Goal: Task Accomplishment & Management: Manage account settings

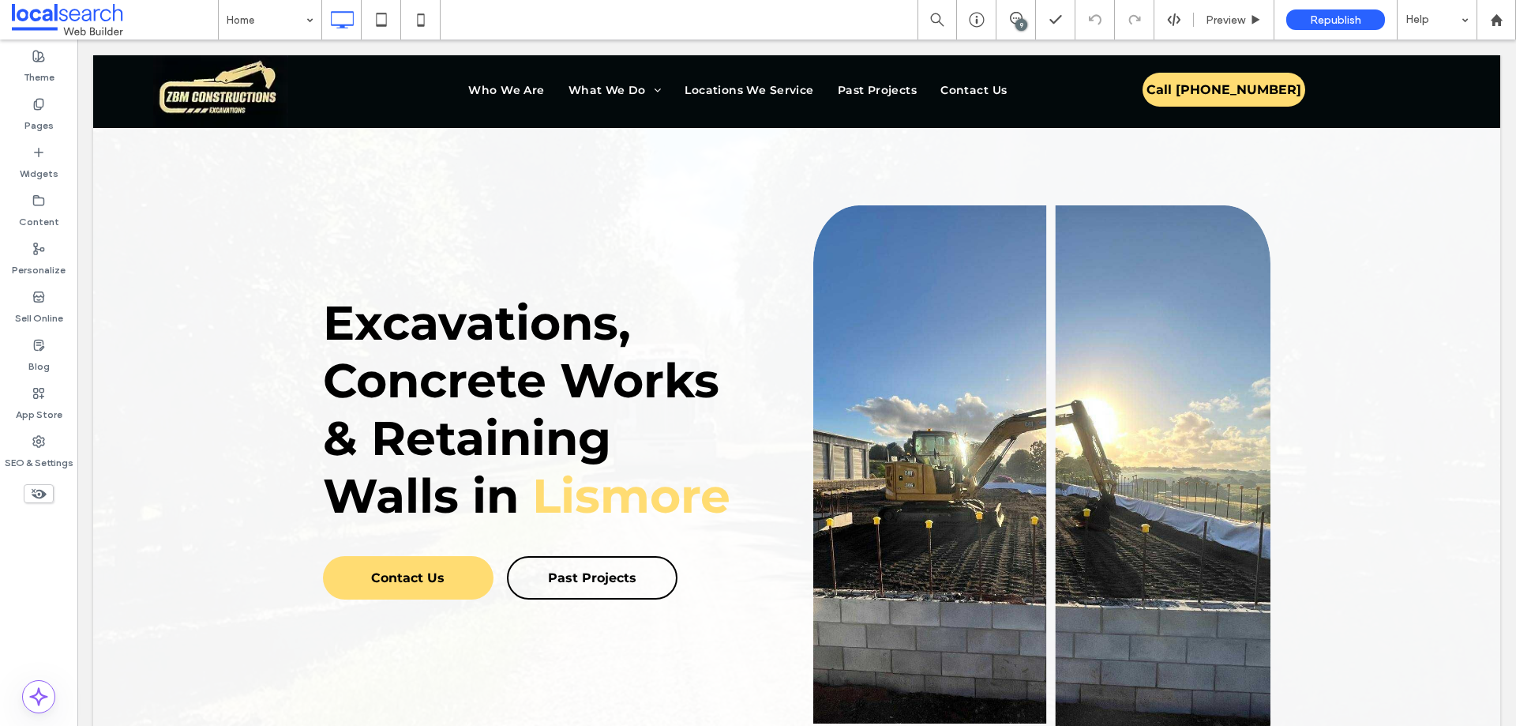
click at [1013, 20] on icon at bounding box center [1016, 18] width 13 height 13
click at [1503, 185] on use at bounding box center [1500, 183] width 13 height 13
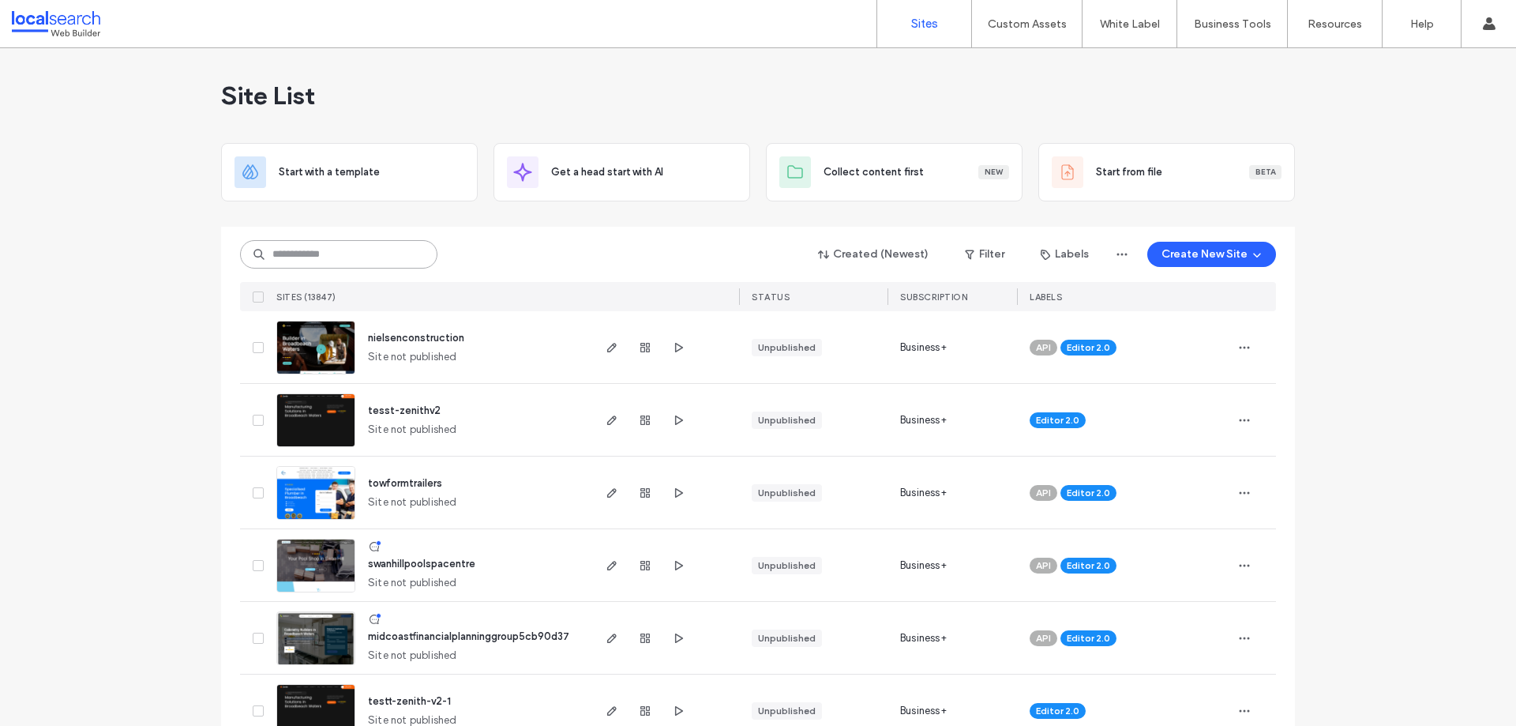
click at [368, 249] on input at bounding box center [338, 254] width 197 height 28
paste input "********"
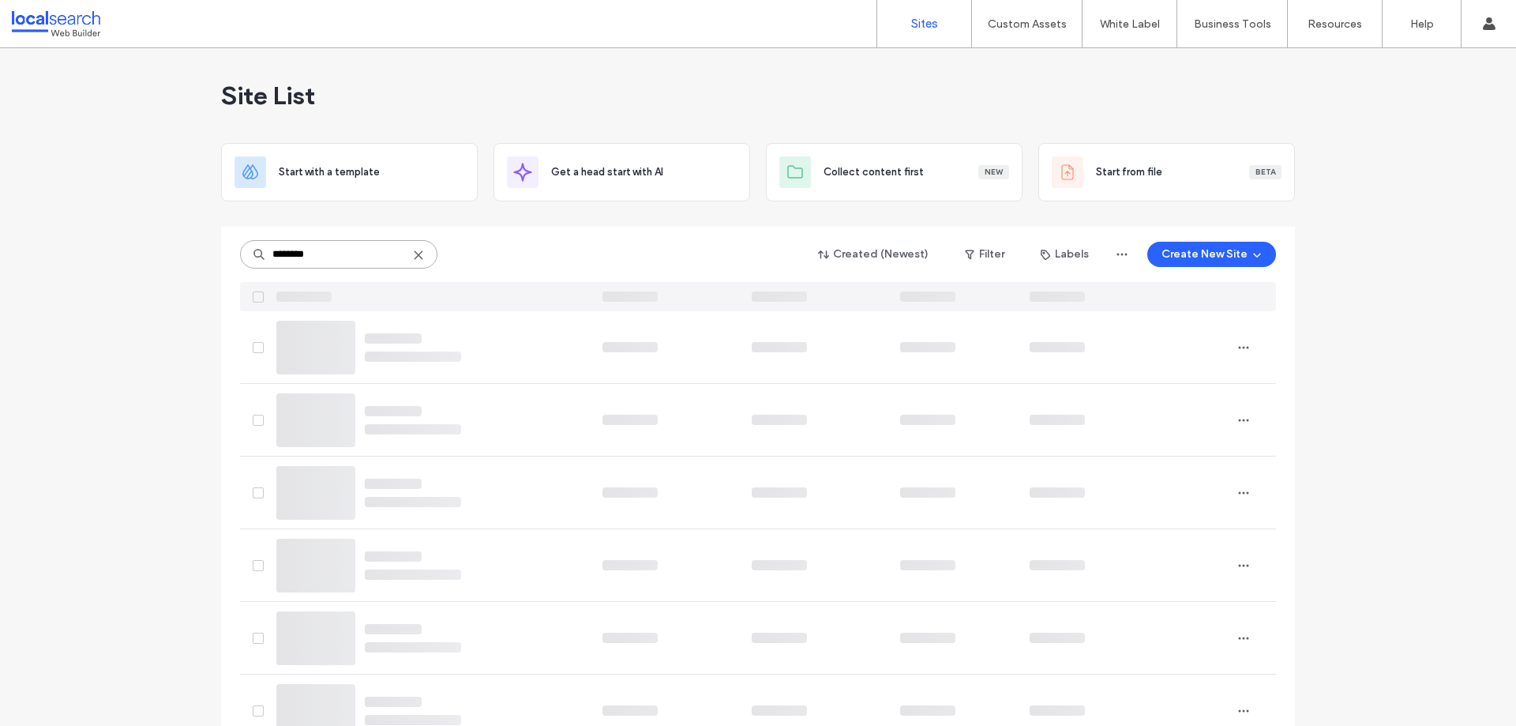
type input "********"
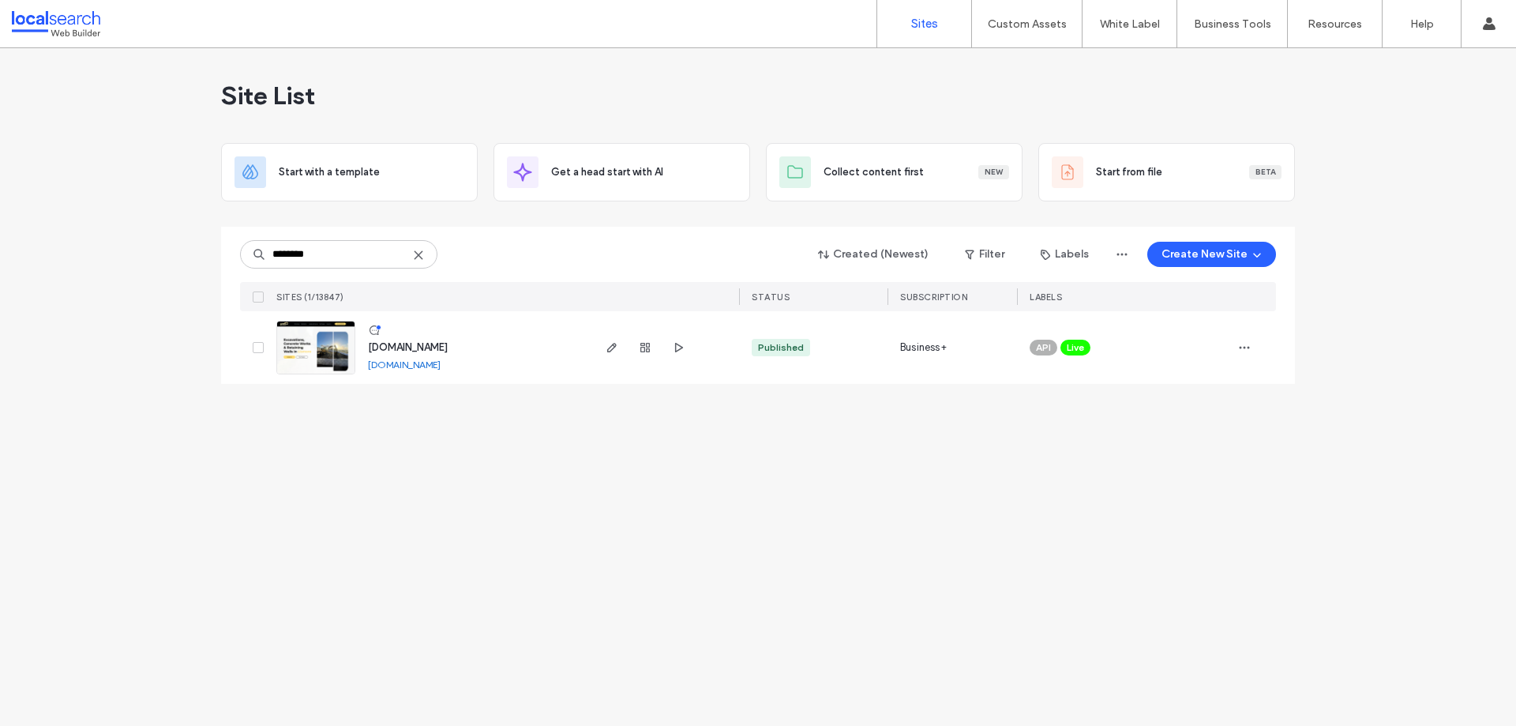
click at [321, 351] on img at bounding box center [315, 374] width 77 height 107
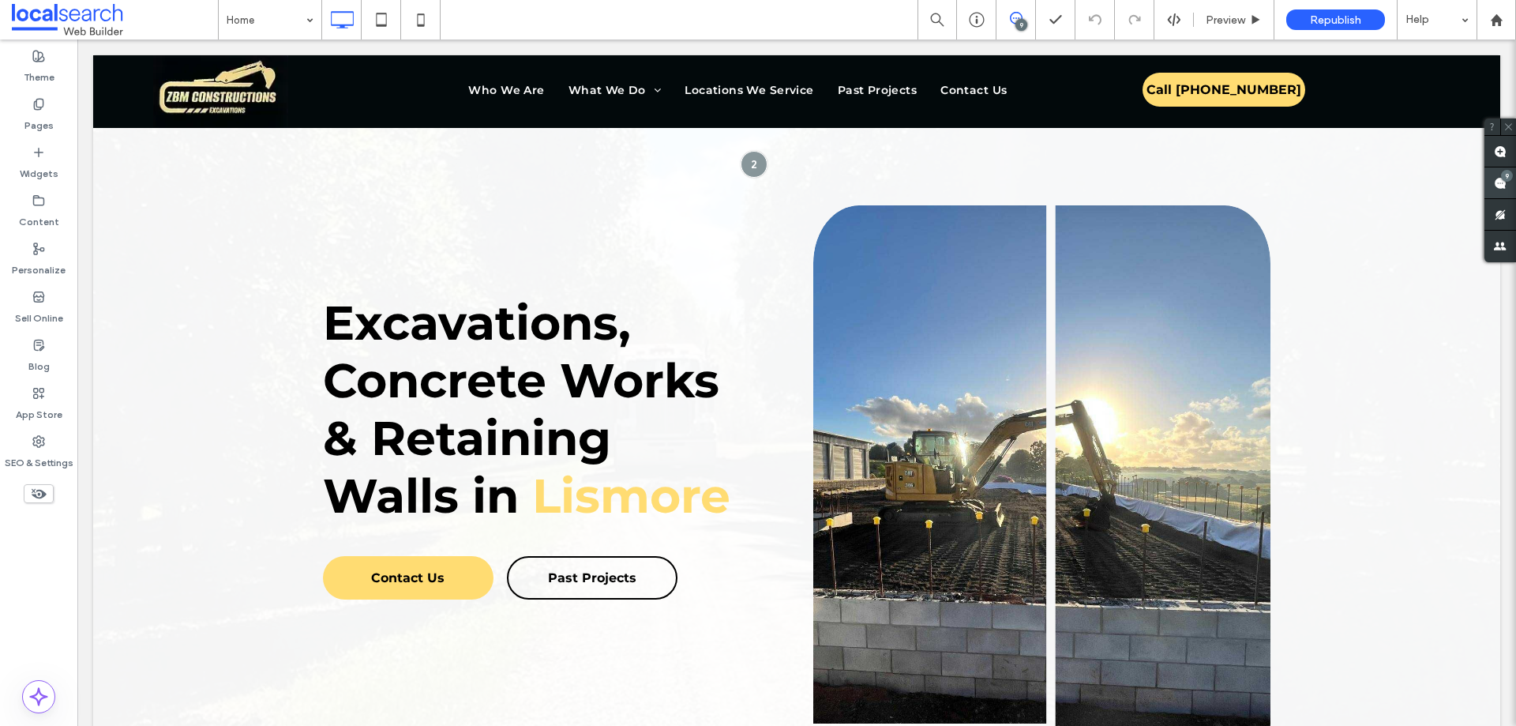
click at [1497, 190] on span at bounding box center [1501, 182] width 32 height 31
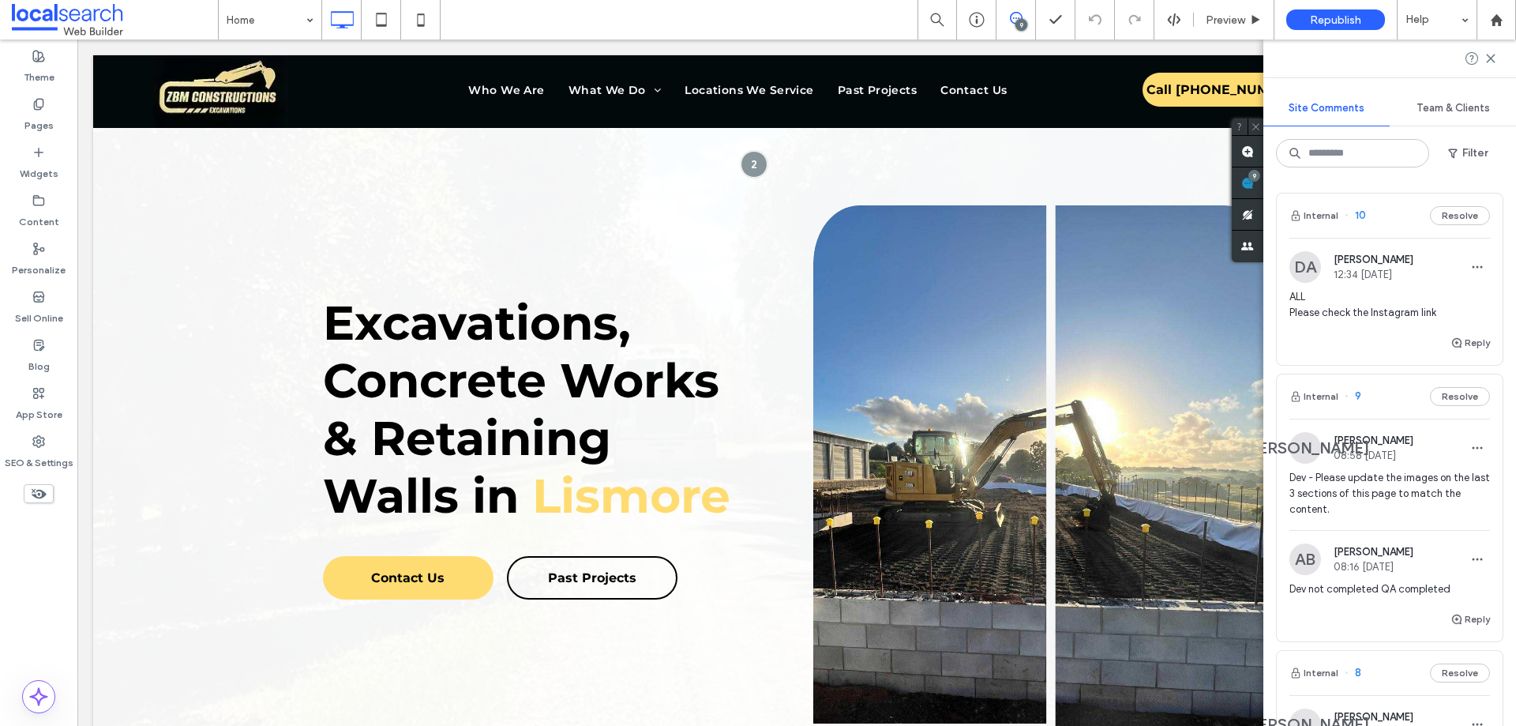
click at [1335, 309] on span "ALL Please check the Instagram link" at bounding box center [1390, 305] width 201 height 32
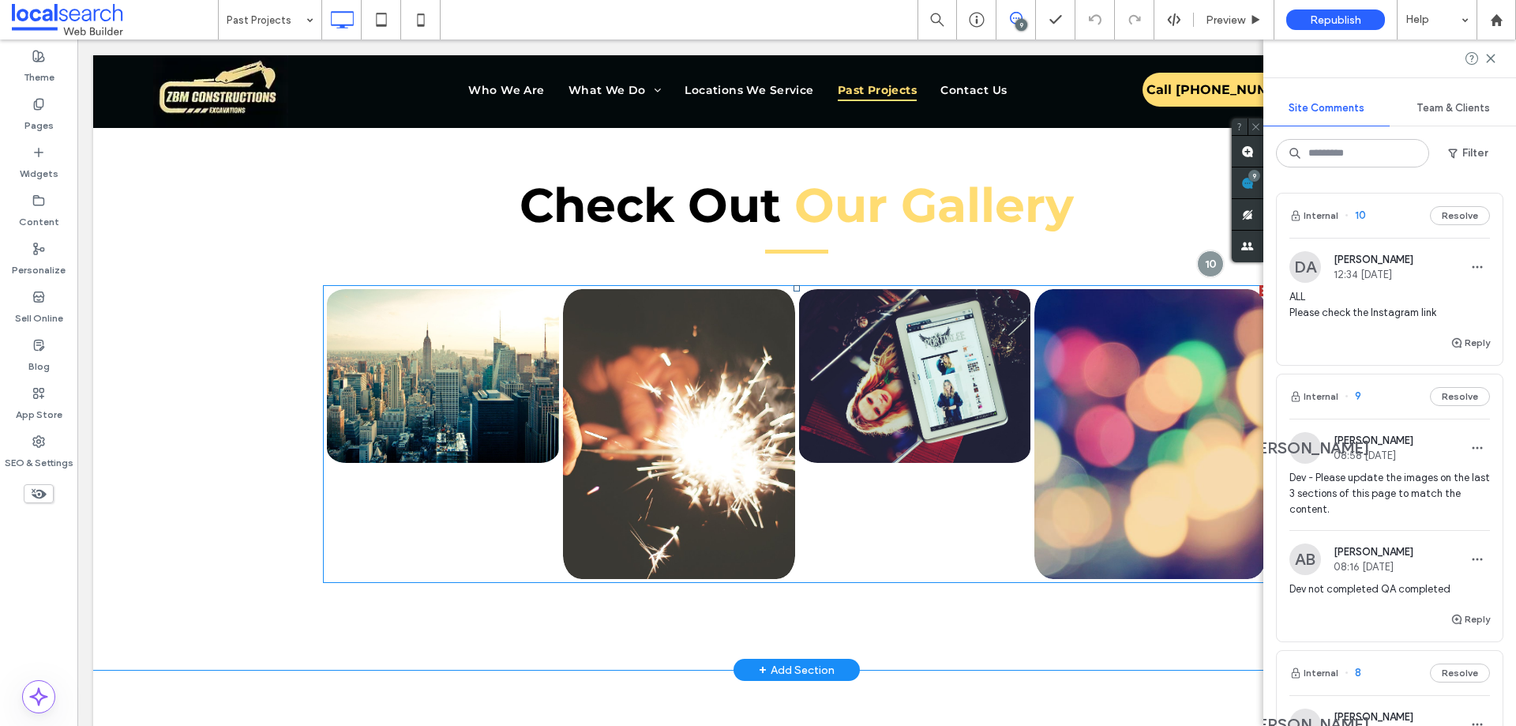
scroll to position [634, 0]
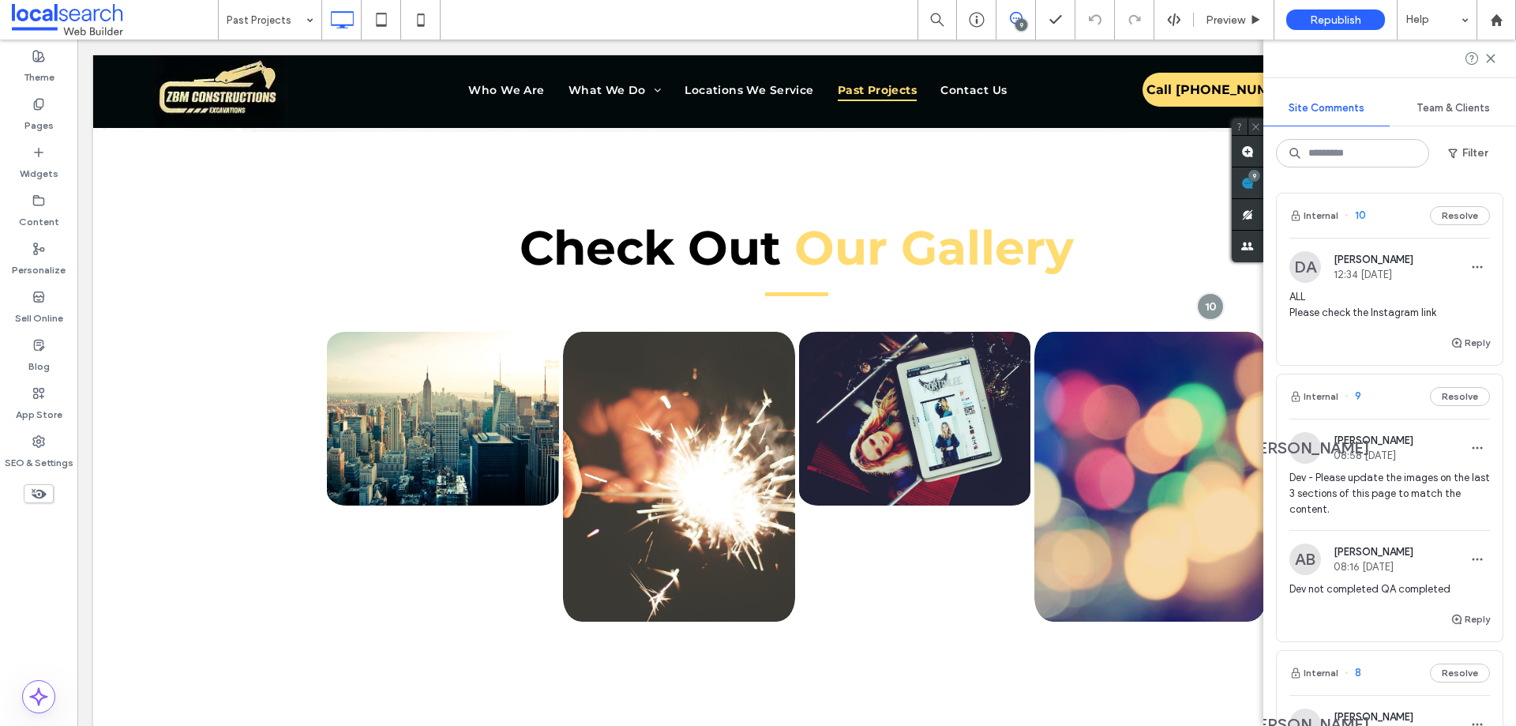
click at [1305, 318] on span "ALL Please check the Instagram link" at bounding box center [1390, 305] width 201 height 32
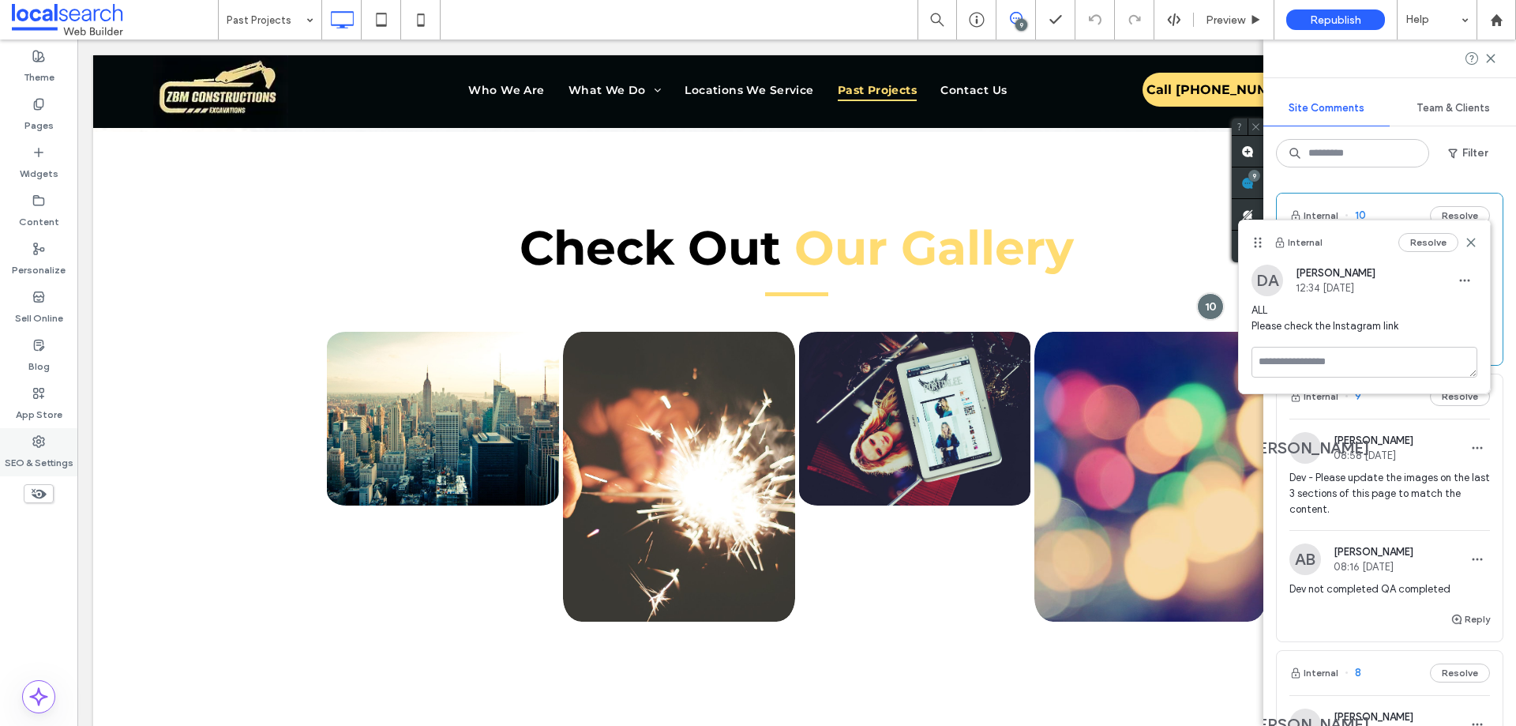
click at [25, 445] on div "SEO & Settings" at bounding box center [38, 452] width 77 height 48
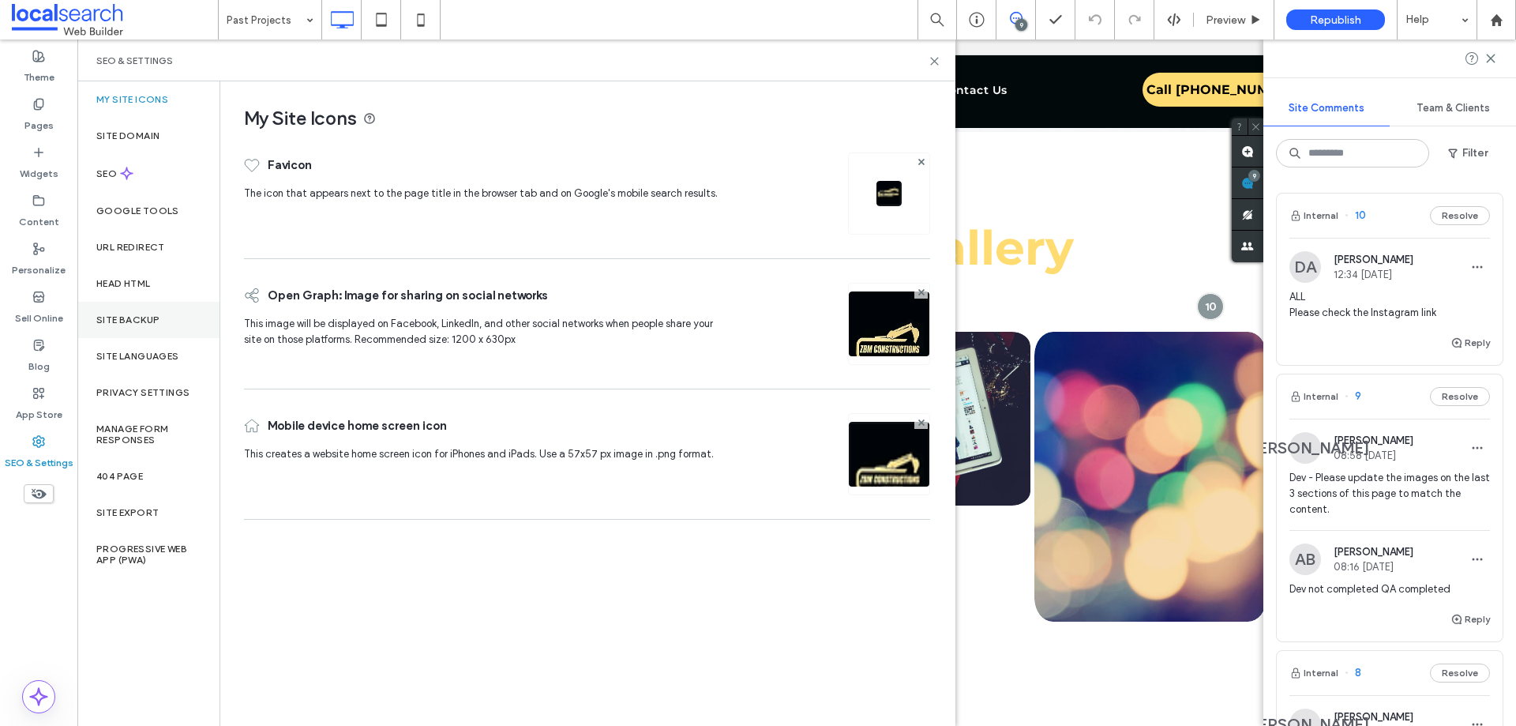
click at [158, 321] on label "Site Backup" at bounding box center [127, 319] width 63 height 11
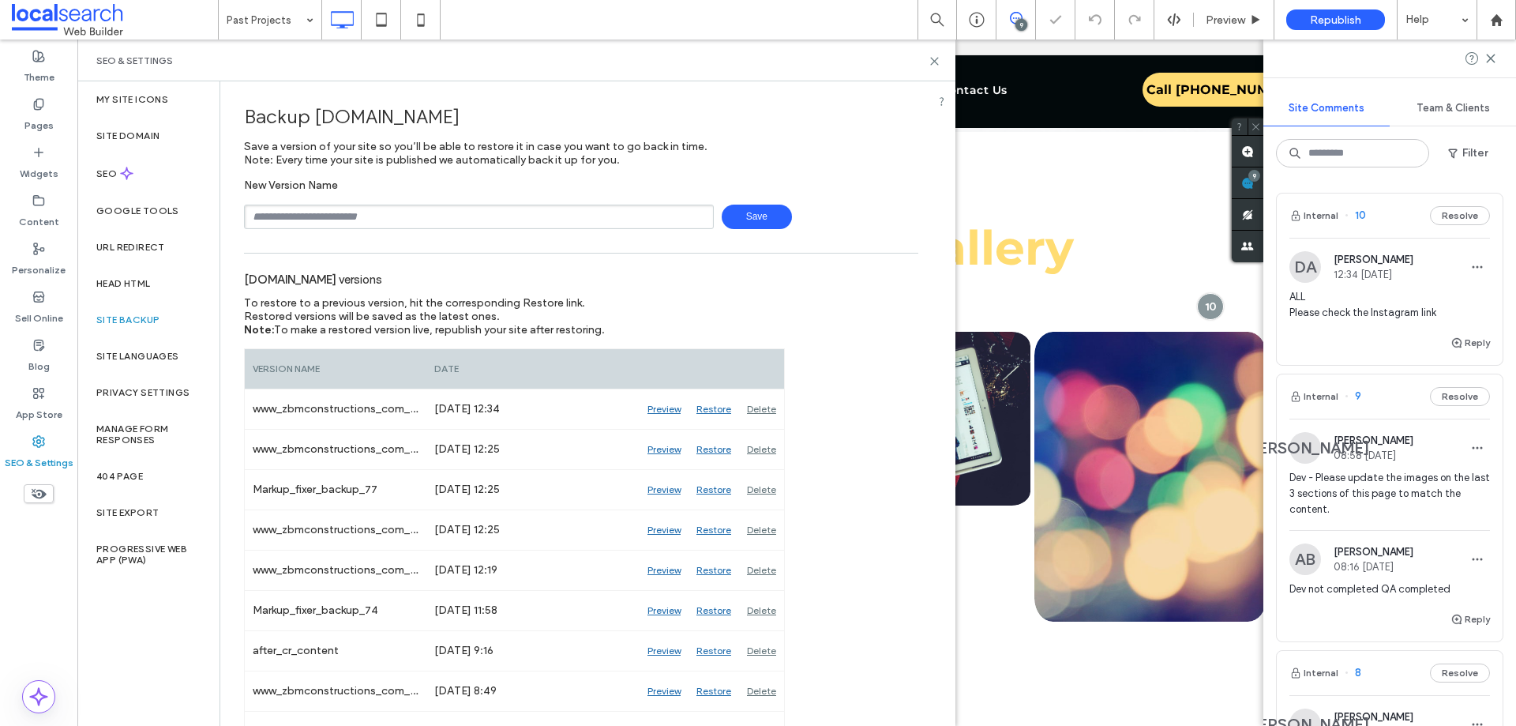
click at [363, 219] on input "text" at bounding box center [479, 217] width 470 height 24
type input "**********"
drag, startPoint x: 355, startPoint y: 216, endPoint x: 138, endPoint y: 207, distance: 217.4
click at [138, 207] on div "**********" at bounding box center [516, 403] width 878 height 644
click at [346, 215] on input "text" at bounding box center [479, 217] width 470 height 24
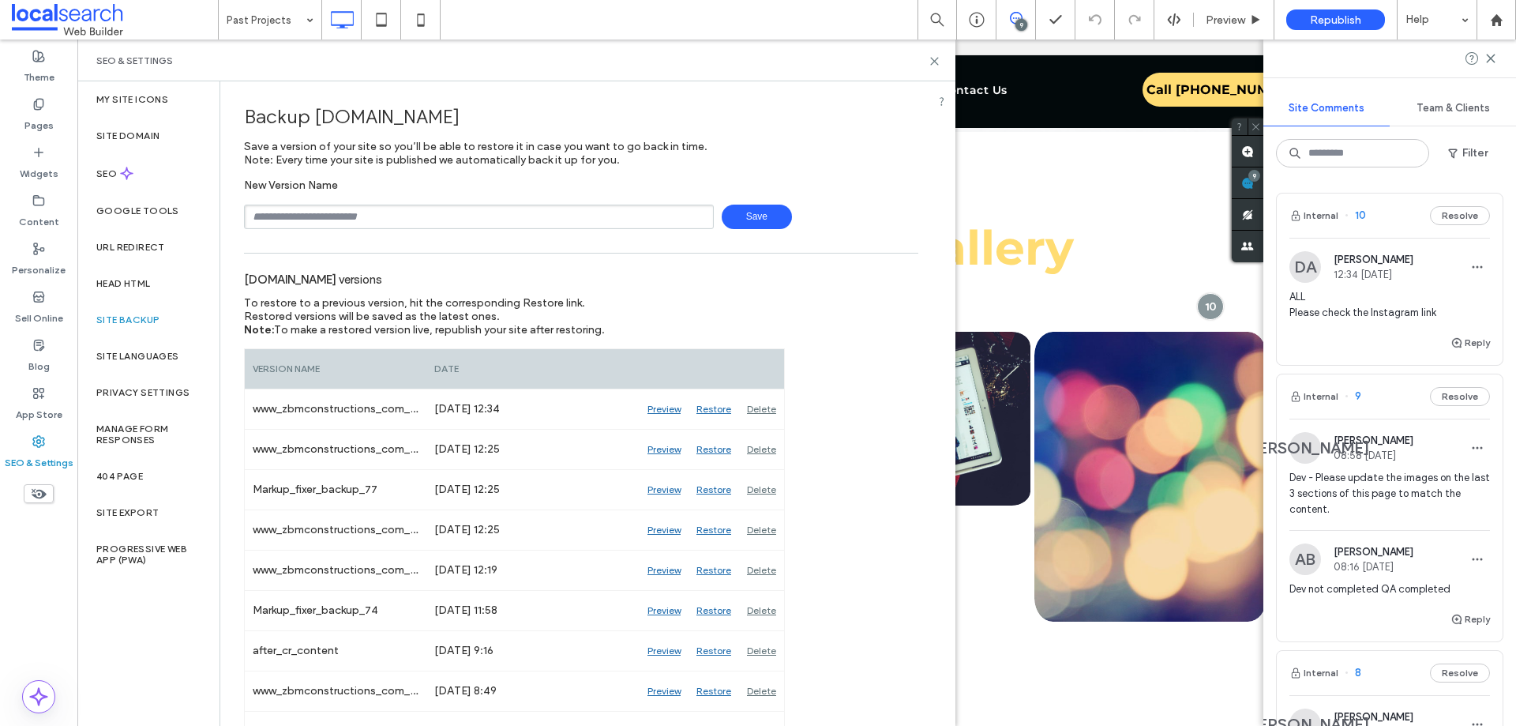
type input "**********"
click at [753, 216] on span "Save" at bounding box center [757, 217] width 70 height 24
click at [936, 64] on icon at bounding box center [935, 61] width 12 height 12
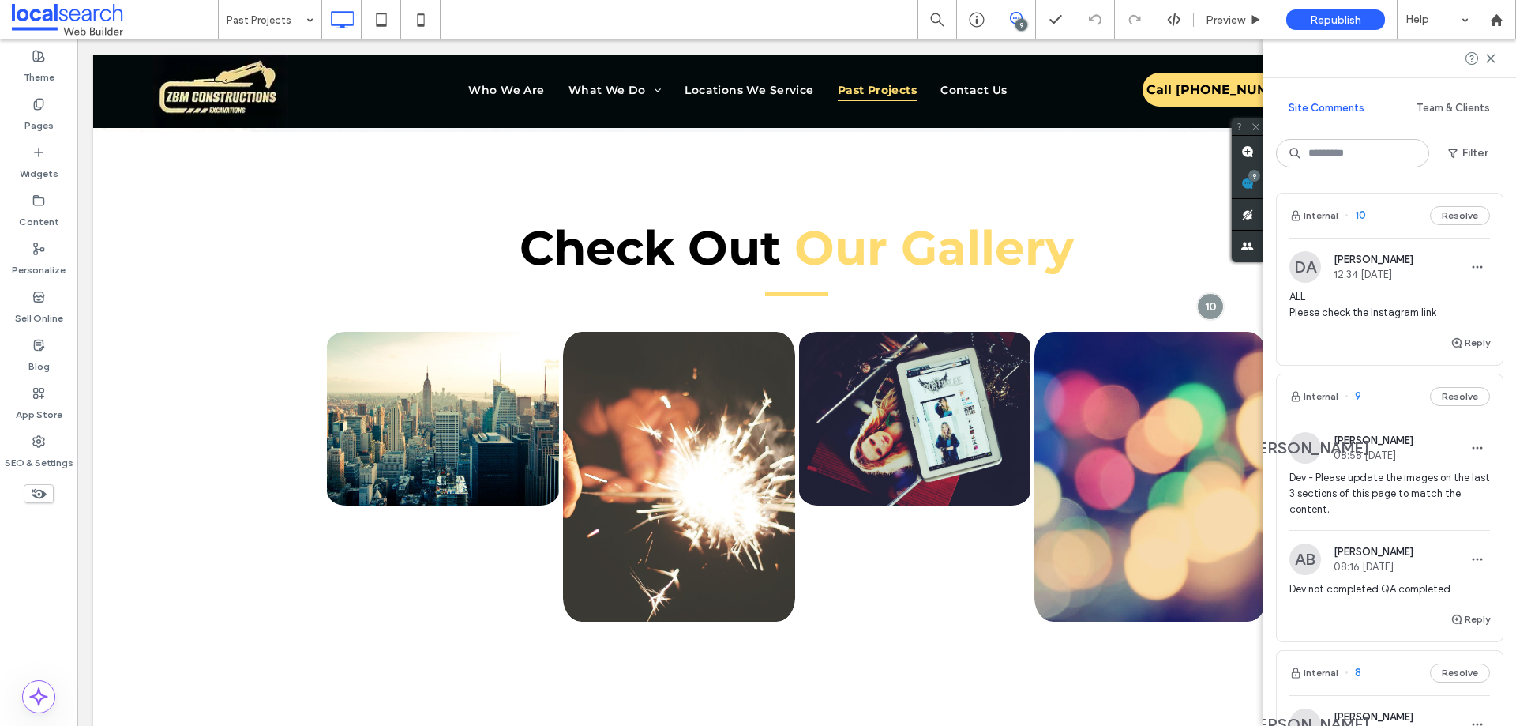
click at [1362, 313] on span "ALL Please check the Instagram link" at bounding box center [1390, 305] width 201 height 32
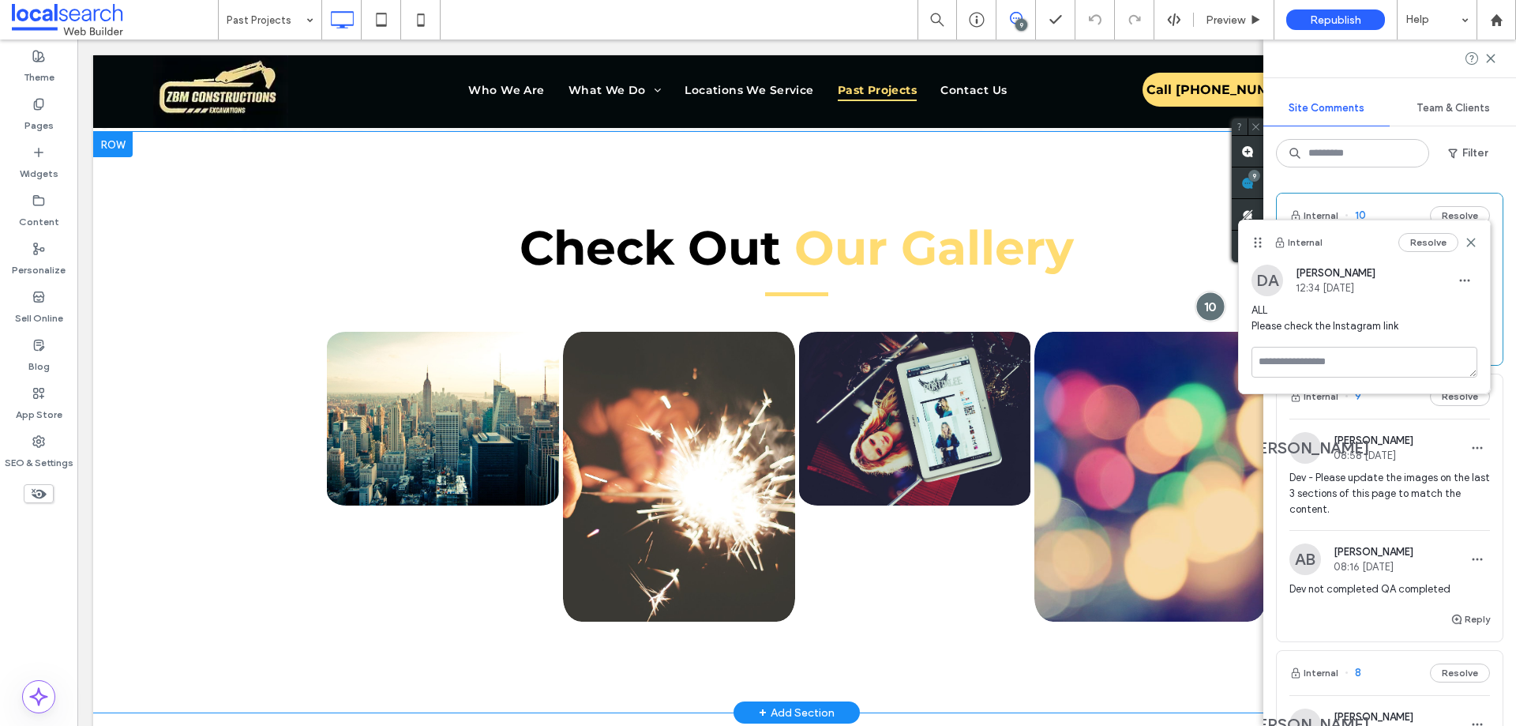
click at [1200, 307] on div at bounding box center [1210, 305] width 29 height 29
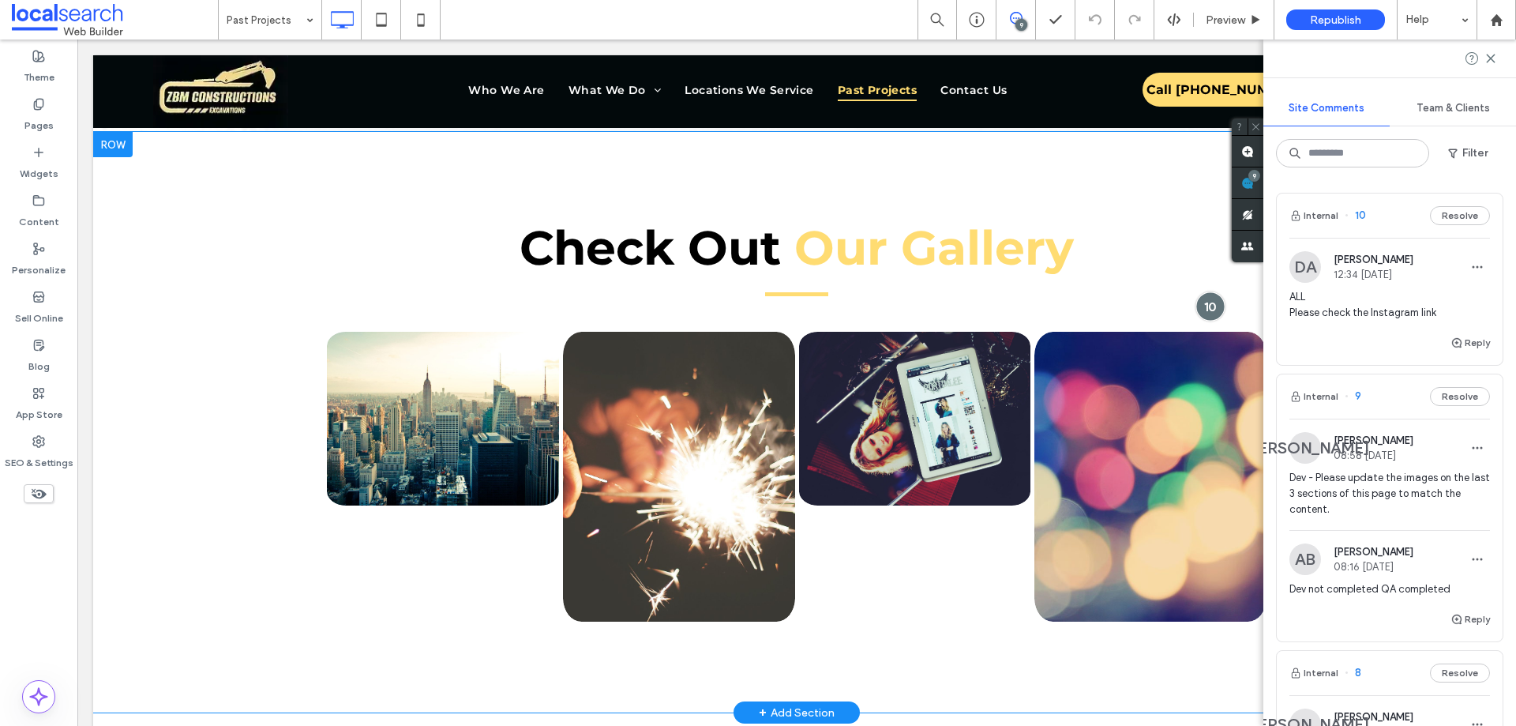
click at [1200, 307] on div at bounding box center [1210, 305] width 29 height 29
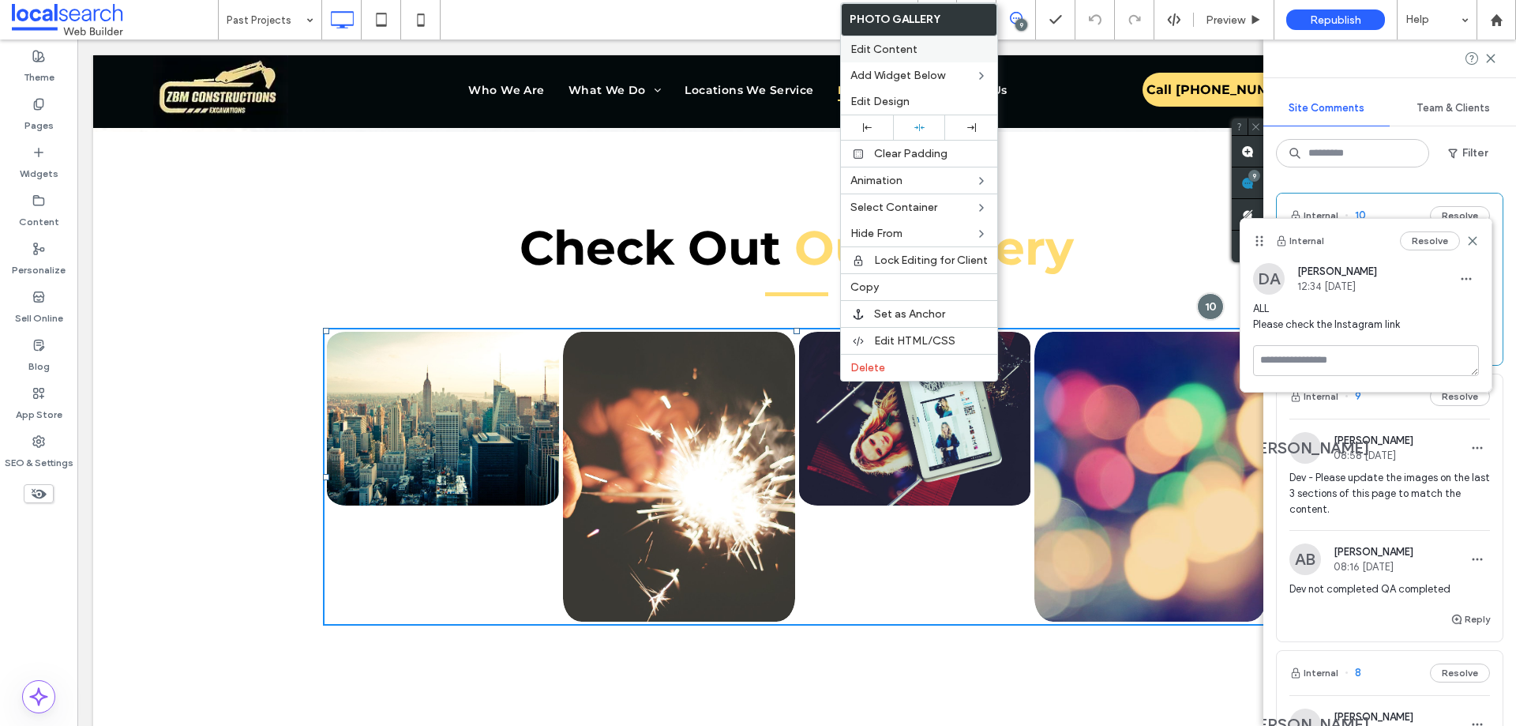
click at [883, 54] on span "Edit Content" at bounding box center [884, 49] width 67 height 13
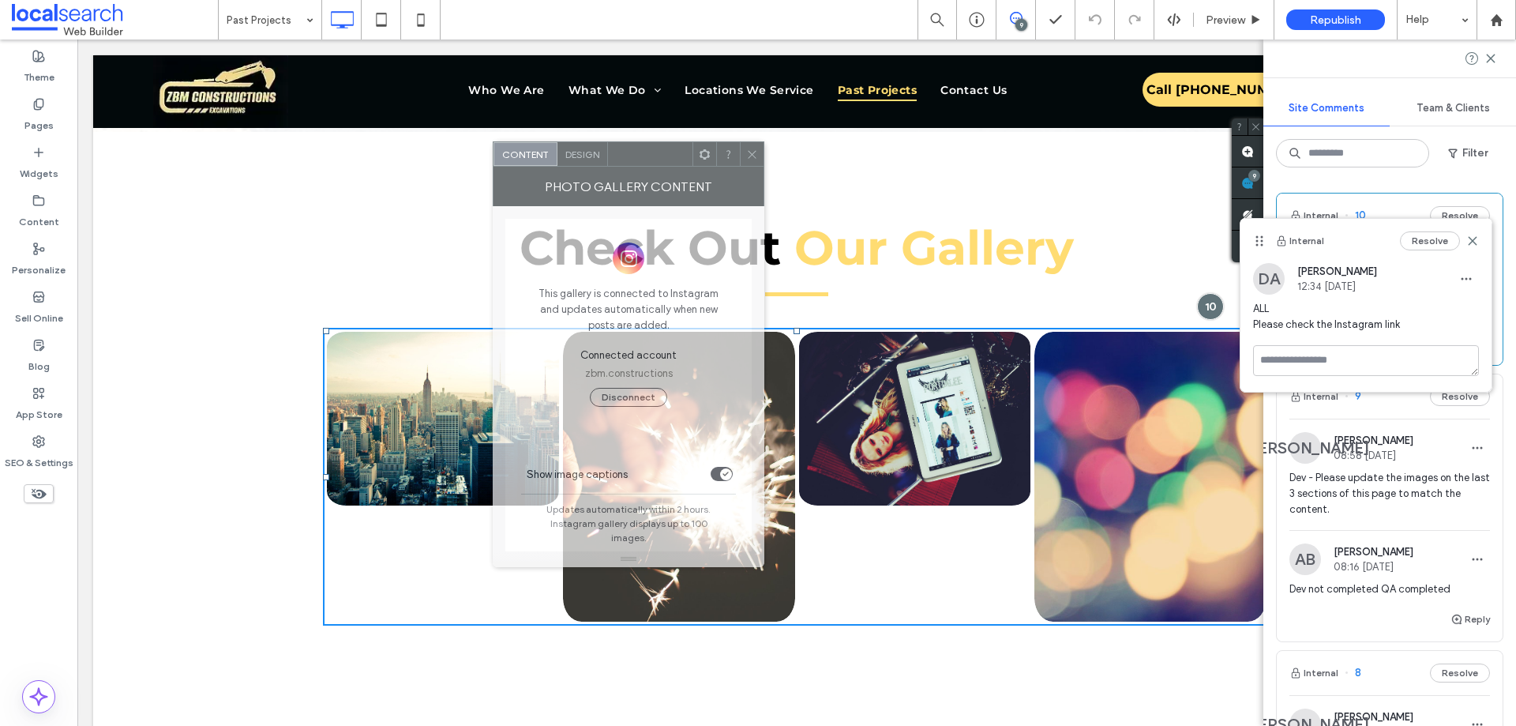
drag, startPoint x: 273, startPoint y: 171, endPoint x: 638, endPoint y: 156, distance: 365.2
click at [638, 156] on div at bounding box center [650, 154] width 84 height 24
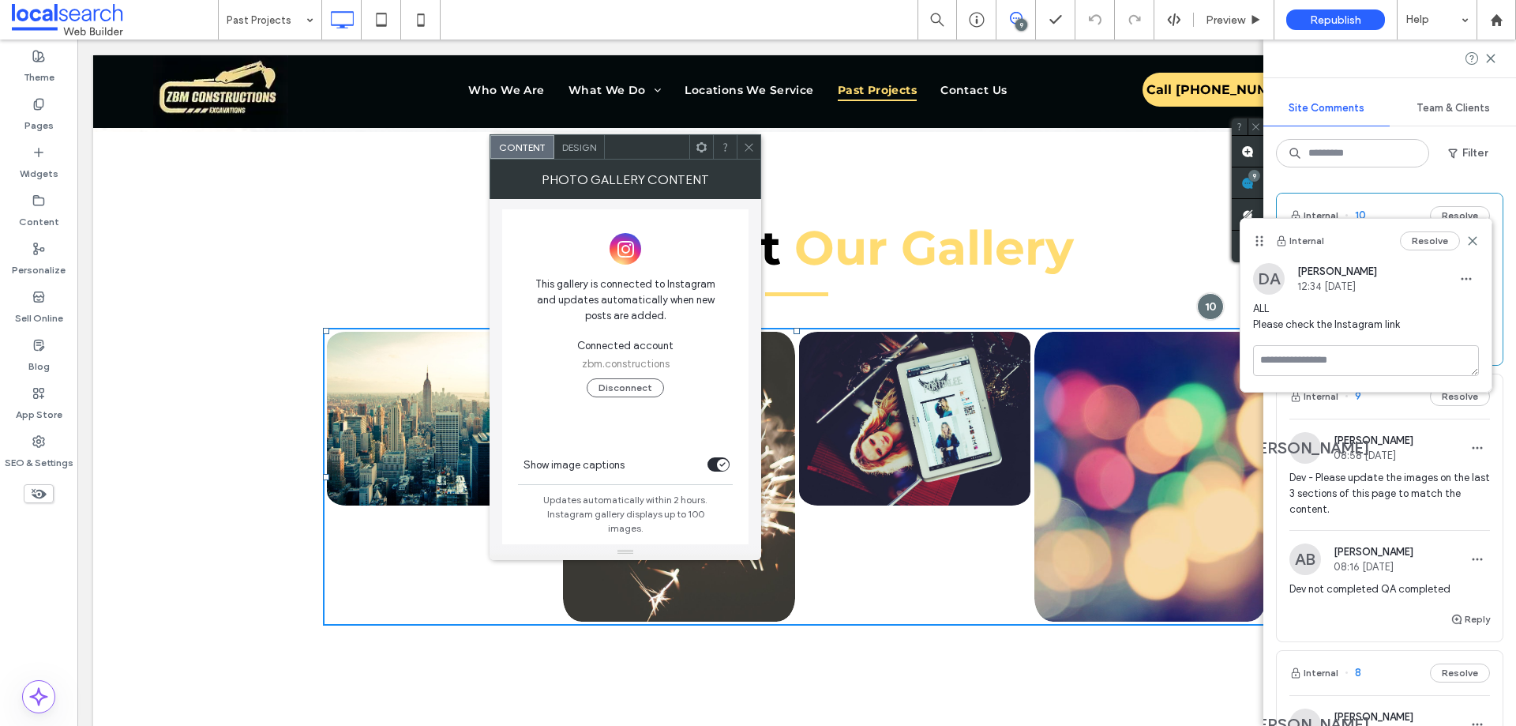
scroll to position [3, 0]
drag, startPoint x: 36, startPoint y: 567, endPoint x: 59, endPoint y: 161, distance: 406.6
click at [36, 567] on div "Theme Pages Widgets Content Personalize Sell Online Blog App Store SEO & Settin…" at bounding box center [38, 382] width 77 height 686
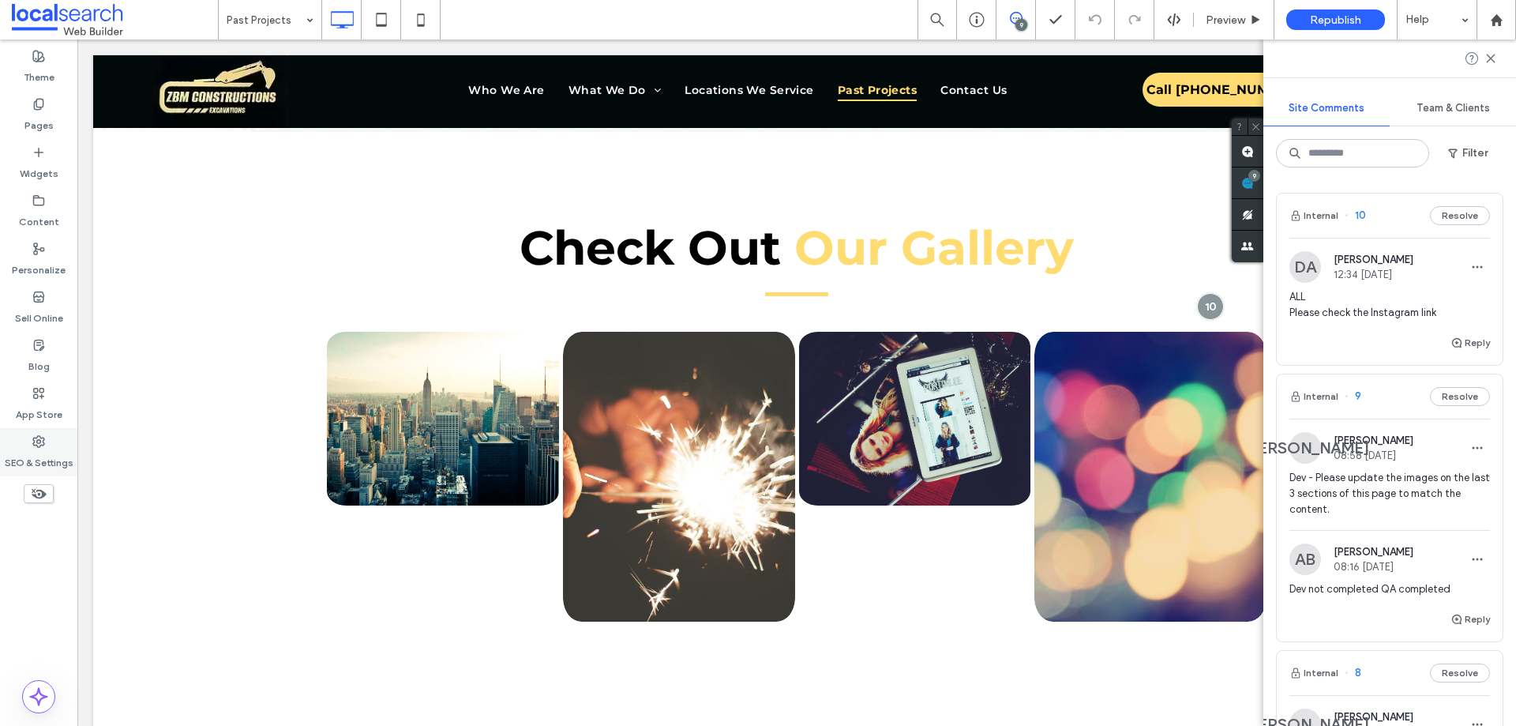
click at [27, 456] on label "SEO & Settings" at bounding box center [39, 459] width 69 height 22
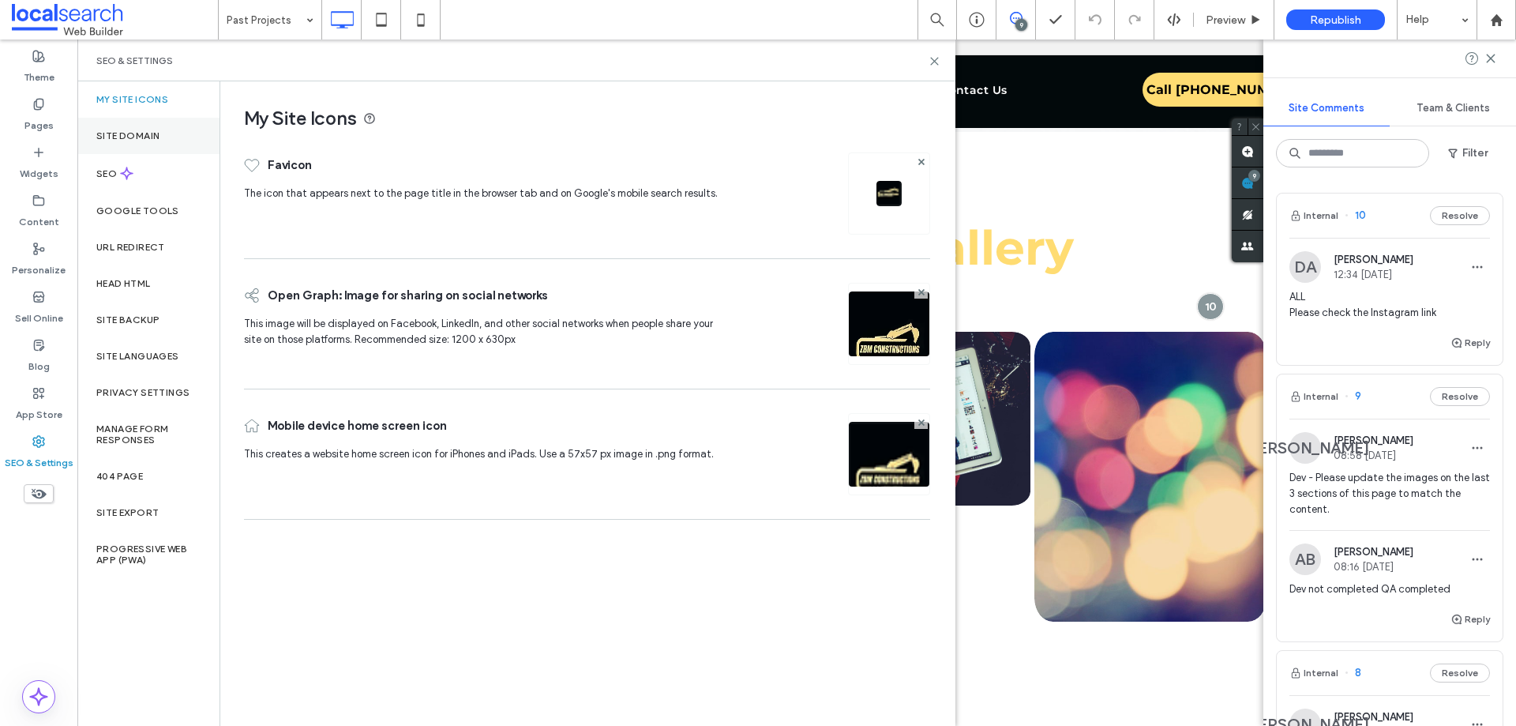
click at [160, 130] on label "Site Domain" at bounding box center [127, 135] width 63 height 11
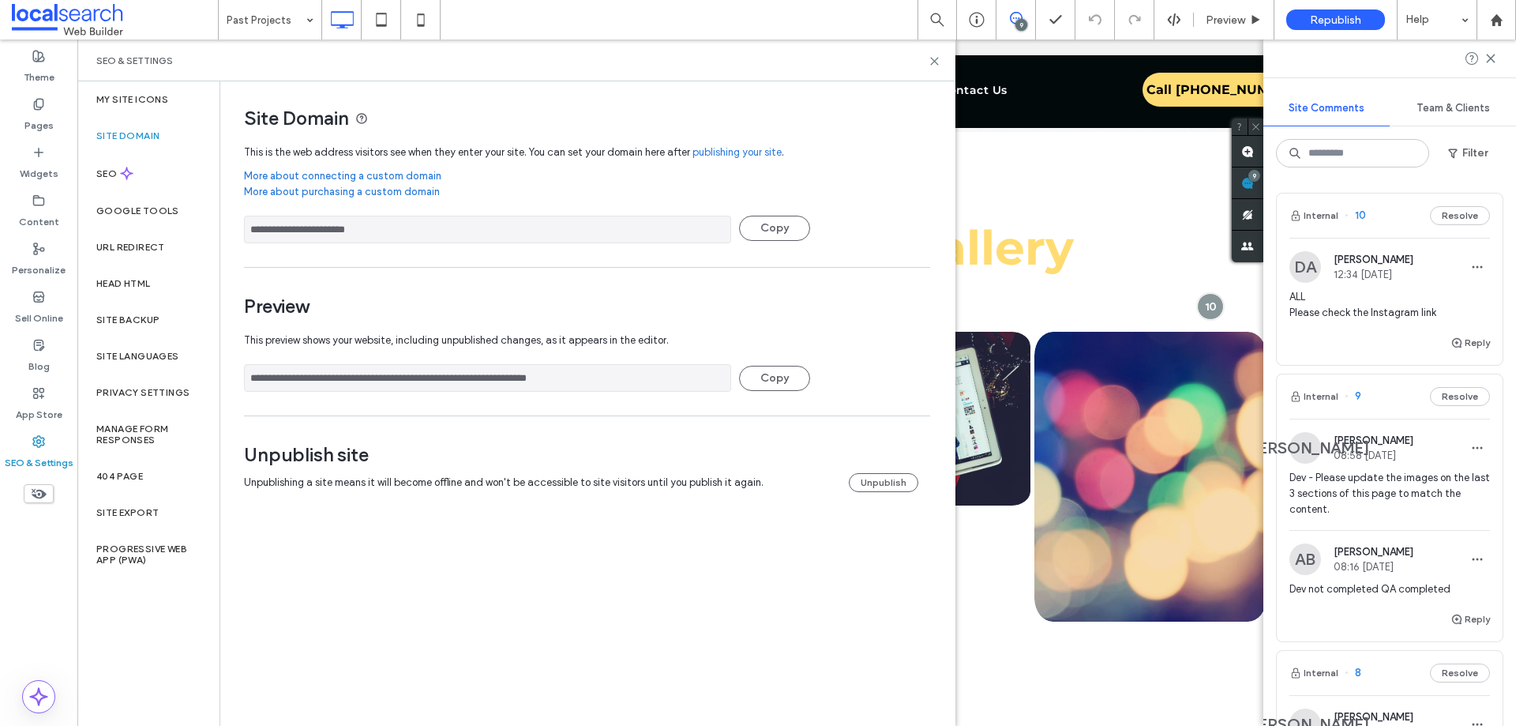
click at [351, 374] on input "**********" at bounding box center [487, 378] width 487 height 28
click at [932, 60] on icon at bounding box center [935, 61] width 12 height 12
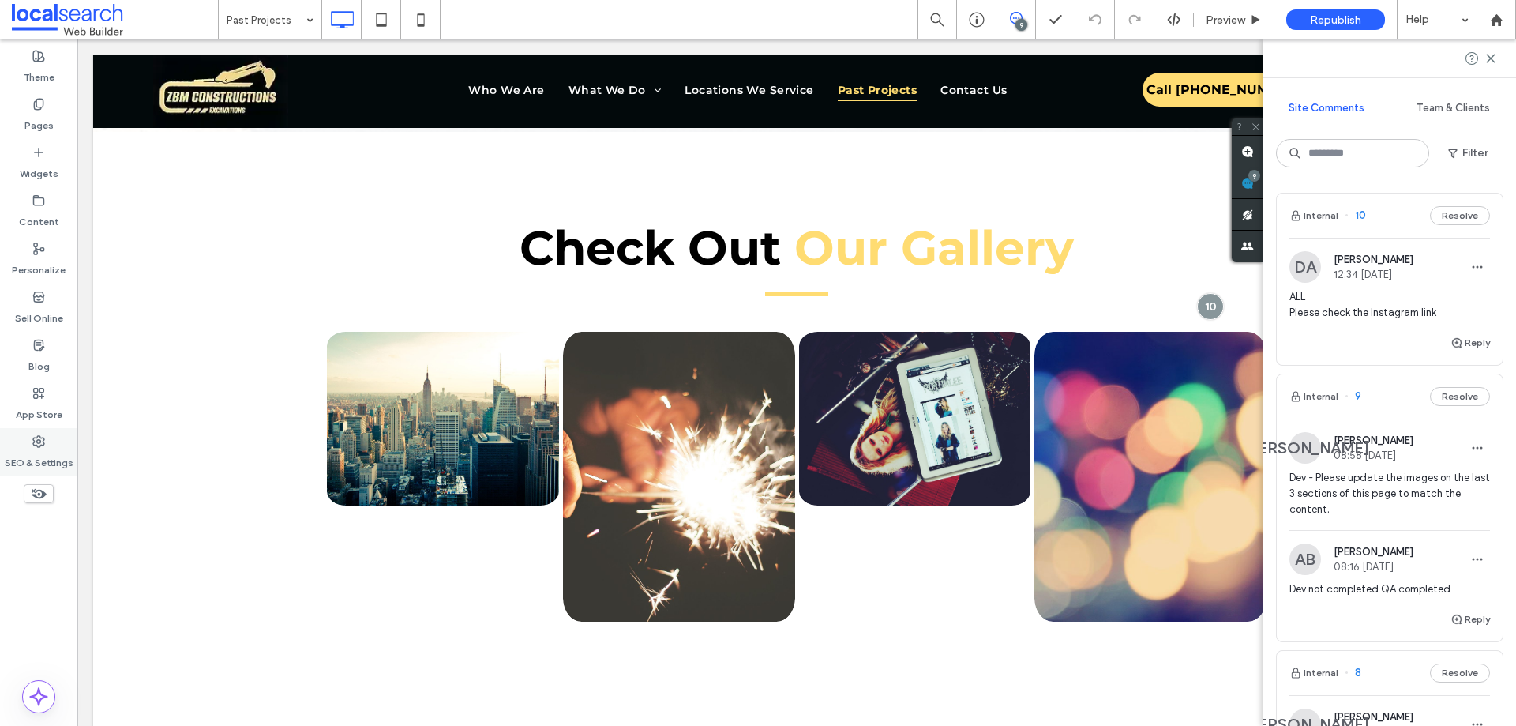
click at [29, 449] on label "SEO & Settings" at bounding box center [39, 459] width 69 height 22
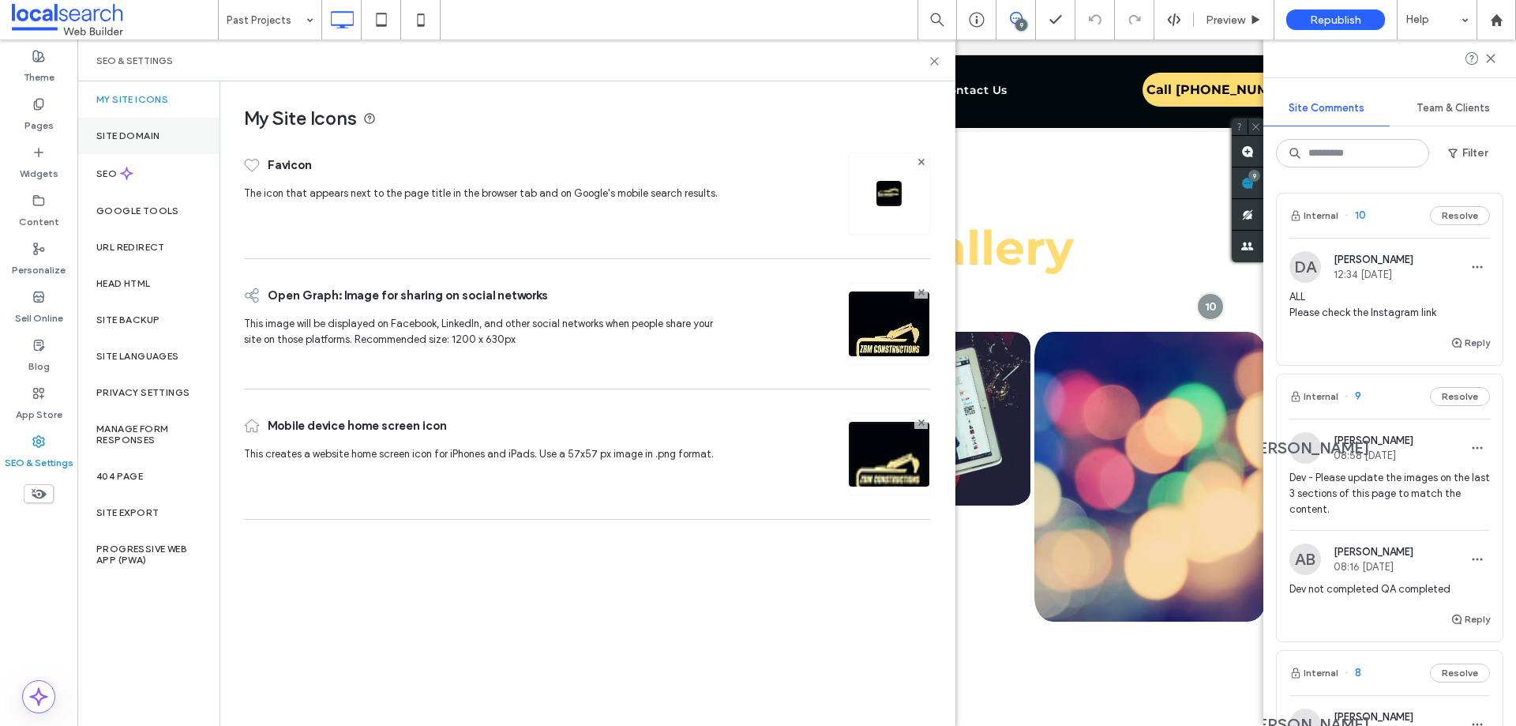
click at [120, 134] on label "Site Domain" at bounding box center [127, 135] width 63 height 11
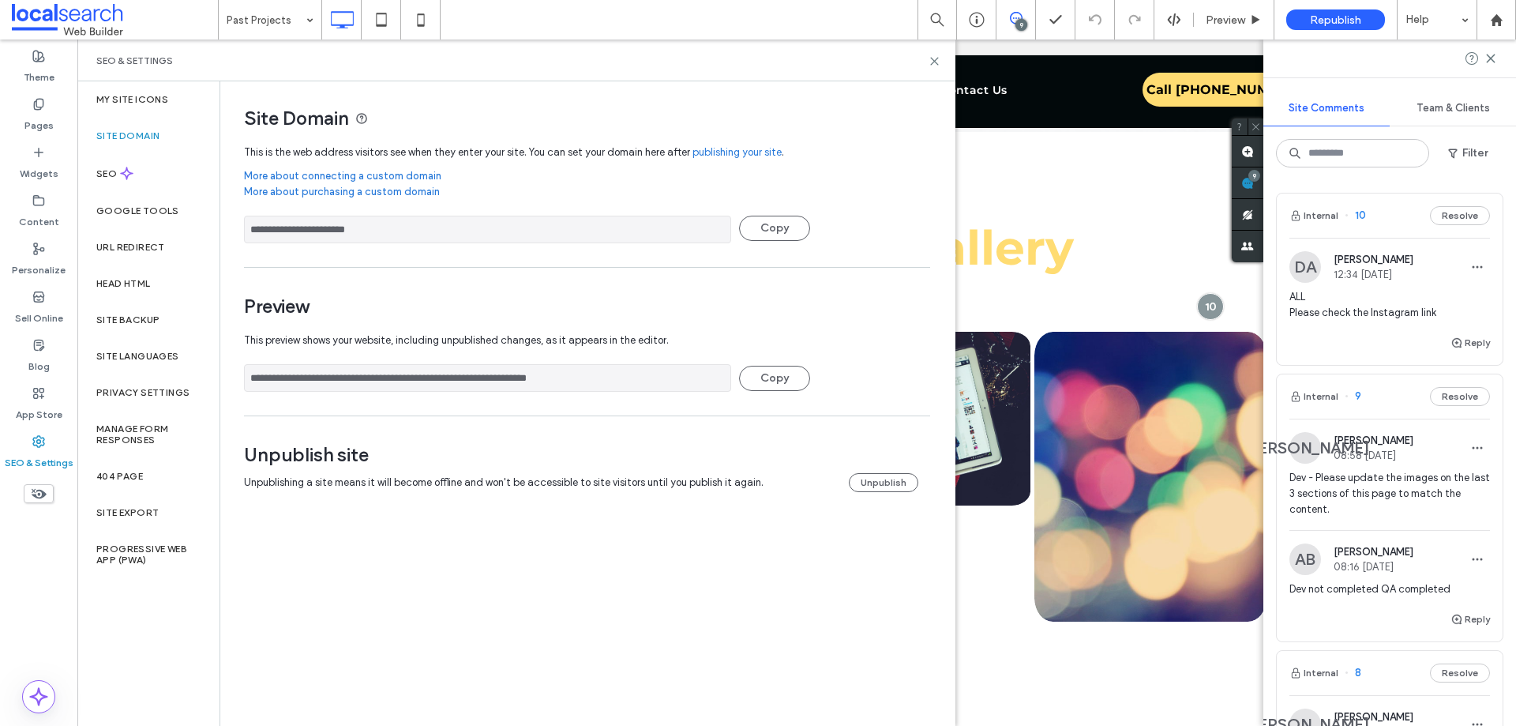
click at [317, 227] on input "**********" at bounding box center [487, 230] width 487 height 28
drag, startPoint x: 934, startPoint y: 62, endPoint x: 853, endPoint y: 27, distance: 88.8
click at [934, 62] on icon at bounding box center [935, 61] width 12 height 12
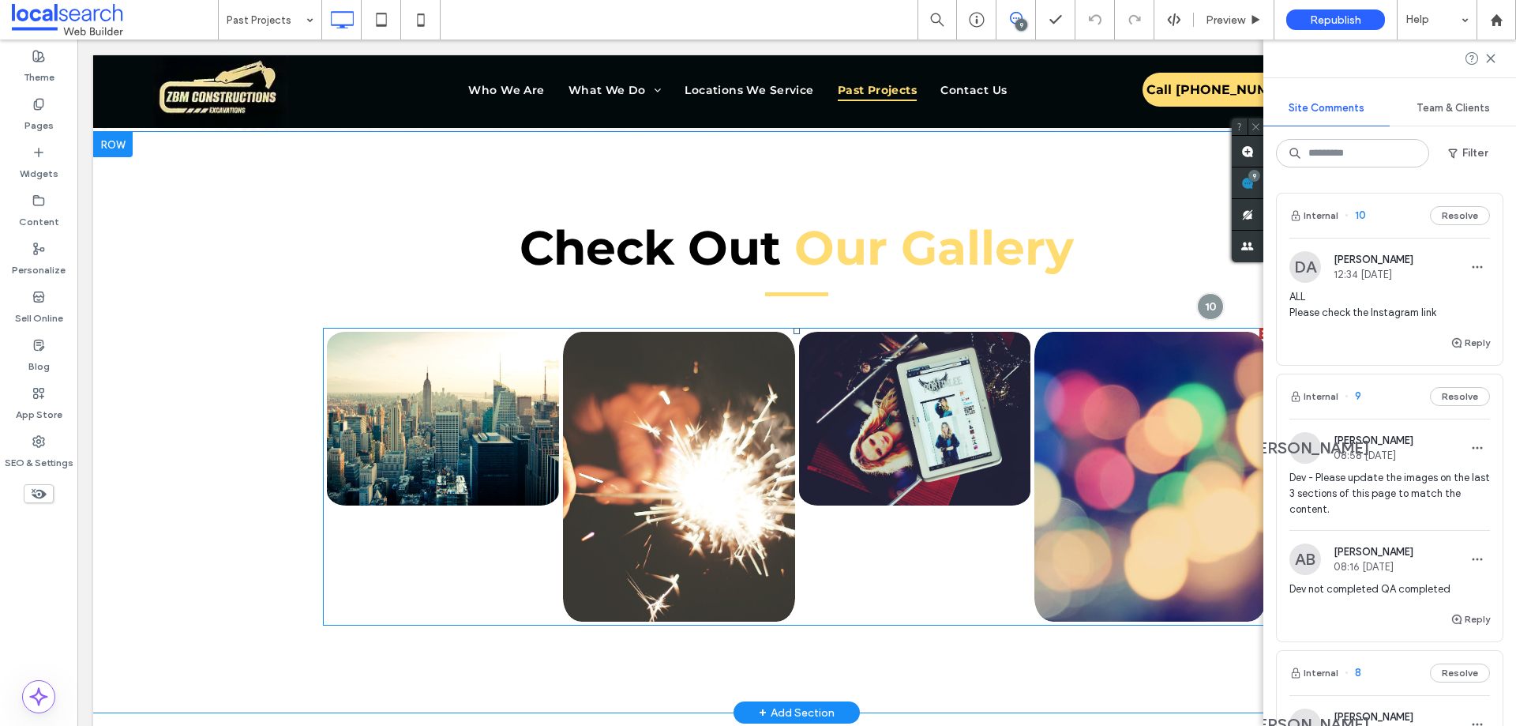
click at [731, 392] on link at bounding box center [679, 476] width 246 height 307
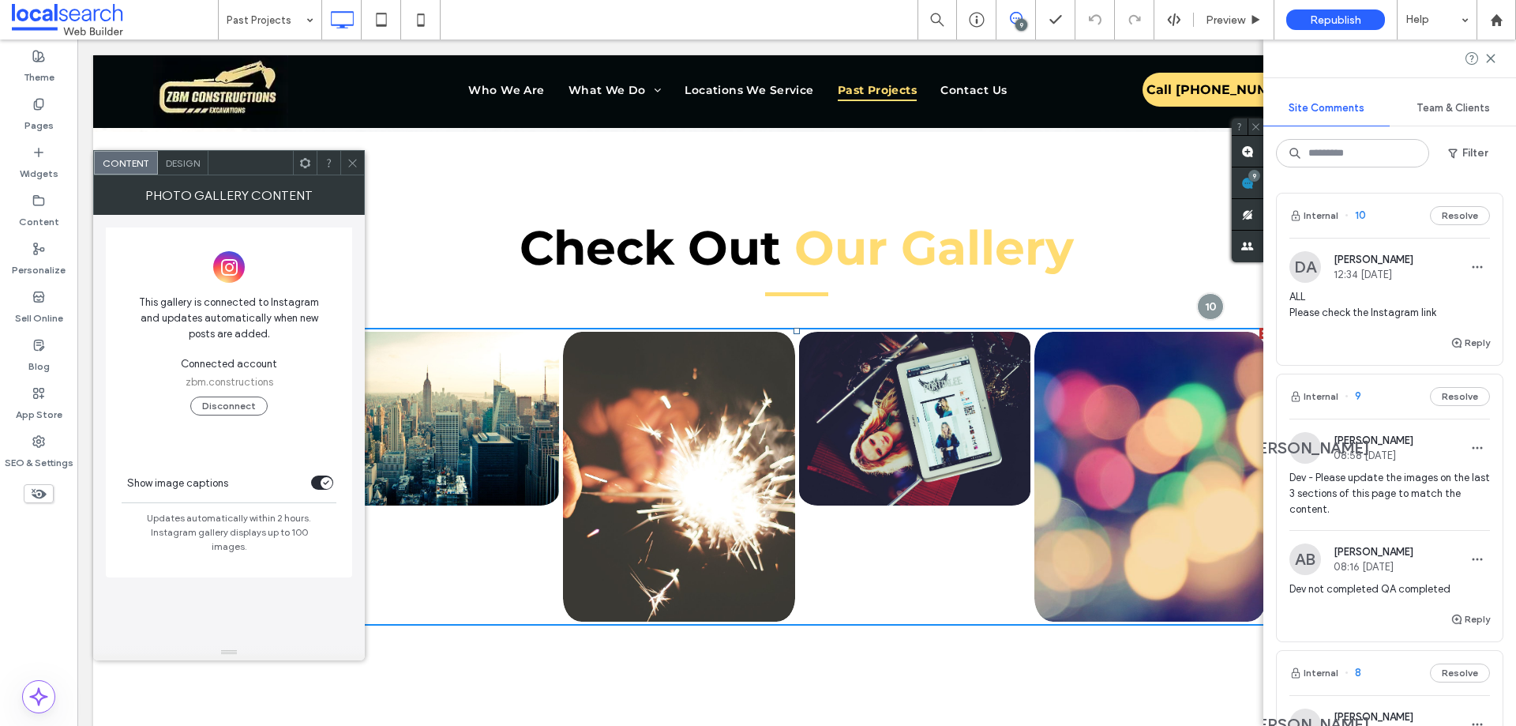
drag, startPoint x: 231, startPoint y: 571, endPoint x: 216, endPoint y: 656, distance: 86.5
click at [182, 157] on span "Design" at bounding box center [183, 163] width 34 height 12
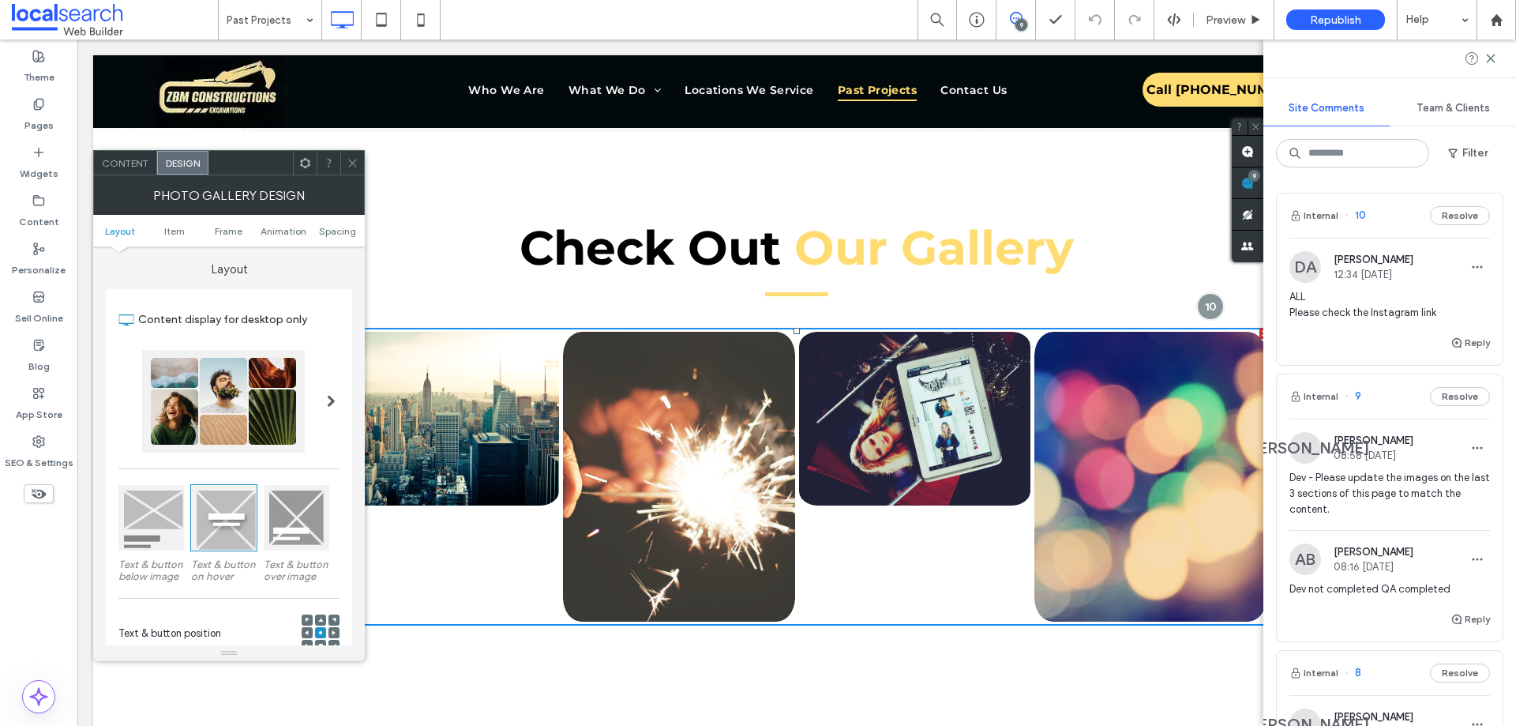
click at [136, 159] on span "Content" at bounding box center [125, 163] width 47 height 12
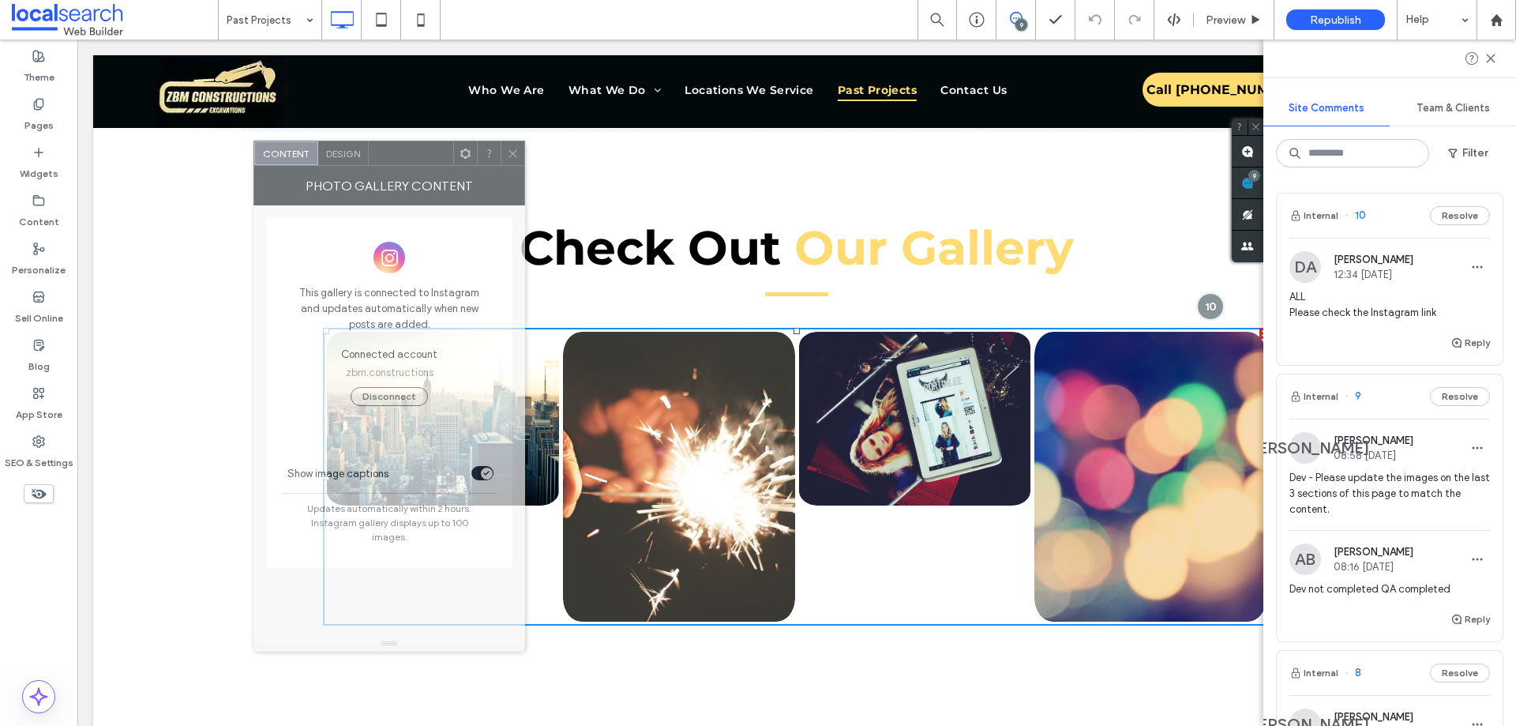
drag, startPoint x: 239, startPoint y: 160, endPoint x: 400, endPoint y: 150, distance: 160.6
click at [400, 150] on div at bounding box center [411, 153] width 84 height 24
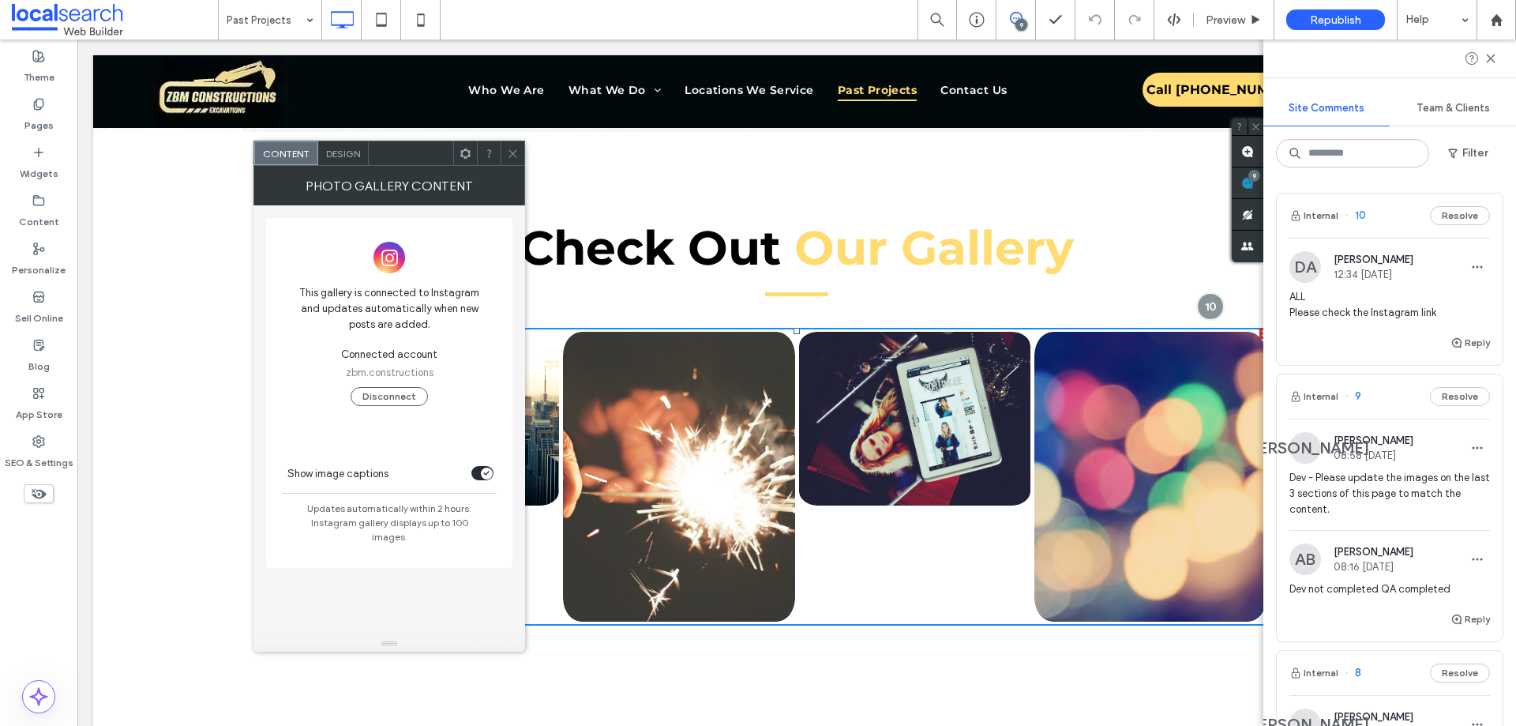
copy span "Updates automatically within 2 hours. Instagram gallery displays up to 100 imag…"
drag, startPoint x: 312, startPoint y: 509, endPoint x: 483, endPoint y: 521, distance: 171.8
click at [483, 521] on span "Updates automatically within 2 hours. Instagram gallery displays up to 100 imag…" at bounding box center [389, 534] width 246 height 66
click at [299, 610] on div "This gallery is connected to Instagram and updates automatically when new posts…" at bounding box center [389, 420] width 246 height 430
click at [513, 151] on icon at bounding box center [513, 154] width 12 height 12
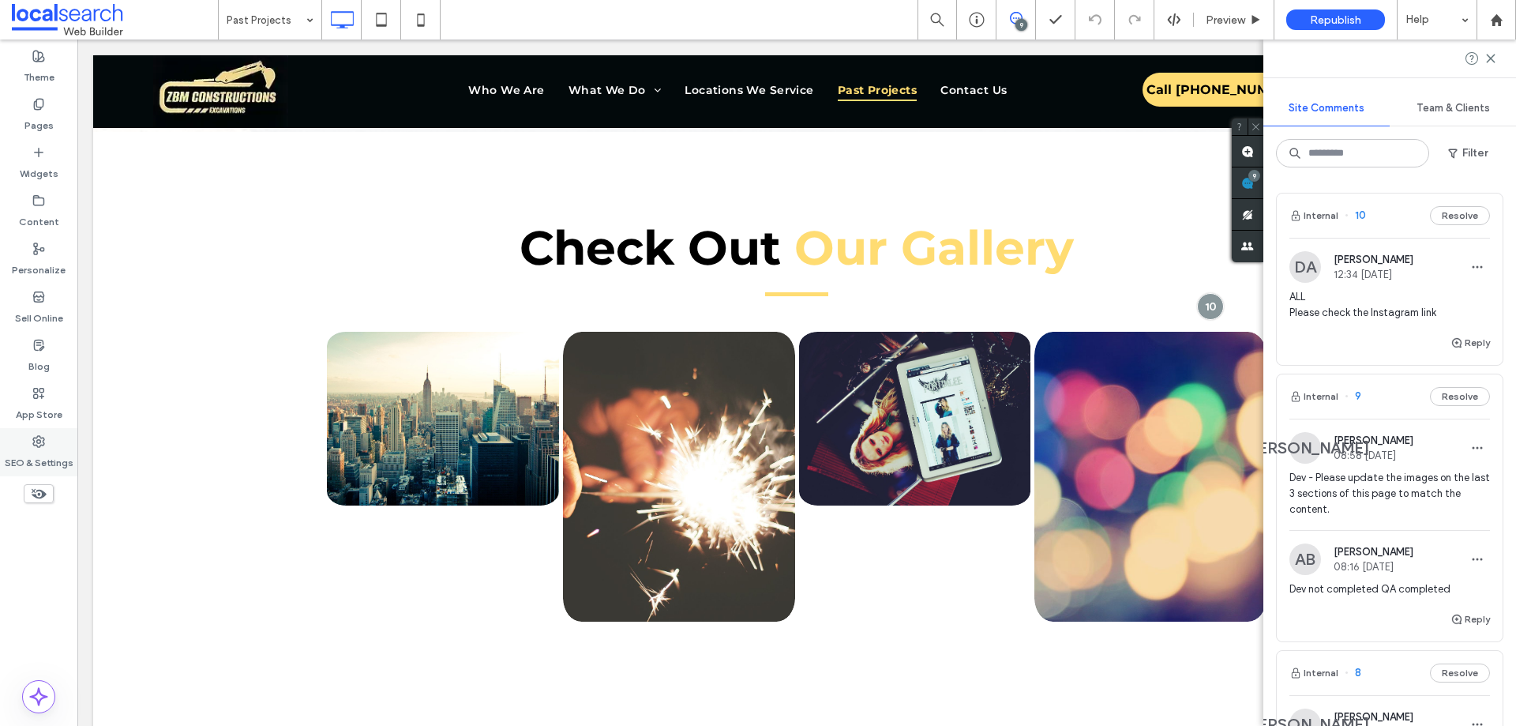
click at [19, 444] on div "SEO & Settings" at bounding box center [38, 452] width 77 height 48
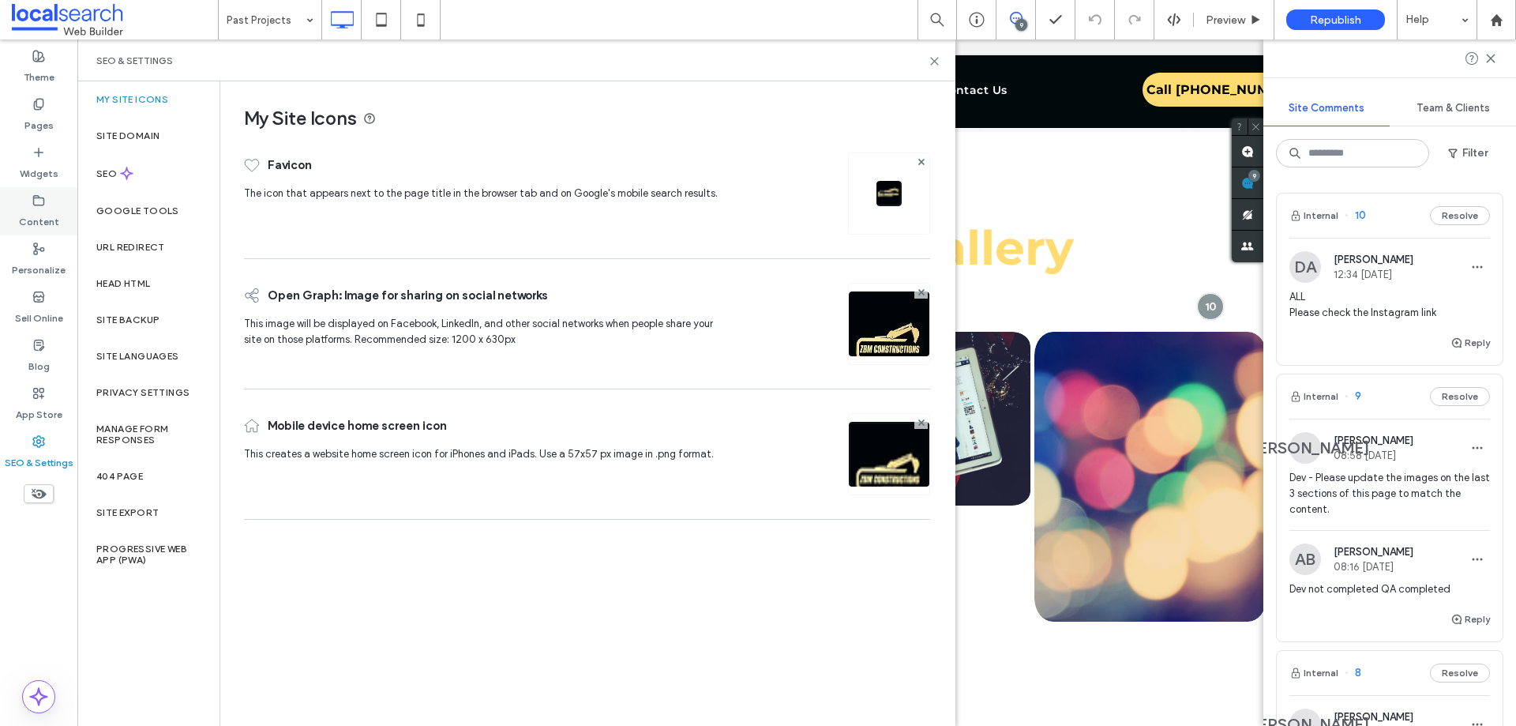
click at [47, 206] on div "Content" at bounding box center [38, 211] width 77 height 48
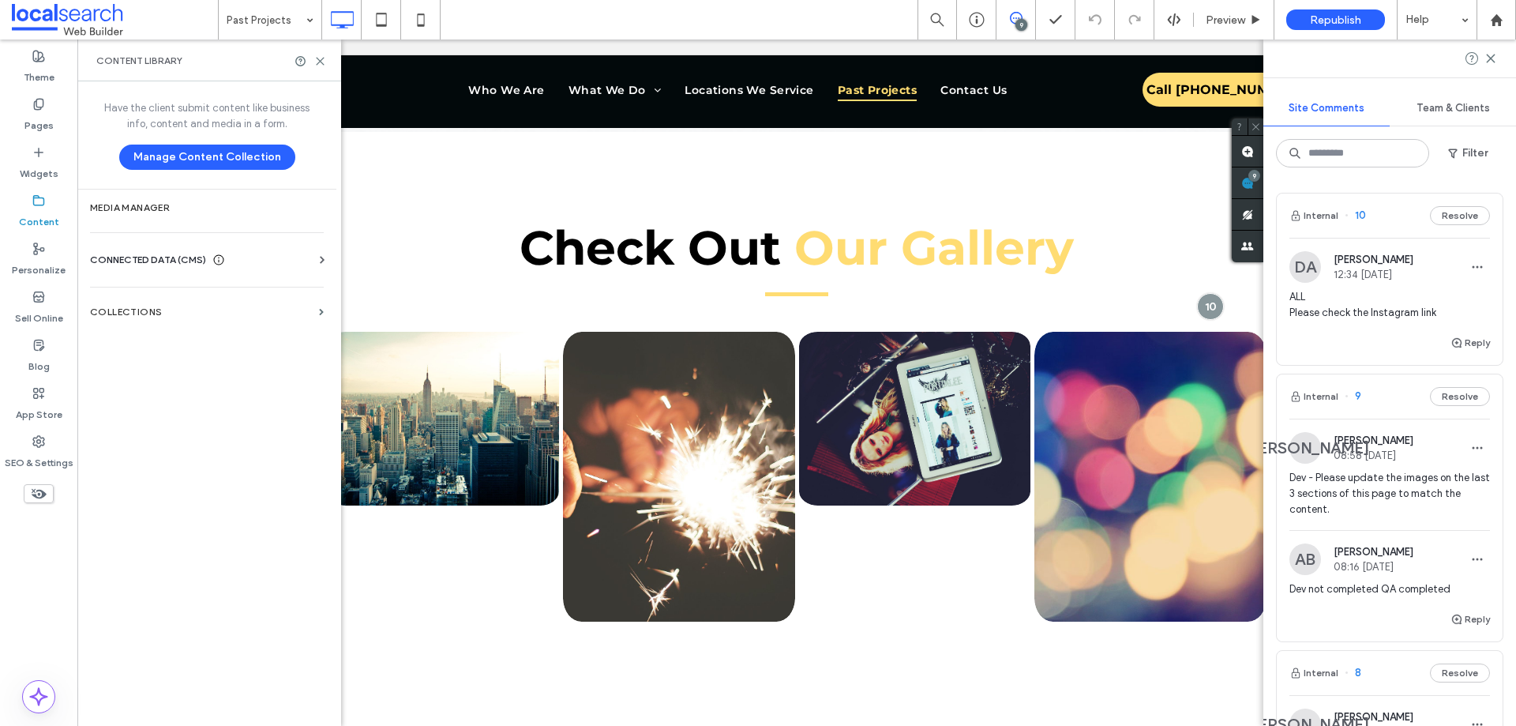
click at [148, 268] on div "Business Info Business Text Business Images Find and Replace" at bounding box center [210, 274] width 240 height 13
click at [148, 261] on span "CONNECTED DATA (CMS)" at bounding box center [148, 260] width 116 height 16
click at [136, 305] on section "Business Info" at bounding box center [210, 298] width 240 height 36
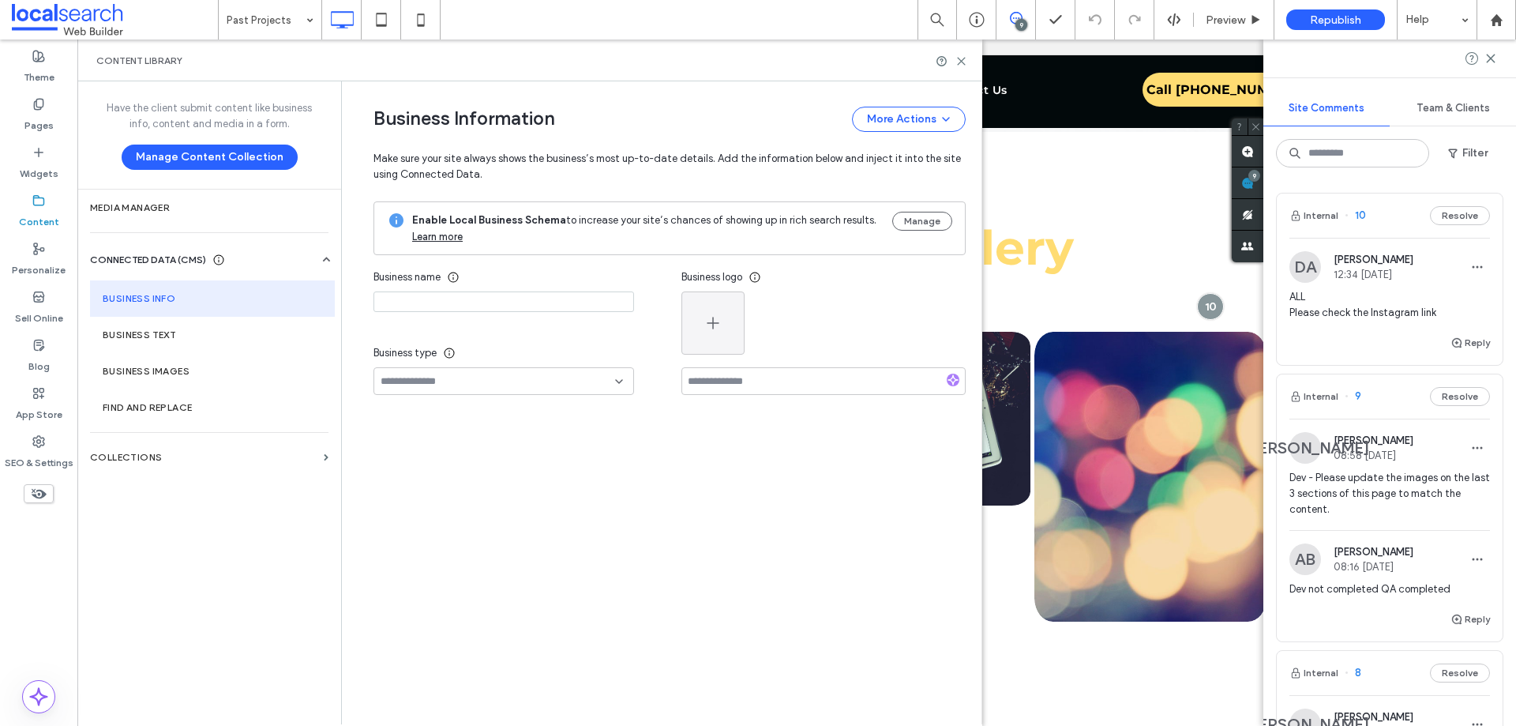
type input "**********"
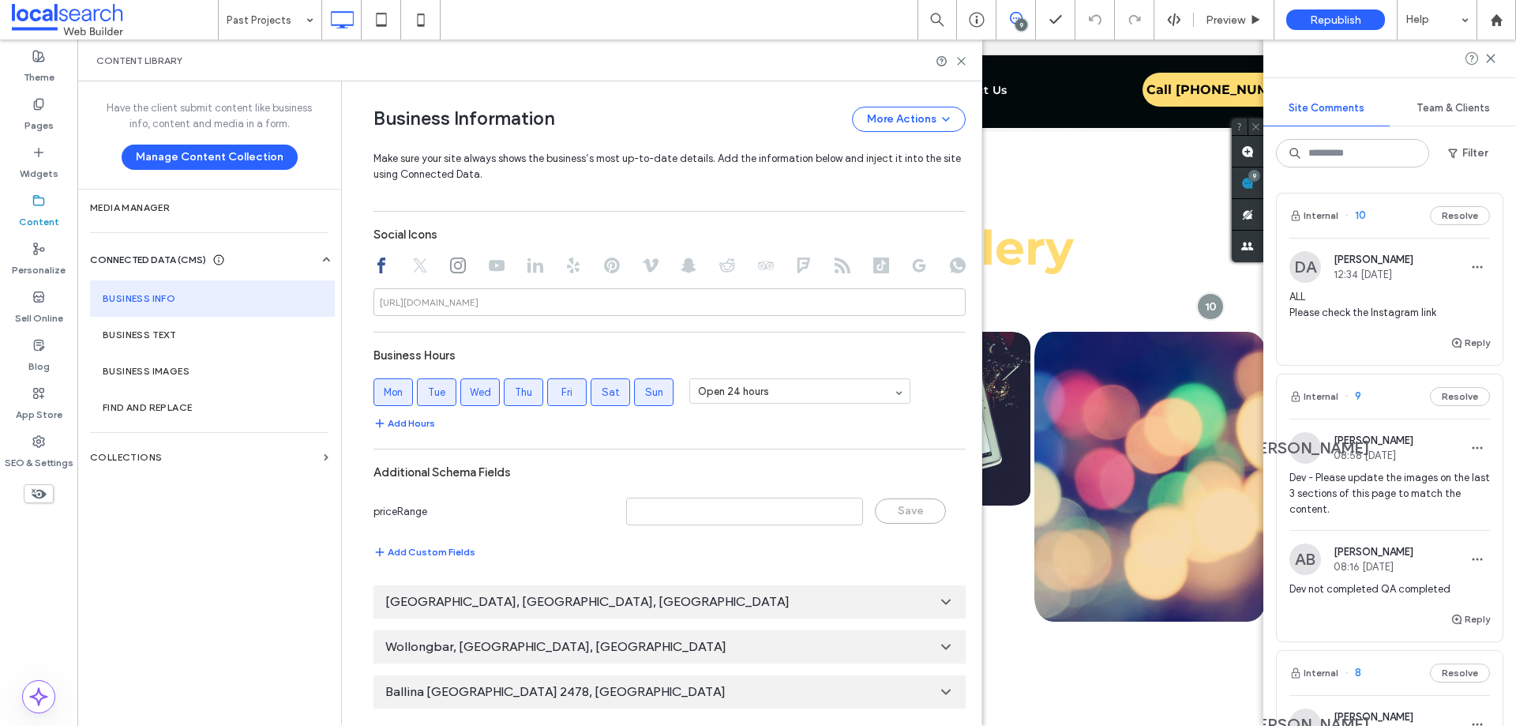
scroll to position [504, 0]
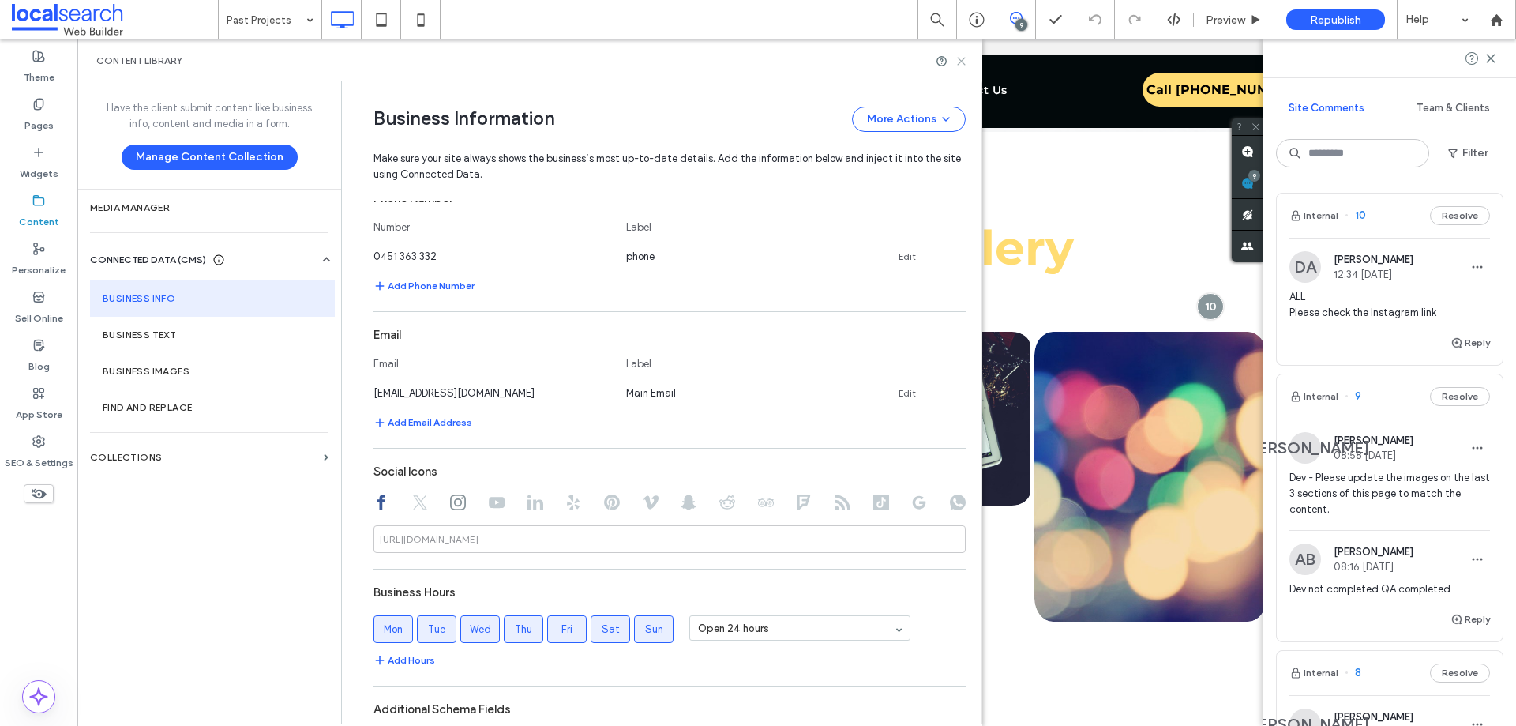
click at [960, 59] on use at bounding box center [961, 61] width 7 height 7
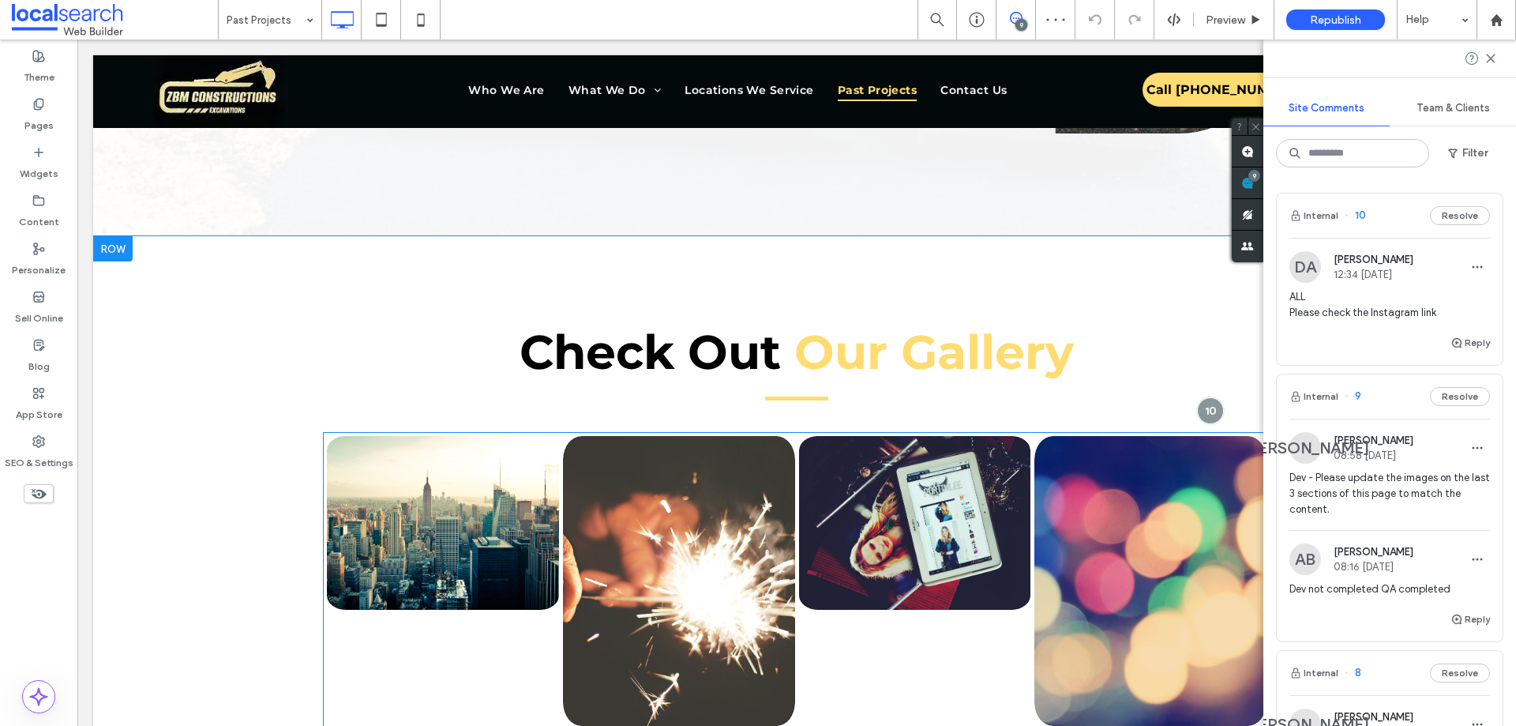
scroll to position [711, 0]
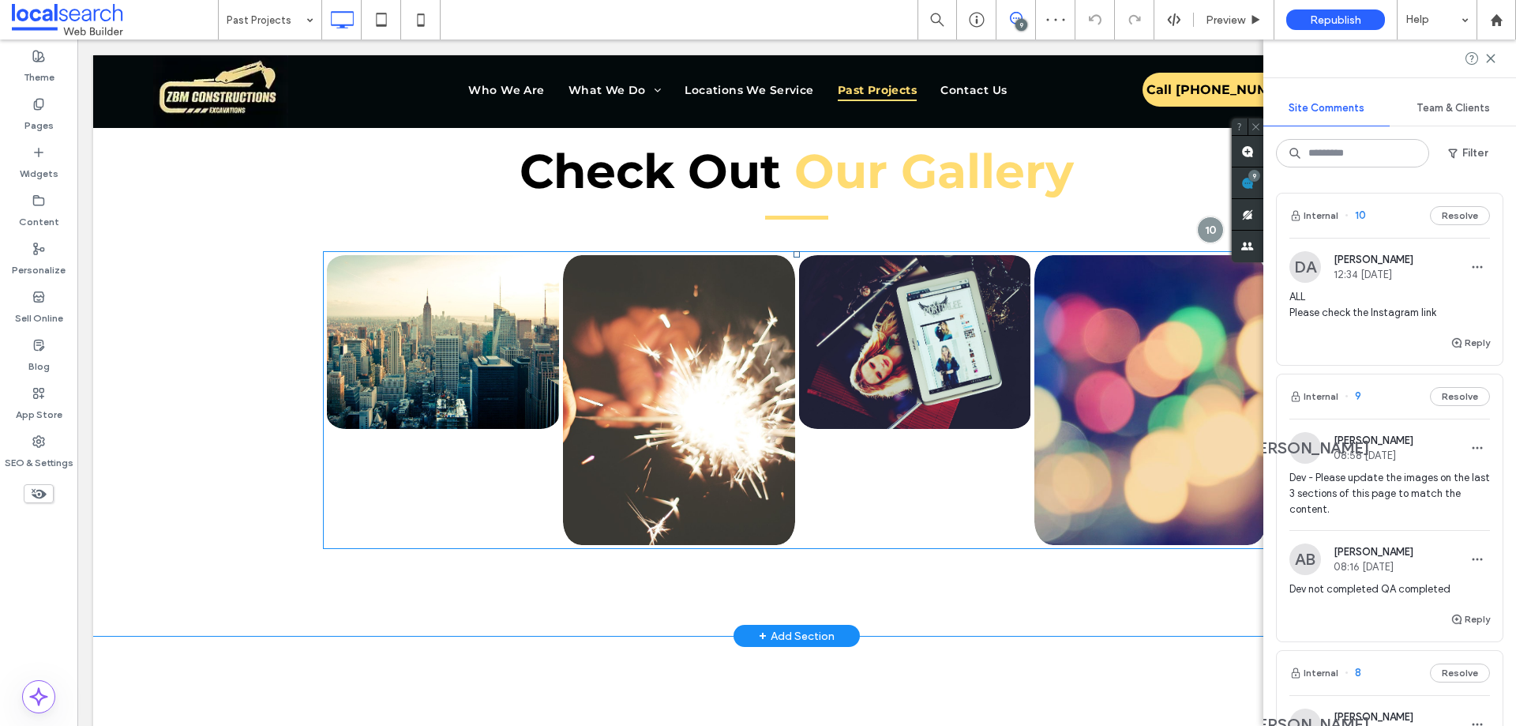
click at [603, 357] on link at bounding box center [679, 399] width 246 height 307
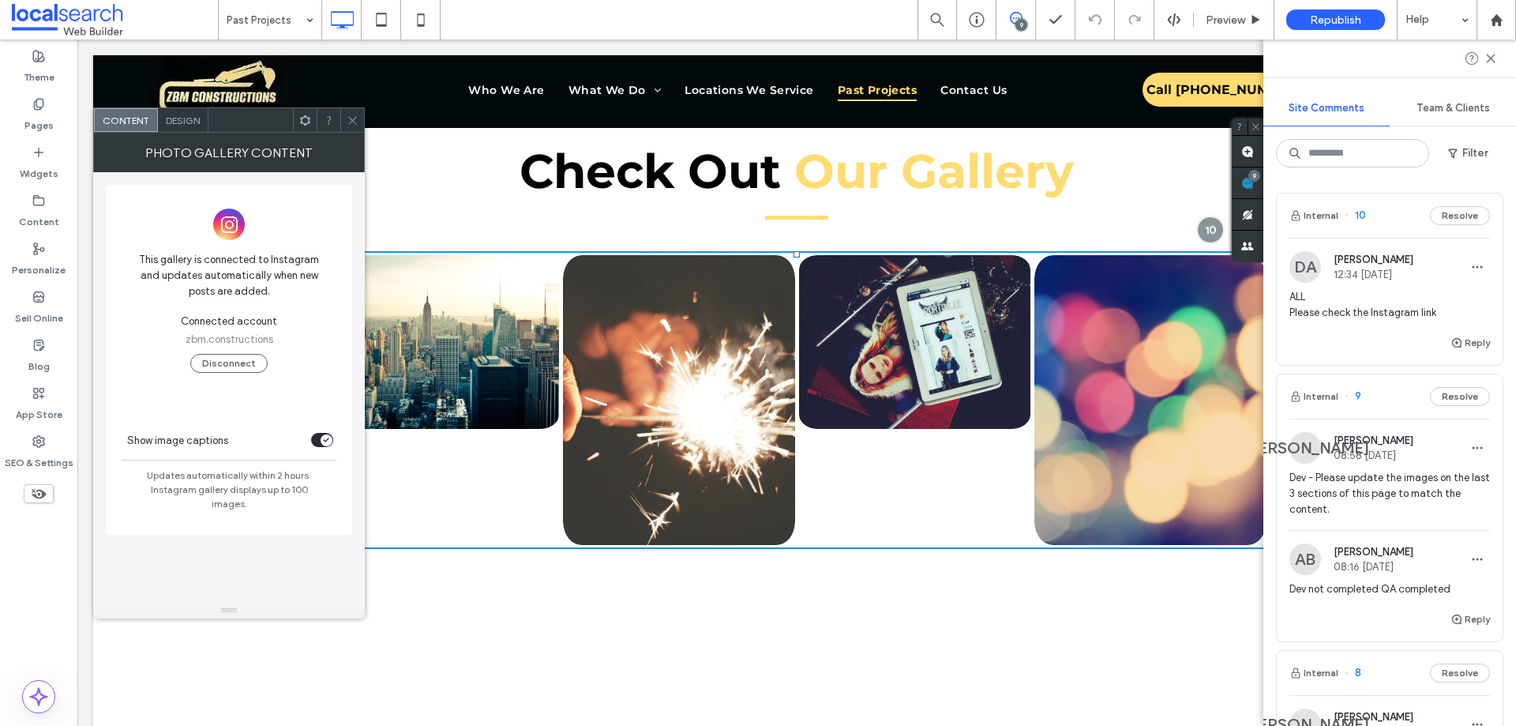
click at [304, 122] on icon at bounding box center [305, 121] width 12 height 12
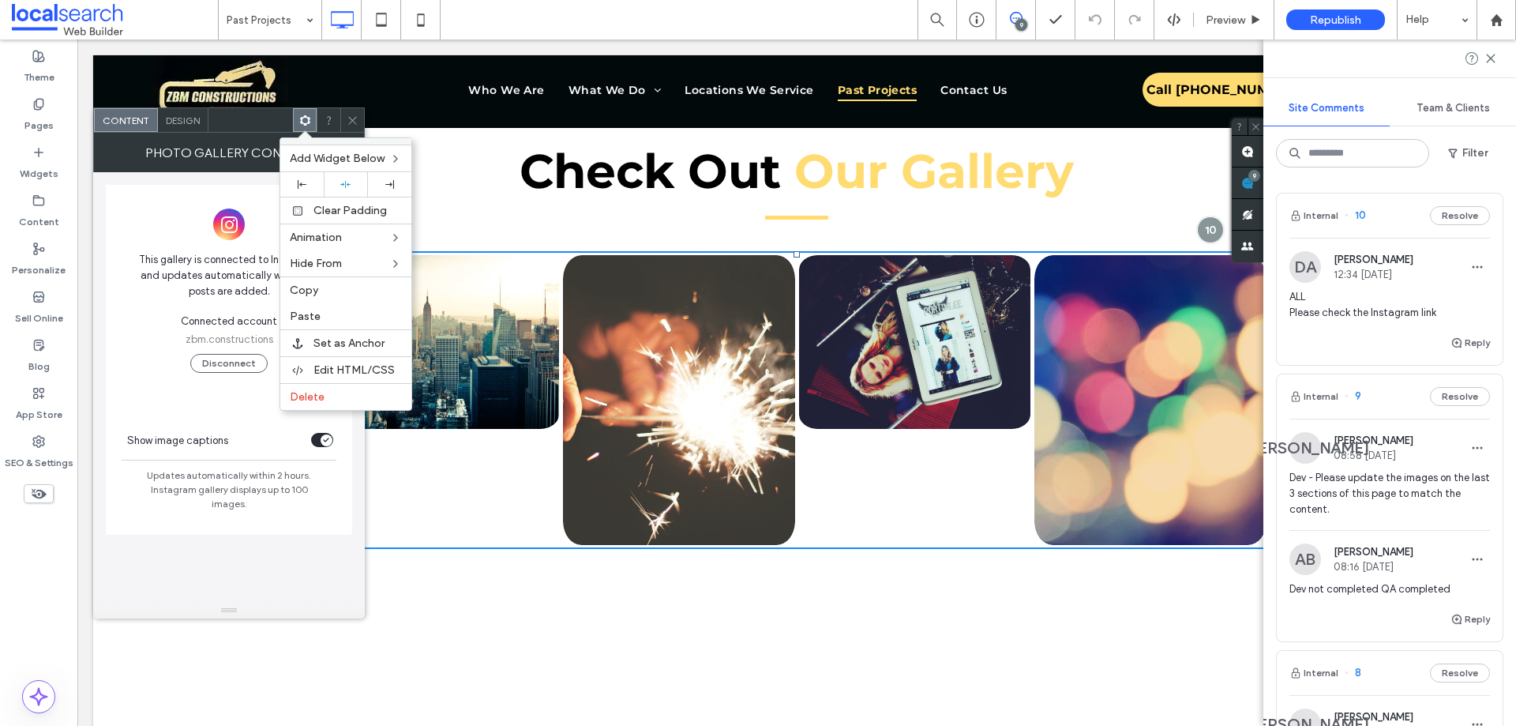
click at [349, 115] on icon at bounding box center [353, 121] width 12 height 12
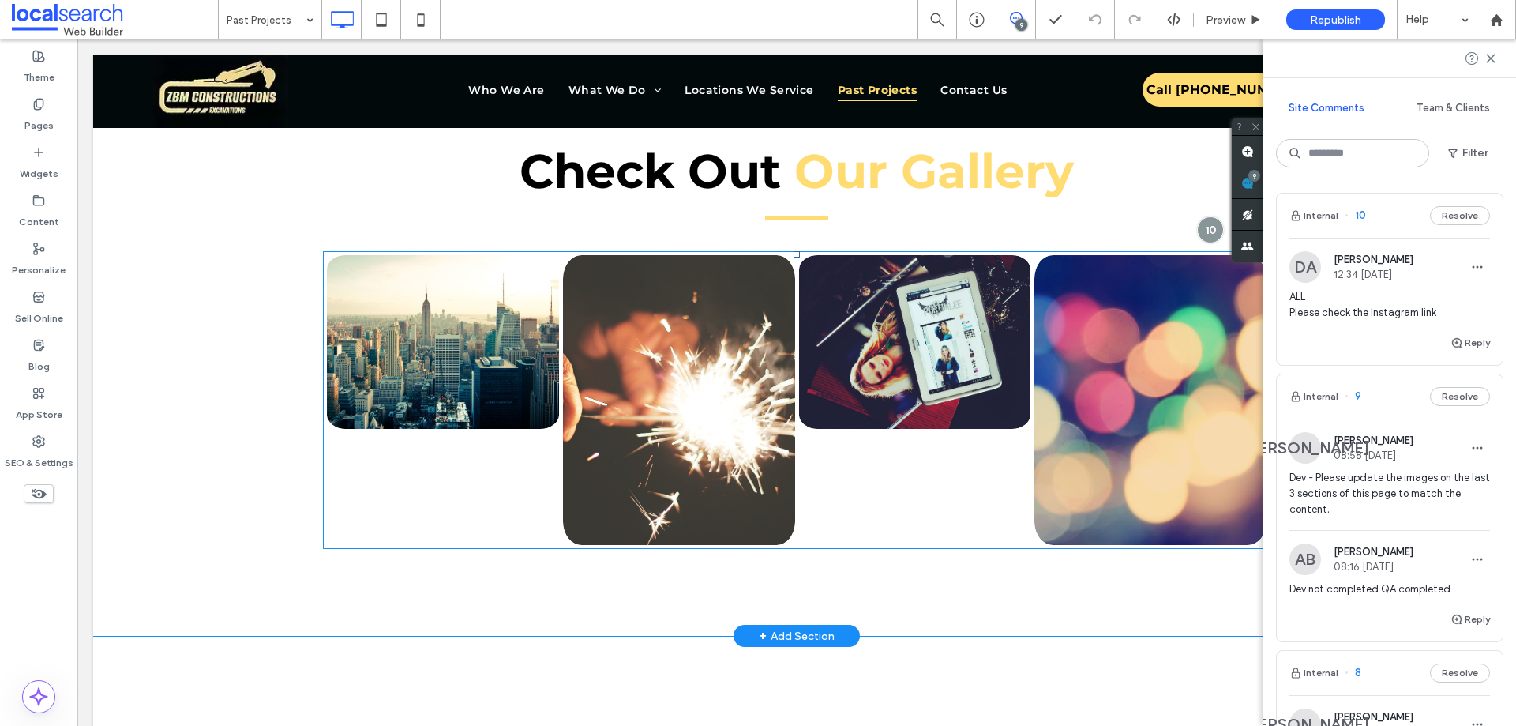
click at [530, 305] on link at bounding box center [443, 342] width 246 height 185
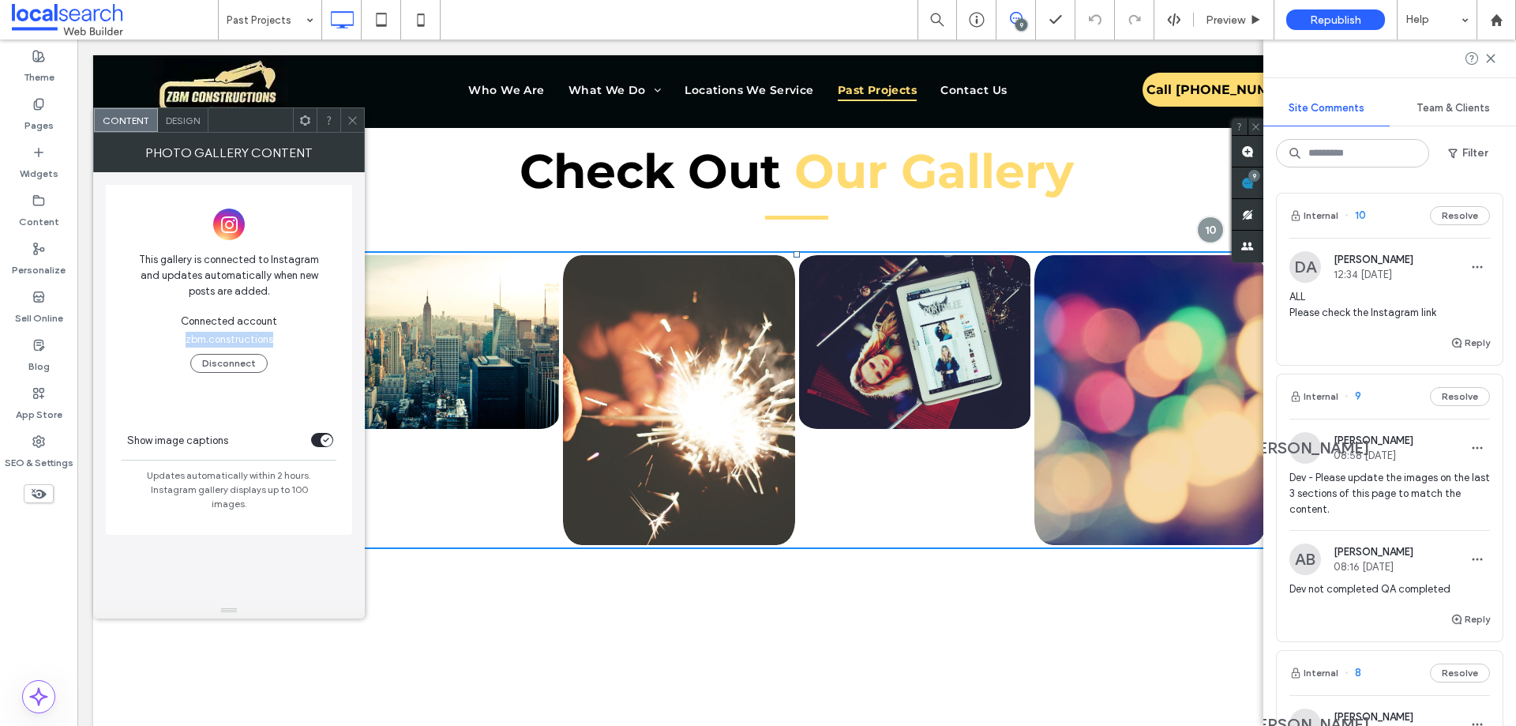
drag, startPoint x: 276, startPoint y: 338, endPoint x: 183, endPoint y: 332, distance: 93.3
click at [183, 332] on div "This gallery is connected to Instagram and updates automatically when new posts…" at bounding box center [229, 302] width 246 height 235
copy span "zbm.constructions"
drag, startPoint x: 355, startPoint y: 120, endPoint x: 353, endPoint y: 170, distance: 49.8
click at [355, 120] on icon at bounding box center [353, 121] width 12 height 12
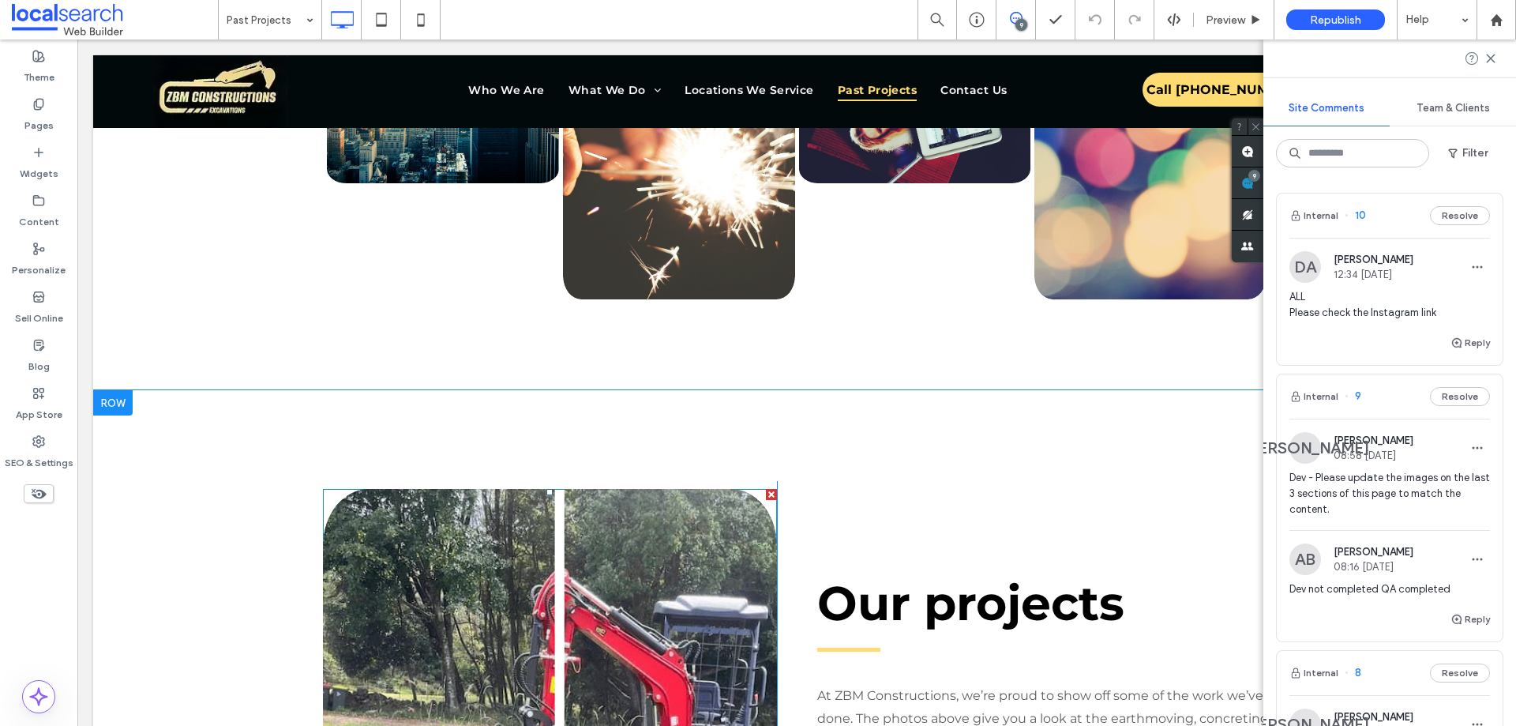
scroll to position [948, 0]
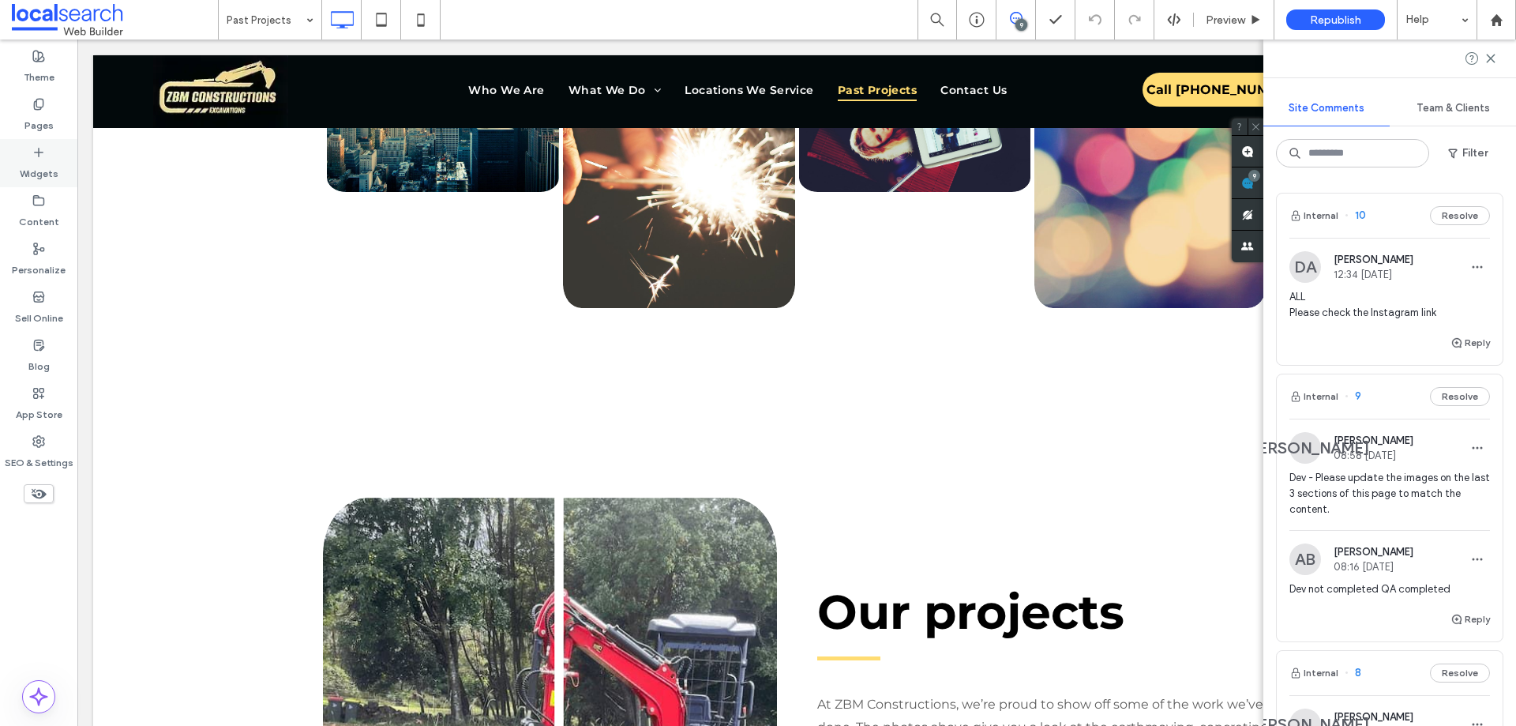
click at [47, 158] on div "Widgets" at bounding box center [38, 163] width 77 height 48
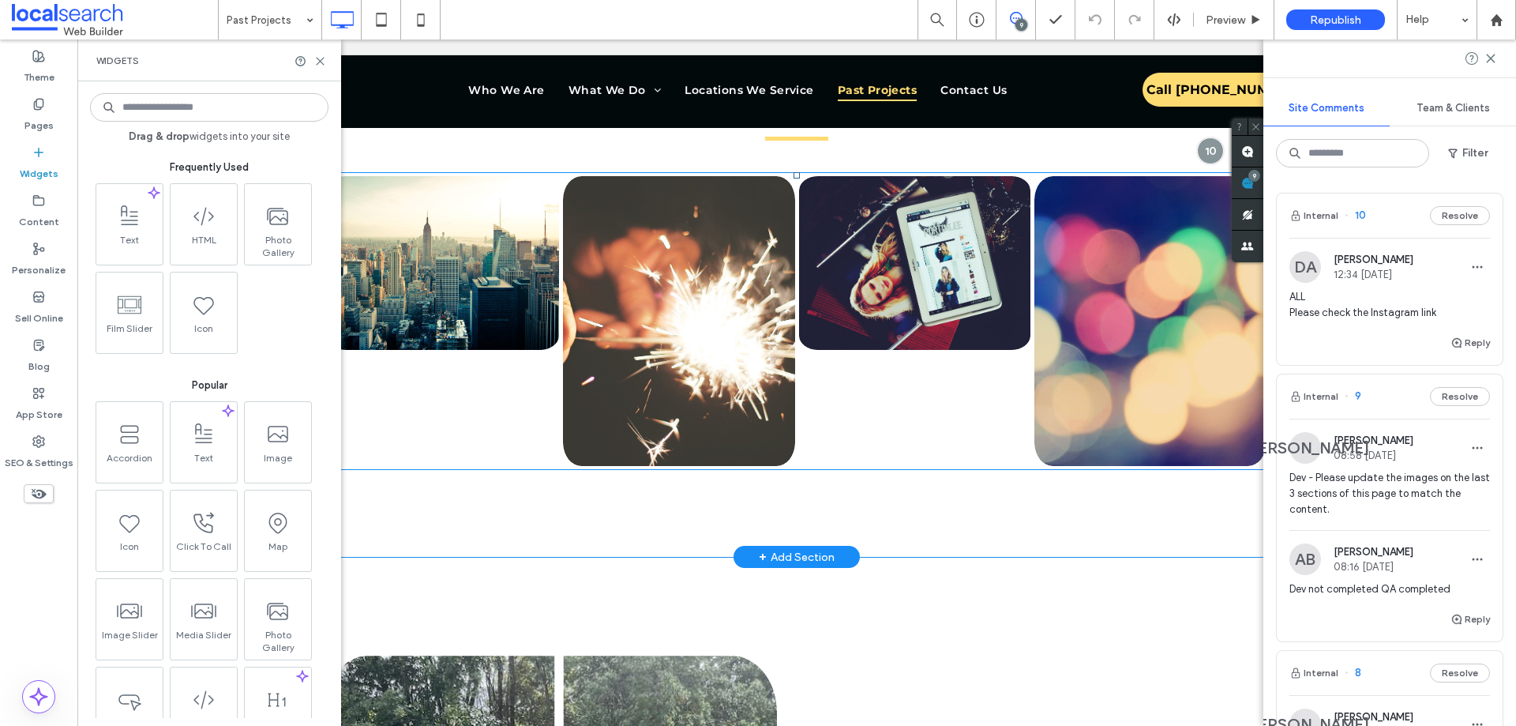
scroll to position [711, 0]
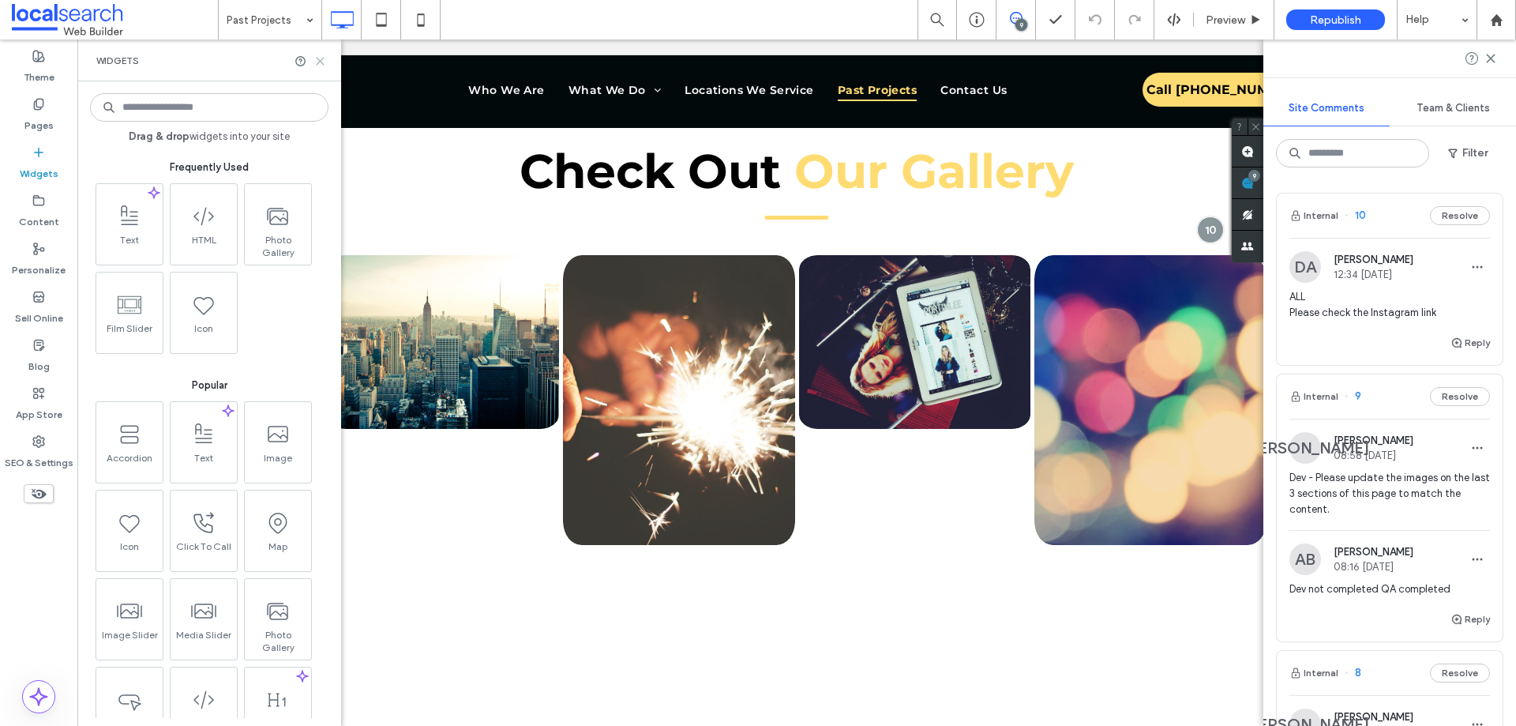
click at [322, 60] on icon at bounding box center [320, 61] width 12 height 12
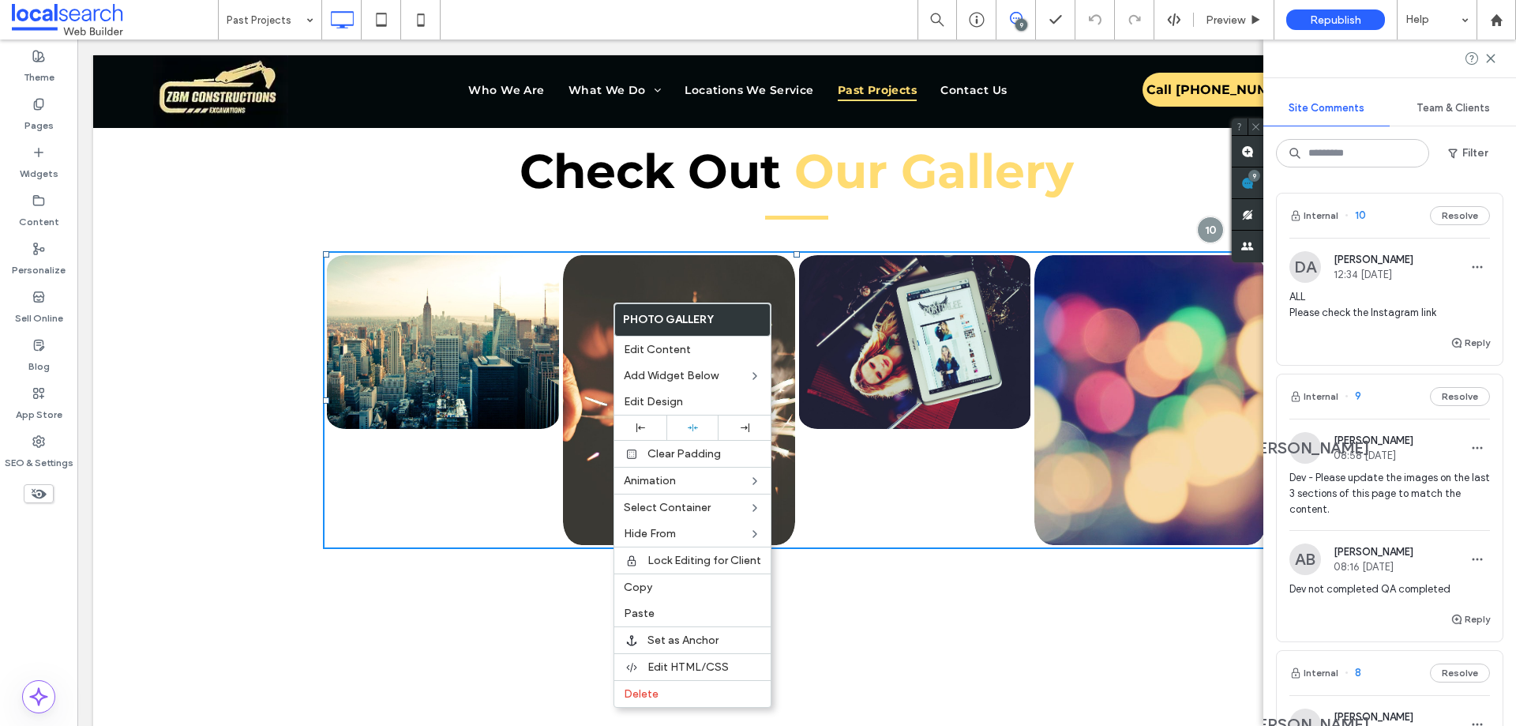
click at [13, 591] on div "Theme Pages Widgets Content Personalize Sell Online Blog App Store SEO & Settin…" at bounding box center [38, 382] width 77 height 686
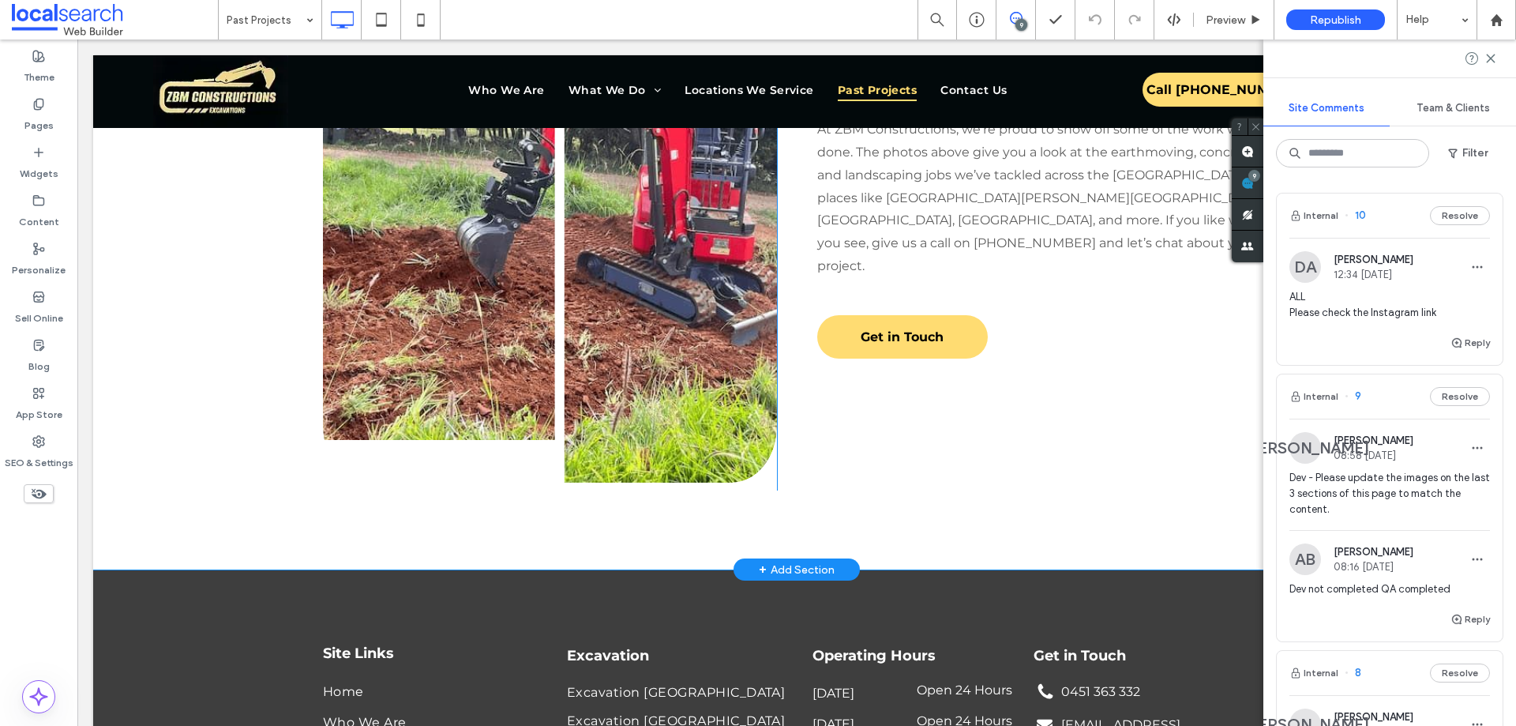
scroll to position [1500, 0]
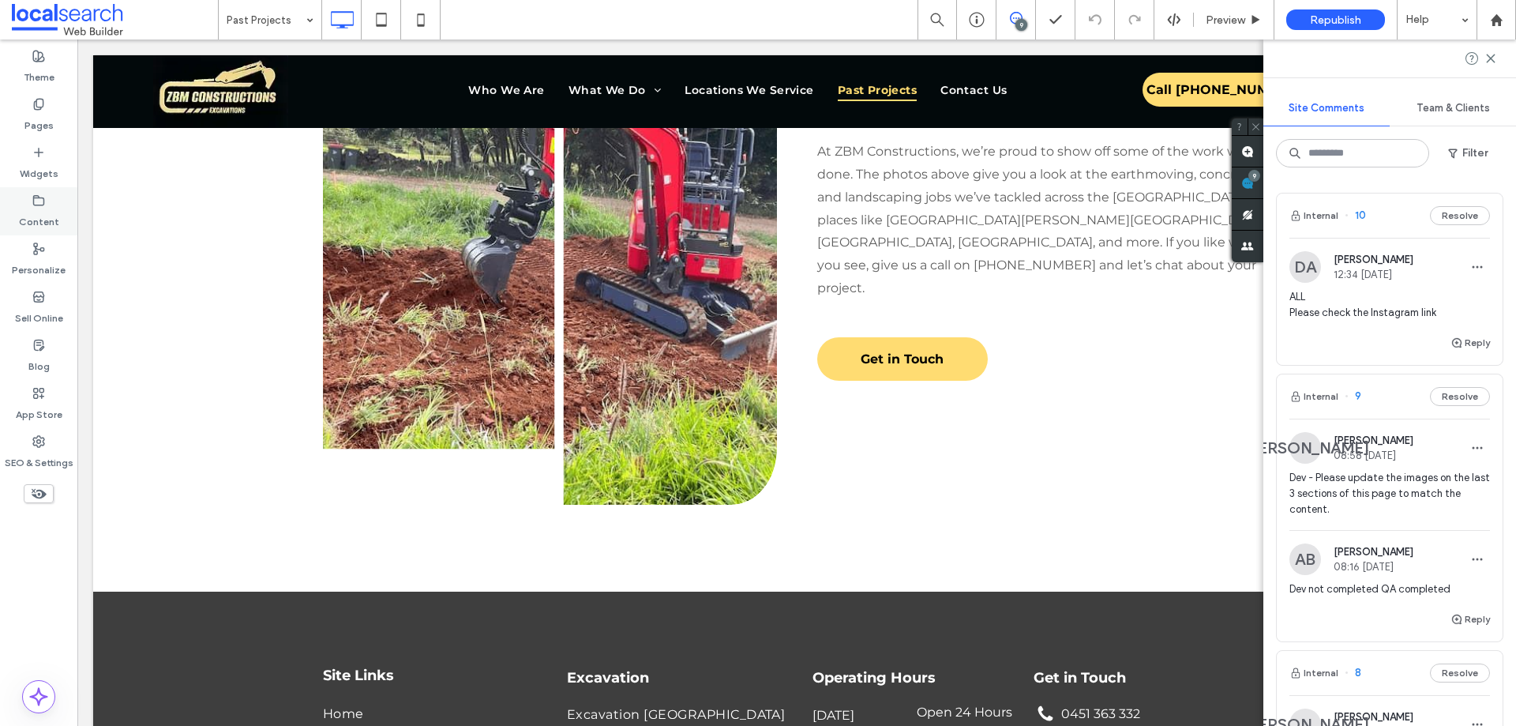
click at [47, 205] on div "Content" at bounding box center [38, 211] width 77 height 48
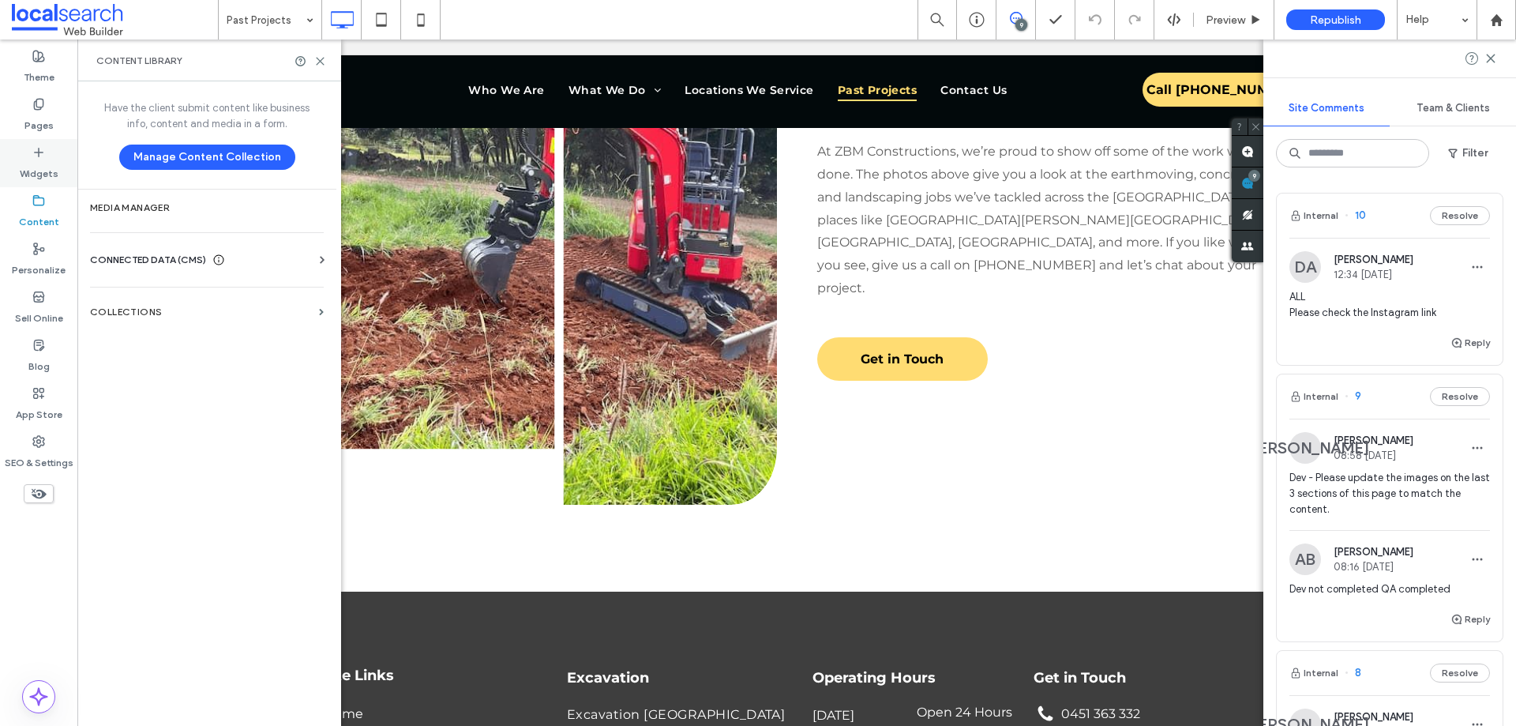
click at [42, 155] on icon at bounding box center [38, 152] width 13 height 13
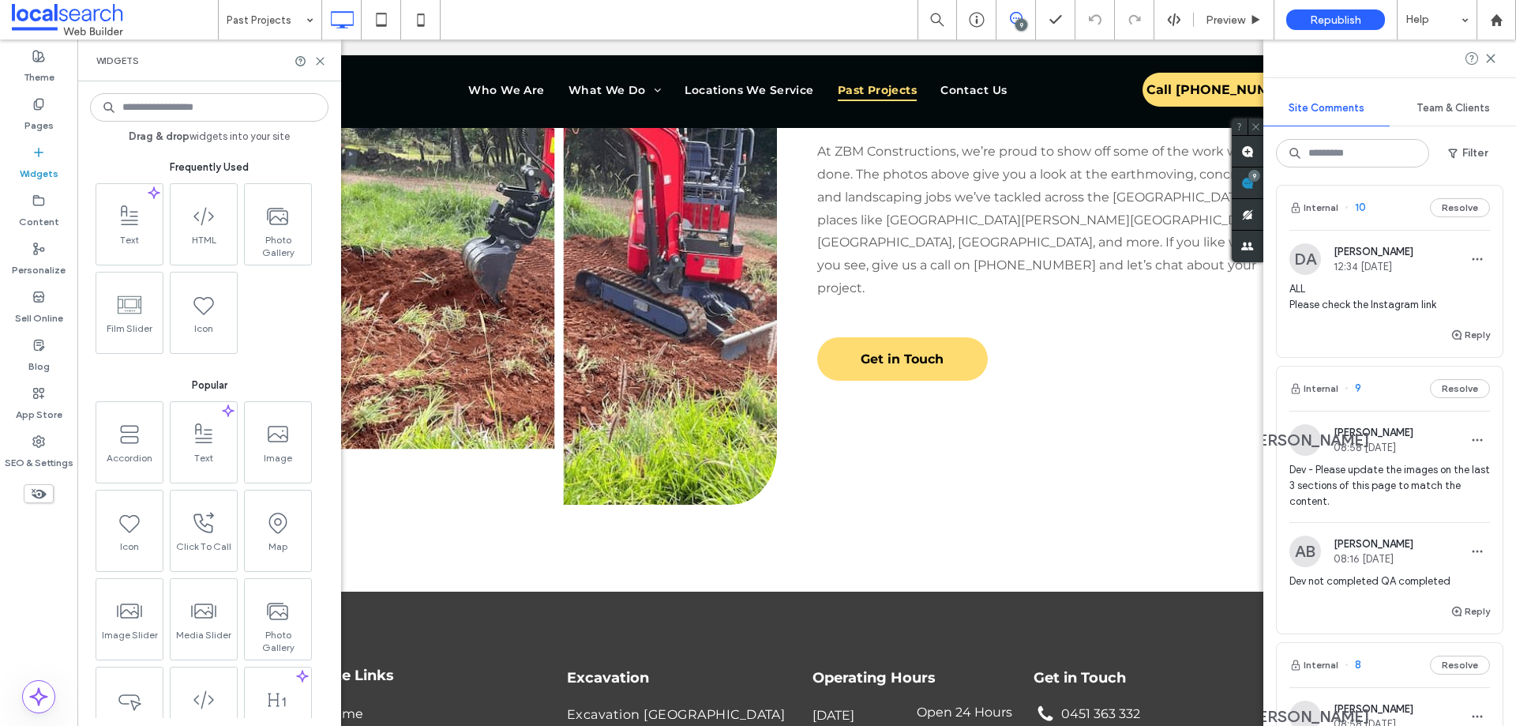
scroll to position [0, 0]
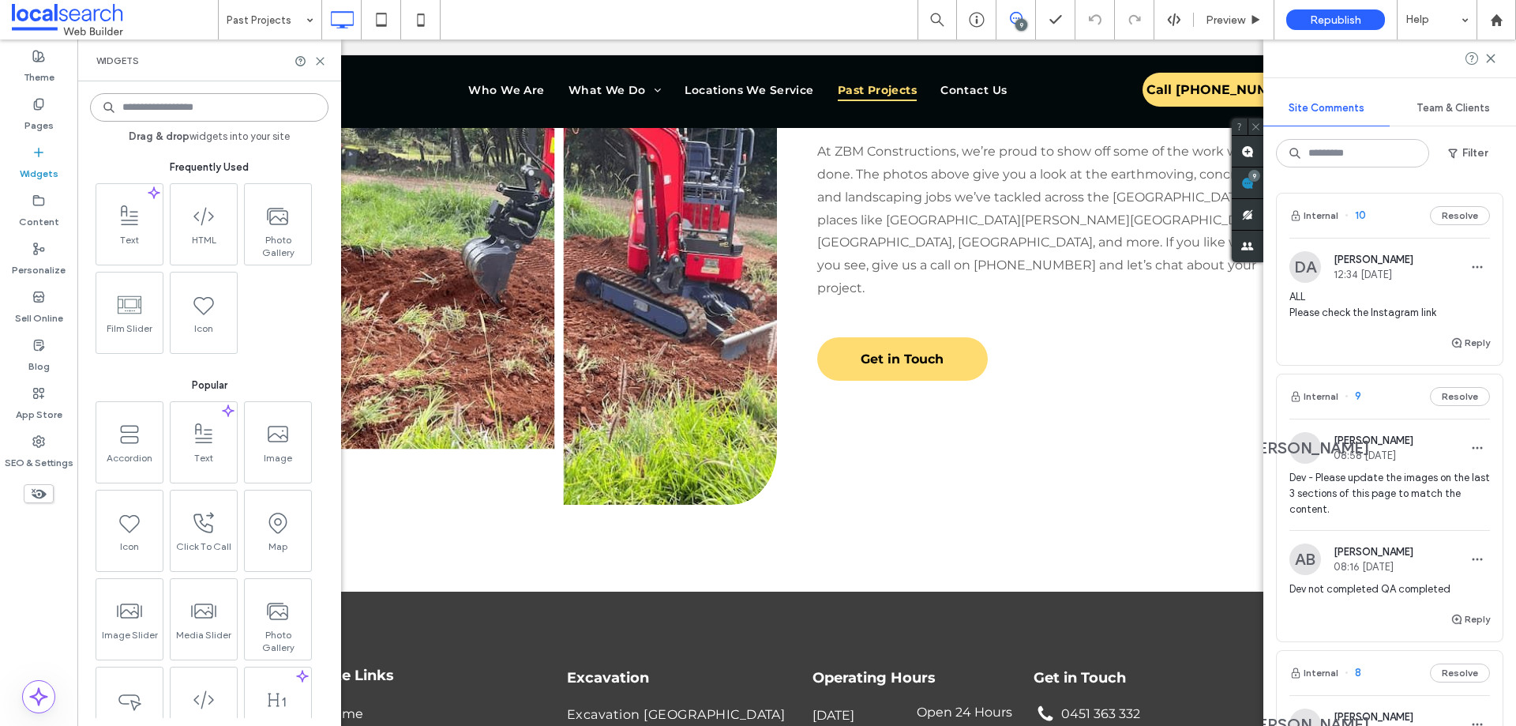
click at [158, 109] on input at bounding box center [209, 107] width 238 height 28
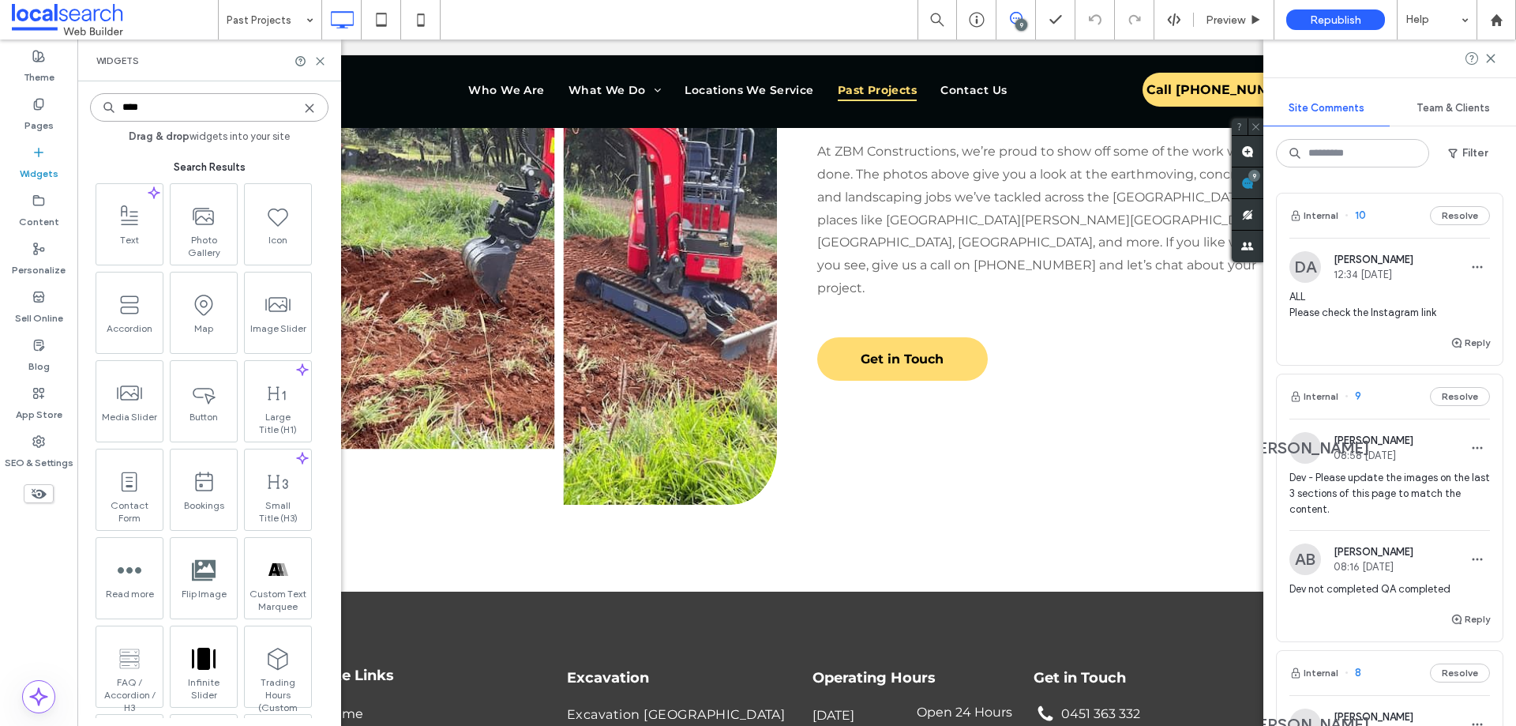
type input "*****"
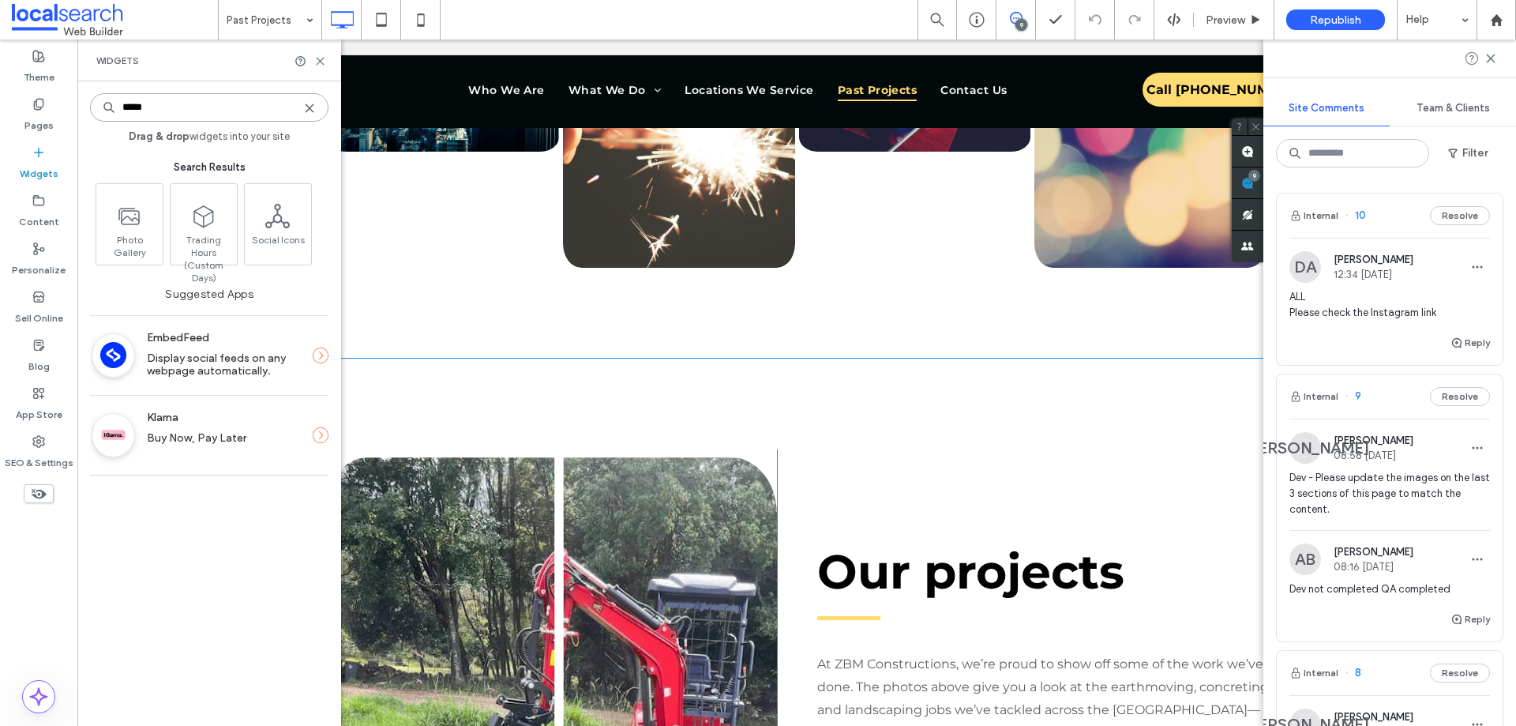
scroll to position [672, 0]
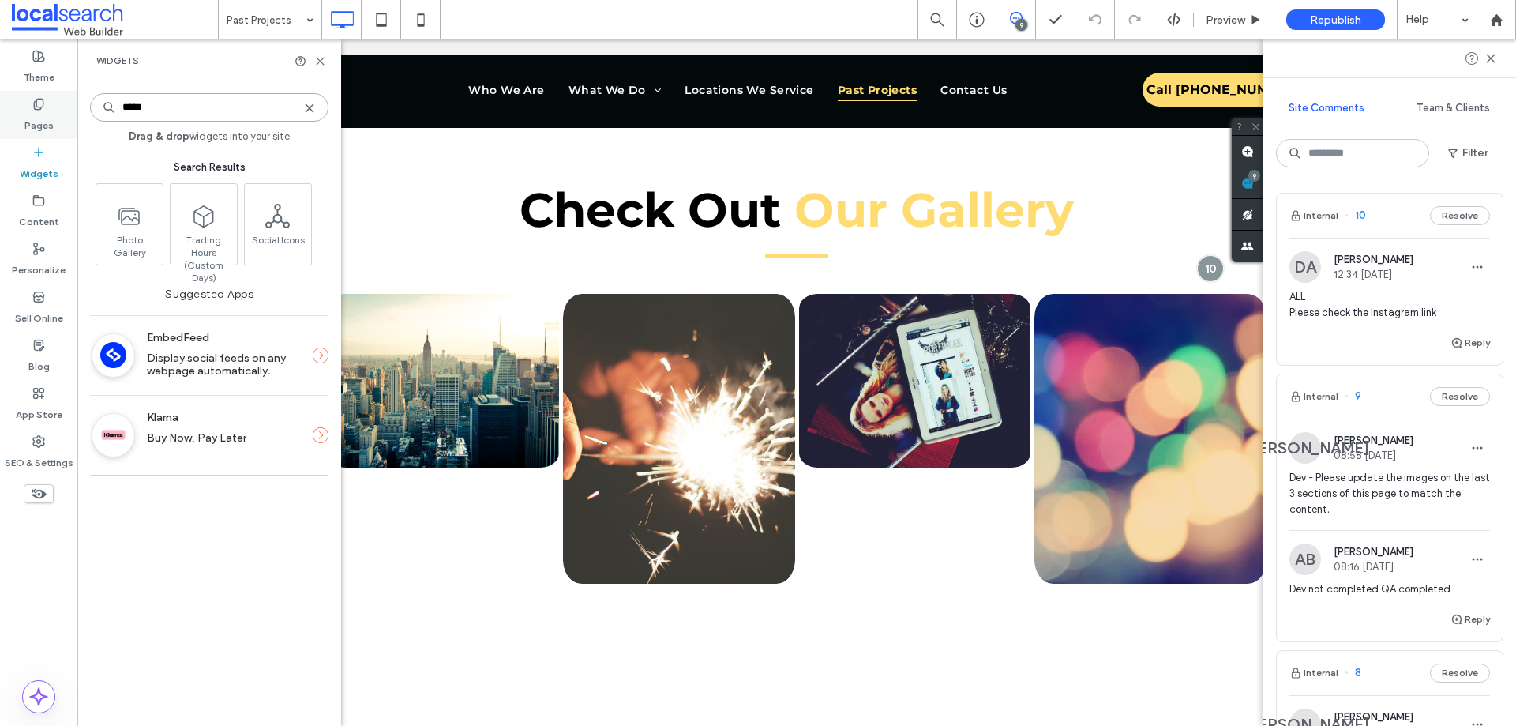
drag, startPoint x: 184, startPoint y: 103, endPoint x: 29, endPoint y: 96, distance: 154.9
click at [29, 96] on div "Theme Pages Widgets Content Personalize Sell Online Blog App Store SEO & Settin…" at bounding box center [38, 382] width 77 height 686
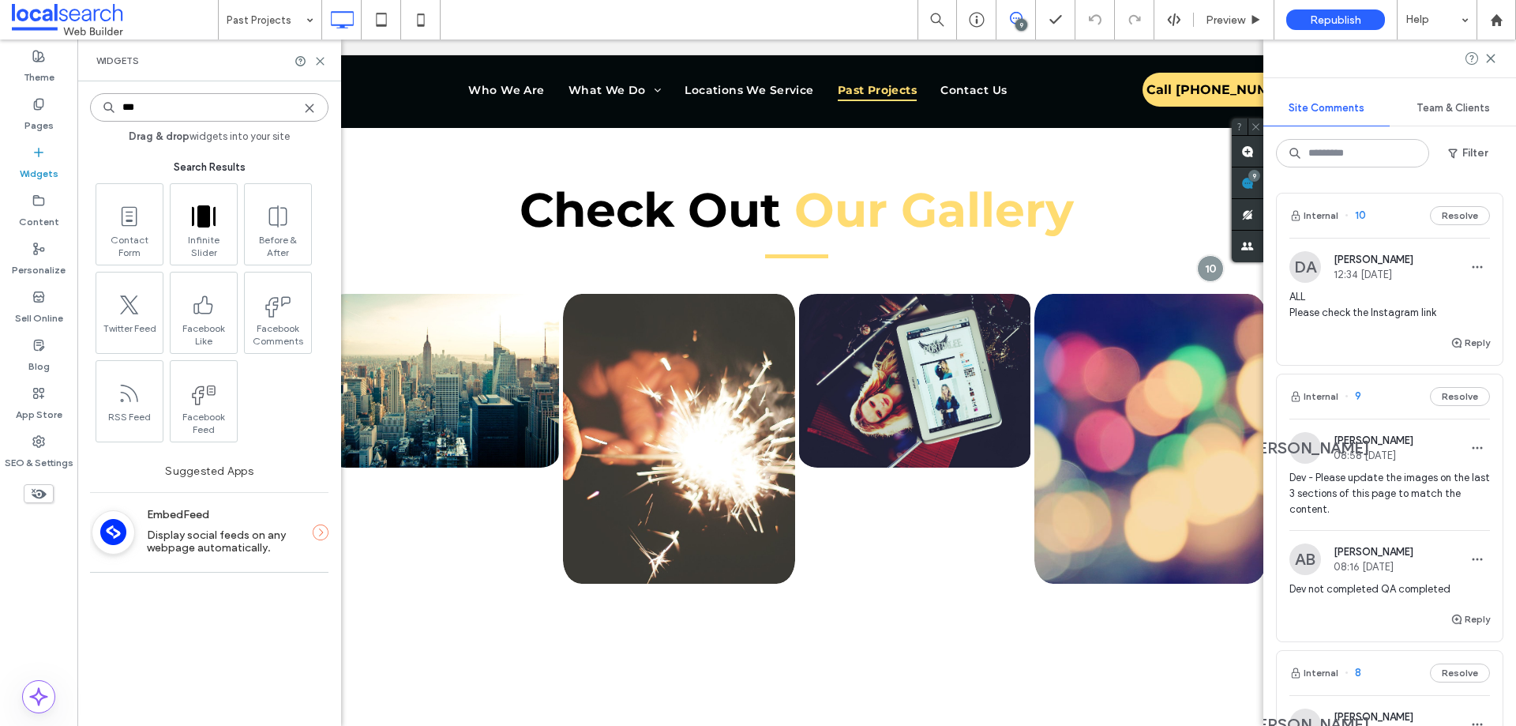
type input "****"
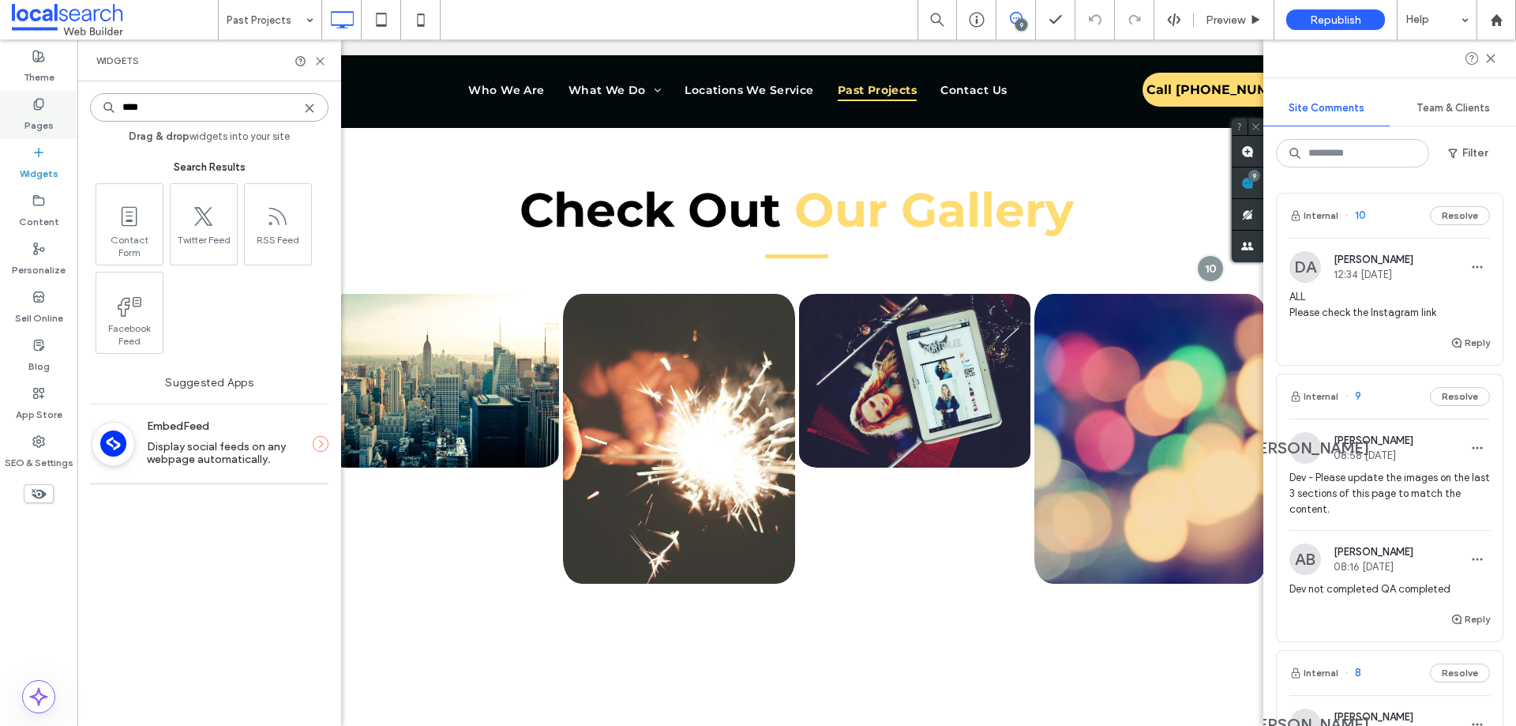
drag, startPoint x: 96, startPoint y: 104, endPoint x: 45, endPoint y: 102, distance: 50.6
click at [41, 103] on div "Theme Pages Widgets Content Personalize Sell Online Blog App Store SEO & Settin…" at bounding box center [38, 382] width 77 height 686
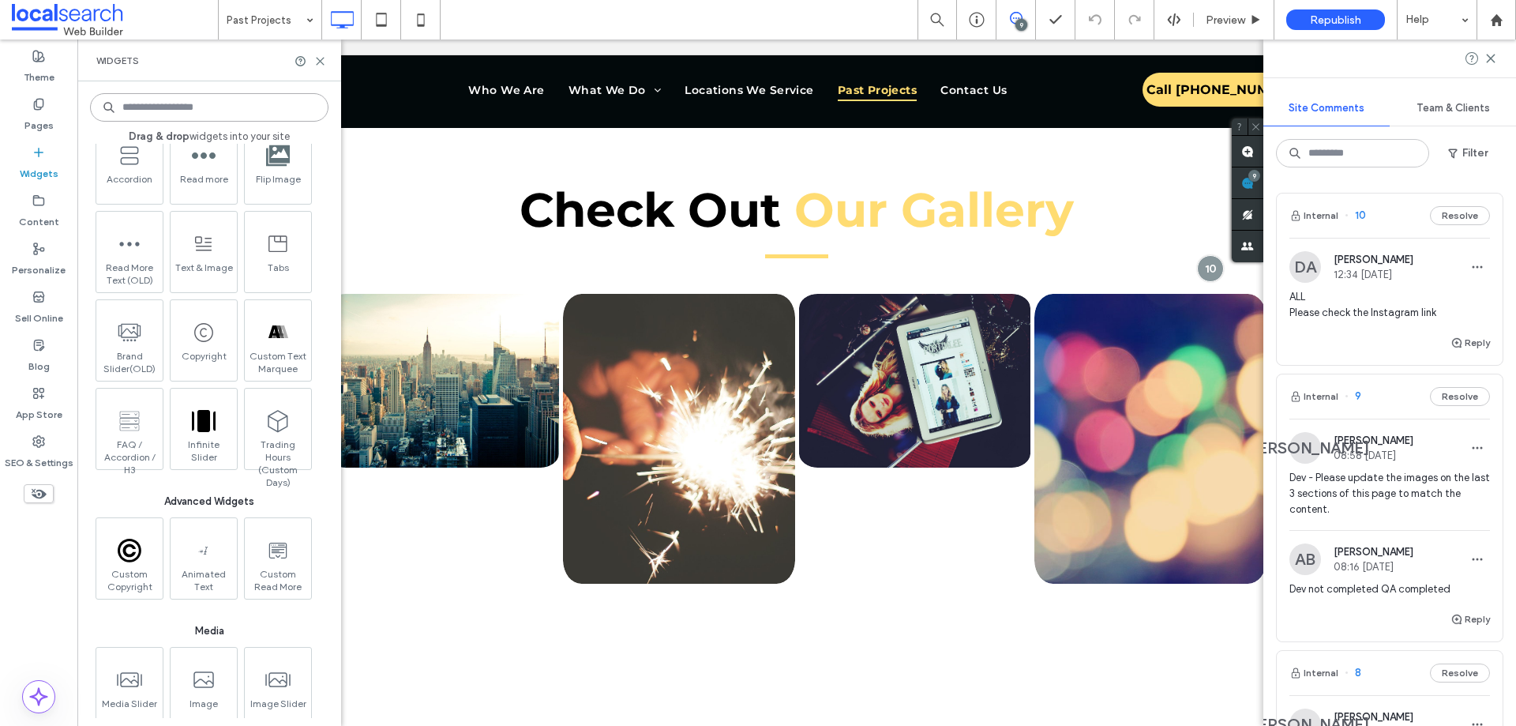
scroll to position [1125, 0]
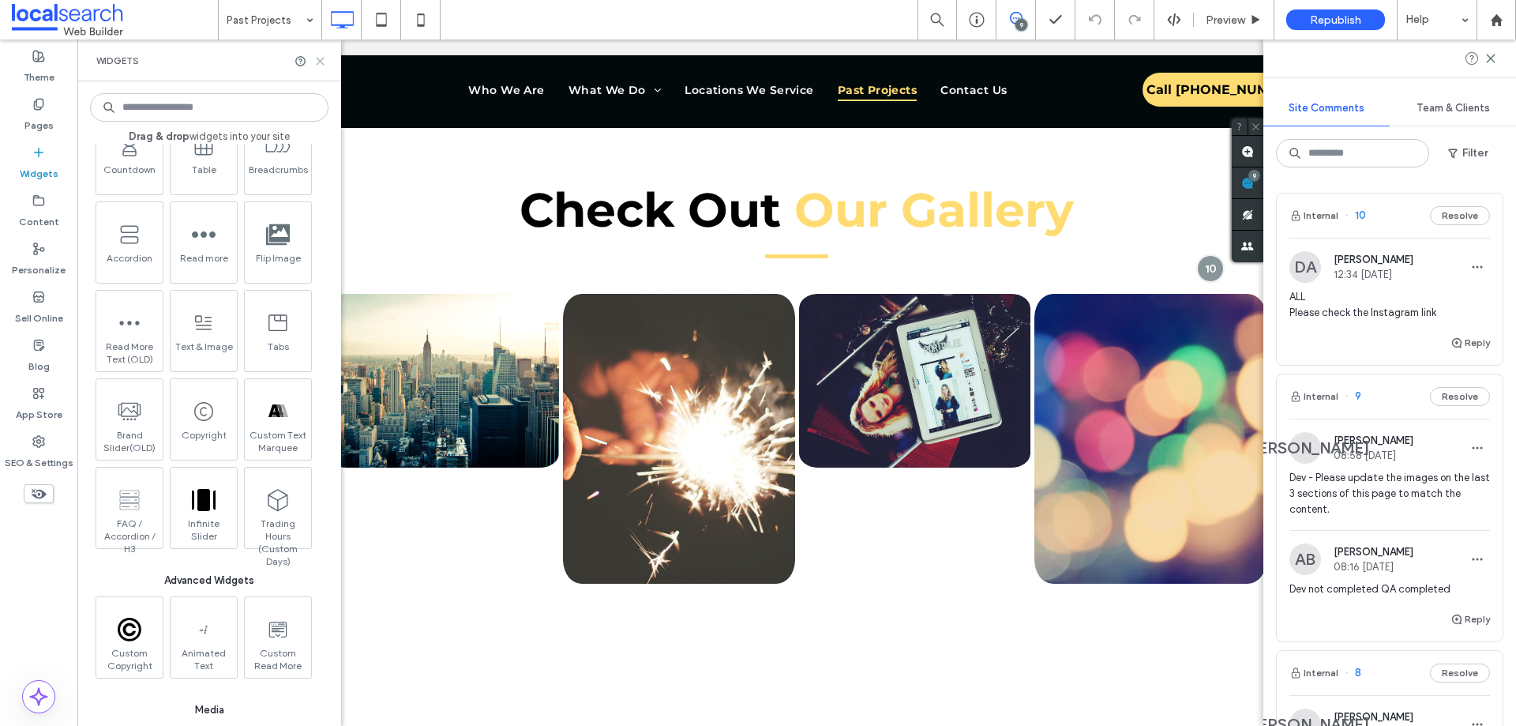
click at [323, 58] on use at bounding box center [320, 61] width 7 height 7
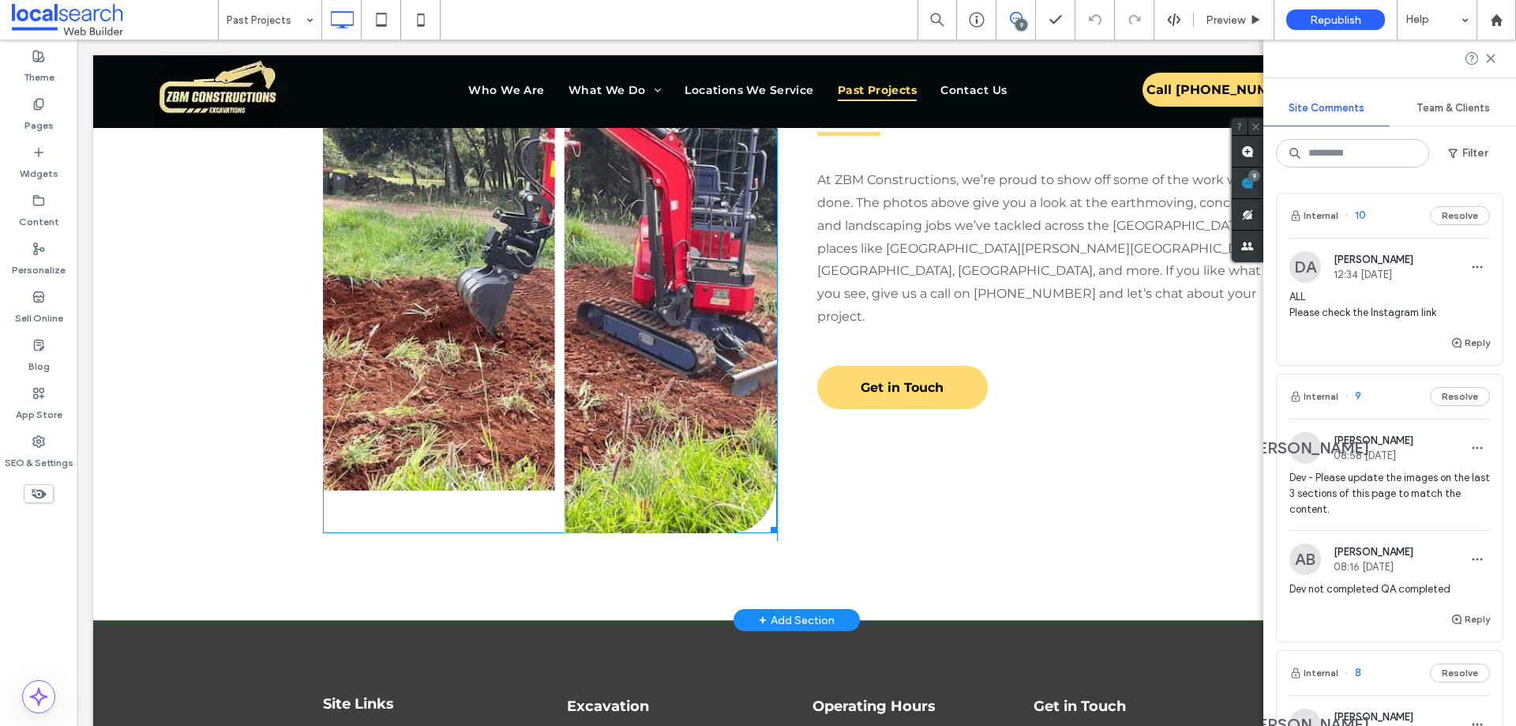
scroll to position [1620, 0]
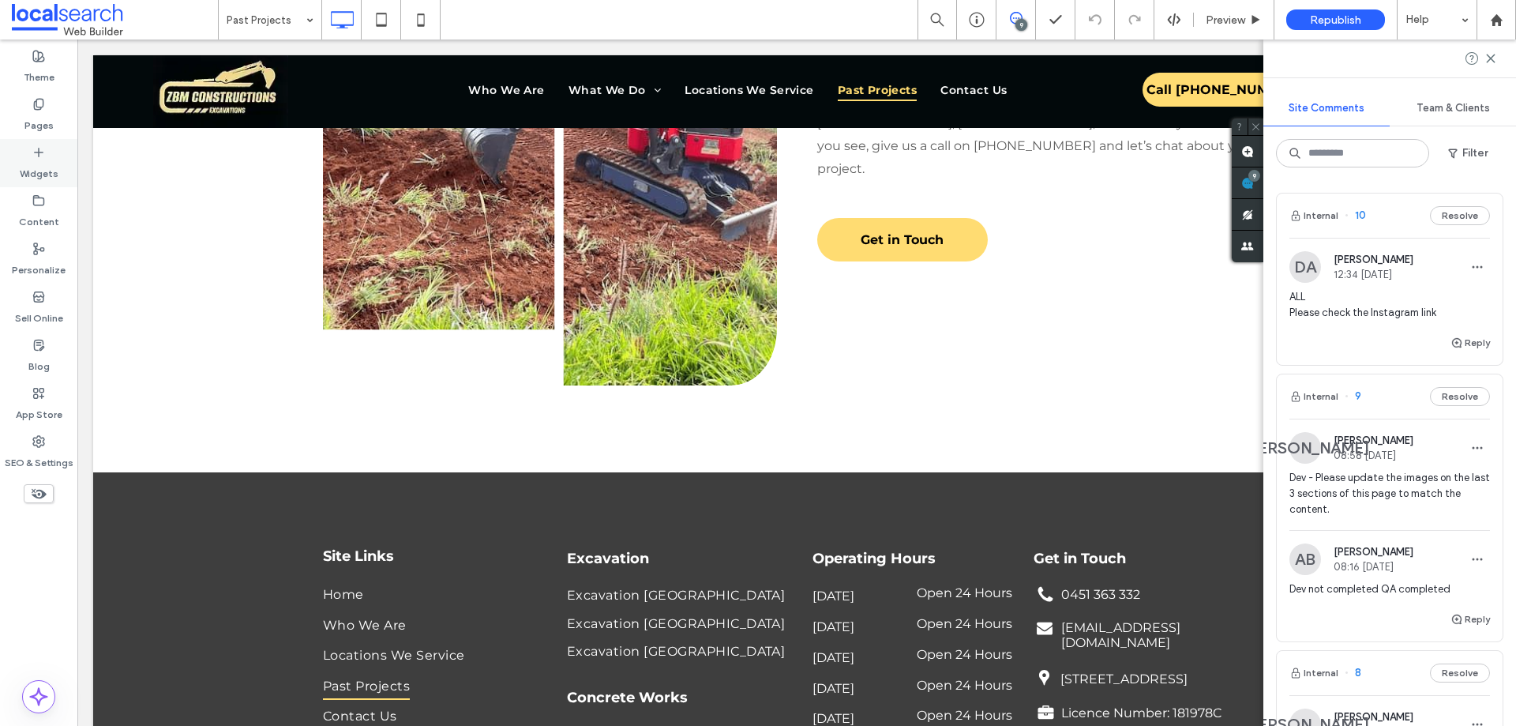
click at [35, 156] on icon at bounding box center [38, 152] width 13 height 13
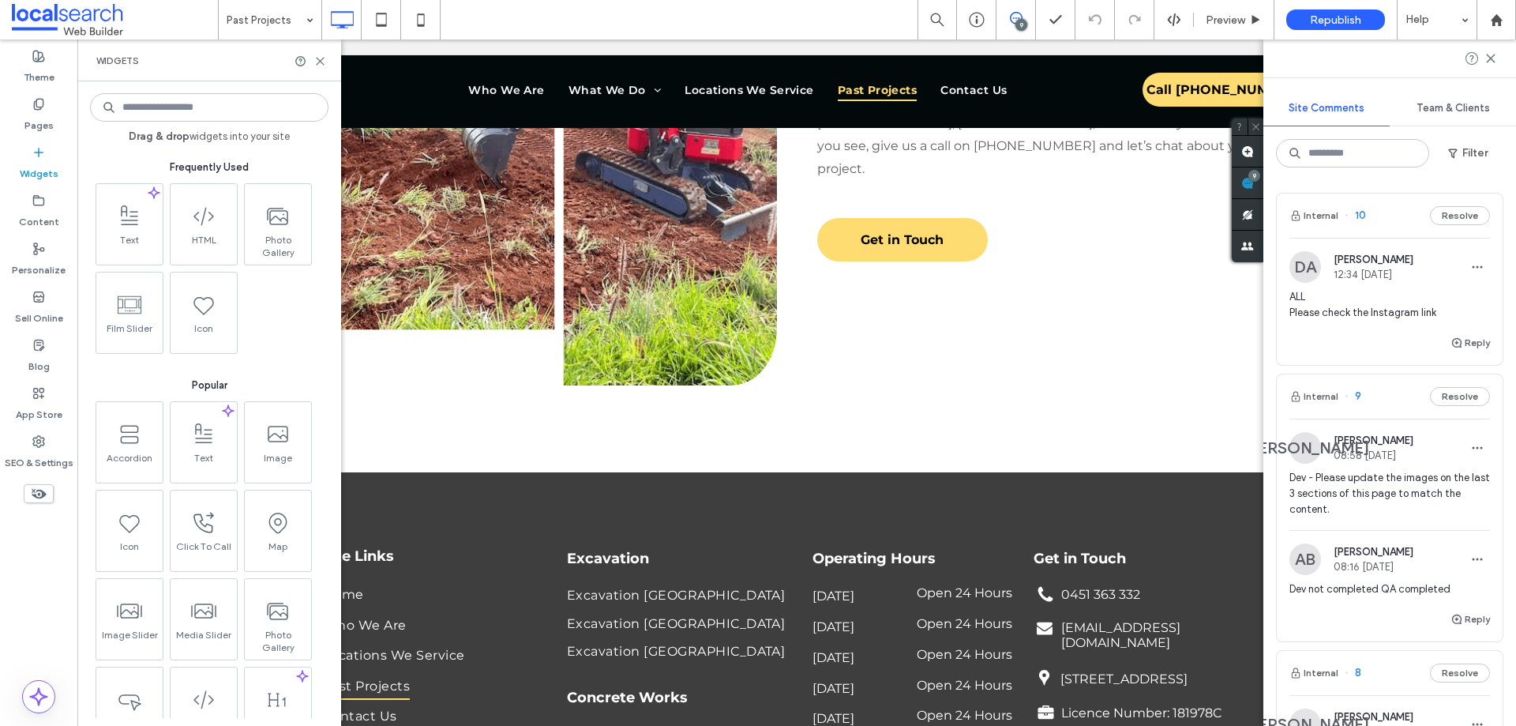
click at [187, 107] on input at bounding box center [209, 107] width 238 height 28
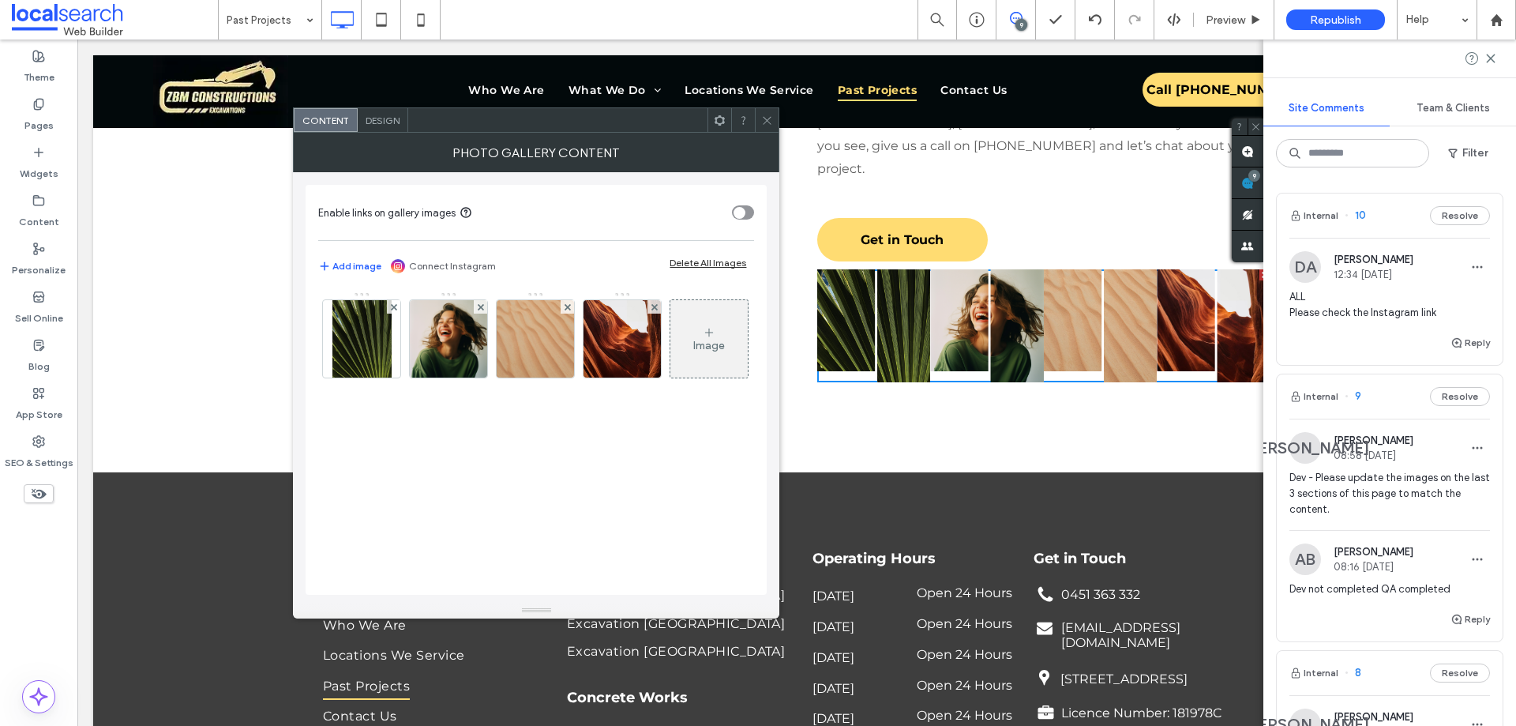
drag, startPoint x: 357, startPoint y: 267, endPoint x: 404, endPoint y: 262, distance: 47.6
click at [404, 262] on div "Add image Connect Instagram" at bounding box center [407, 266] width 178 height 19
click at [407, 262] on div "Connect Instagram" at bounding box center [443, 266] width 105 height 14
click at [411, 265] on link "Connect Instagram" at bounding box center [452, 266] width 87 height 14
click at [767, 125] on icon at bounding box center [767, 121] width 12 height 12
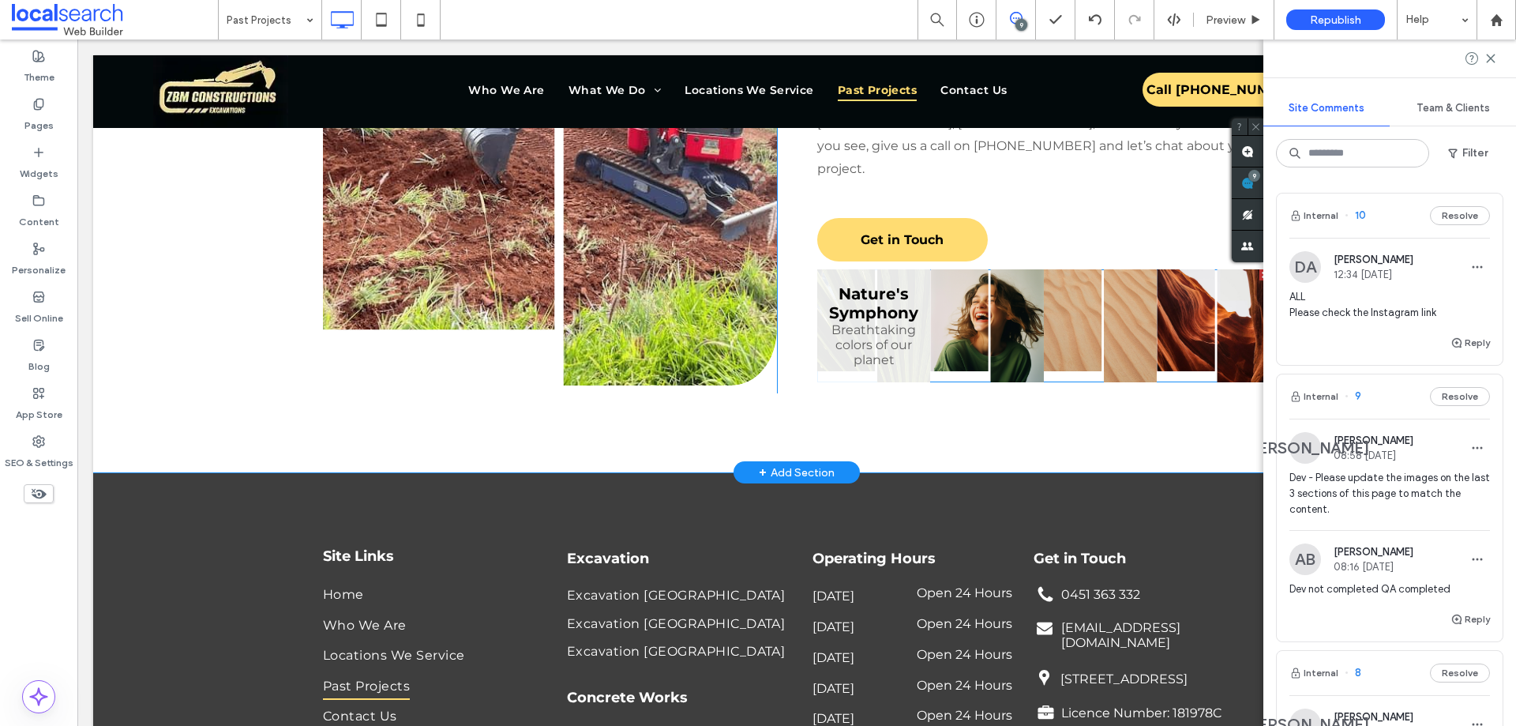
click at [905, 278] on link at bounding box center [874, 326] width 114 height 114
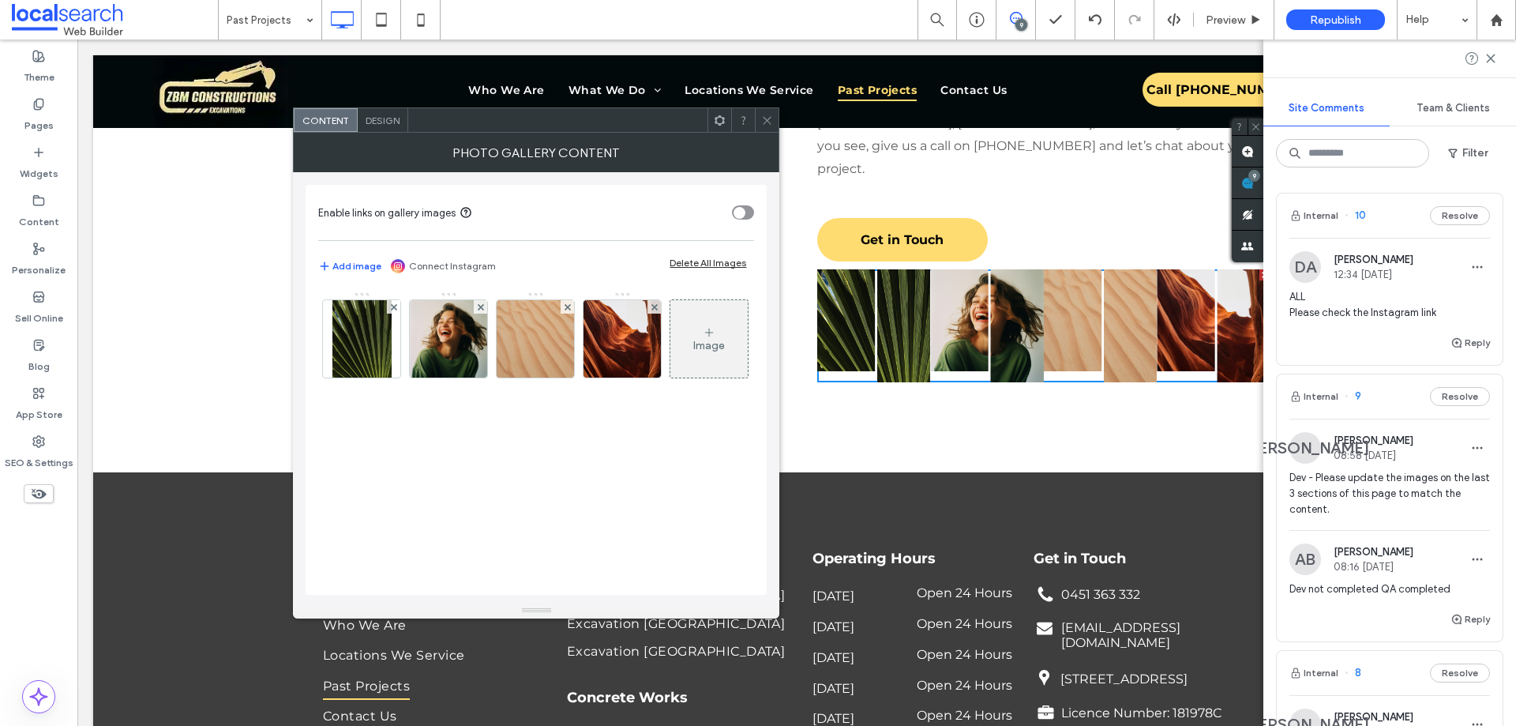
click at [760, 116] on div at bounding box center [767, 120] width 24 height 24
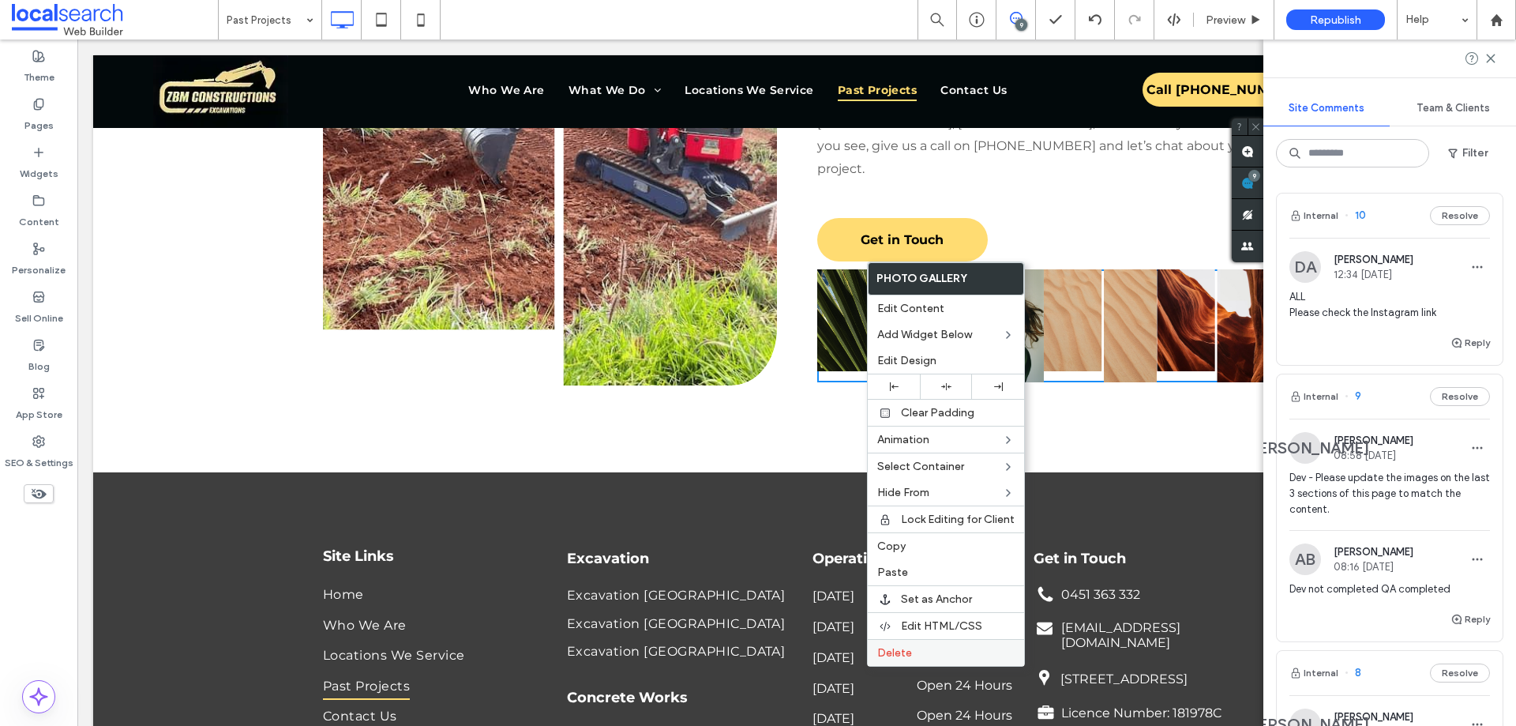
click at [902, 649] on span "Delete" at bounding box center [894, 652] width 35 height 13
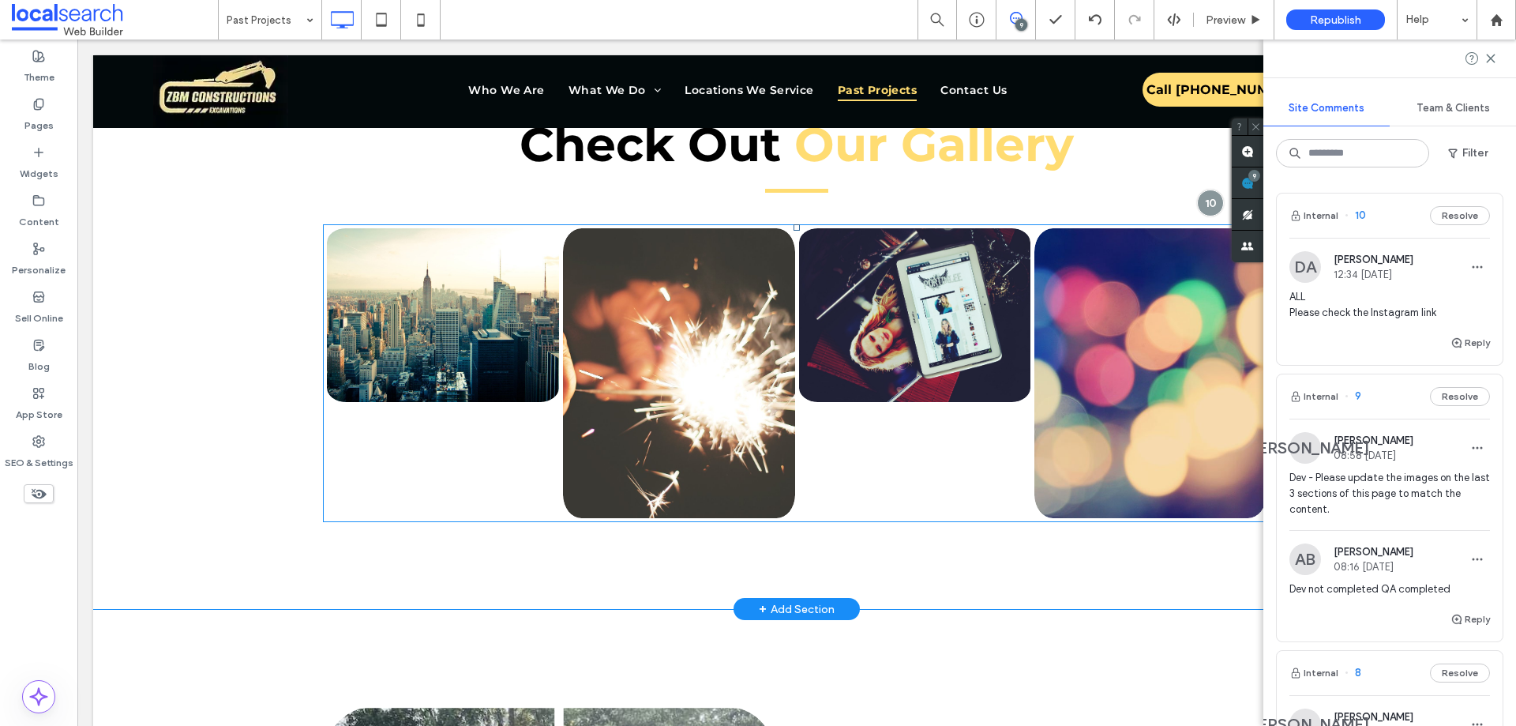
scroll to position [593, 0]
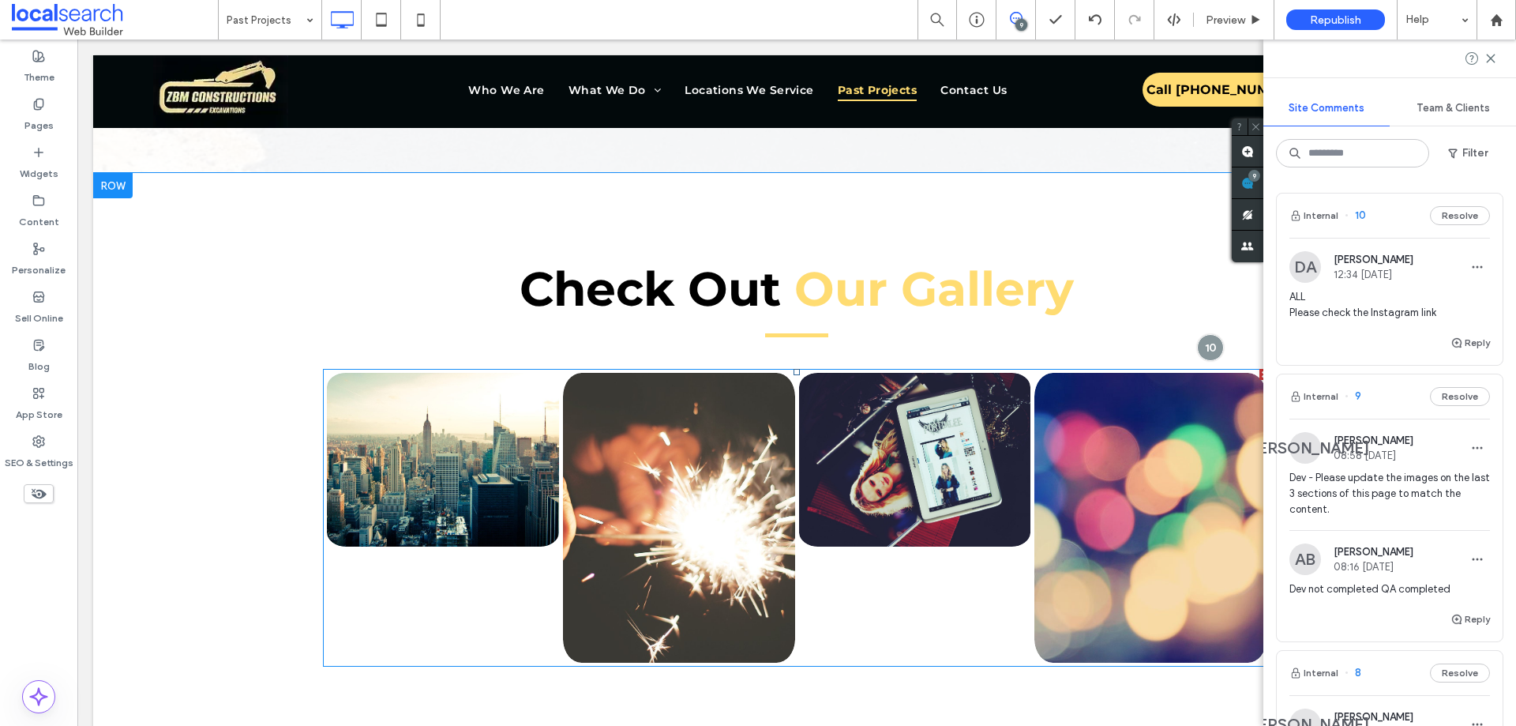
click at [748, 387] on link at bounding box center [679, 517] width 246 height 307
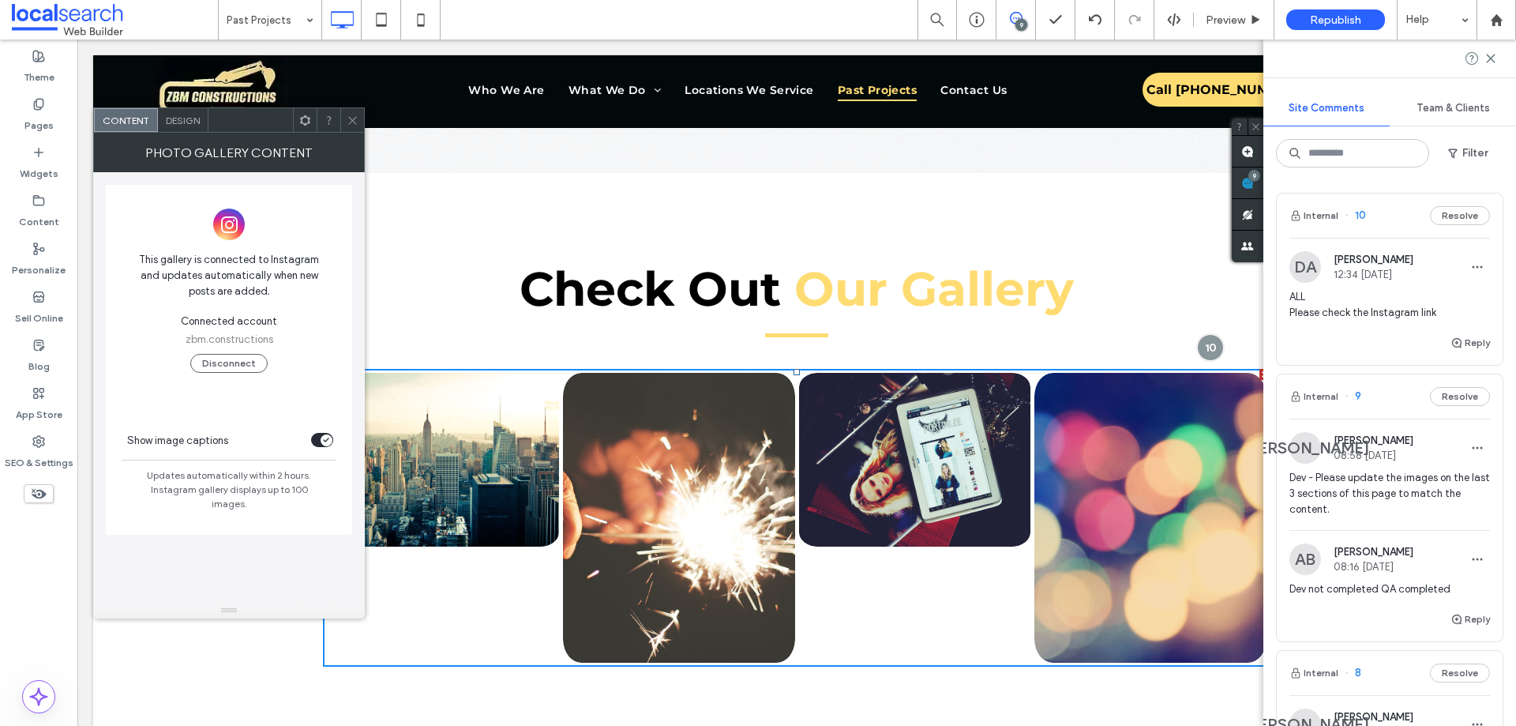
click at [166, 110] on div "Design" at bounding box center [183, 120] width 51 height 24
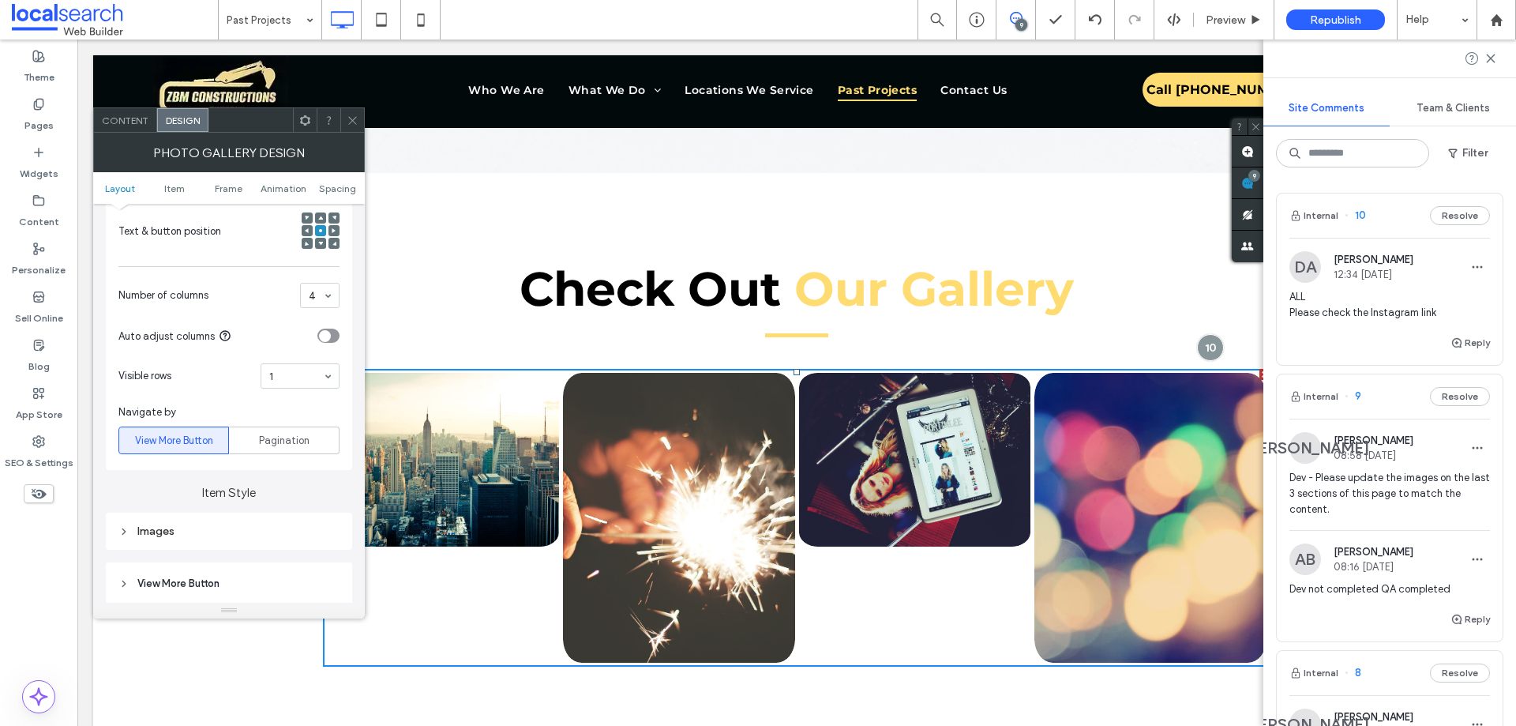
scroll to position [395, 0]
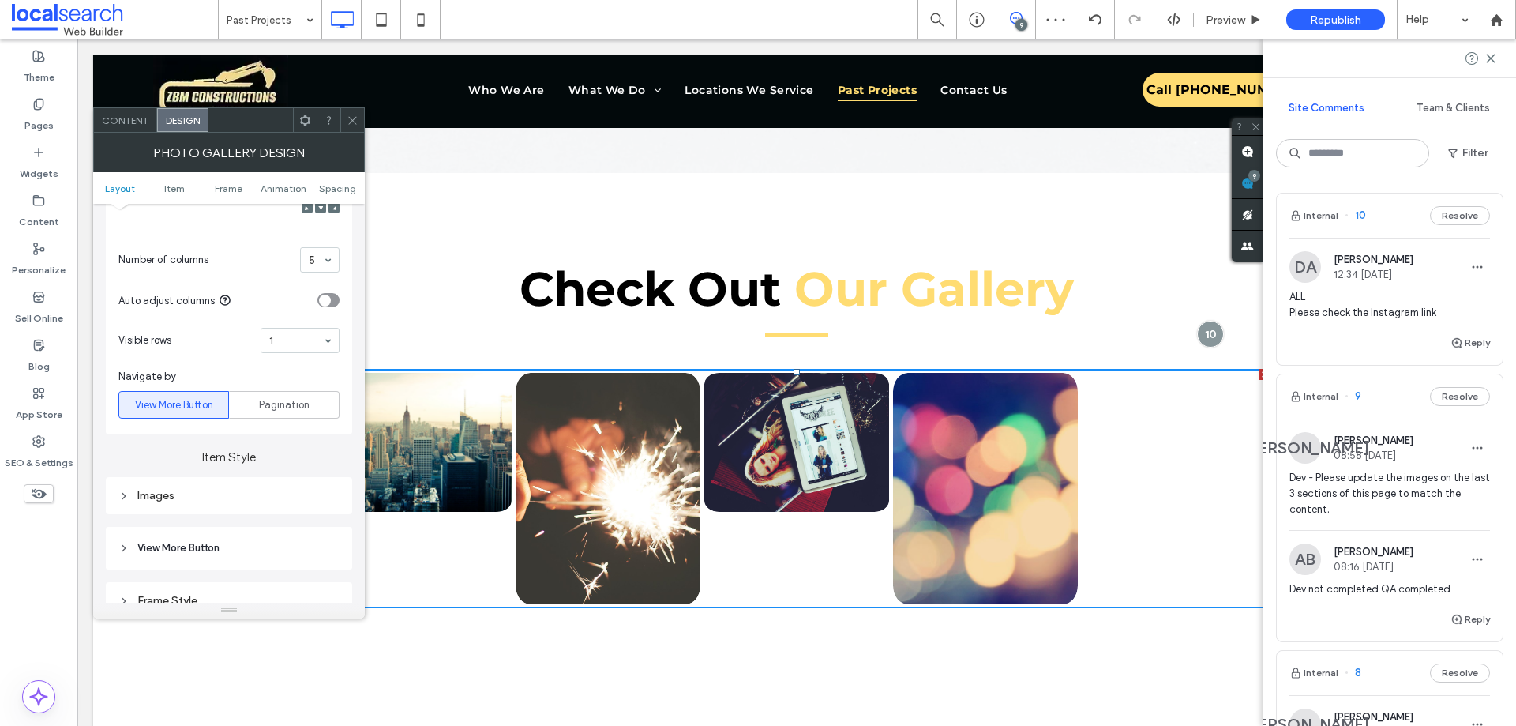
click at [336, 246] on section "Number of columns 5" at bounding box center [228, 259] width 221 height 41
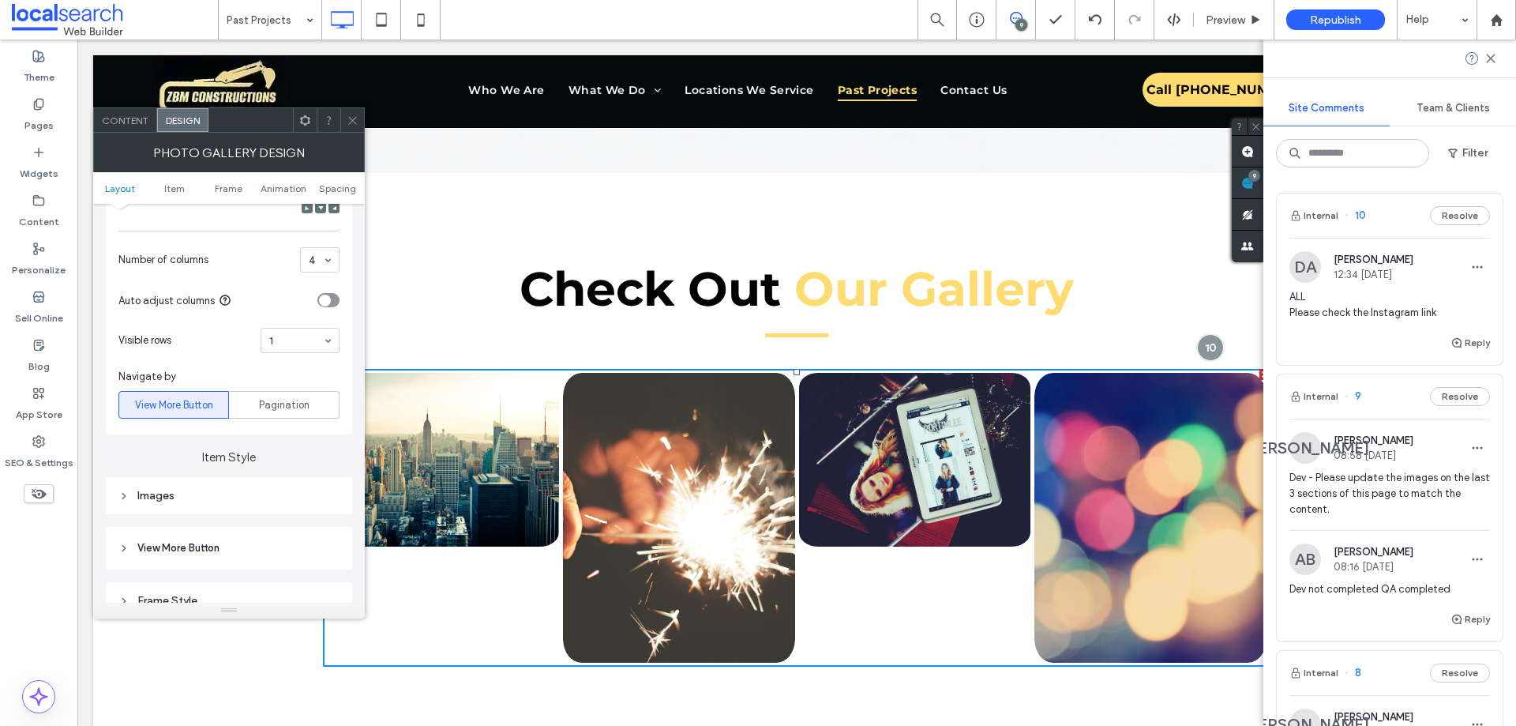
click at [110, 122] on span "Content" at bounding box center [125, 121] width 47 height 12
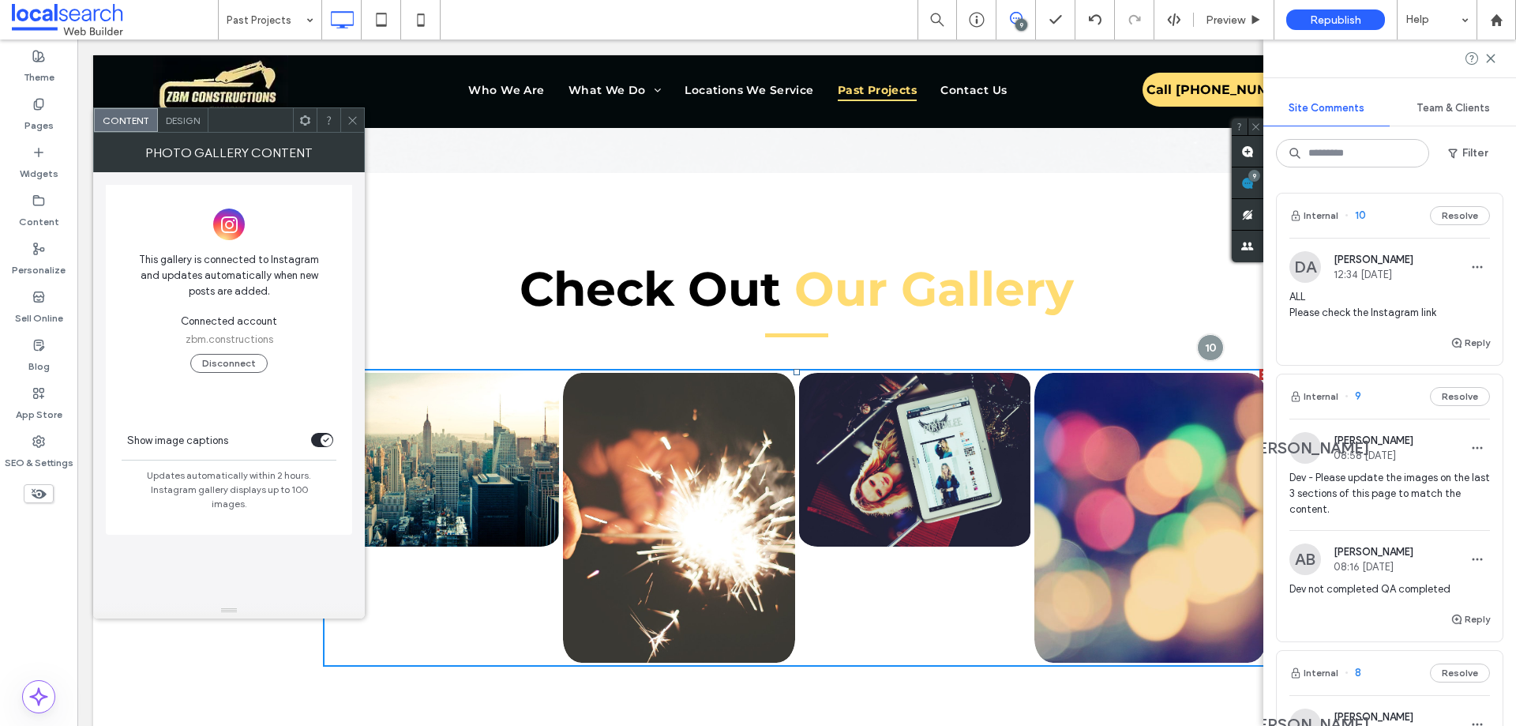
click at [346, 119] on div at bounding box center [352, 120] width 24 height 24
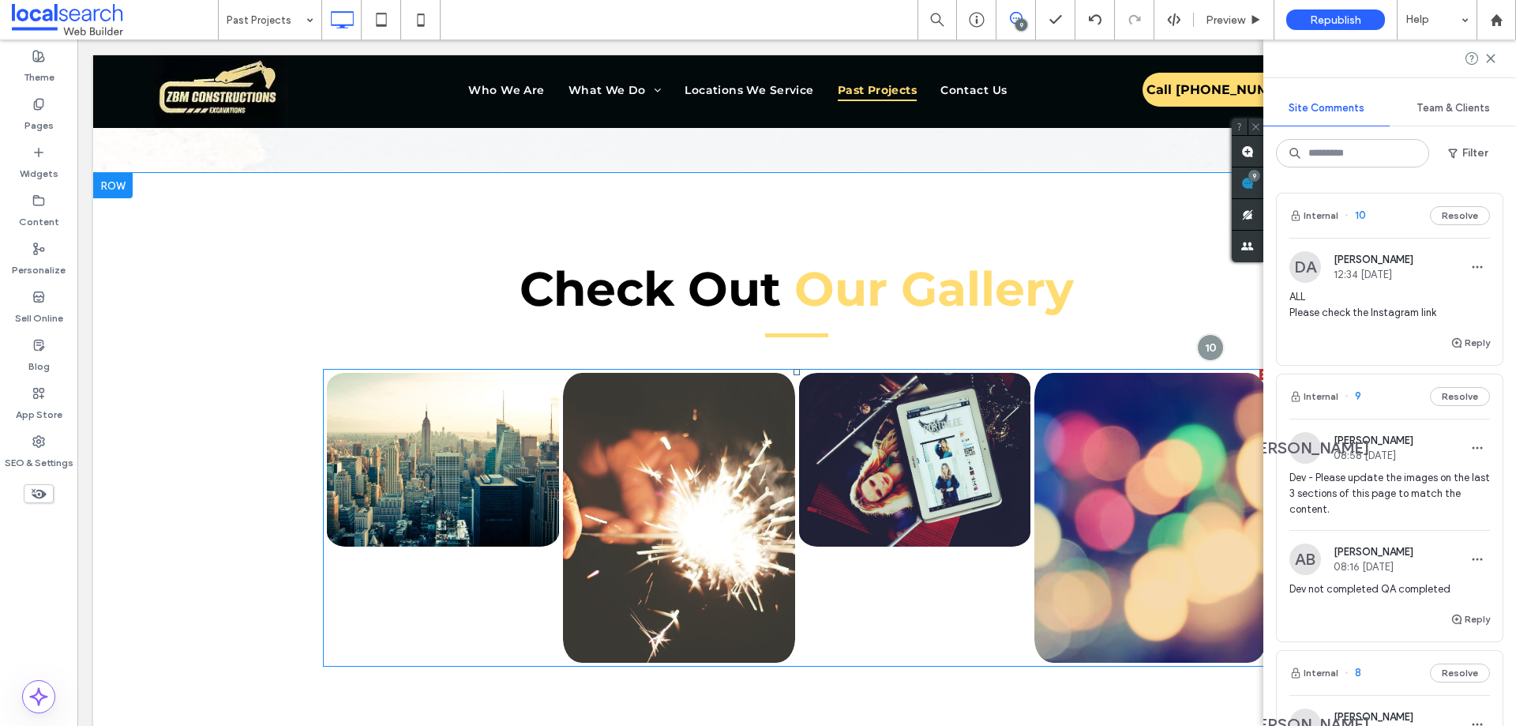
click at [470, 462] on link at bounding box center [443, 459] width 246 height 185
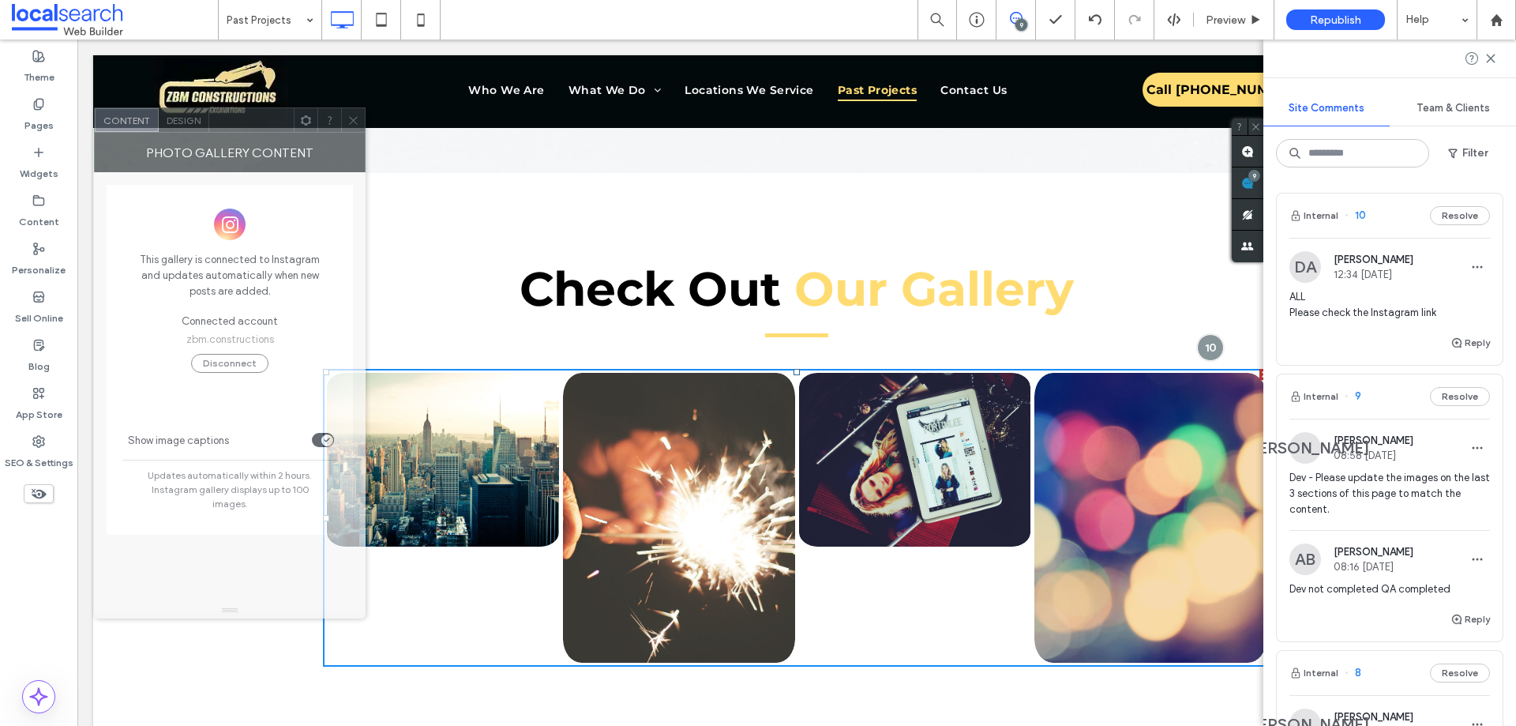
click at [218, 119] on div at bounding box center [251, 120] width 84 height 24
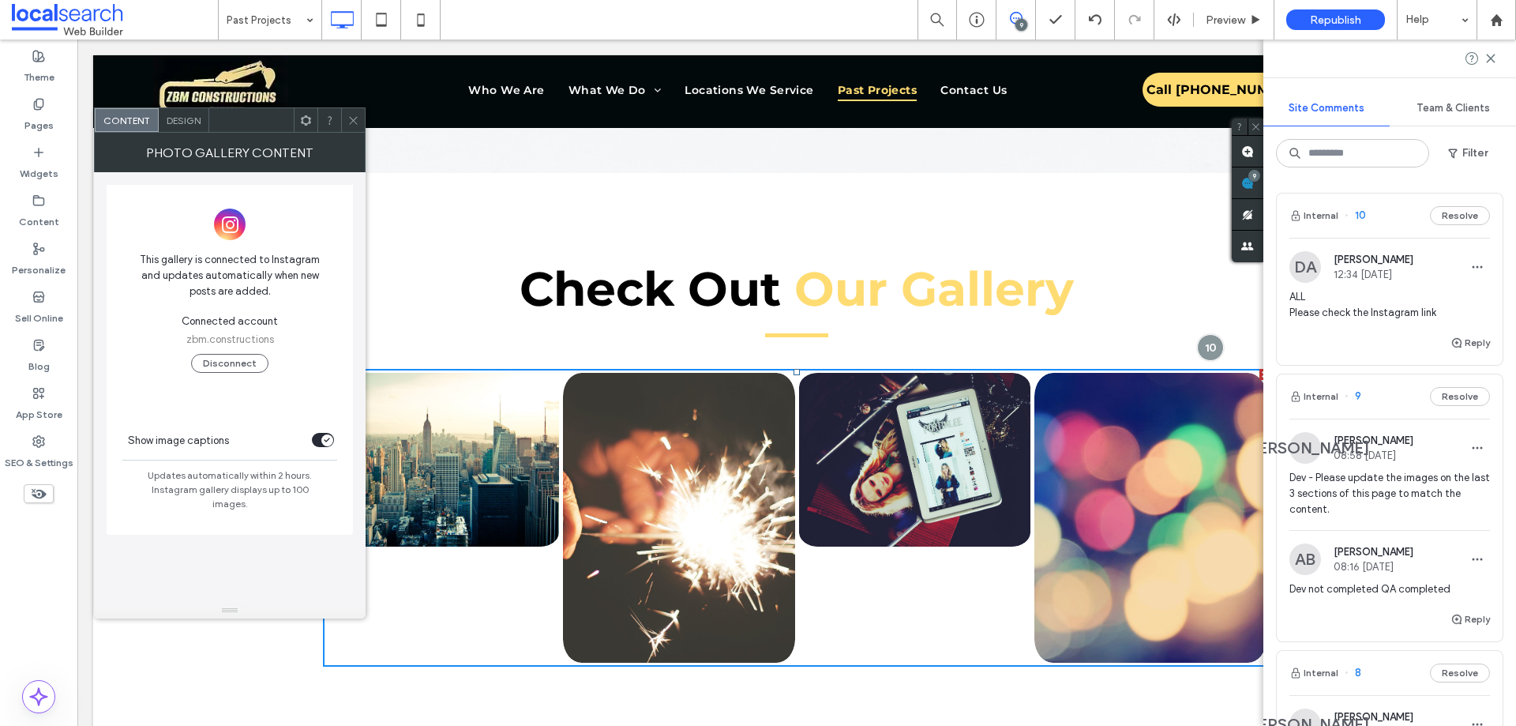
click at [187, 125] on span "Design" at bounding box center [184, 121] width 34 height 12
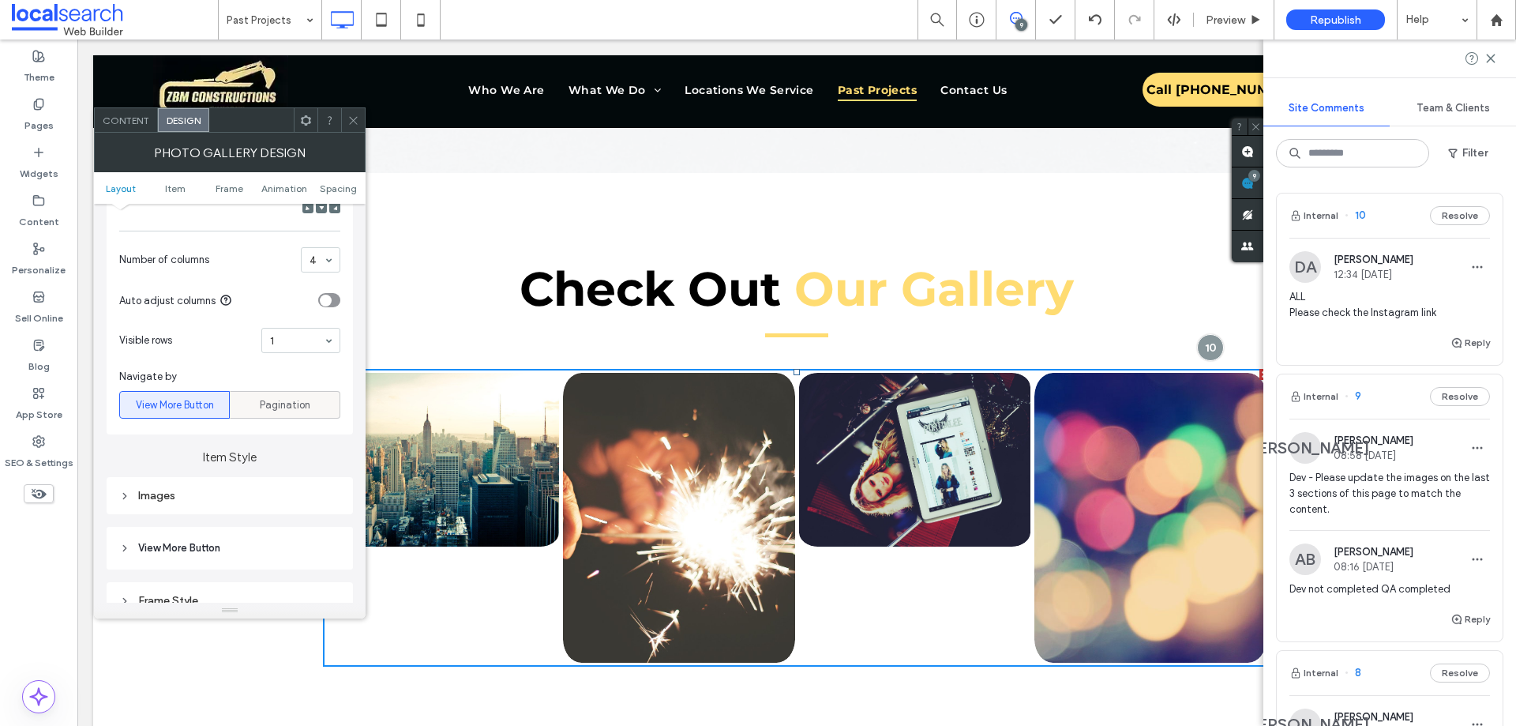
click at [231, 415] on label "Pagination" at bounding box center [285, 405] width 111 height 28
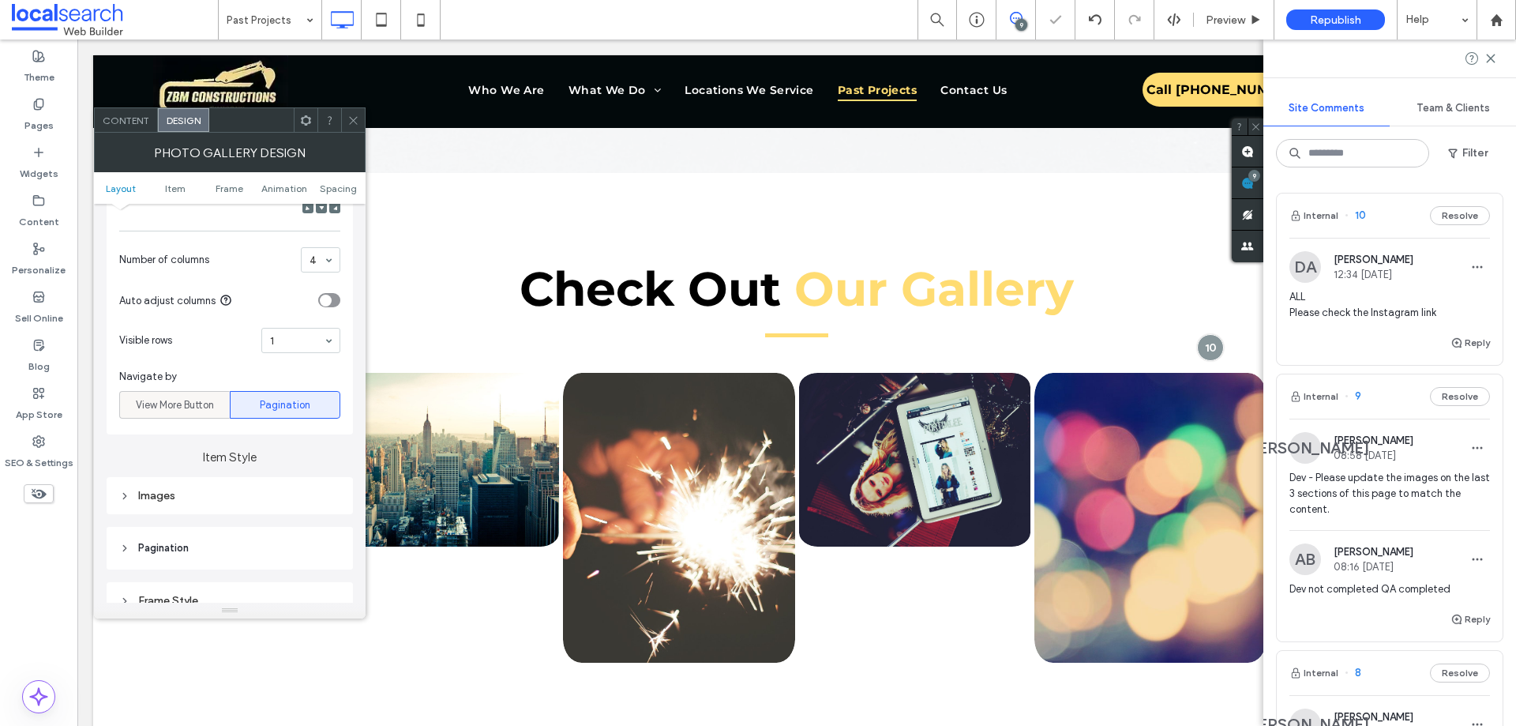
click at [219, 414] on div "View More Button" at bounding box center [175, 405] width 90 height 26
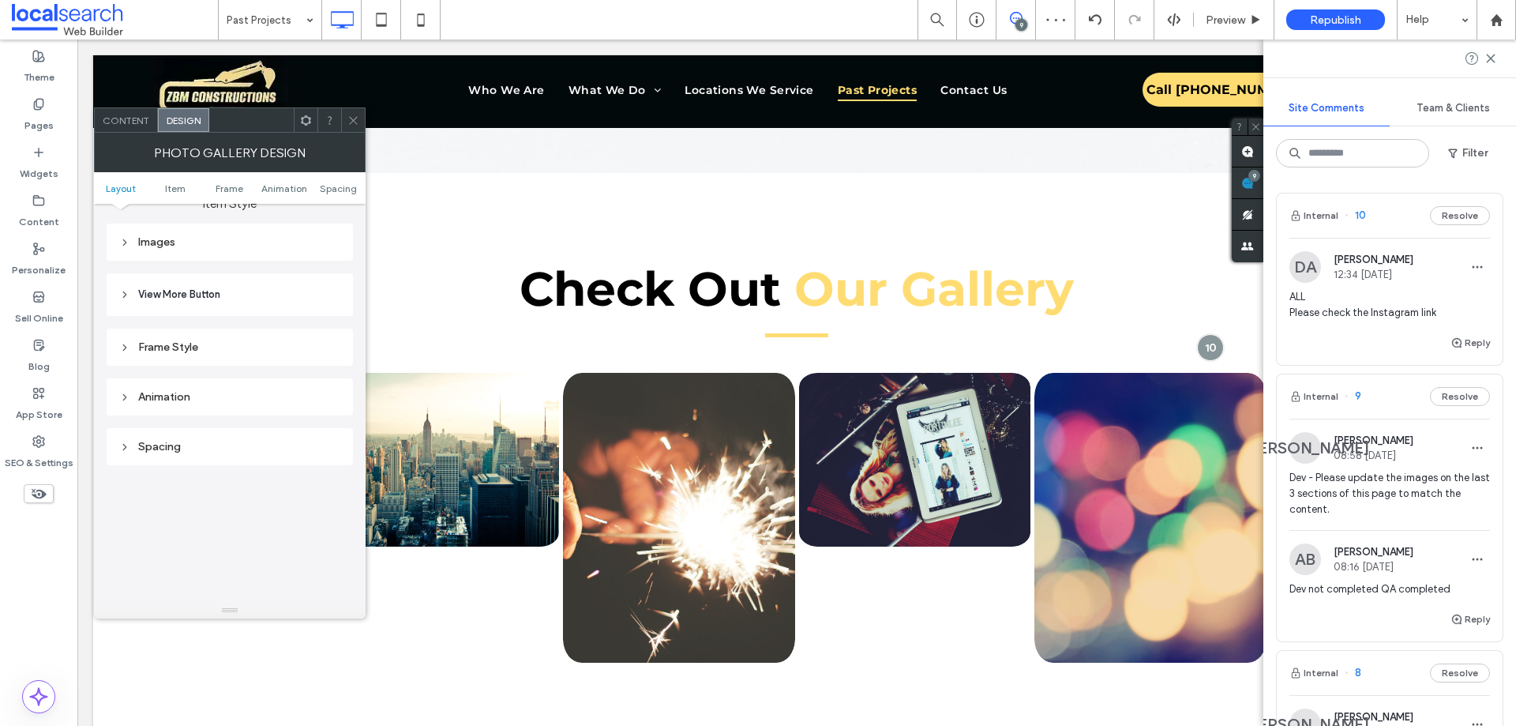
scroll to position [553, 0]
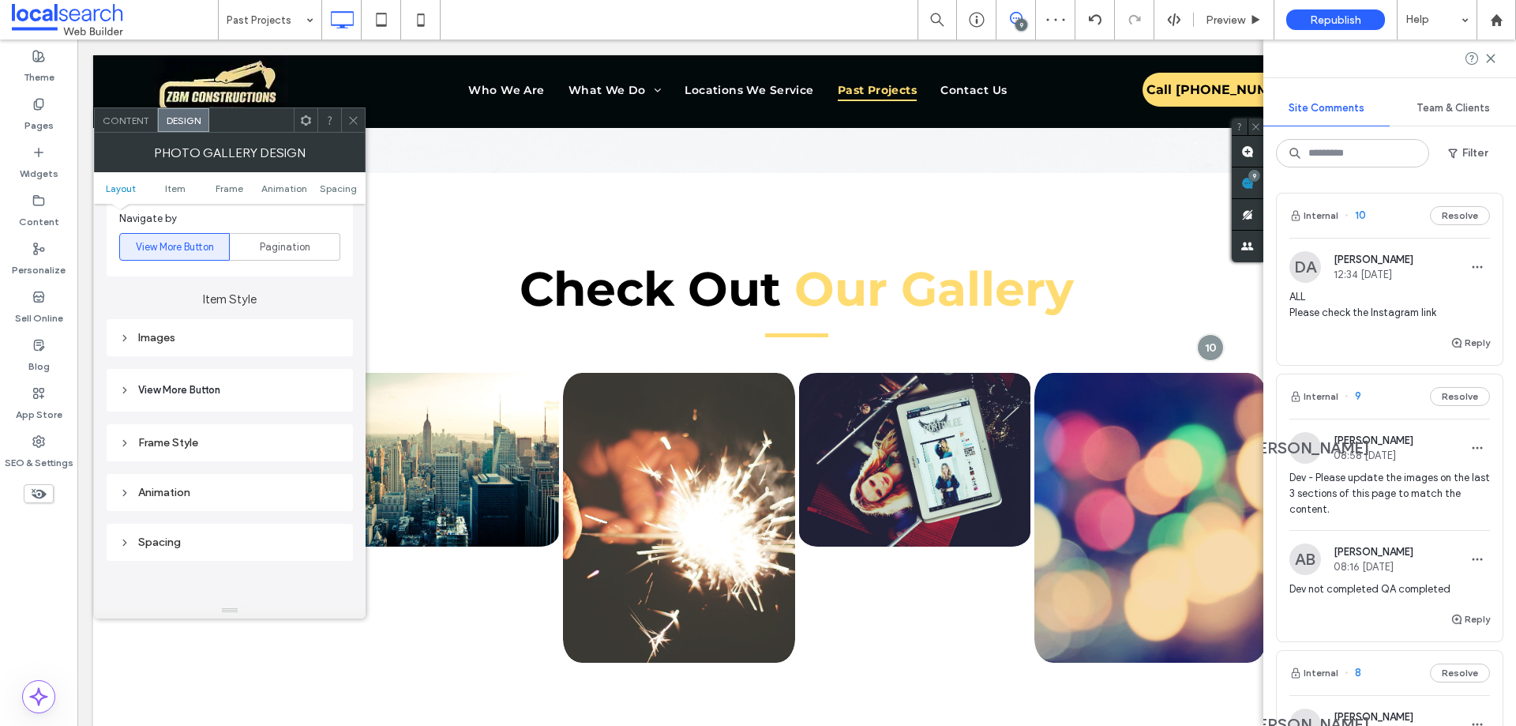
click at [180, 397] on span "View More Button" at bounding box center [179, 390] width 82 height 16
click at [183, 391] on span "View More Button" at bounding box center [179, 390] width 82 height 16
click at [172, 343] on div "Images" at bounding box center [229, 337] width 221 height 13
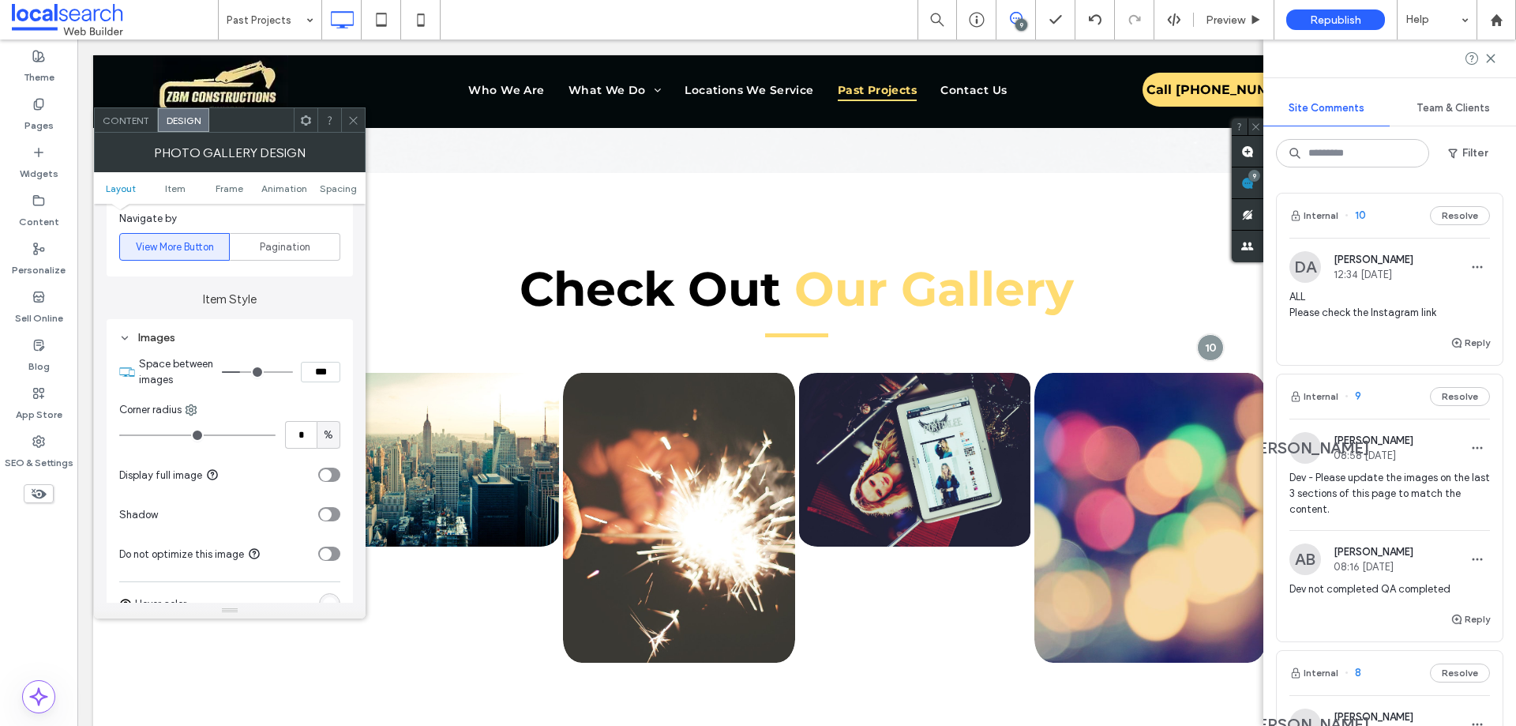
click at [242, 372] on input "range" at bounding box center [257, 372] width 71 height 2
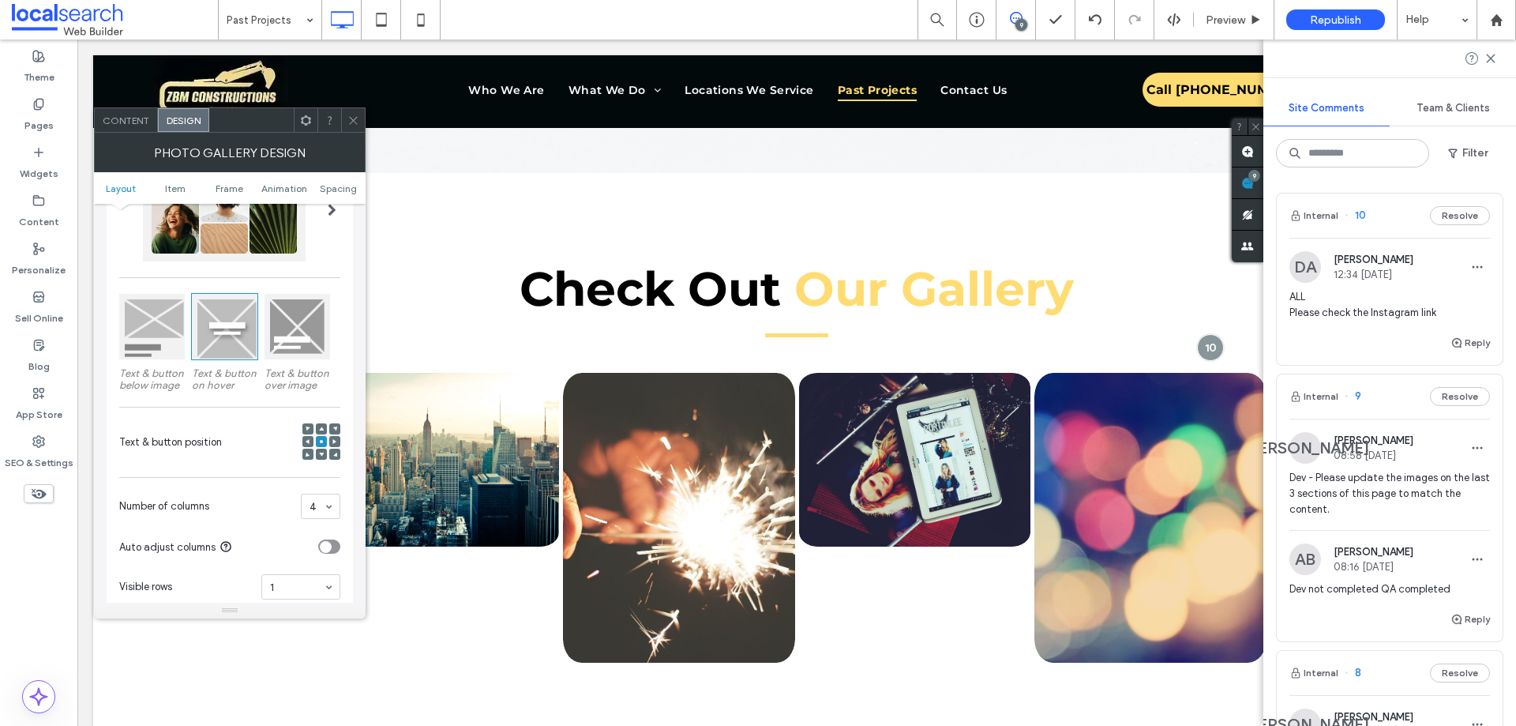
scroll to position [0, 0]
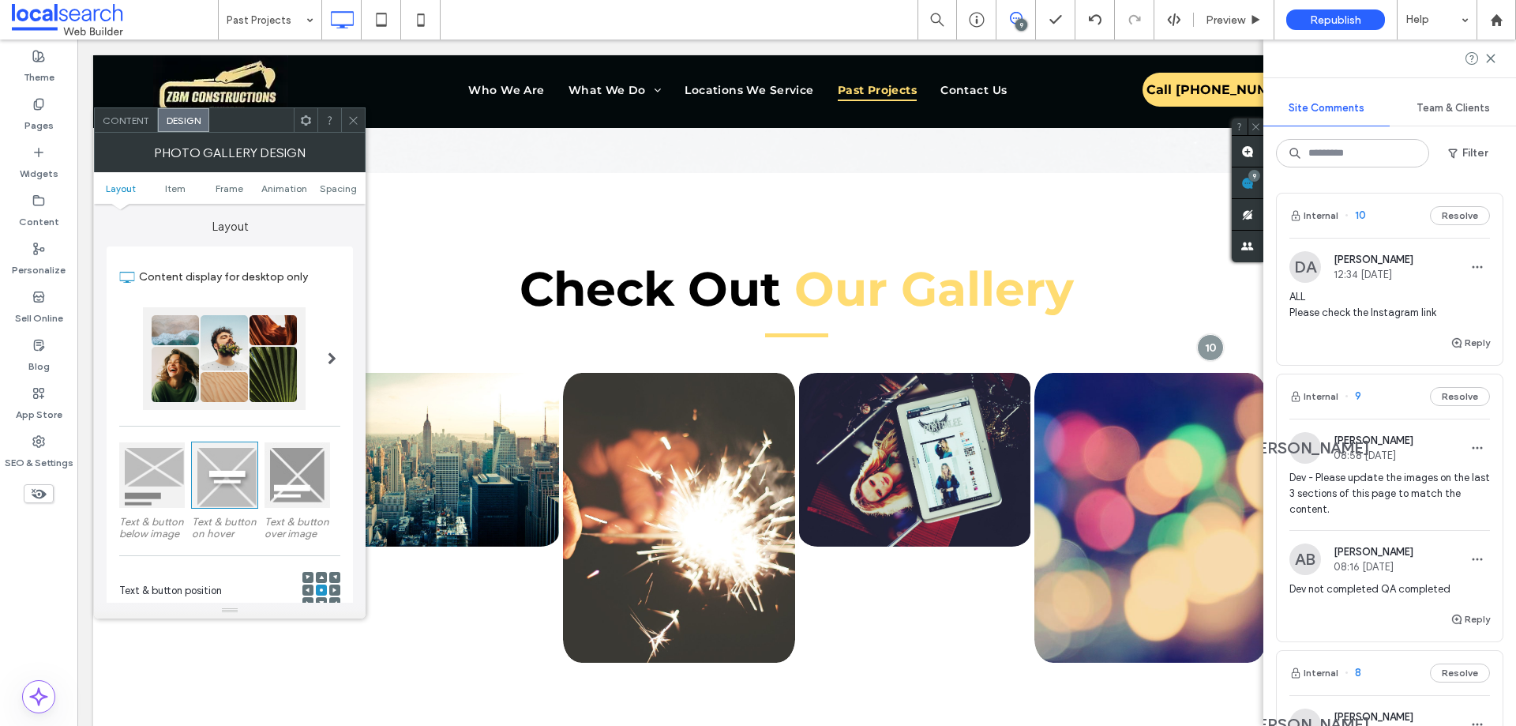
click at [133, 118] on span "Content" at bounding box center [126, 121] width 47 height 12
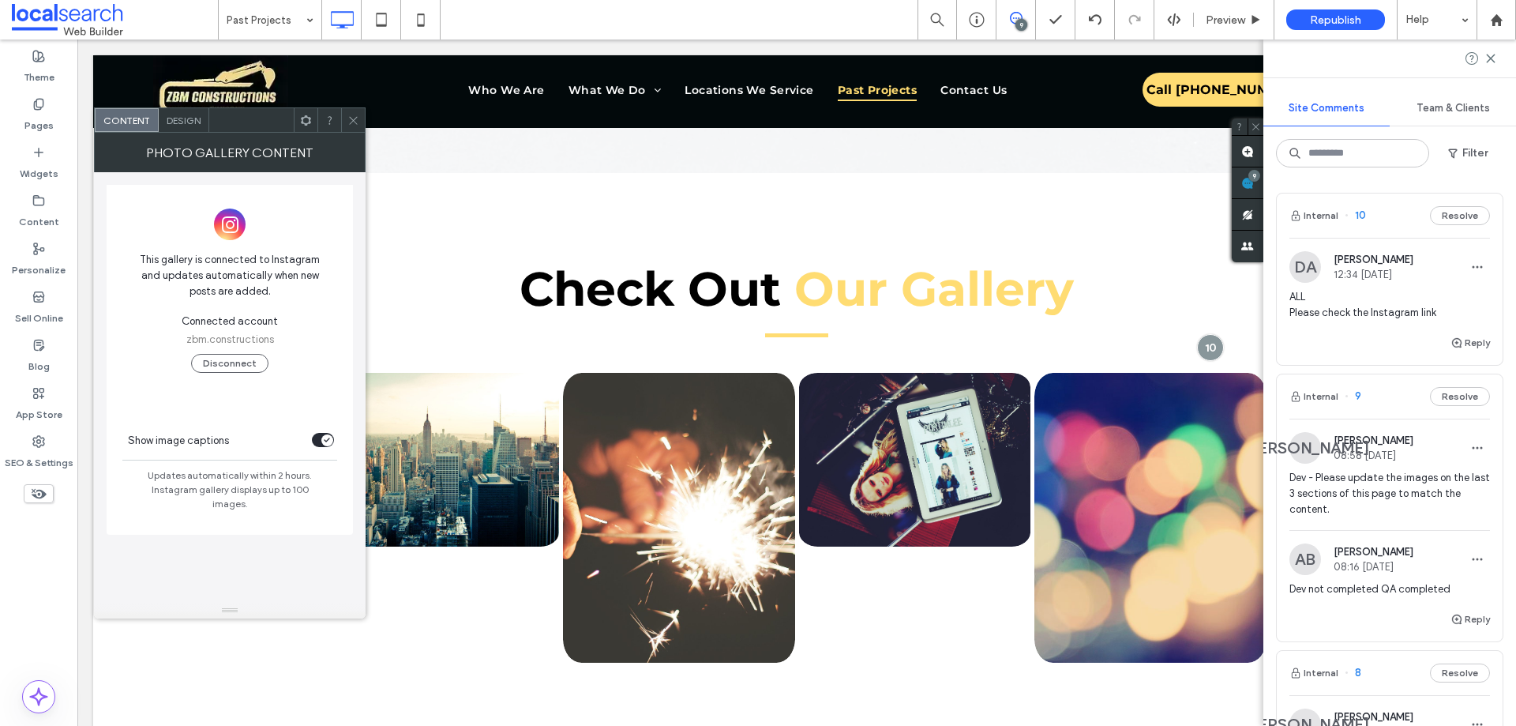
click at [306, 118] on icon at bounding box center [306, 121] width 12 height 12
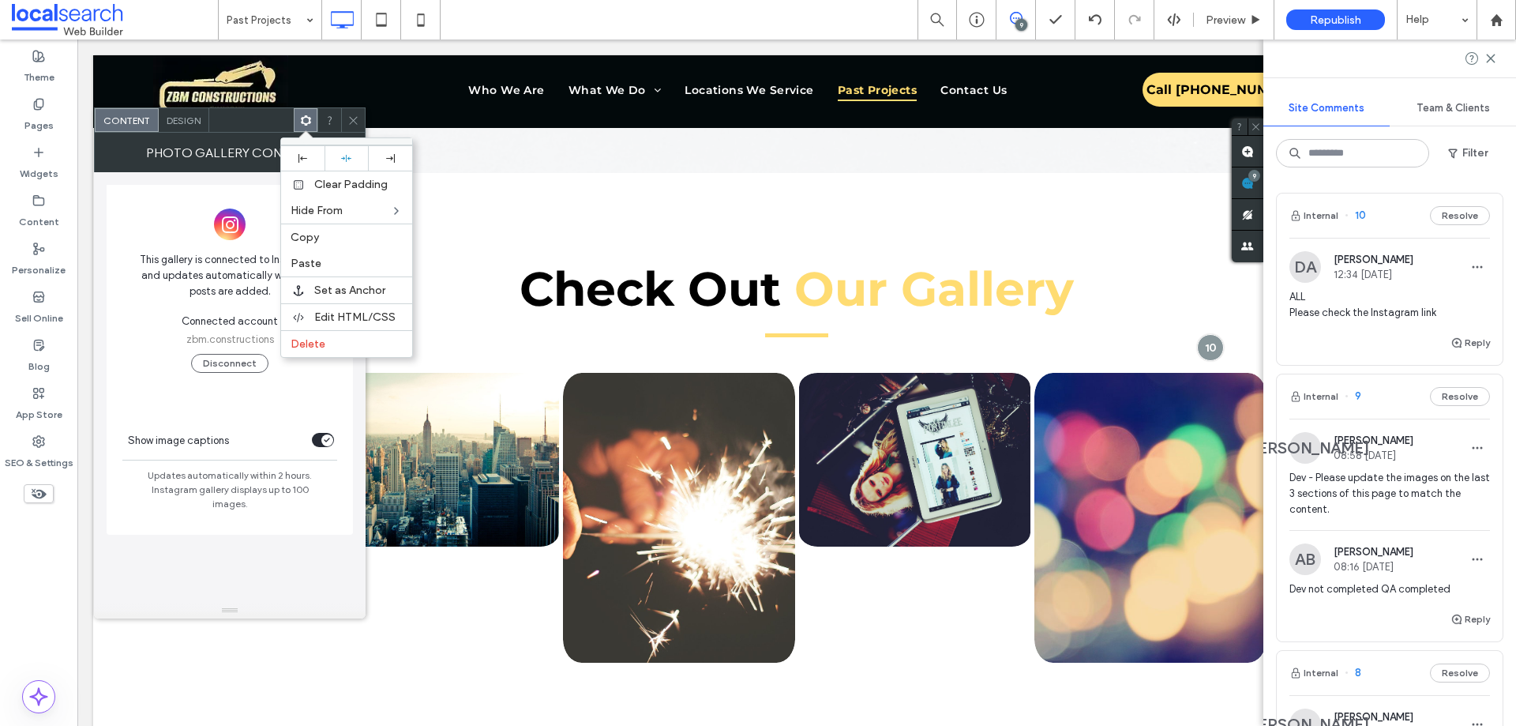
click at [306, 118] on icon at bounding box center [306, 121] width 12 height 12
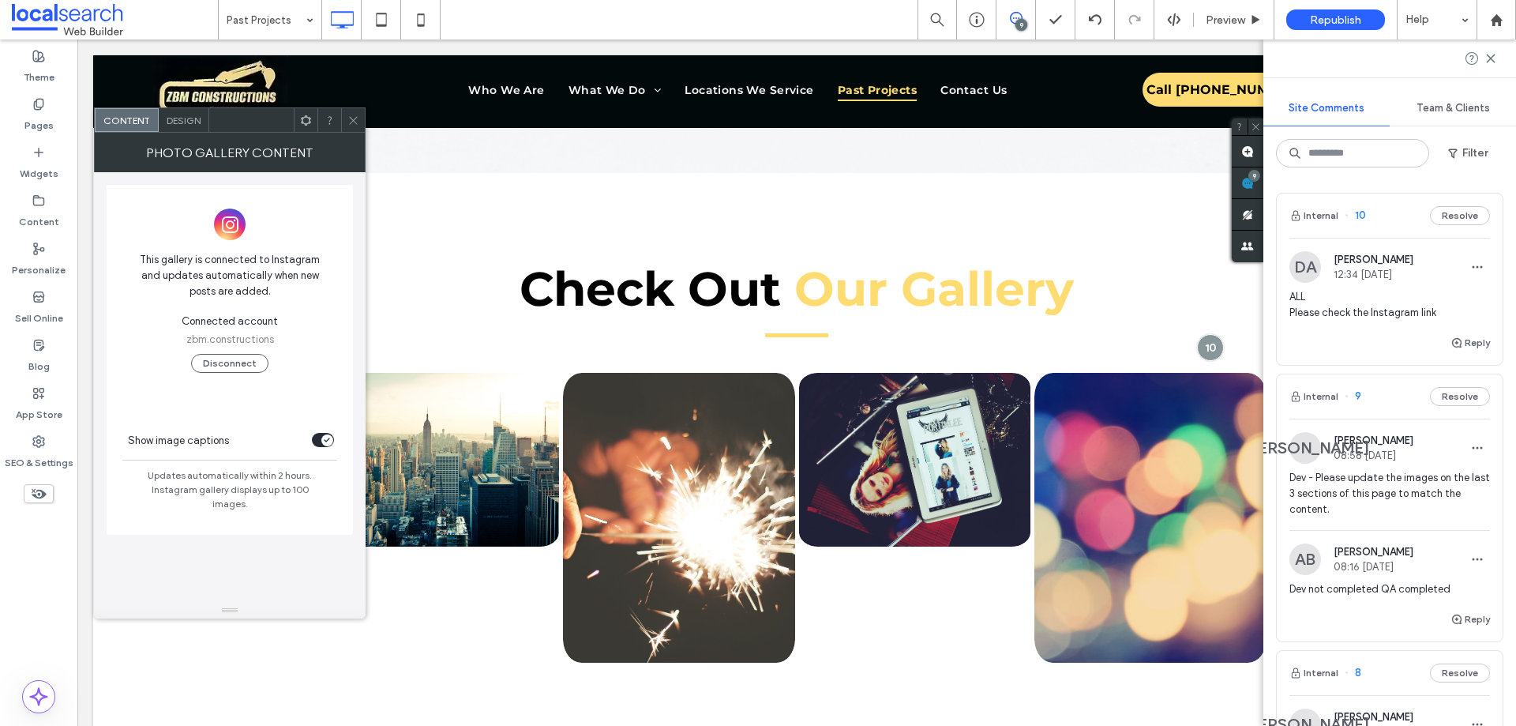
click at [348, 119] on icon at bounding box center [353, 121] width 12 height 12
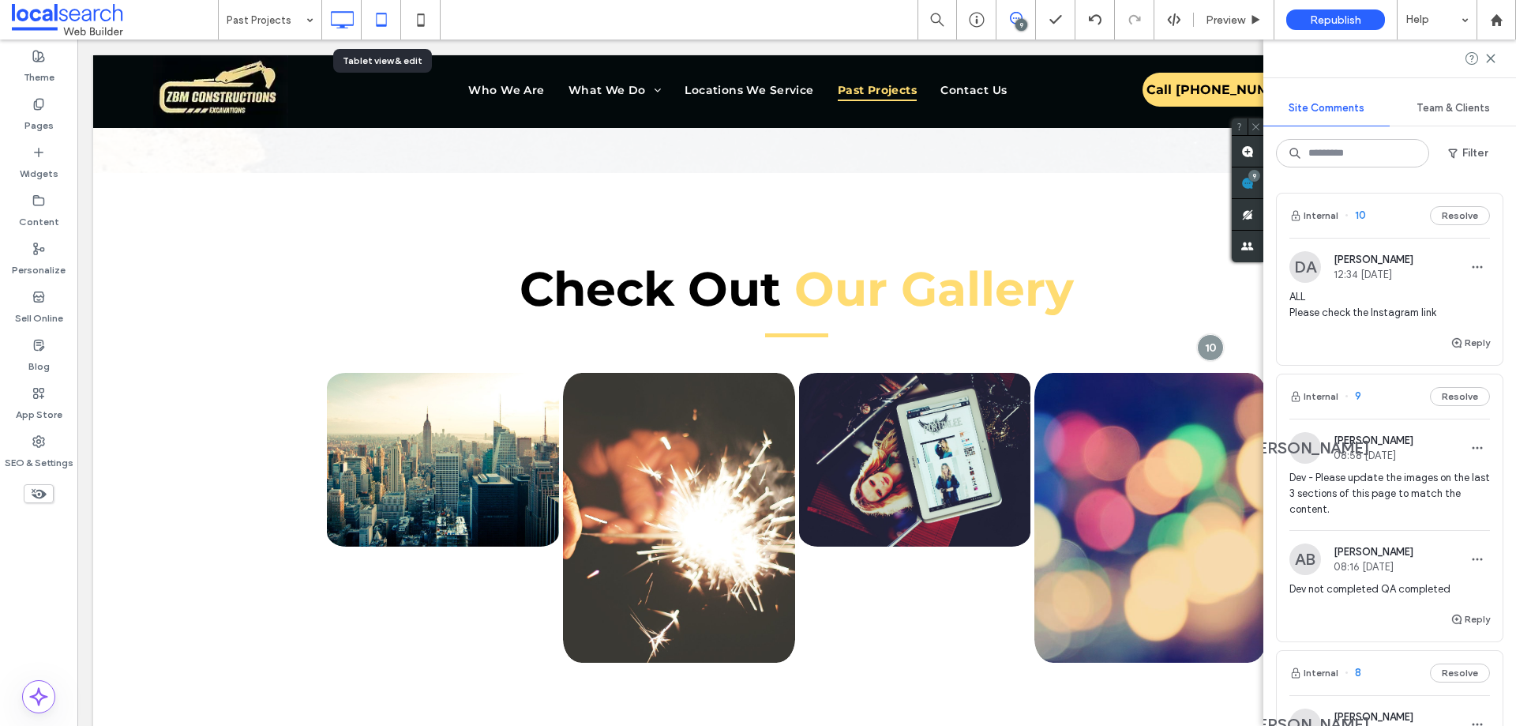
click at [380, 25] on use at bounding box center [381, 19] width 10 height 13
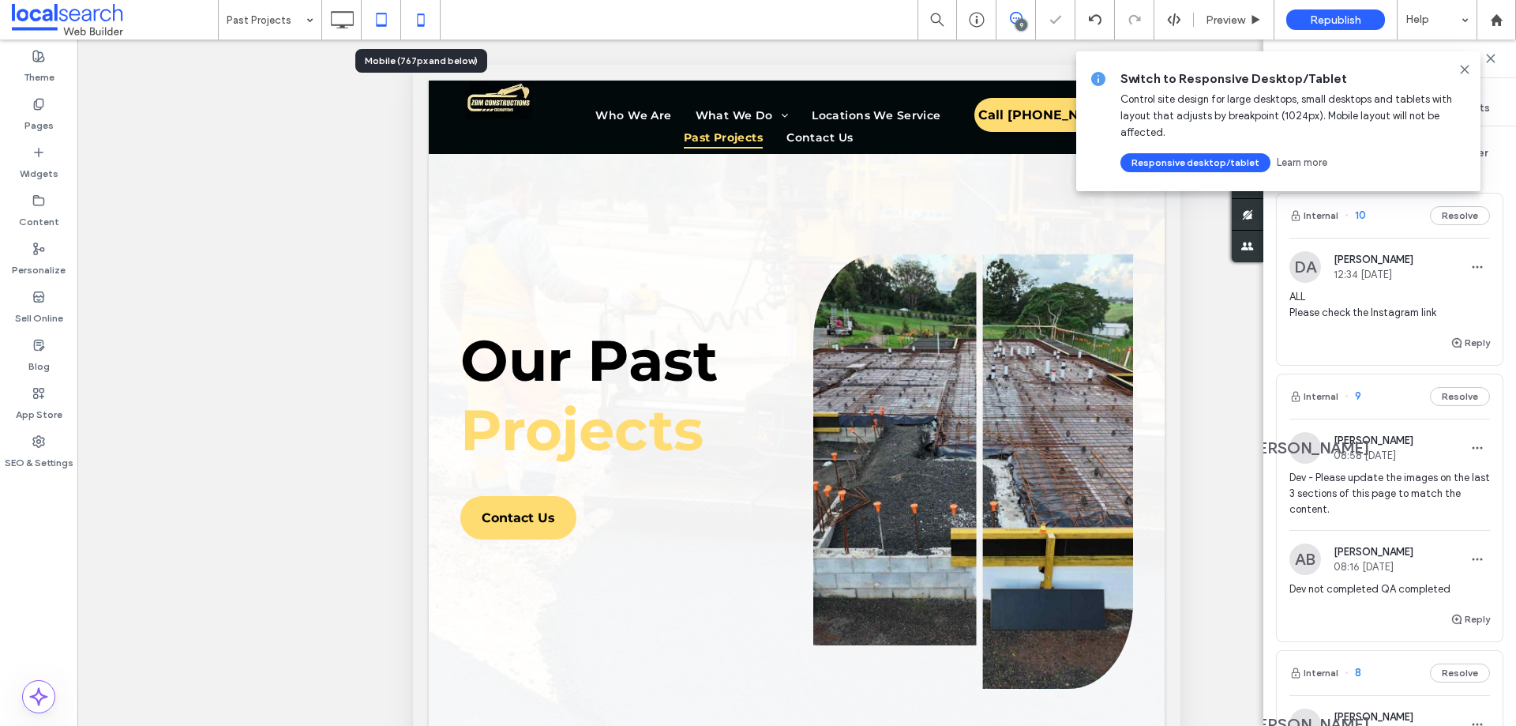
click at [411, 21] on icon at bounding box center [421, 20] width 32 height 32
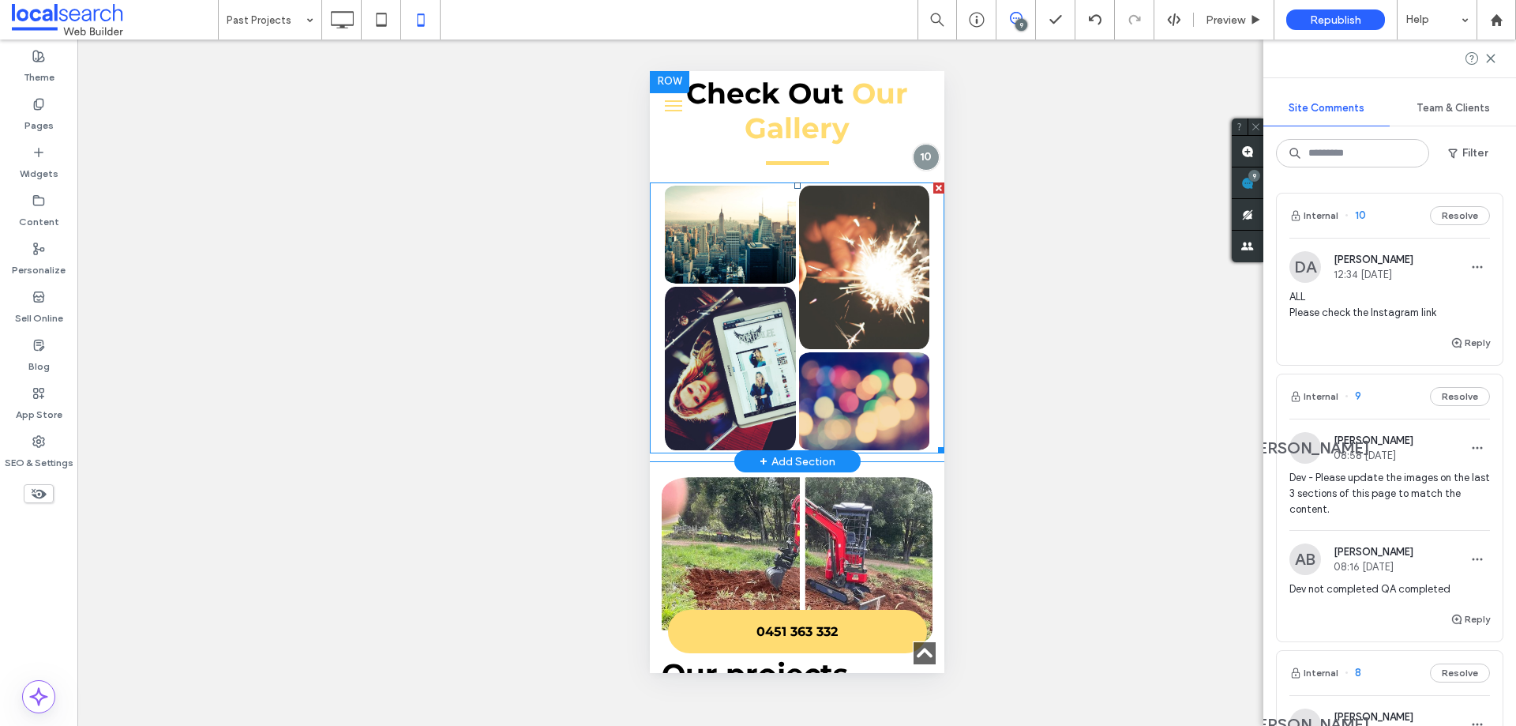
scroll to position [474, 0]
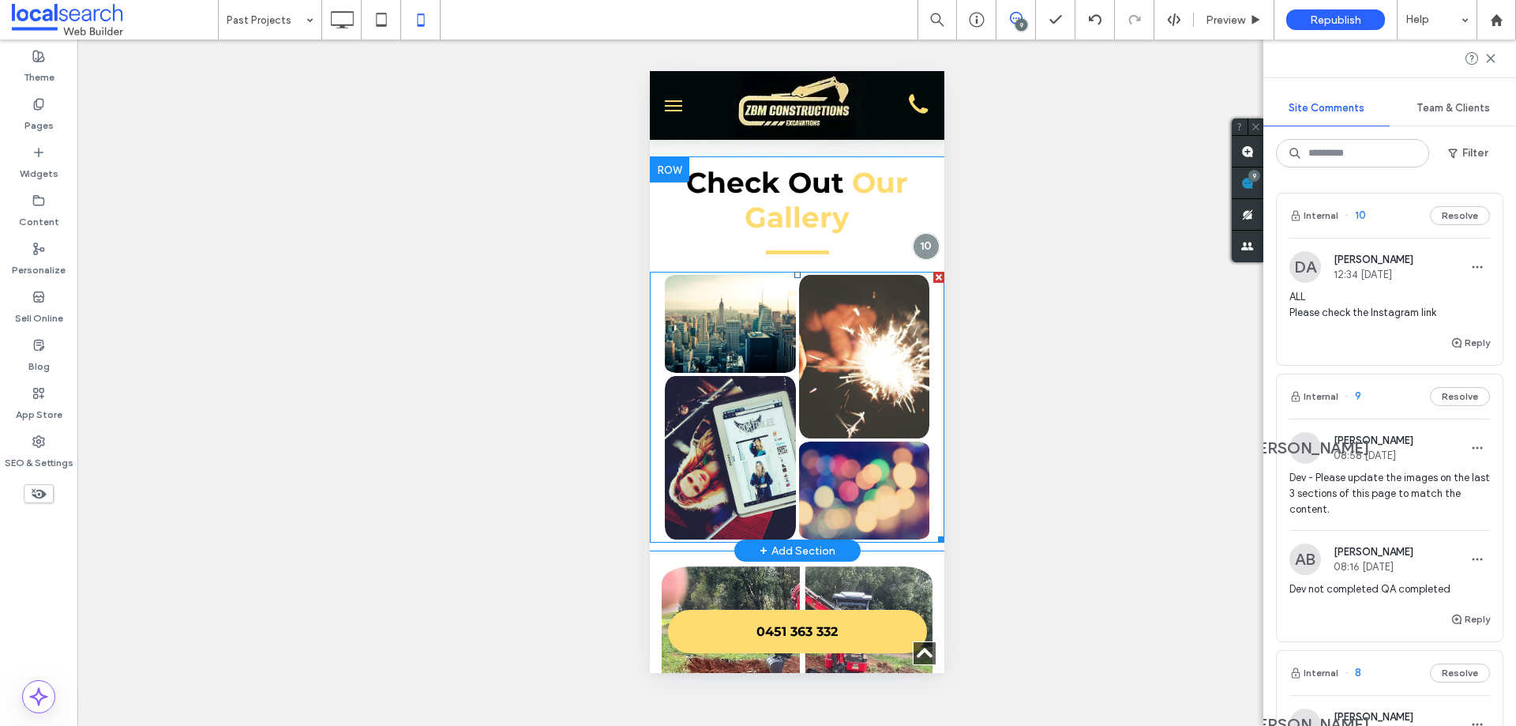
click at [831, 364] on link at bounding box center [863, 356] width 138 height 173
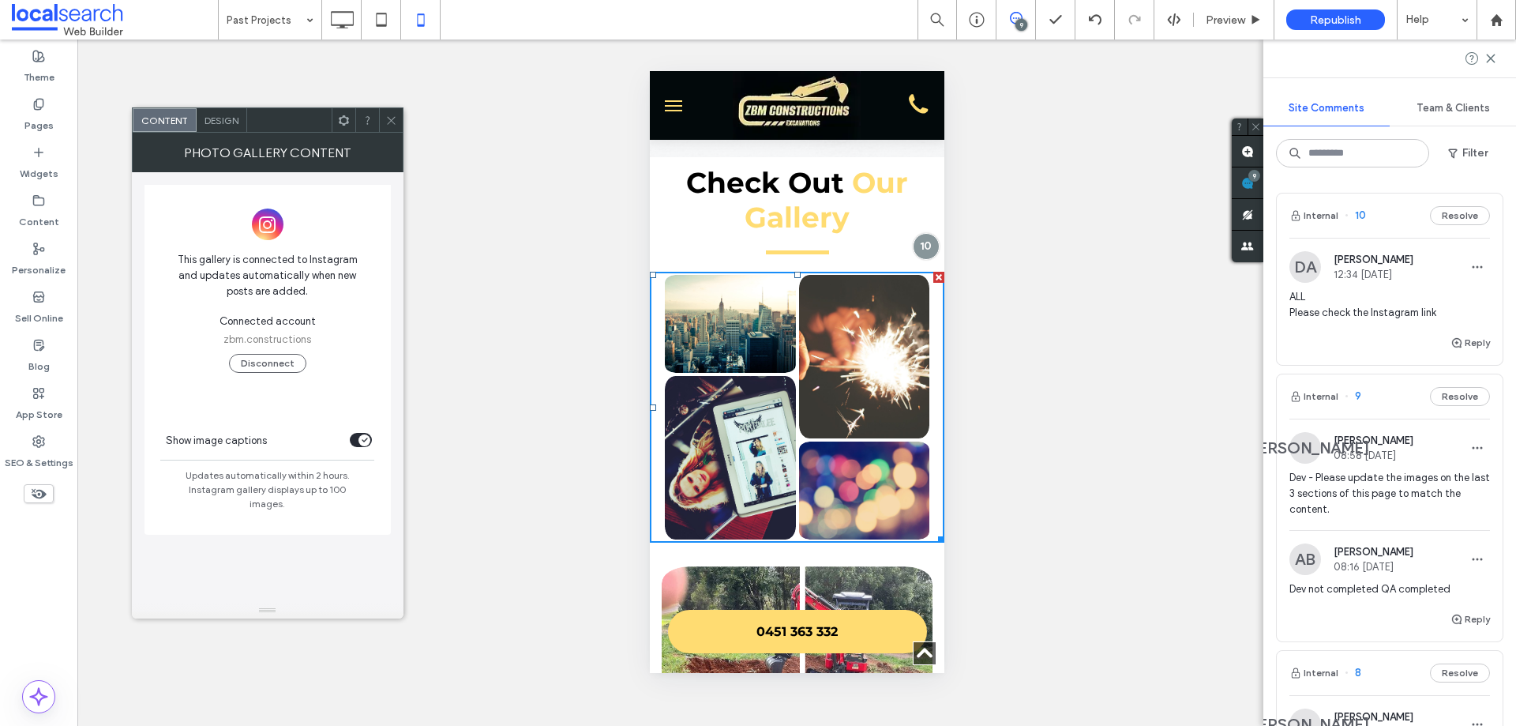
click at [255, 266] on span "This gallery is connected to Instagram and updates automatically when new posts…" at bounding box center [267, 275] width 193 height 63
click at [261, 231] on use at bounding box center [267, 224] width 17 height 17
click at [390, 120] on icon at bounding box center [391, 121] width 12 height 12
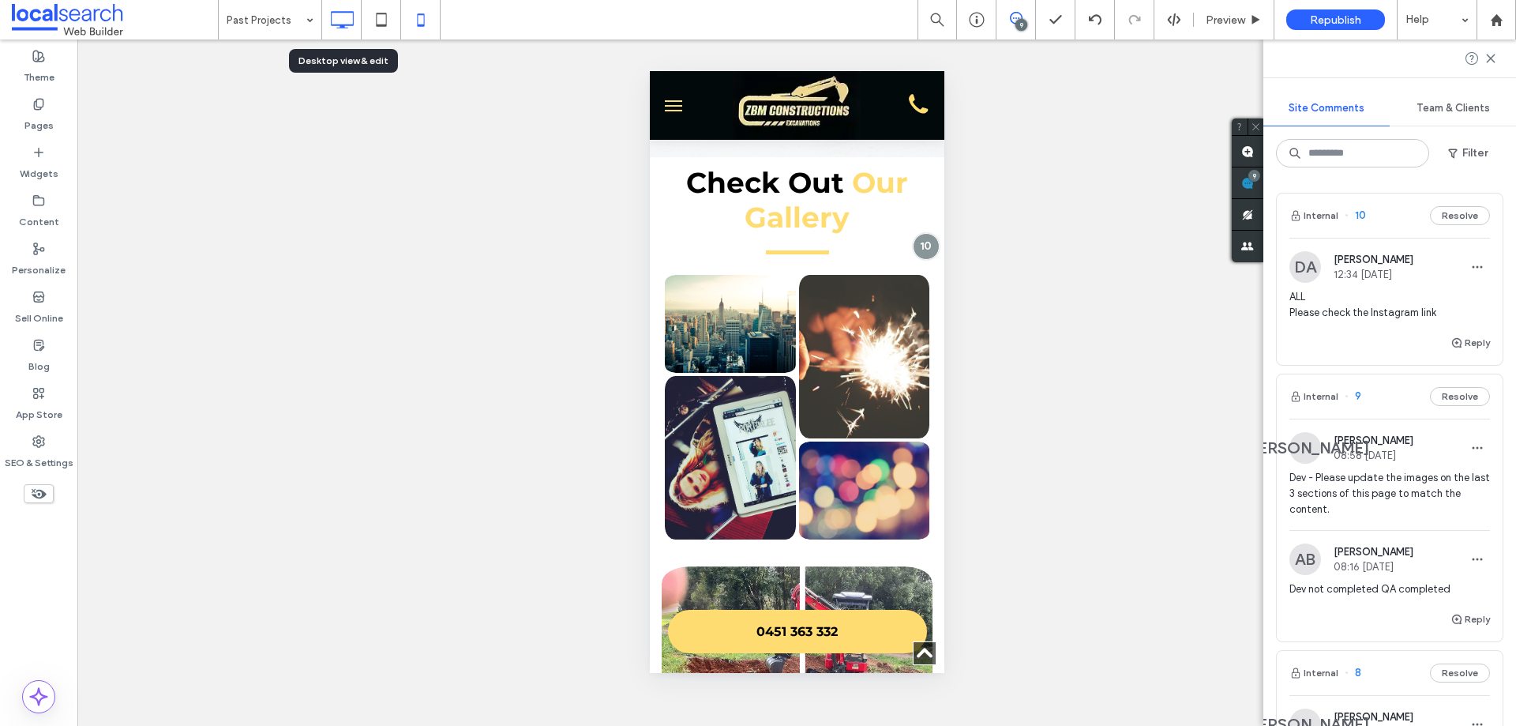
click at [348, 15] on icon at bounding box center [342, 20] width 32 height 32
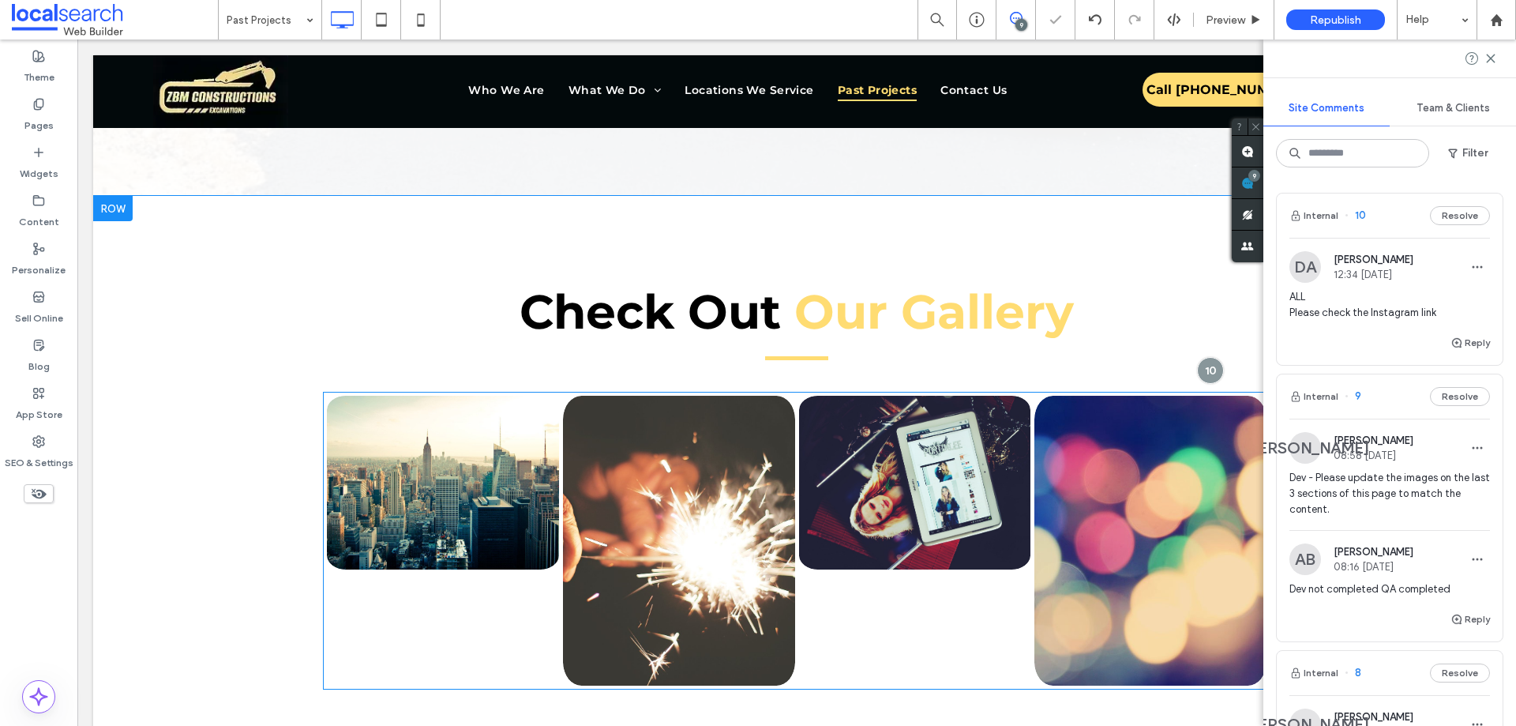
scroll to position [869, 0]
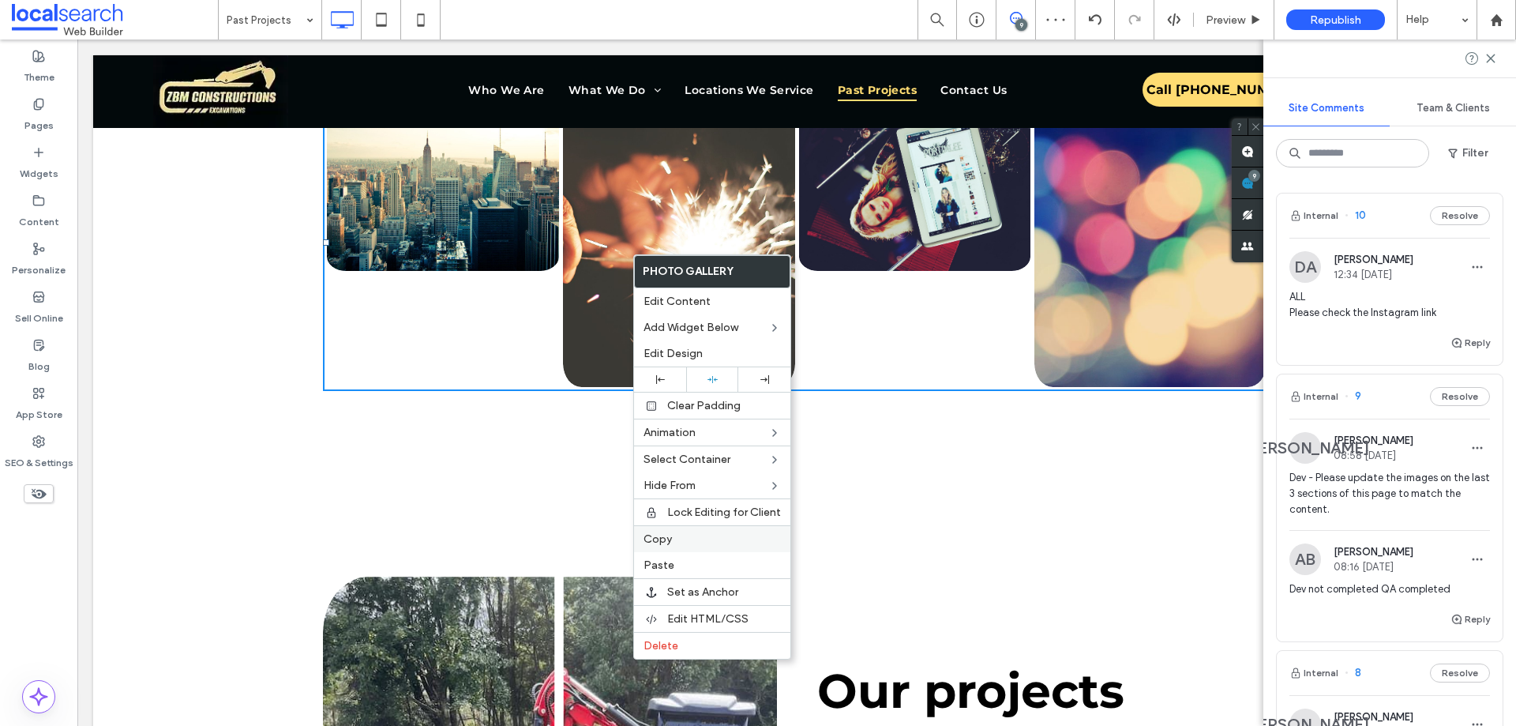
click at [674, 543] on label "Copy" at bounding box center [712, 538] width 137 height 13
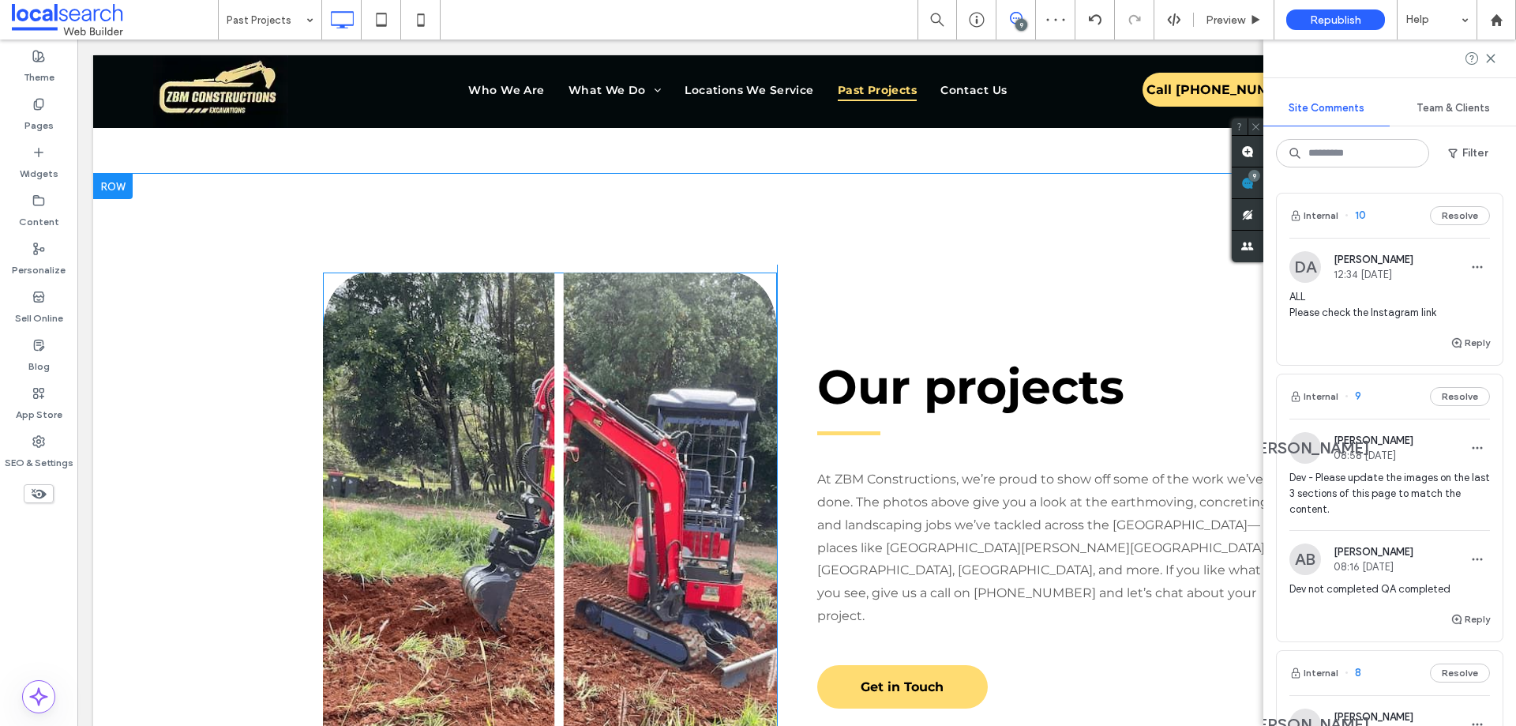
scroll to position [1342, 0]
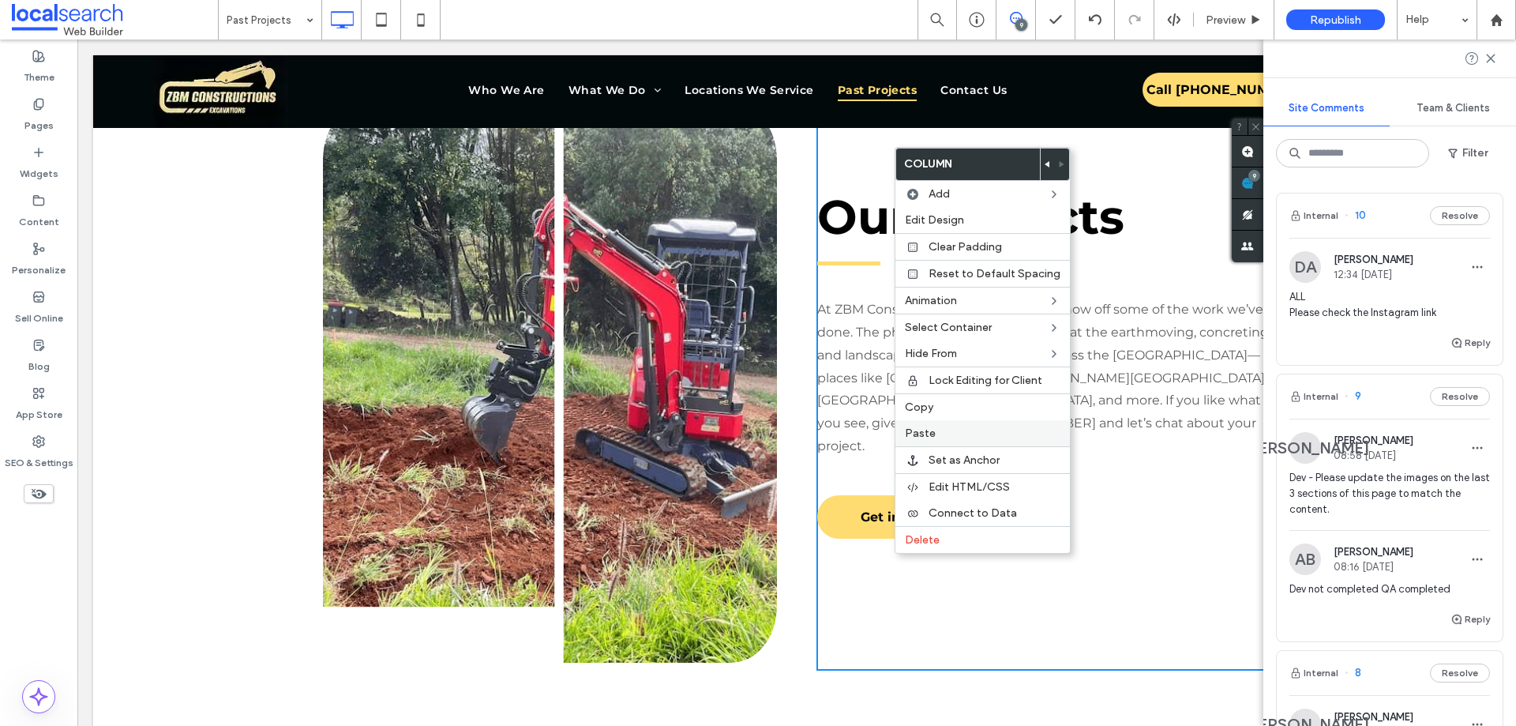
click at [926, 430] on span "Paste" at bounding box center [920, 432] width 31 height 13
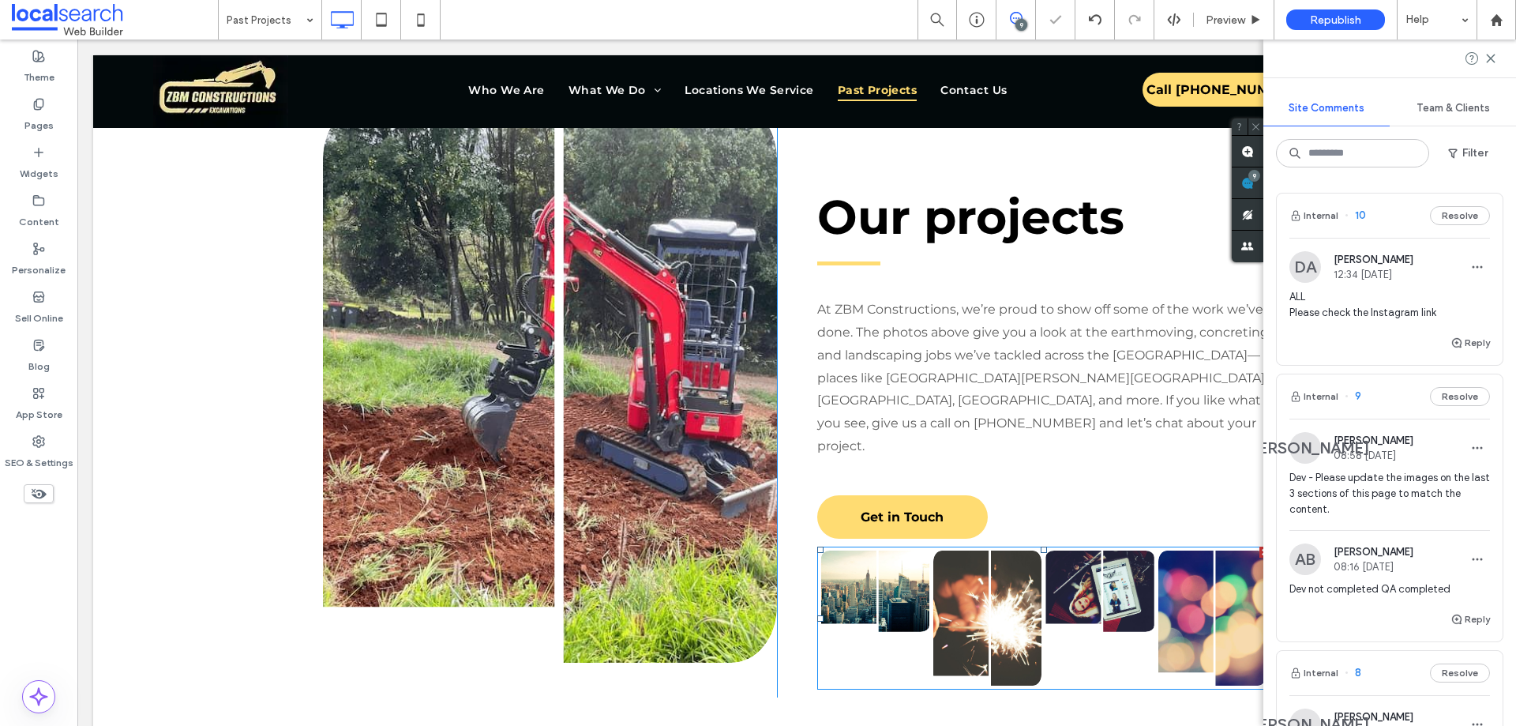
click at [948, 560] on link at bounding box center [987, 618] width 115 height 144
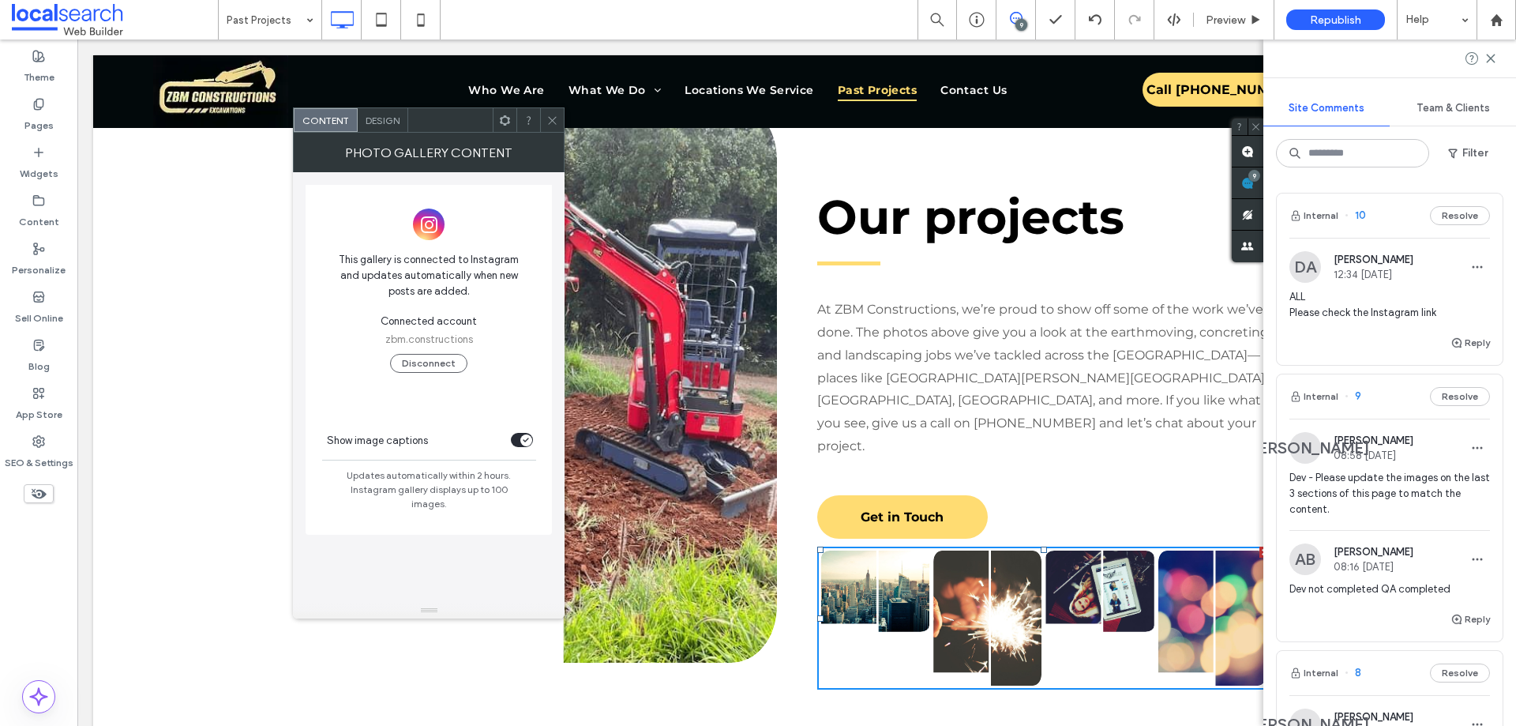
click at [503, 117] on use at bounding box center [505, 120] width 10 height 10
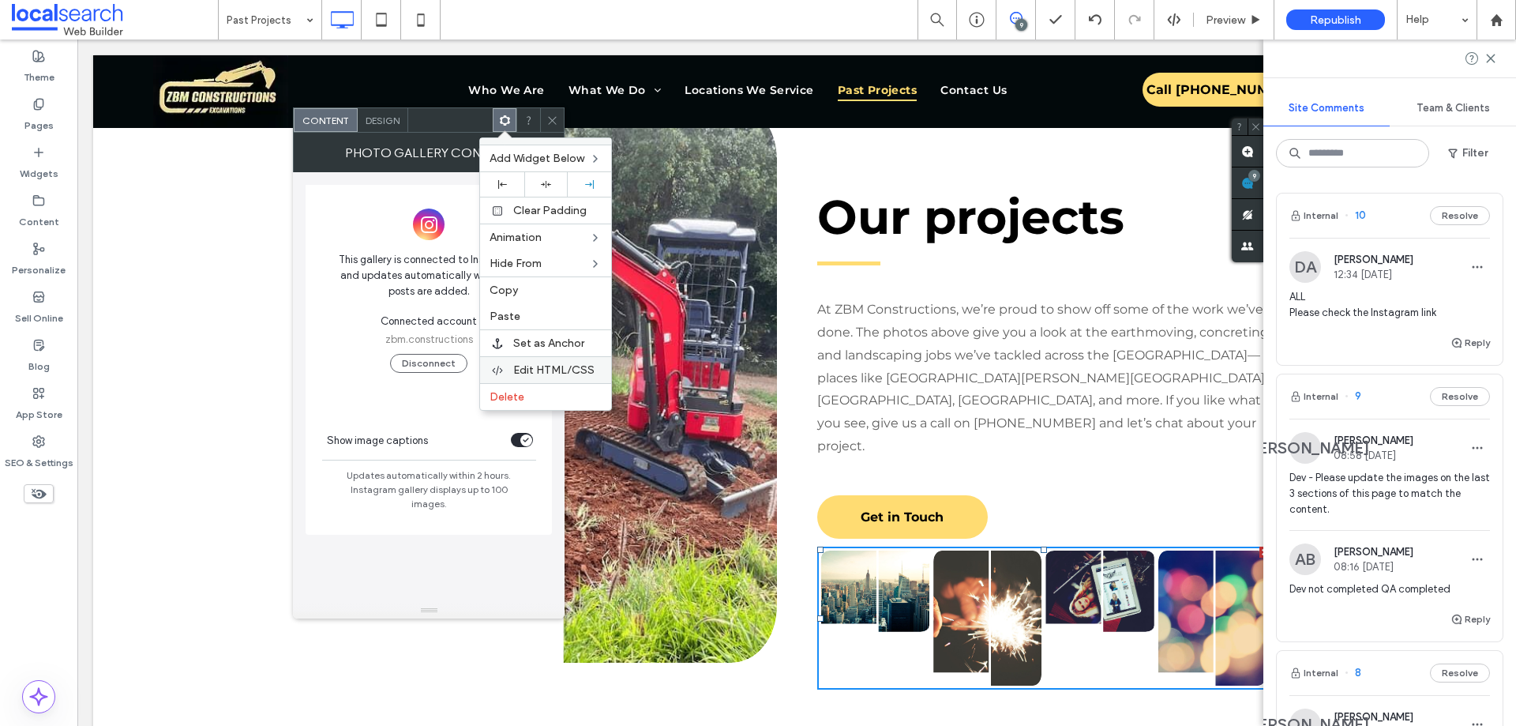
click at [546, 369] on span "Edit HTML/CSS" at bounding box center [553, 369] width 81 height 13
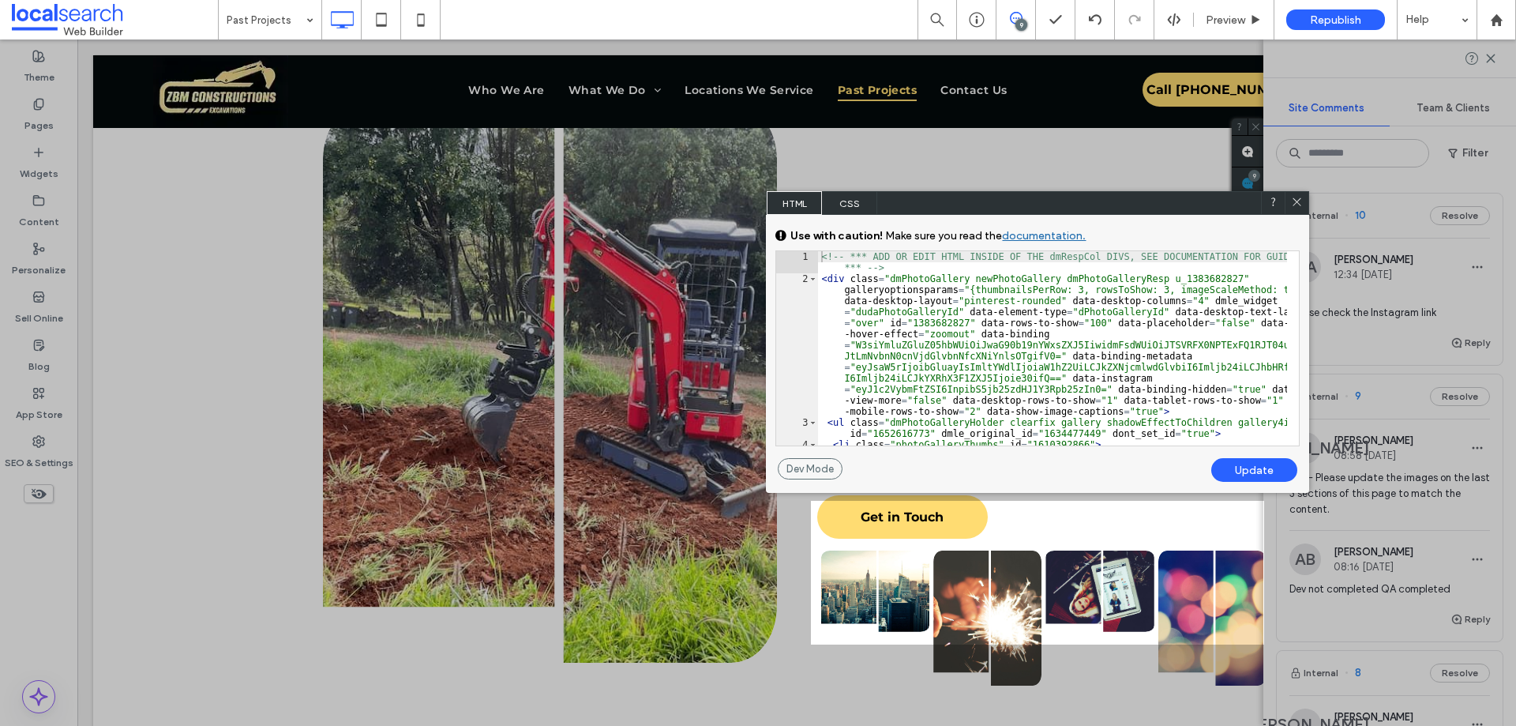
click at [884, 277] on div "<!-- *** ADD OR EDIT HTML INSIDE OF THE dmRespCol DIVS, SEE DOCUMENTATION FOR G…" at bounding box center [1052, 364] width 469 height 227
type textarea "**"
click at [1230, 468] on div "Update" at bounding box center [1254, 470] width 86 height 24
drag, startPoint x: 1295, startPoint y: 204, endPoint x: 456, endPoint y: 171, distance: 840.1
click at [1295, 204] on icon at bounding box center [1297, 202] width 12 height 12
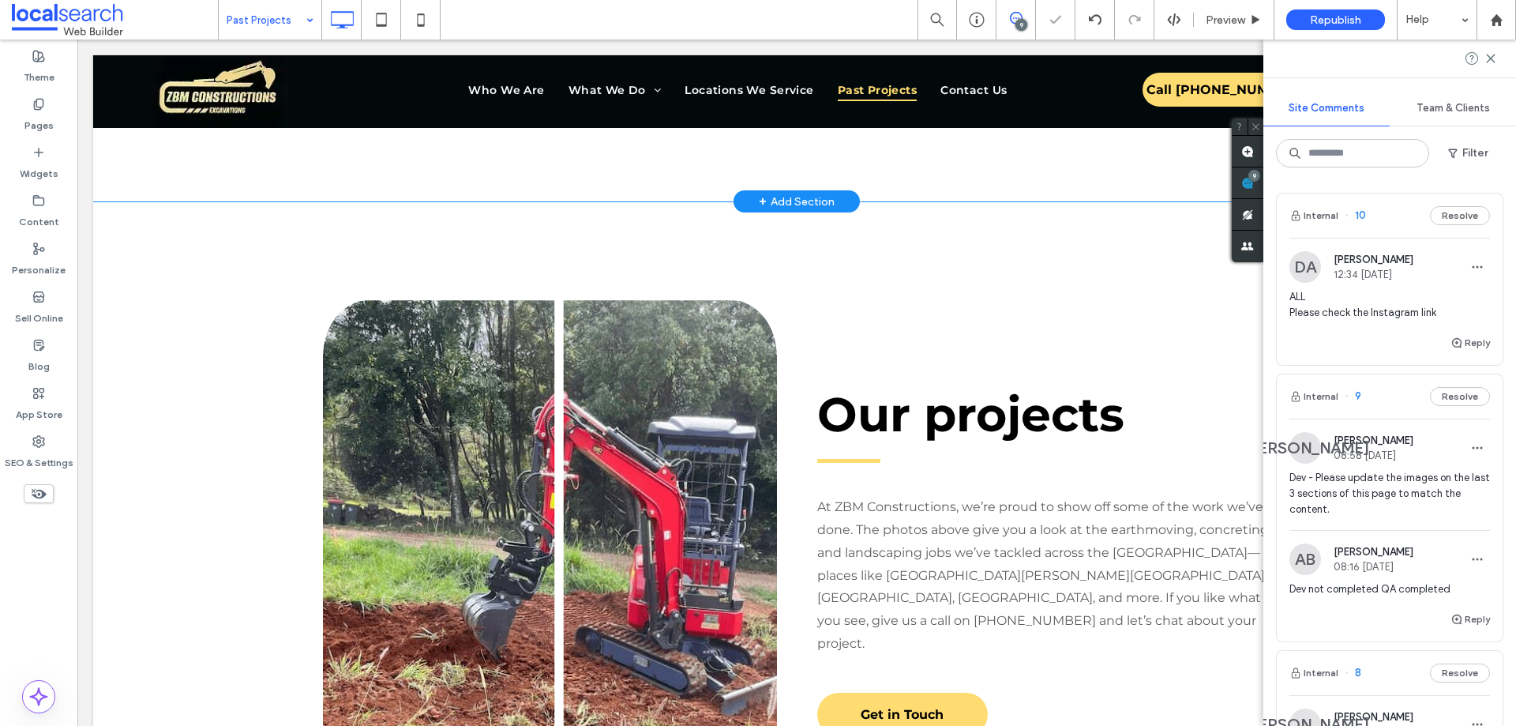
scroll to position [1500, 0]
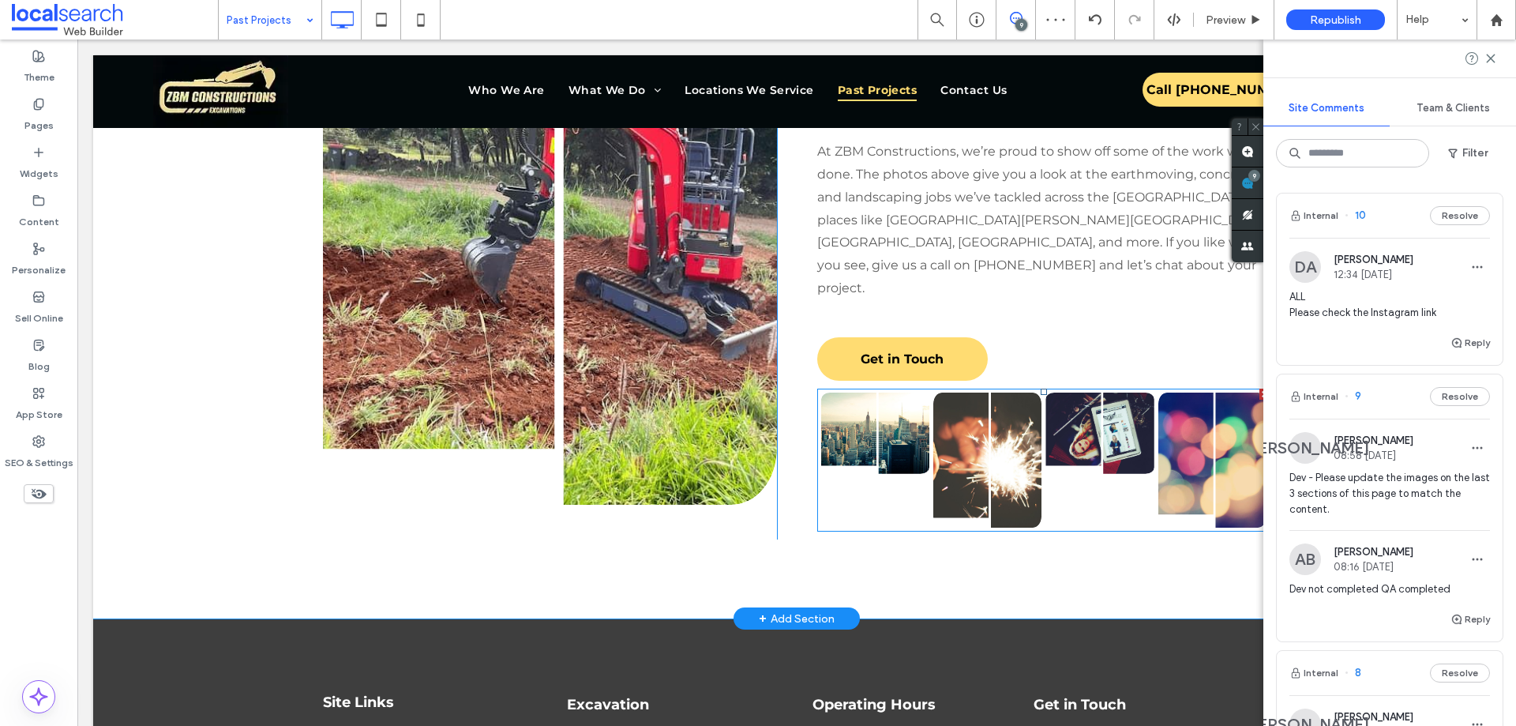
click at [971, 395] on link at bounding box center [987, 461] width 115 height 144
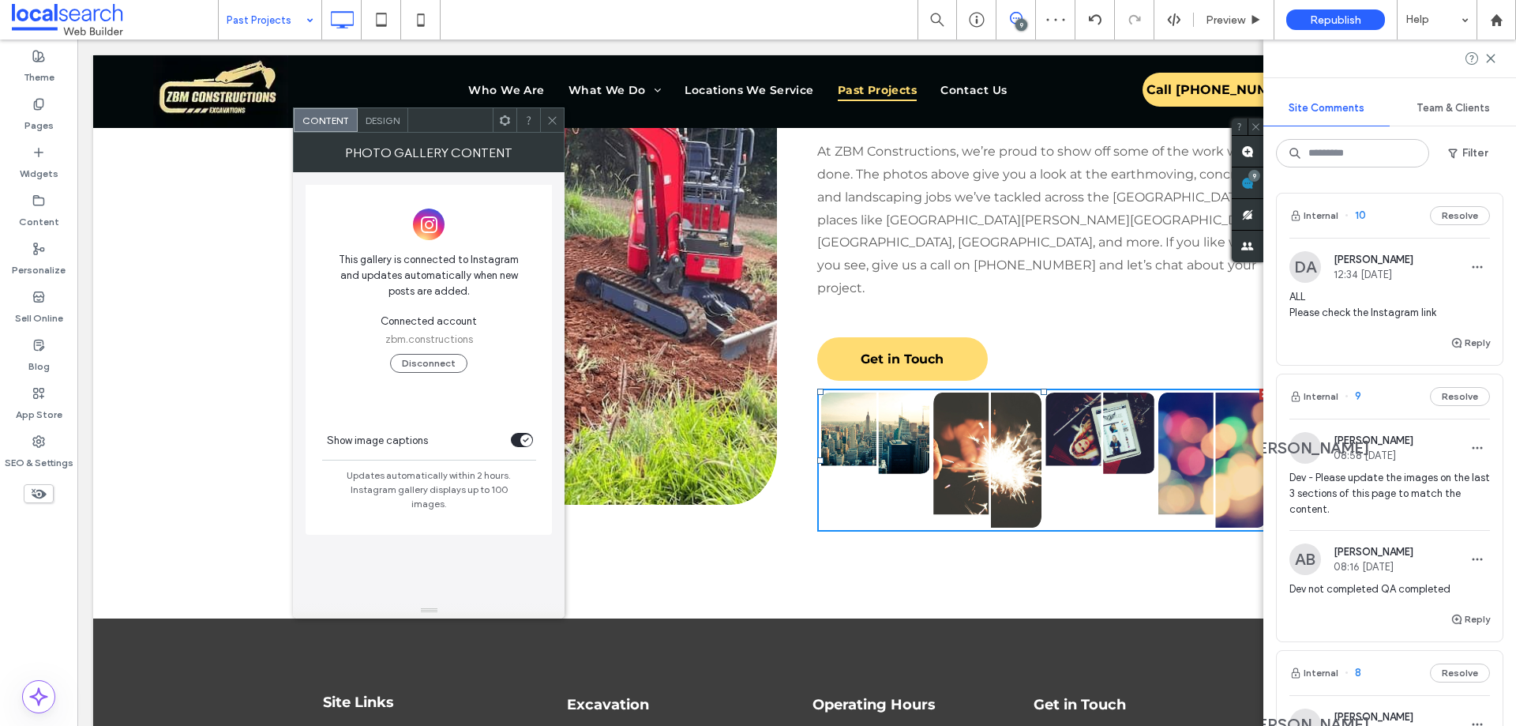
click at [392, 127] on div "Design" at bounding box center [383, 120] width 51 height 24
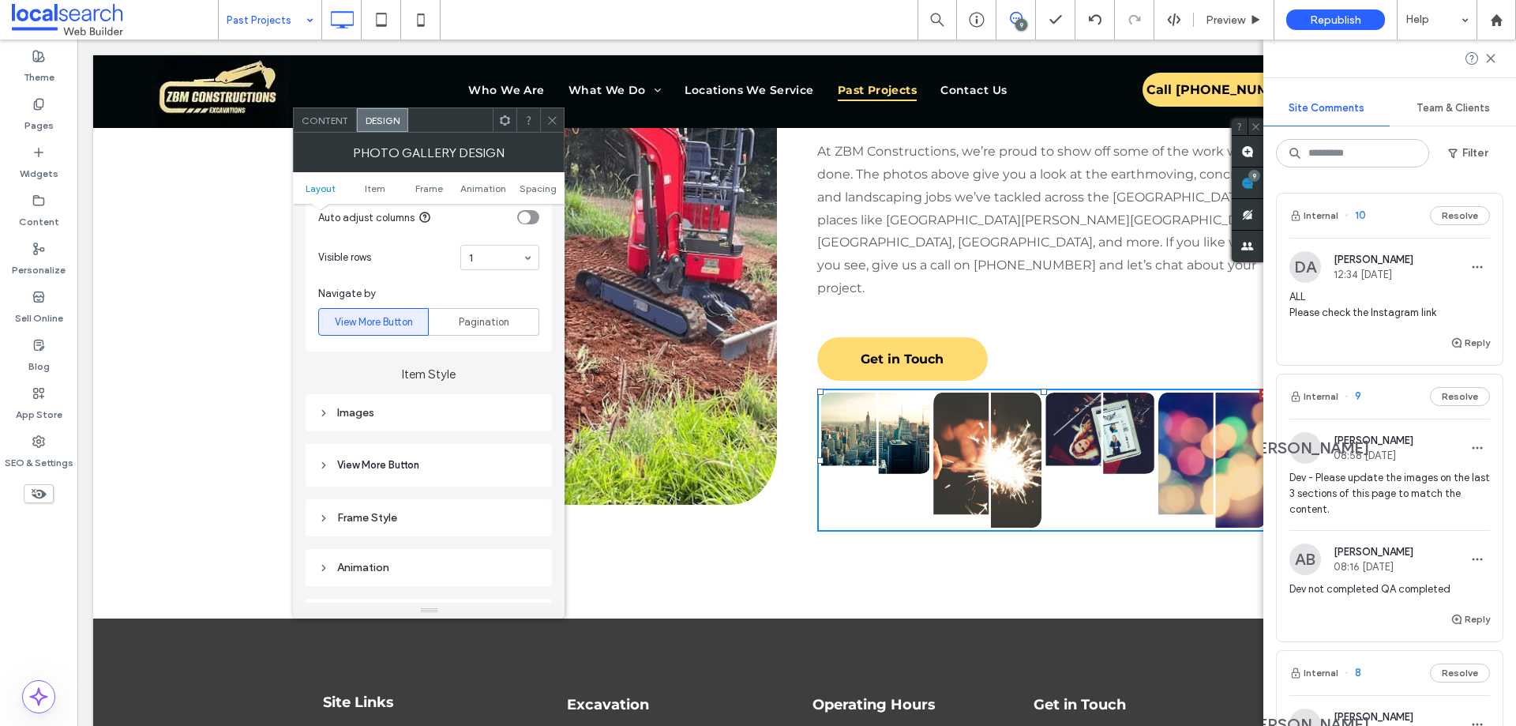
scroll to position [395, 0]
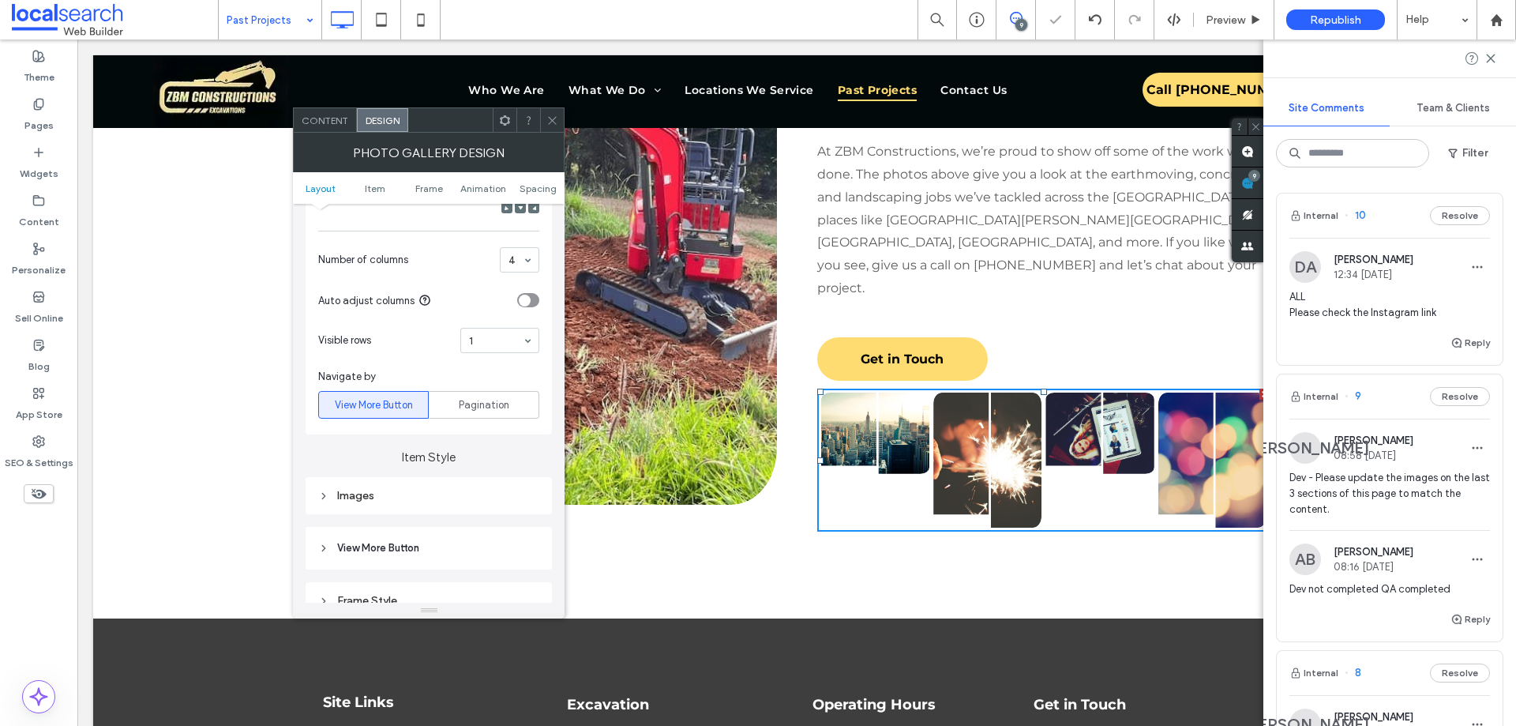
click at [486, 335] on input at bounding box center [496, 340] width 54 height 11
click at [531, 299] on div "toggle" at bounding box center [528, 300] width 22 height 14
click at [485, 299] on div "Auto adjust columns" at bounding box center [414, 300] width 193 height 17
click at [389, 479] on div "Images" at bounding box center [429, 495] width 246 height 37
click at [385, 492] on div "Images" at bounding box center [428, 495] width 221 height 13
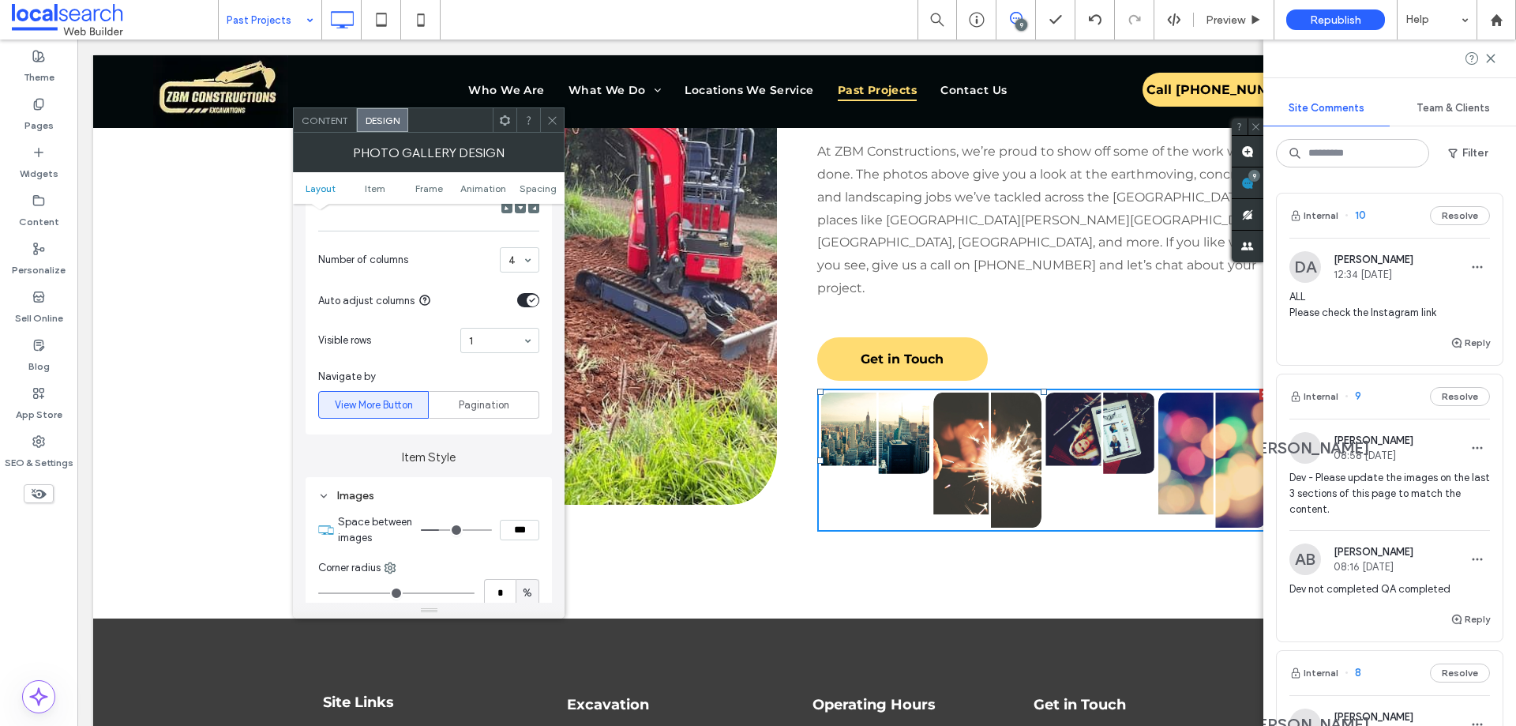
scroll to position [474, 0]
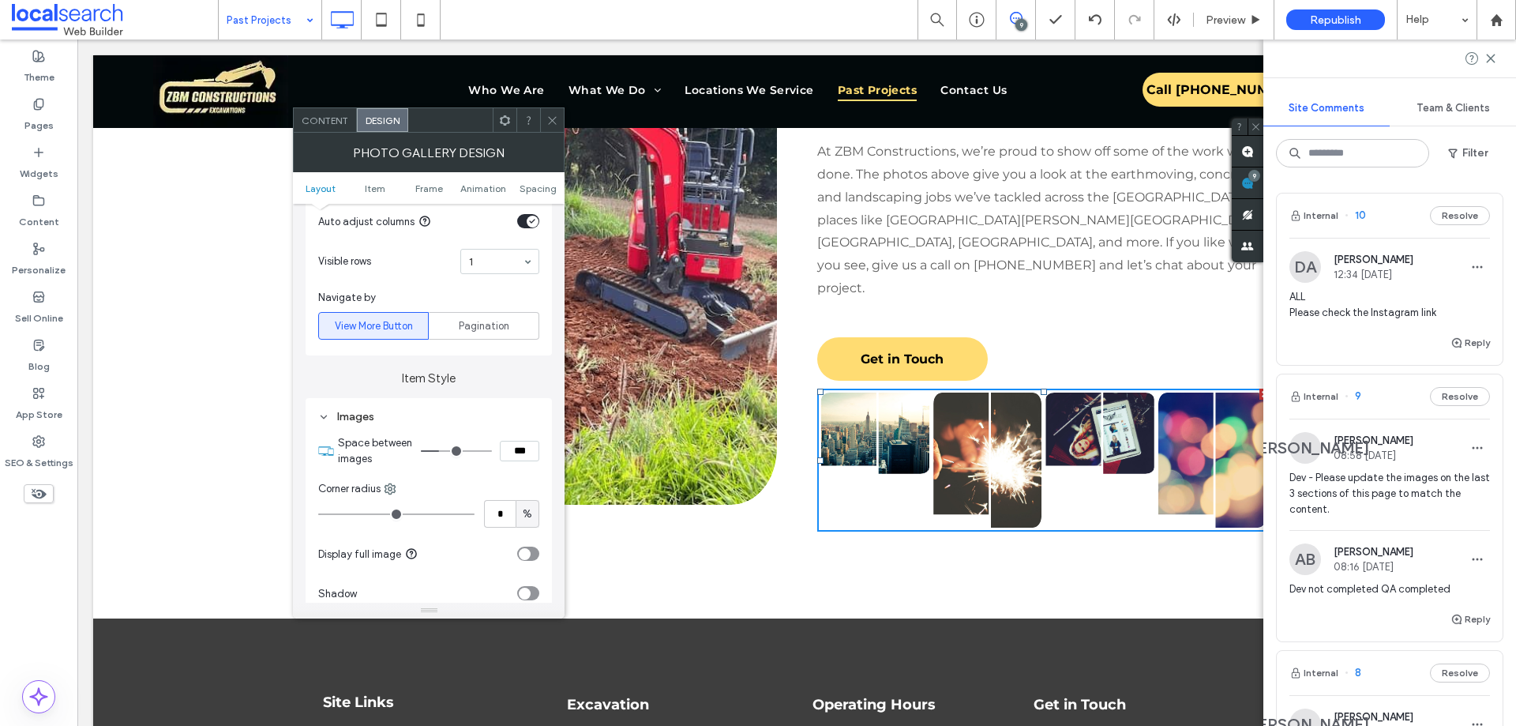
type input "*"
type input "***"
click at [449, 452] on input "range" at bounding box center [456, 451] width 71 height 2
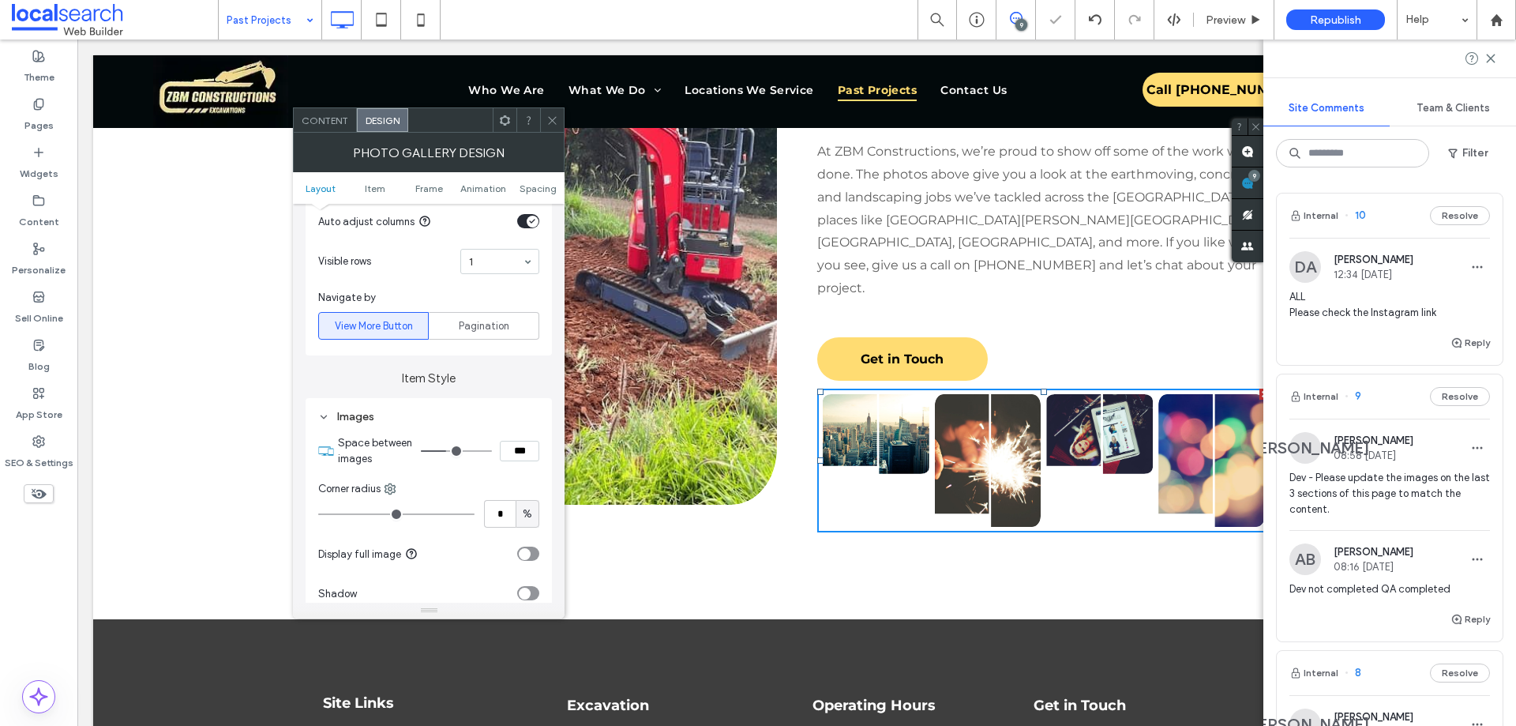
type input "*"
type input "***"
type input "*"
type input "***"
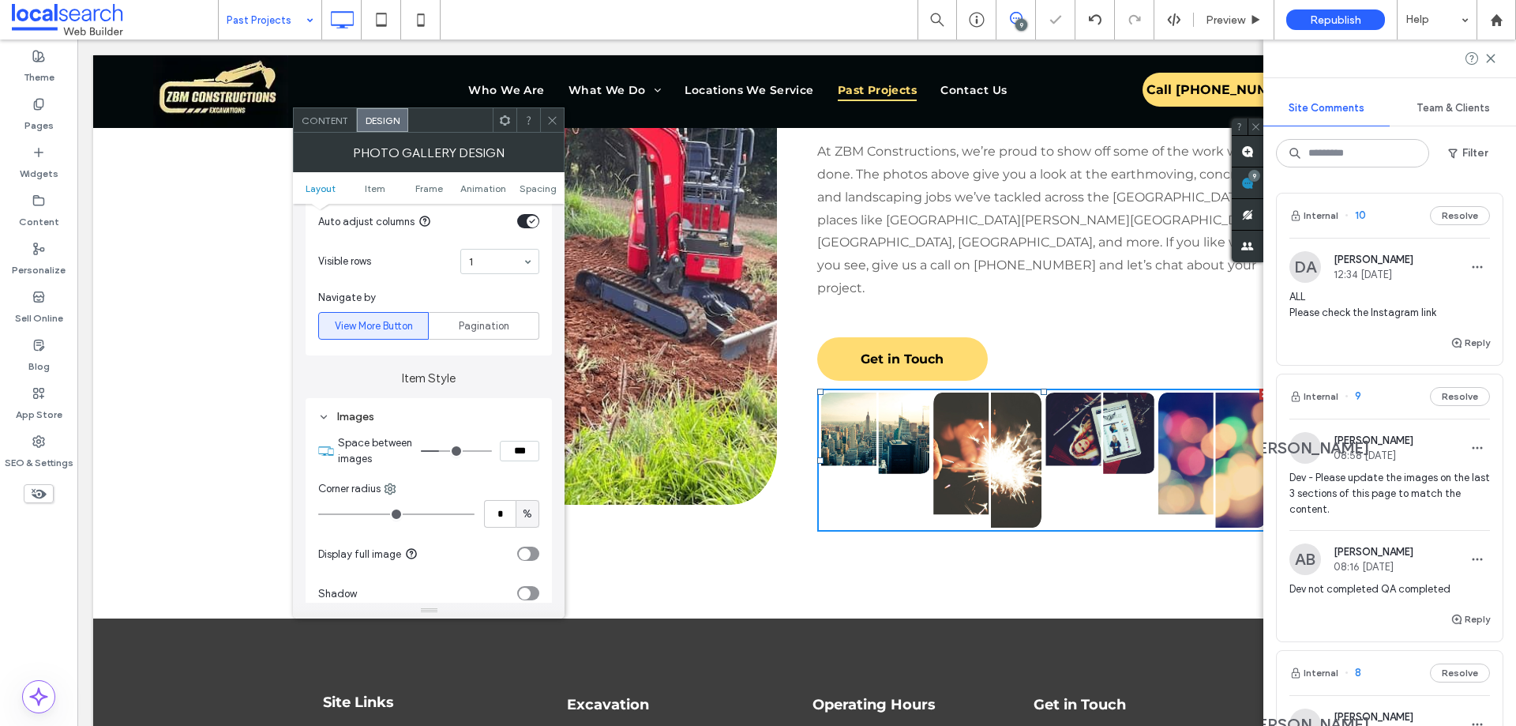
type input "*"
click at [442, 450] on input "range" at bounding box center [456, 451] width 71 height 2
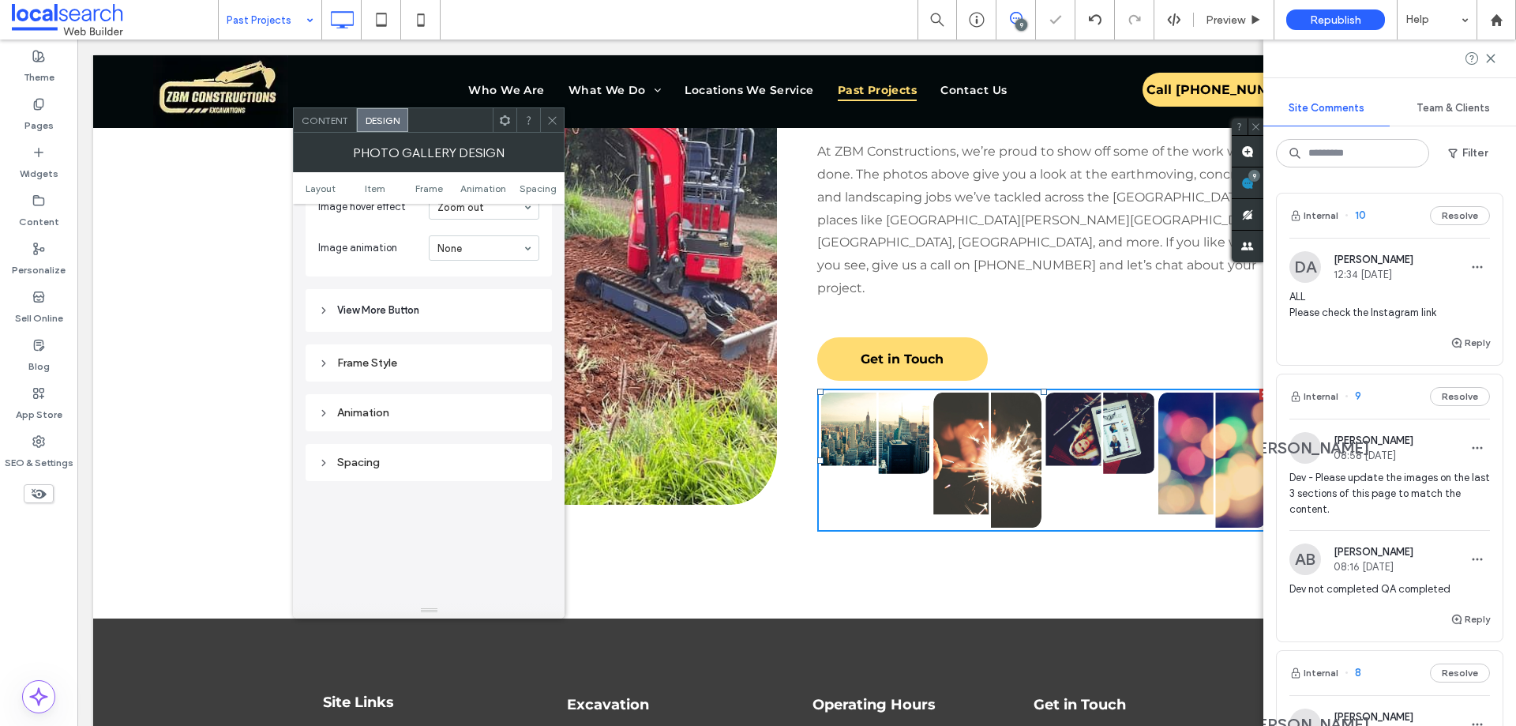
scroll to position [896, 0]
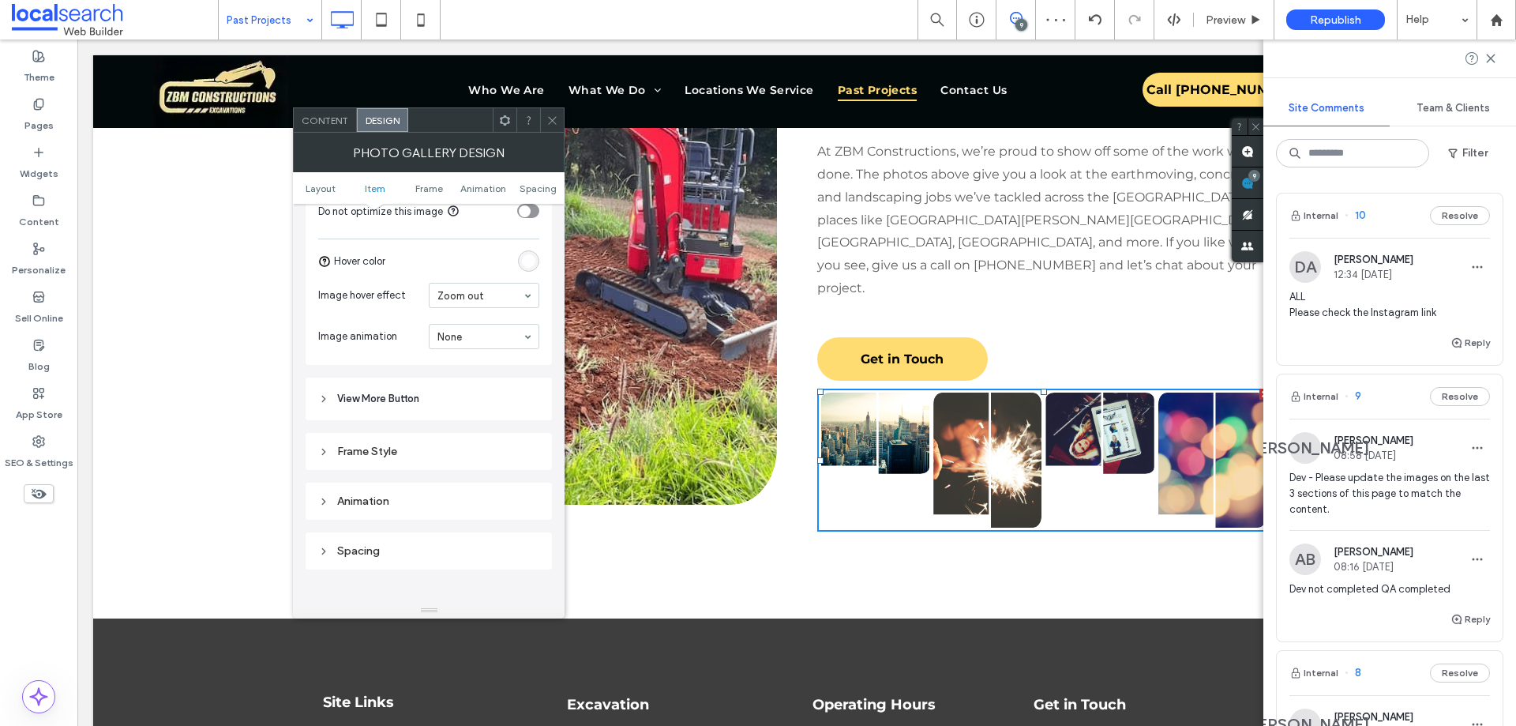
click at [389, 452] on div "Frame Style" at bounding box center [428, 451] width 221 height 13
click at [530, 519] on section "Full width" at bounding box center [428, 526] width 221 height 39
click at [528, 529] on div "toggle" at bounding box center [525, 527] width 12 height 12
click at [527, 528] on div "toggle" at bounding box center [533, 527] width 12 height 12
click at [400, 401] on span "View More Button" at bounding box center [378, 399] width 82 height 16
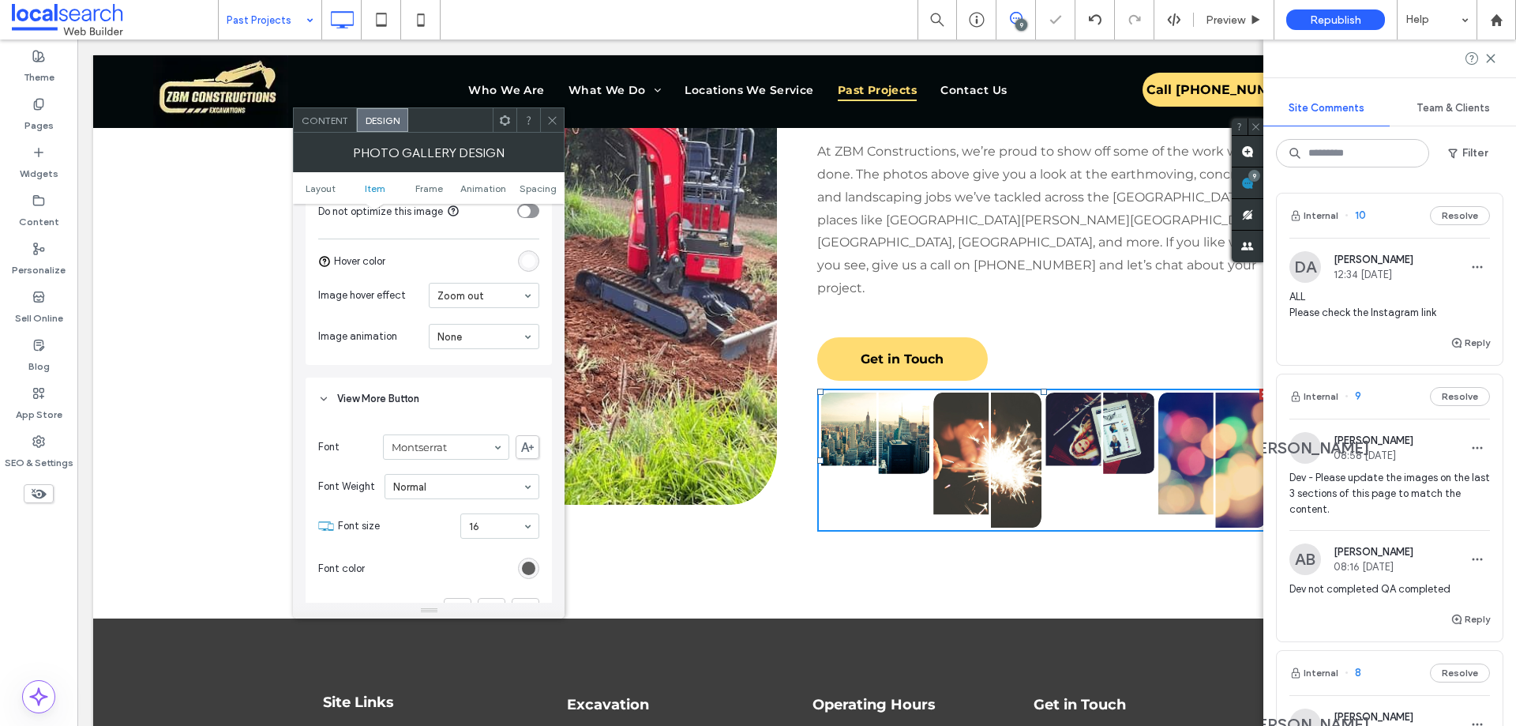
click at [400, 400] on span "View More Button" at bounding box center [378, 399] width 82 height 16
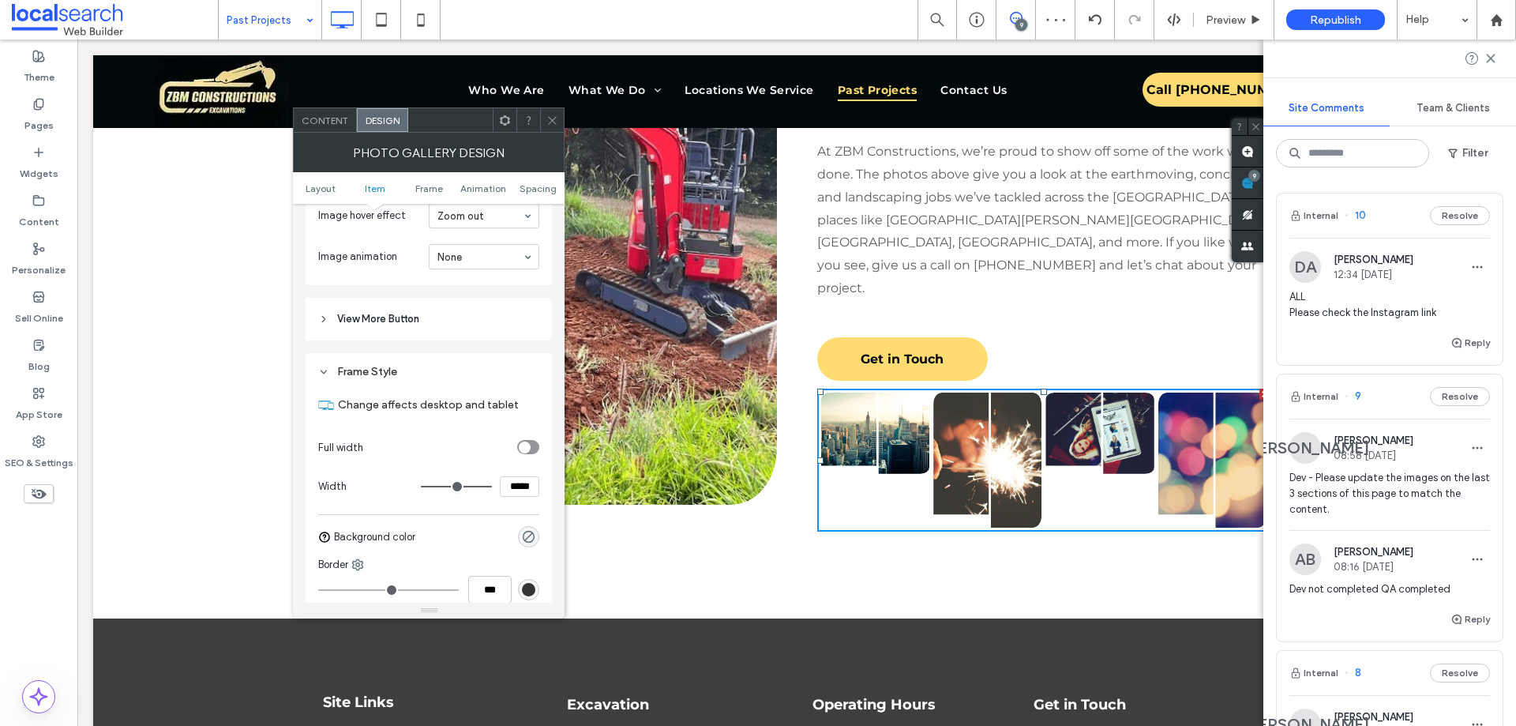
scroll to position [1211, 0]
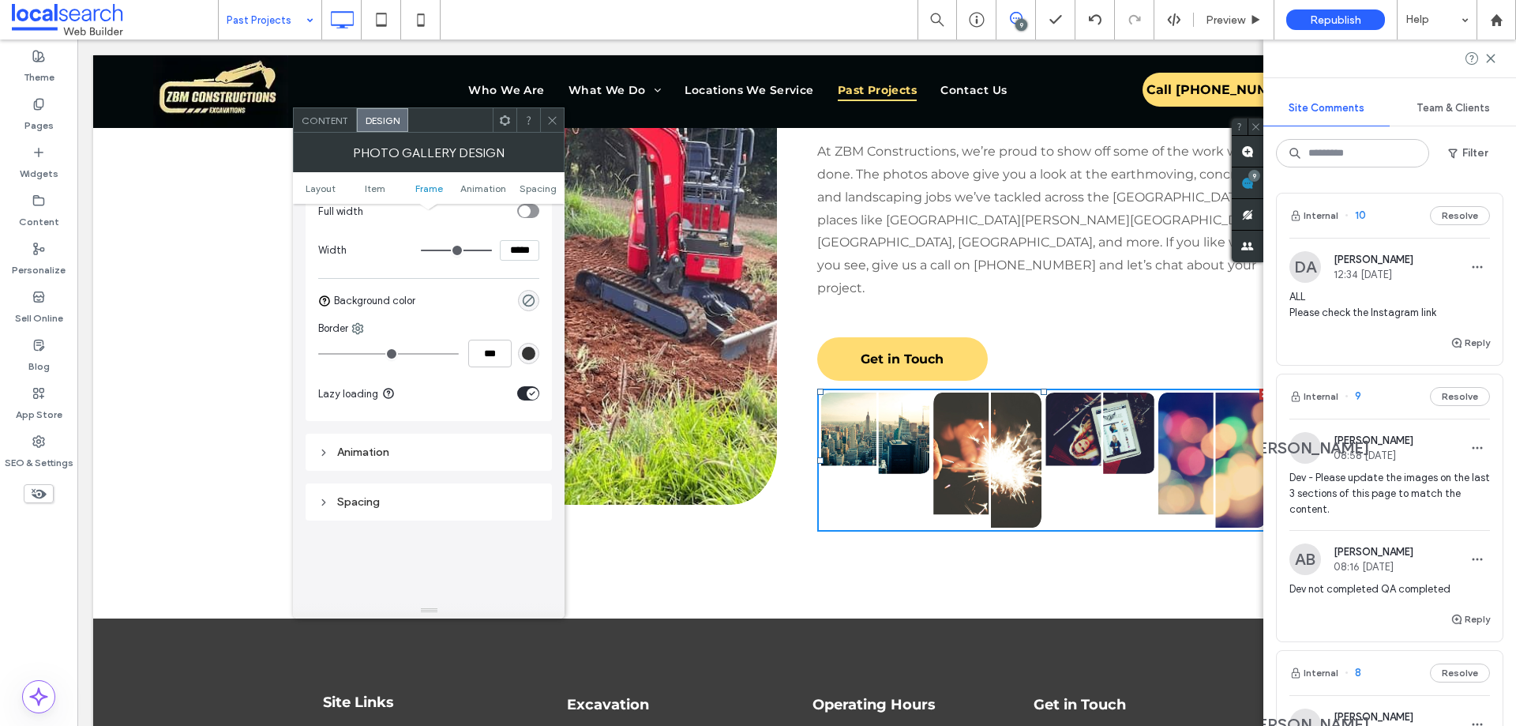
click at [537, 394] on div "toggle" at bounding box center [533, 394] width 12 height 12
click at [526, 388] on div "toggle" at bounding box center [525, 394] width 12 height 12
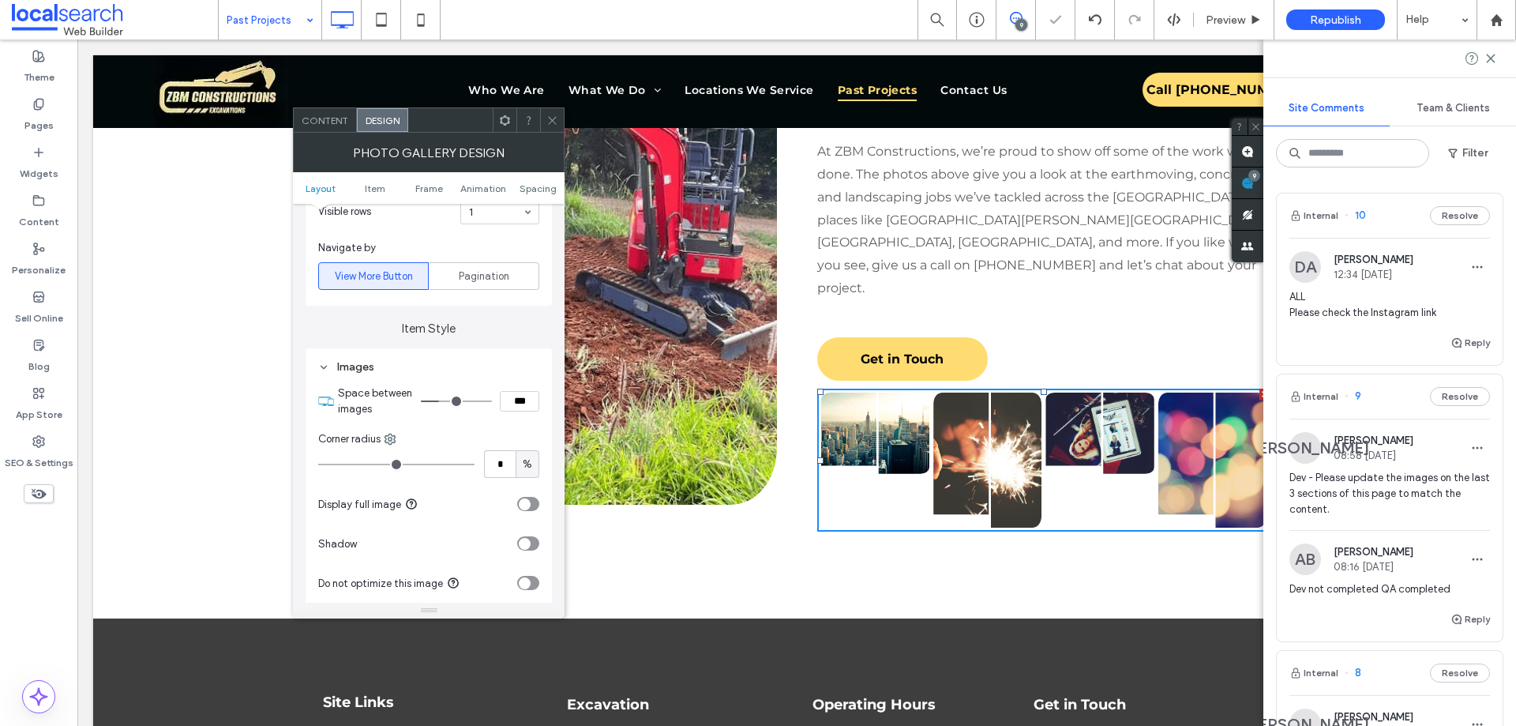
scroll to position [501, 0]
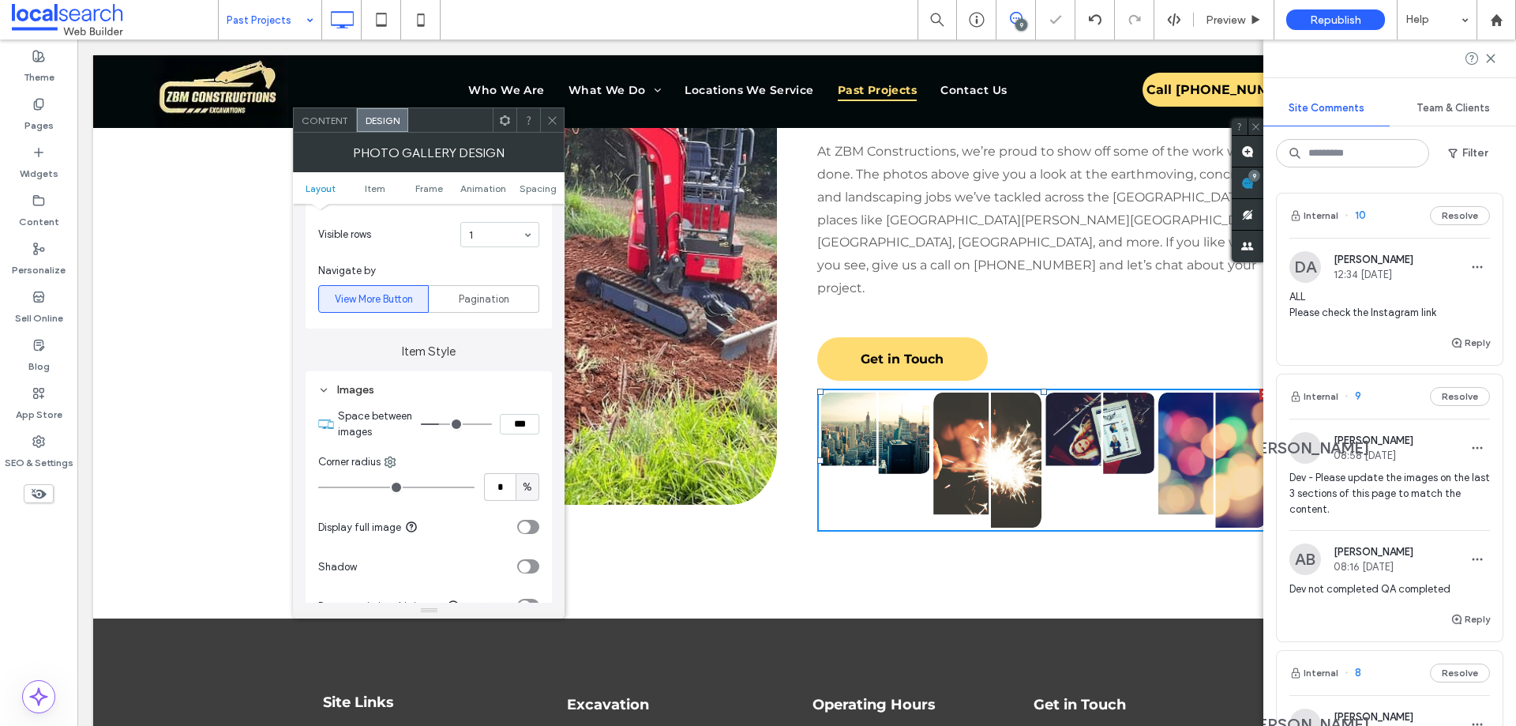
click at [328, 130] on div "Content" at bounding box center [325, 120] width 63 height 24
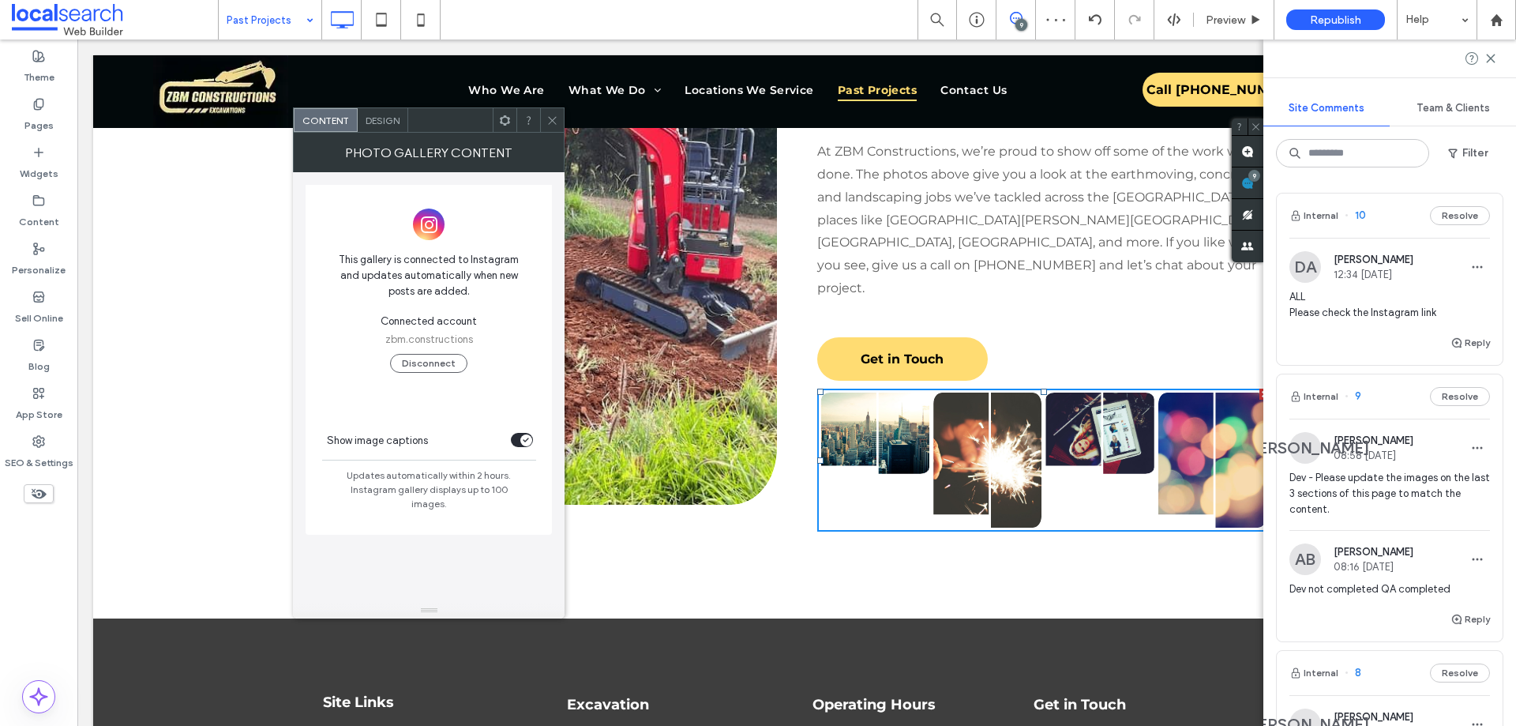
click at [526, 441] on div "toggle" at bounding box center [526, 440] width 12 height 12
click at [524, 444] on div "toggle" at bounding box center [519, 440] width 12 height 12
click at [392, 121] on span "Design" at bounding box center [383, 121] width 34 height 12
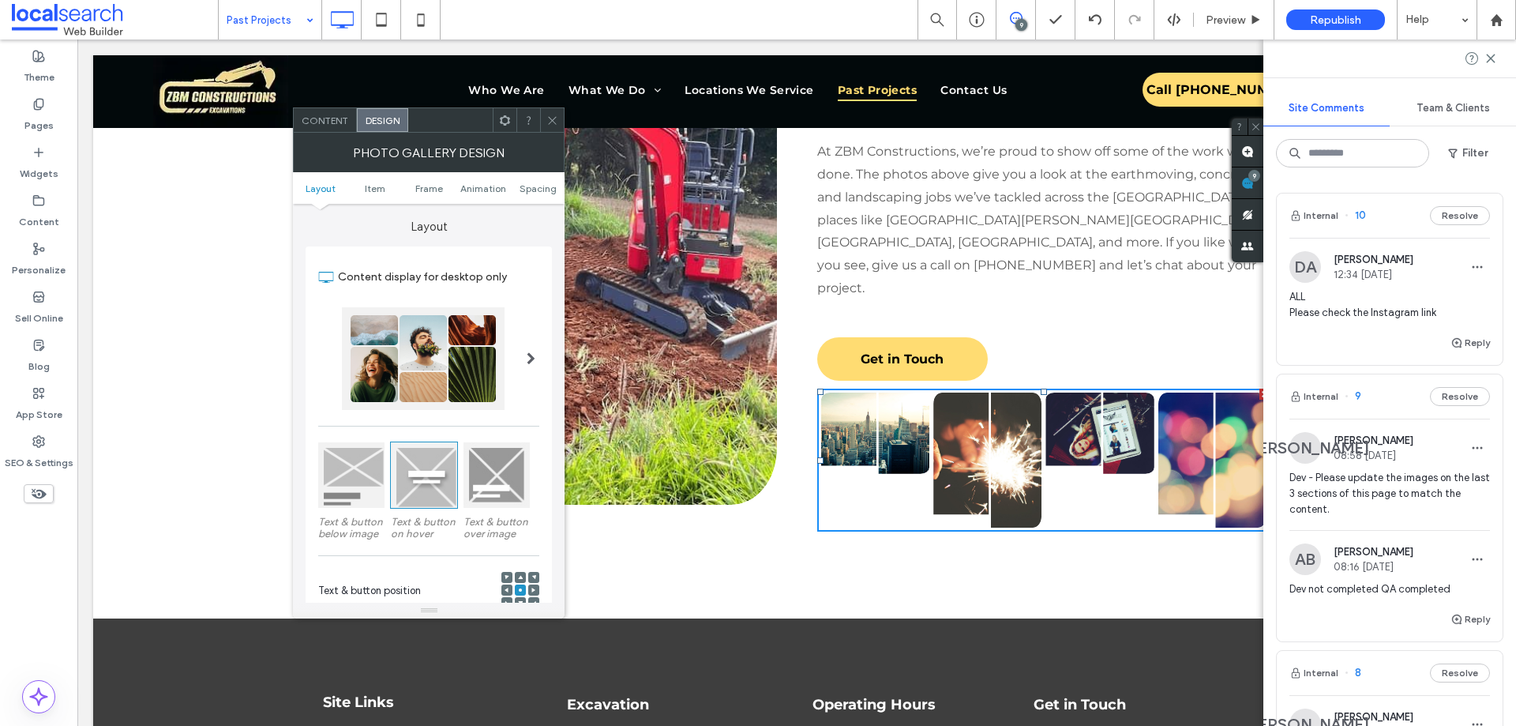
click at [554, 126] on span at bounding box center [552, 120] width 12 height 24
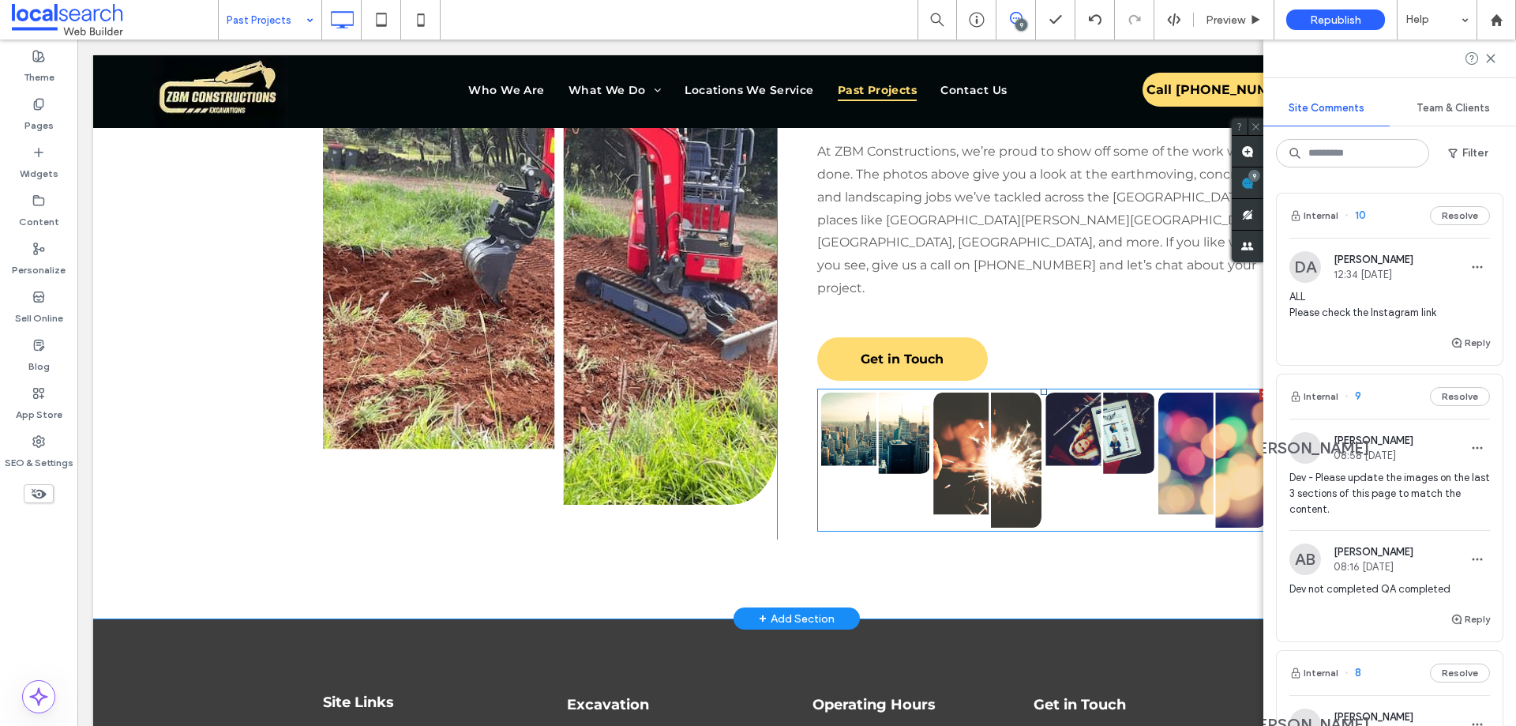
click at [1260, 389] on div at bounding box center [1265, 394] width 11 height 11
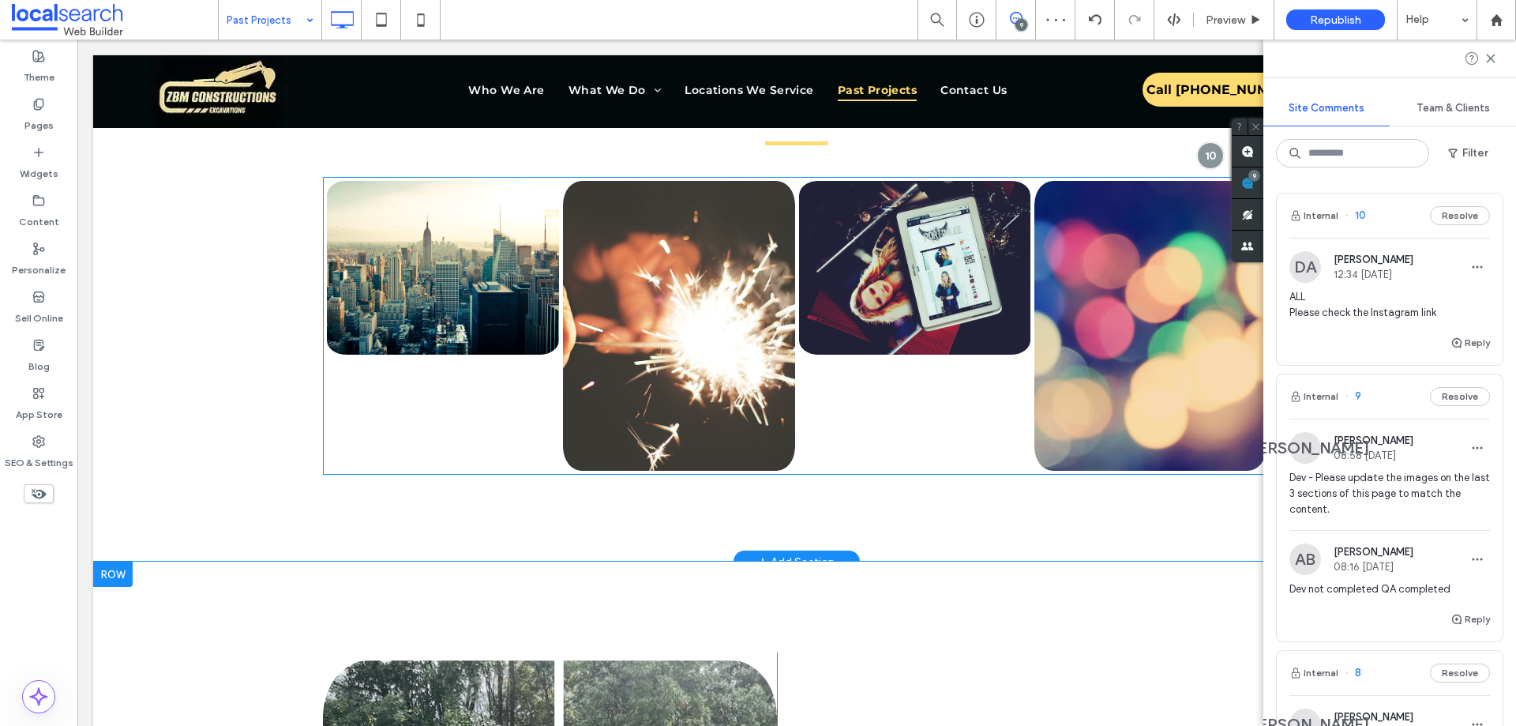
scroll to position [711, 0]
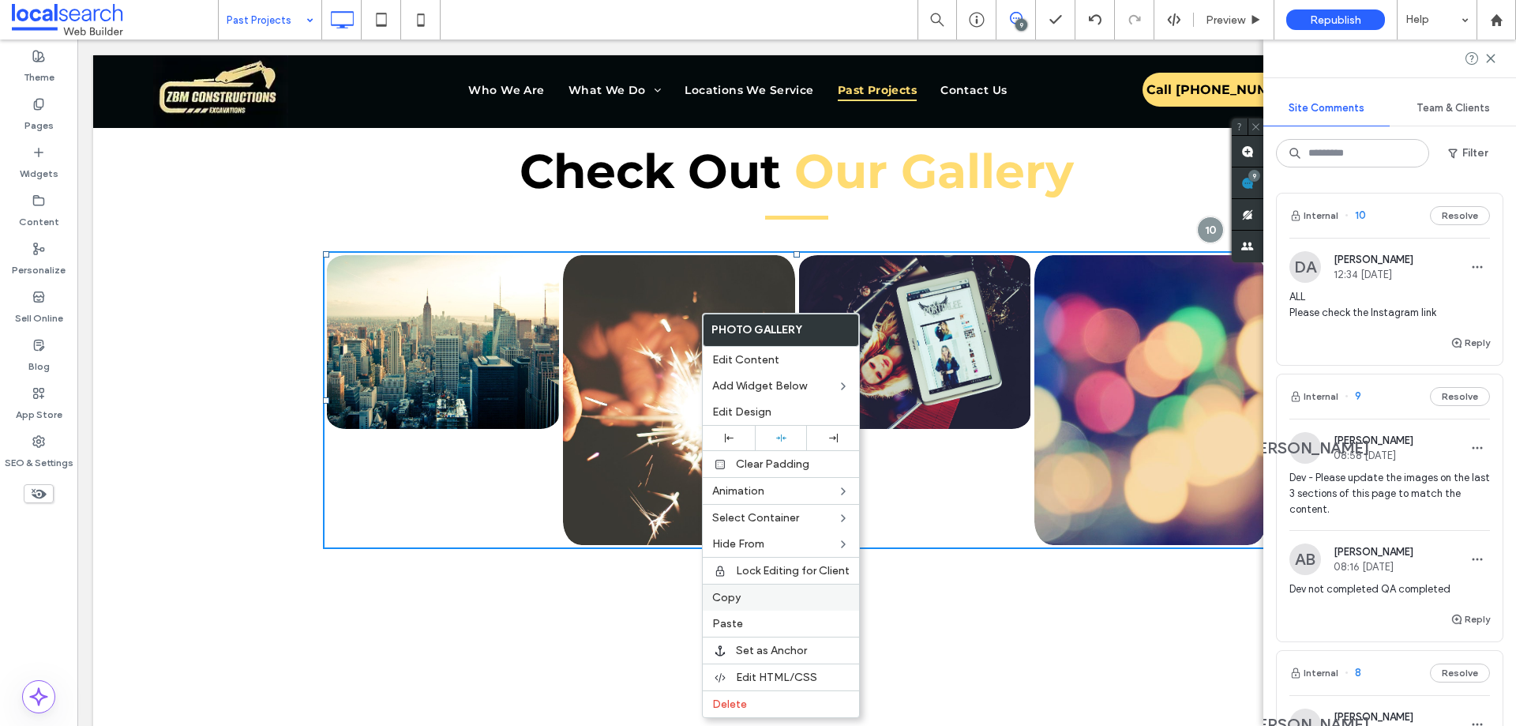
click at [744, 597] on label "Copy" at bounding box center [780, 597] width 137 height 13
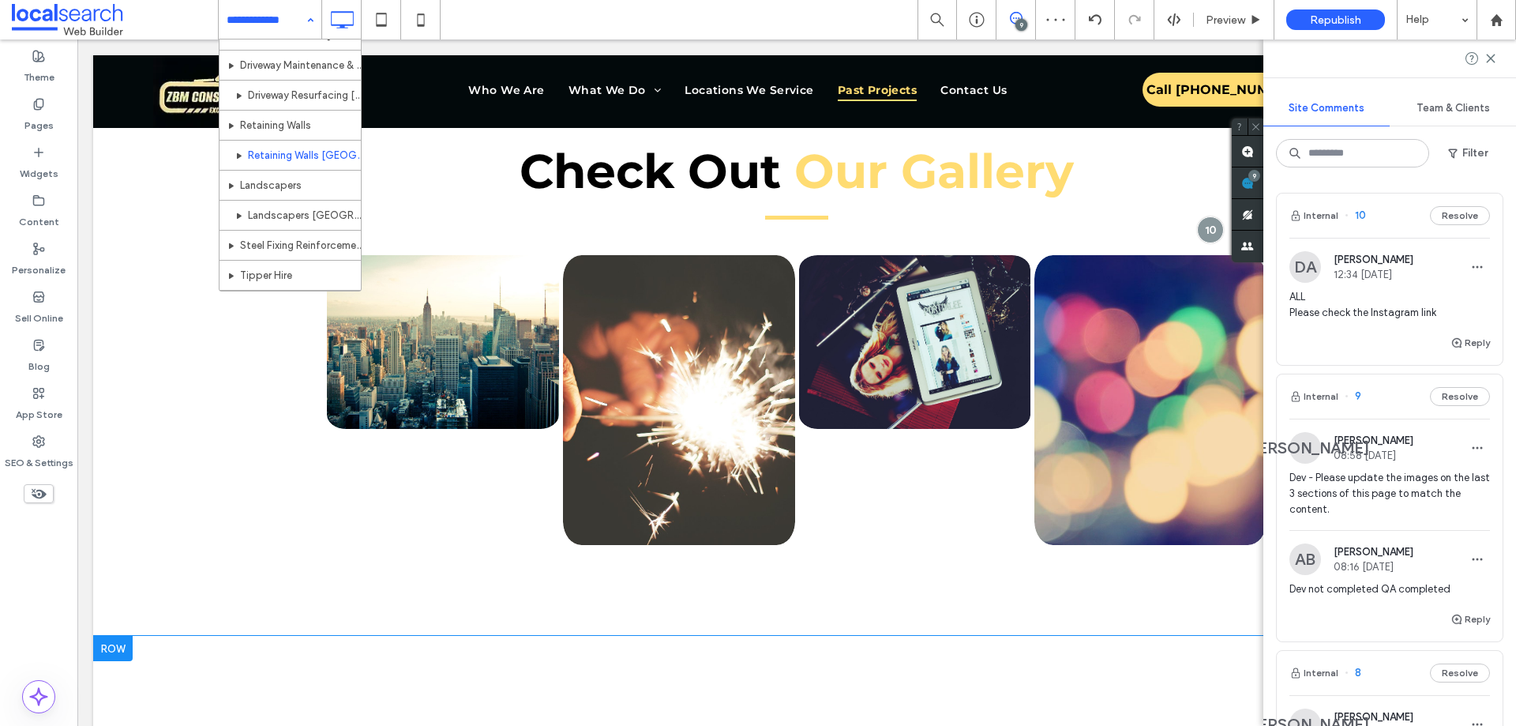
scroll to position [377, 0]
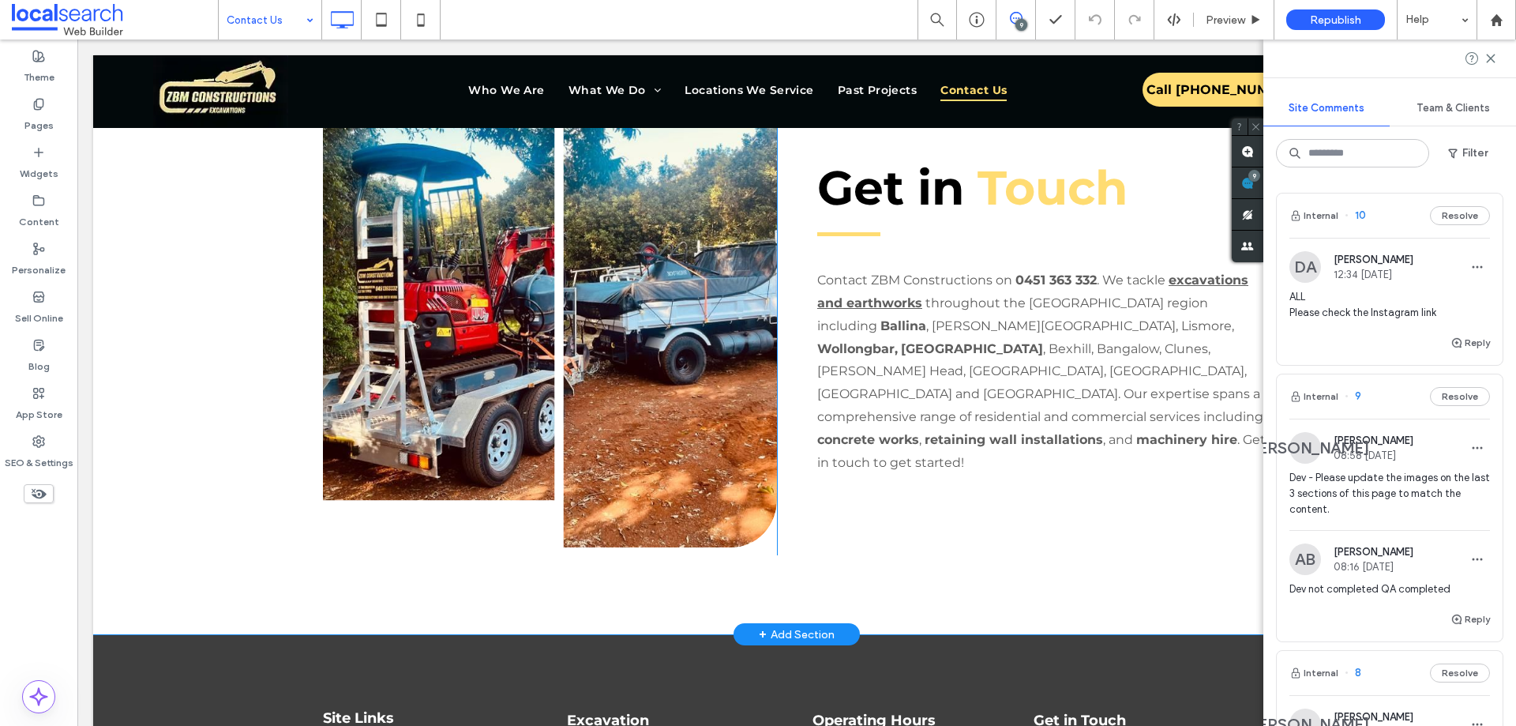
scroll to position [1579, 0]
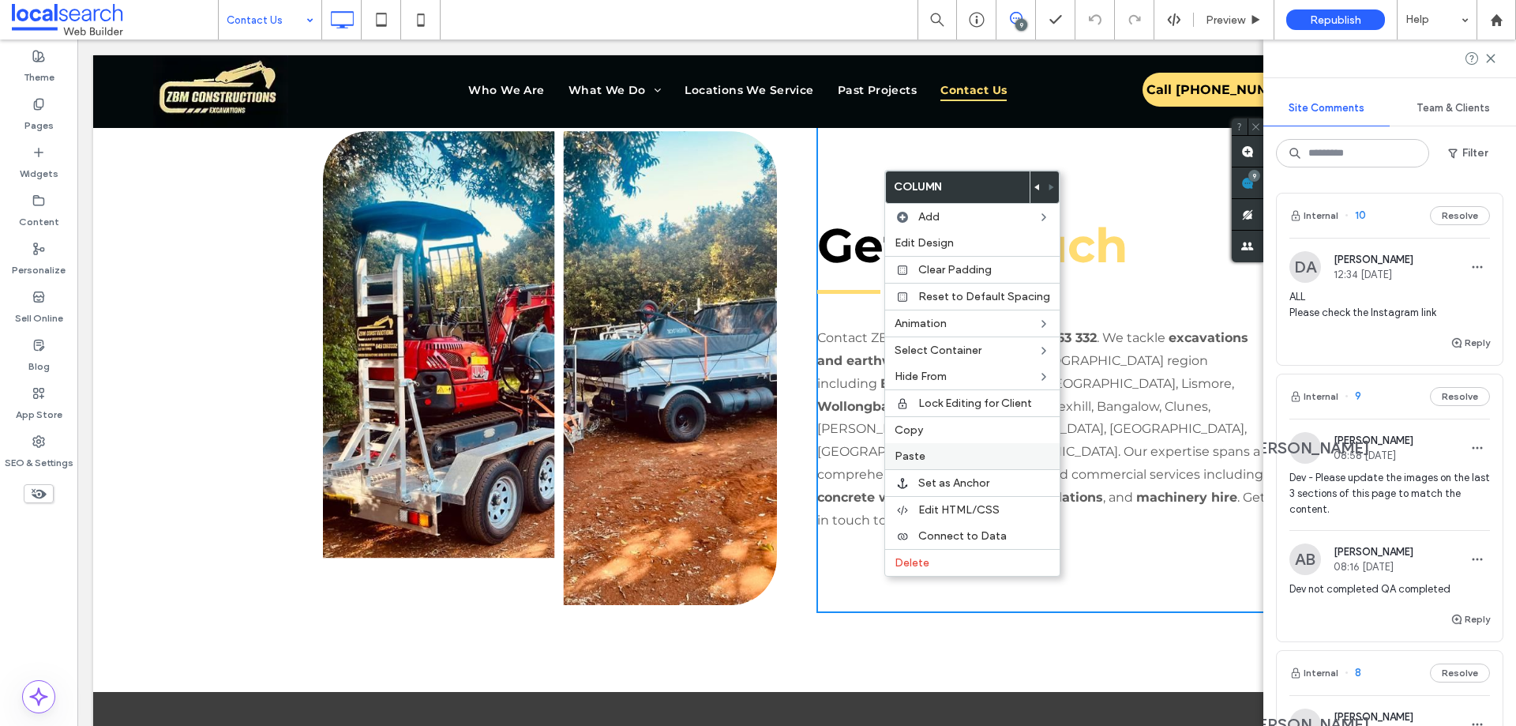
click at [909, 458] on span "Paste" at bounding box center [910, 455] width 31 height 13
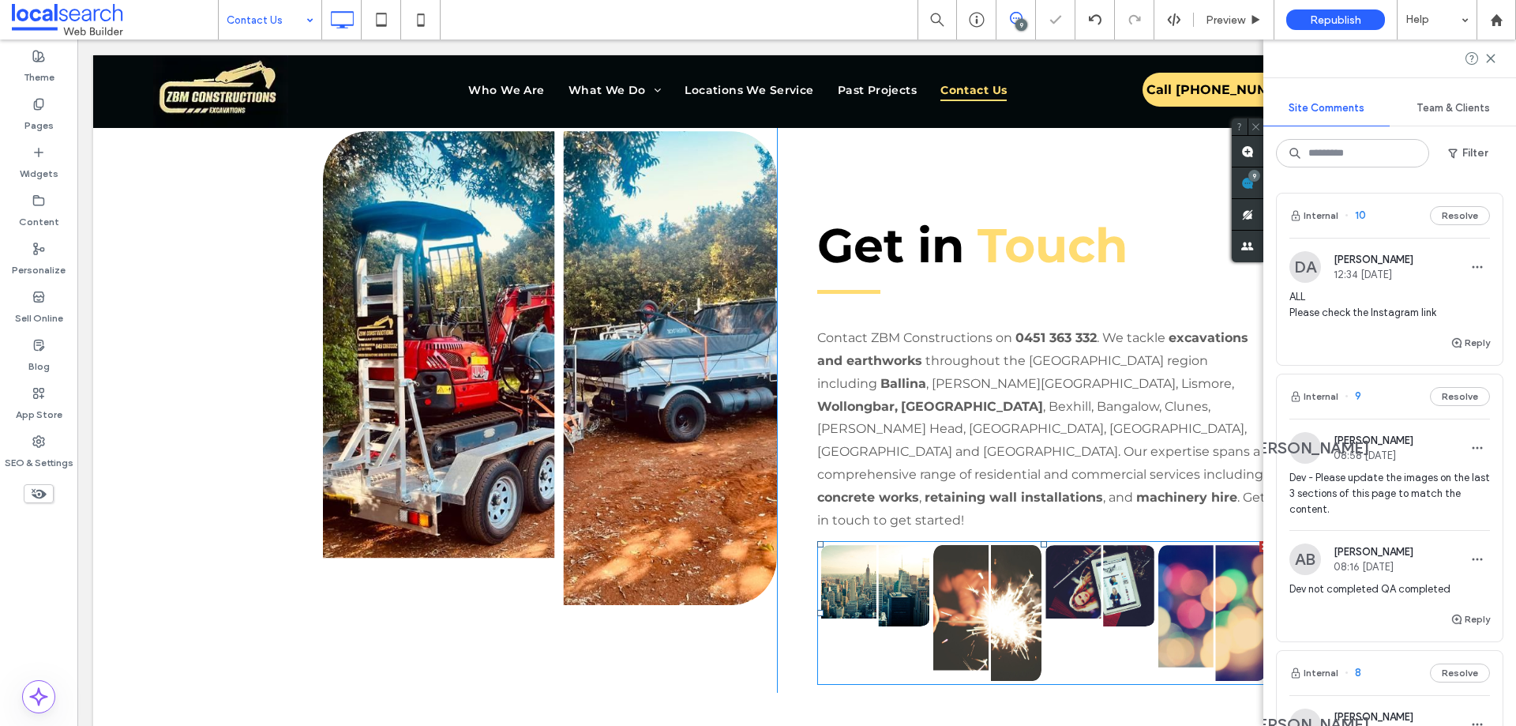
click at [960, 615] on link at bounding box center [987, 613] width 115 height 144
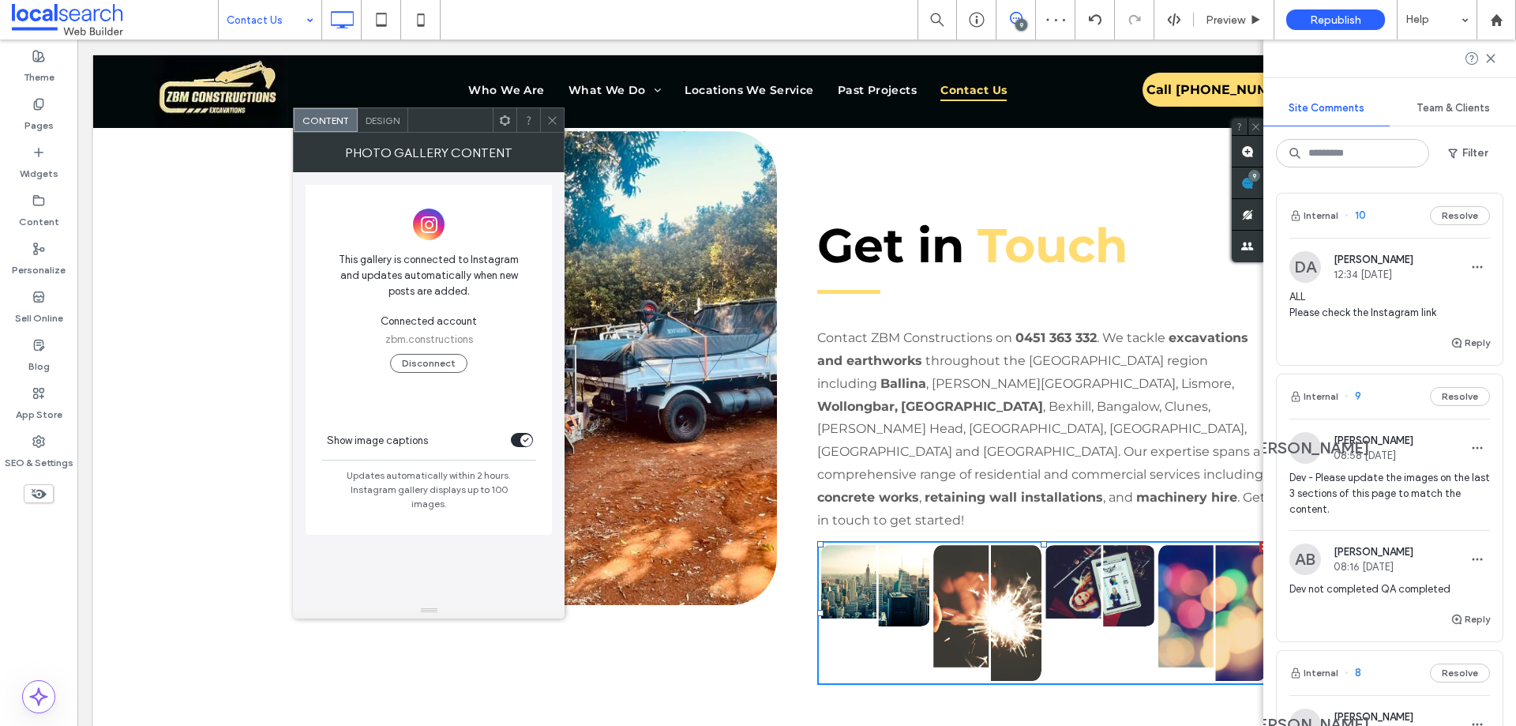
click at [410, 340] on span "zbm.constructions" at bounding box center [429, 340] width 88 height 16
click at [553, 119] on icon at bounding box center [552, 121] width 12 height 12
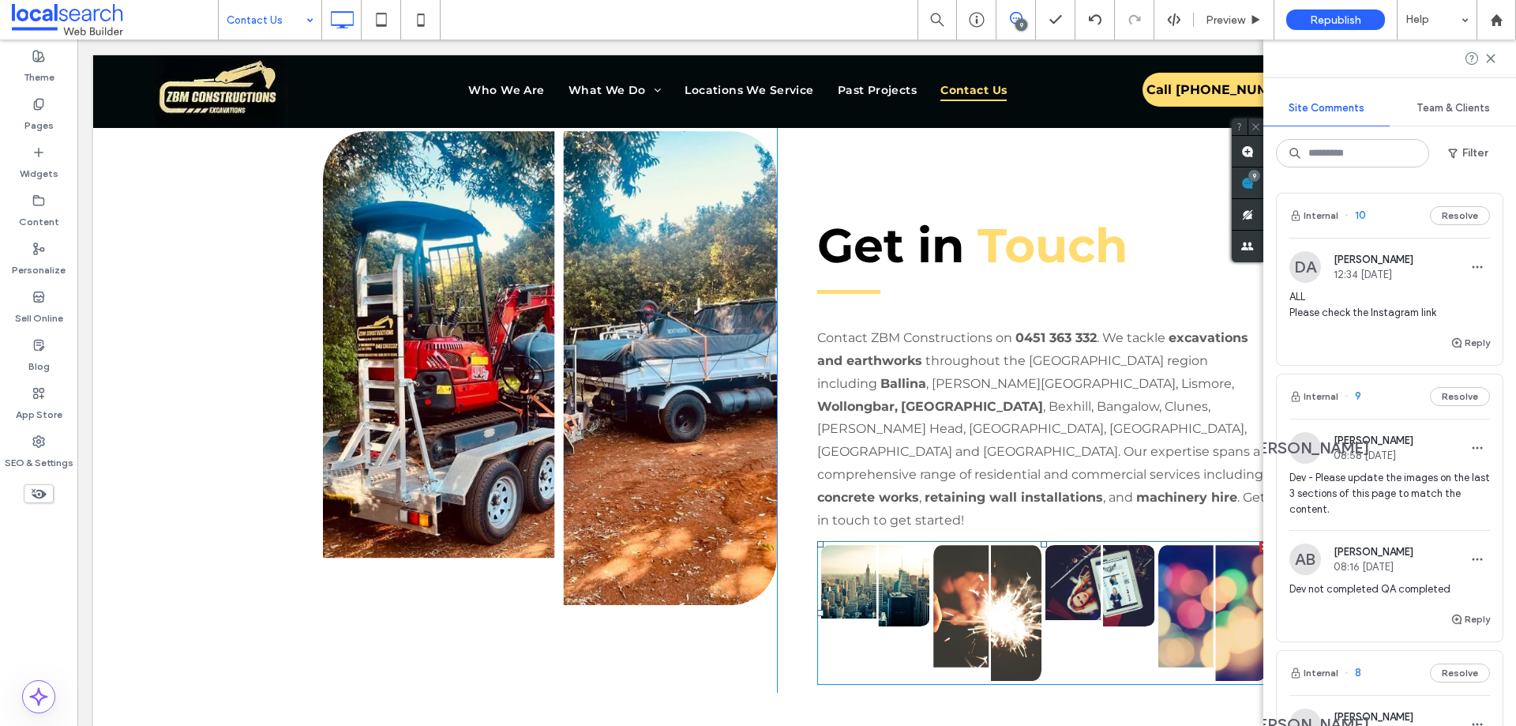
click at [1084, 602] on link at bounding box center [1099, 586] width 115 height 86
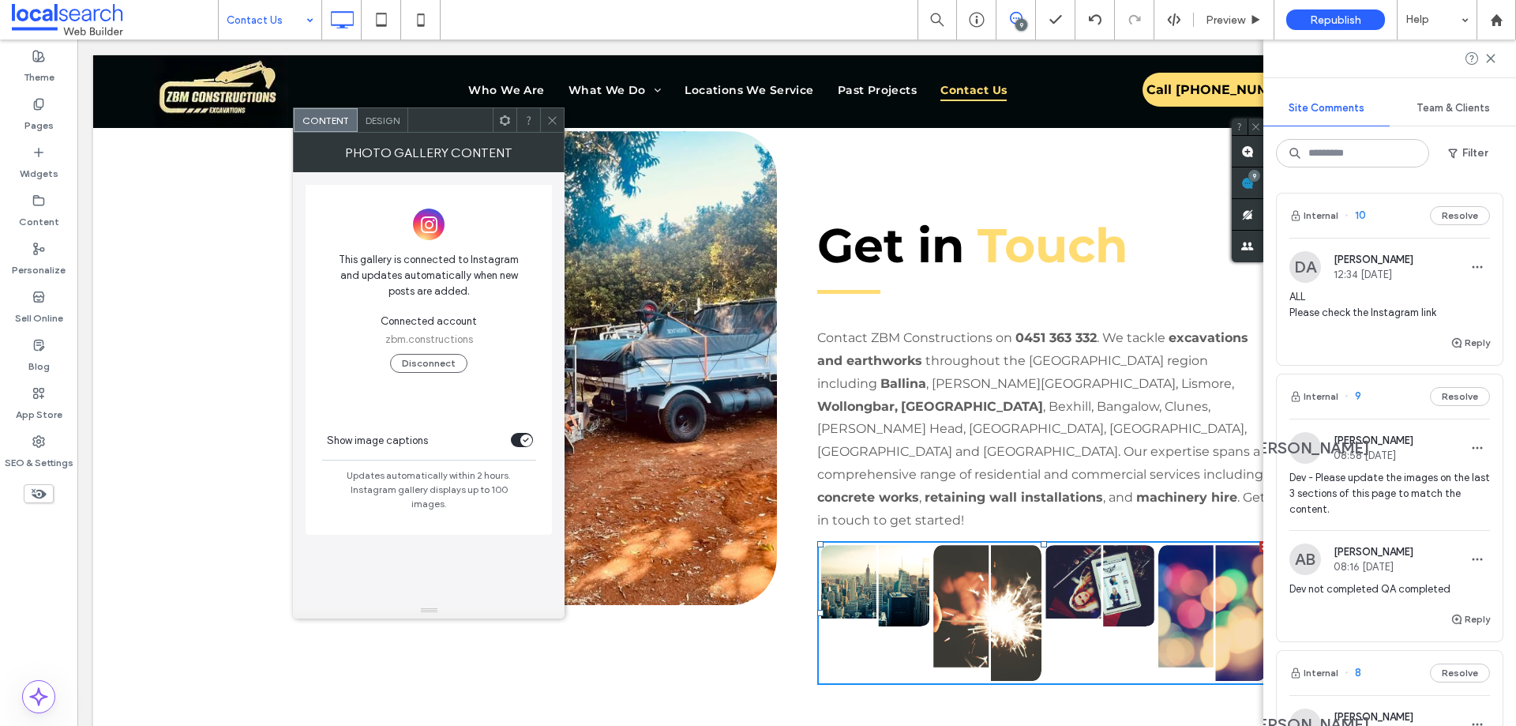
click at [375, 121] on span "Design" at bounding box center [383, 121] width 34 height 12
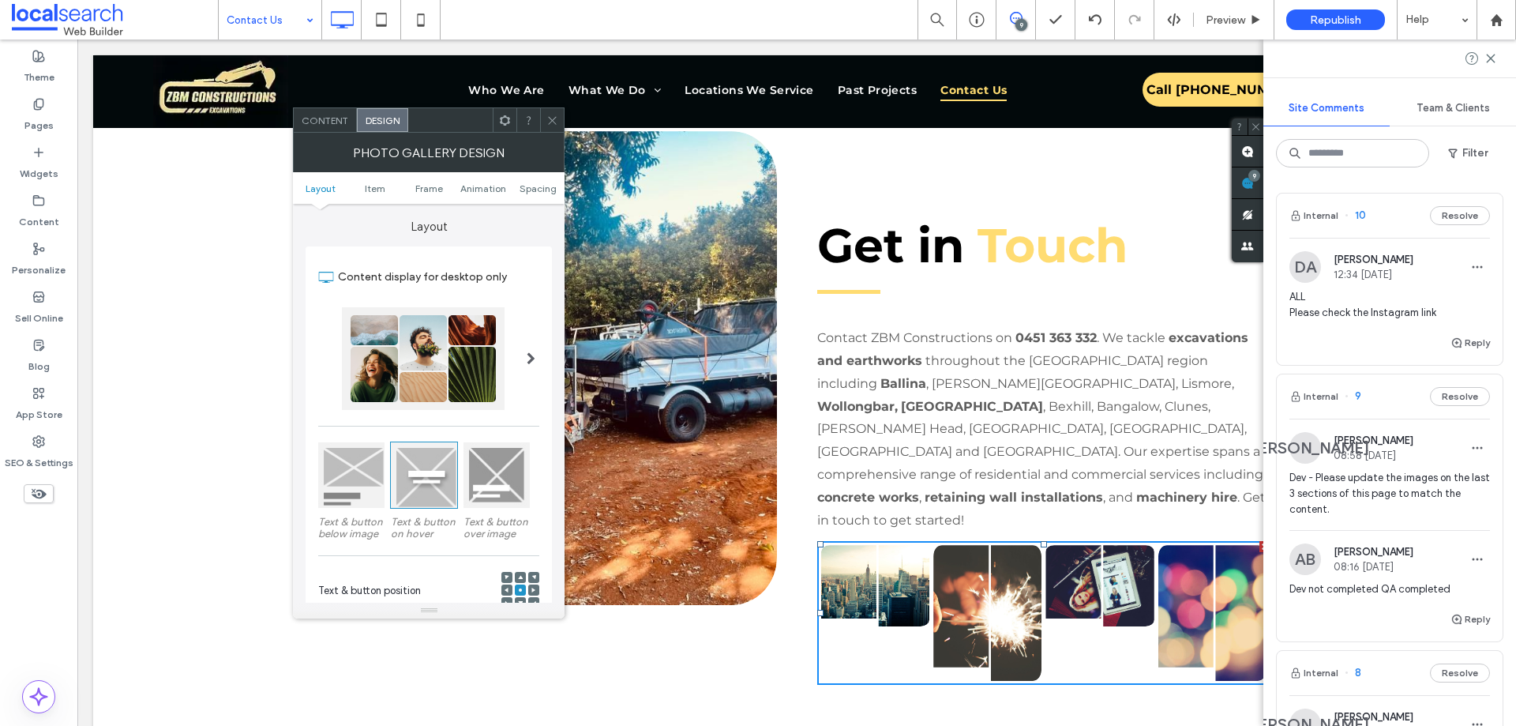
click at [472, 362] on div at bounding box center [423, 358] width 163 height 103
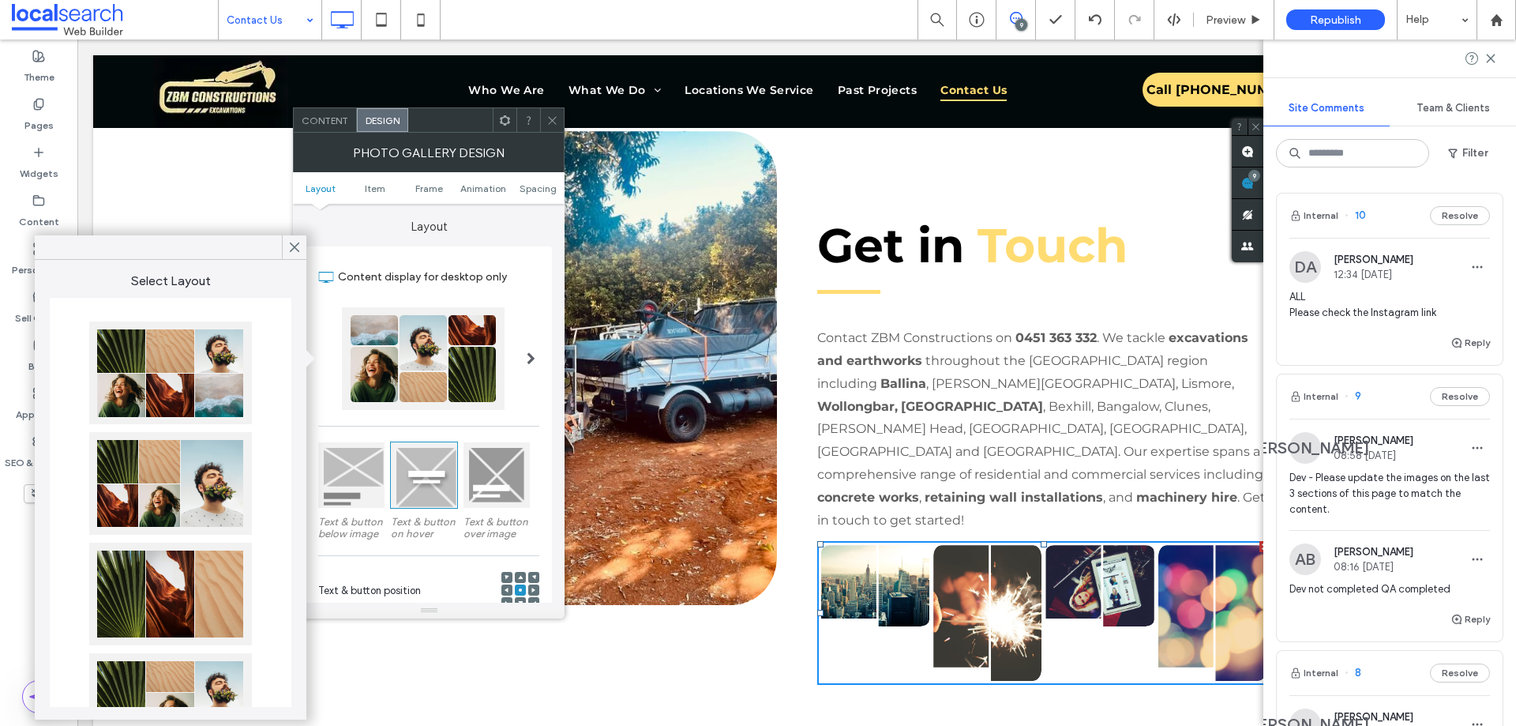
click at [172, 380] on div at bounding box center [170, 372] width 163 height 103
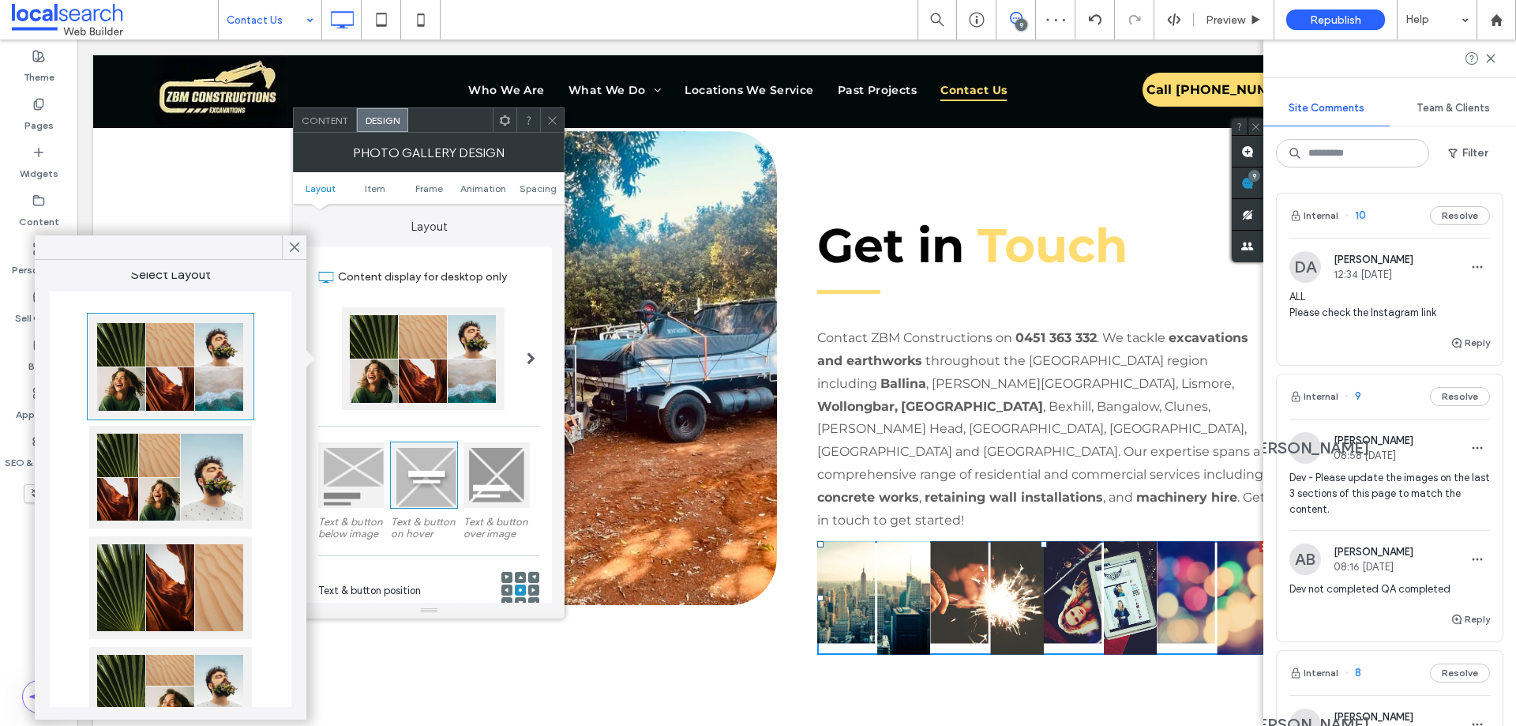
scroll to position [0, 0]
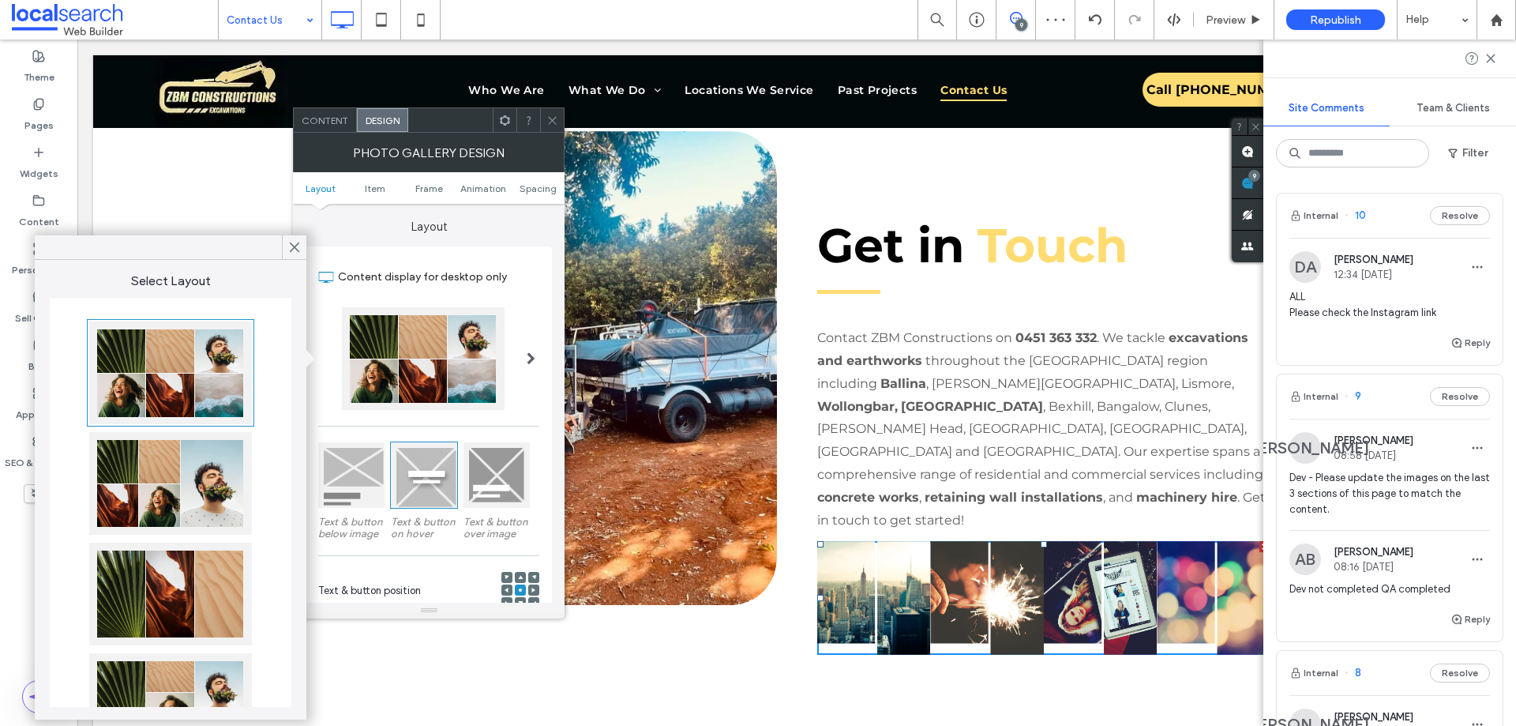
click at [193, 486] on div at bounding box center [170, 483] width 163 height 103
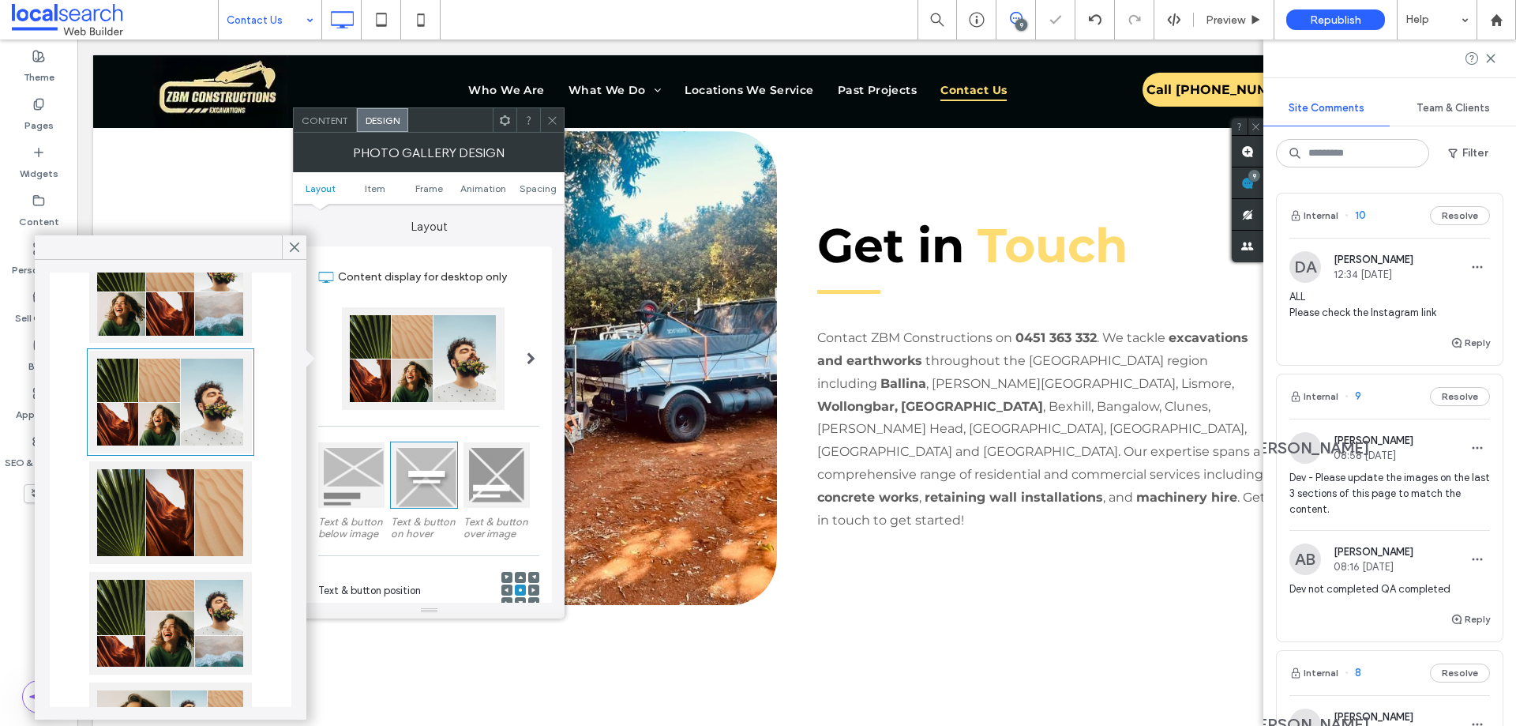
scroll to position [158, 0]
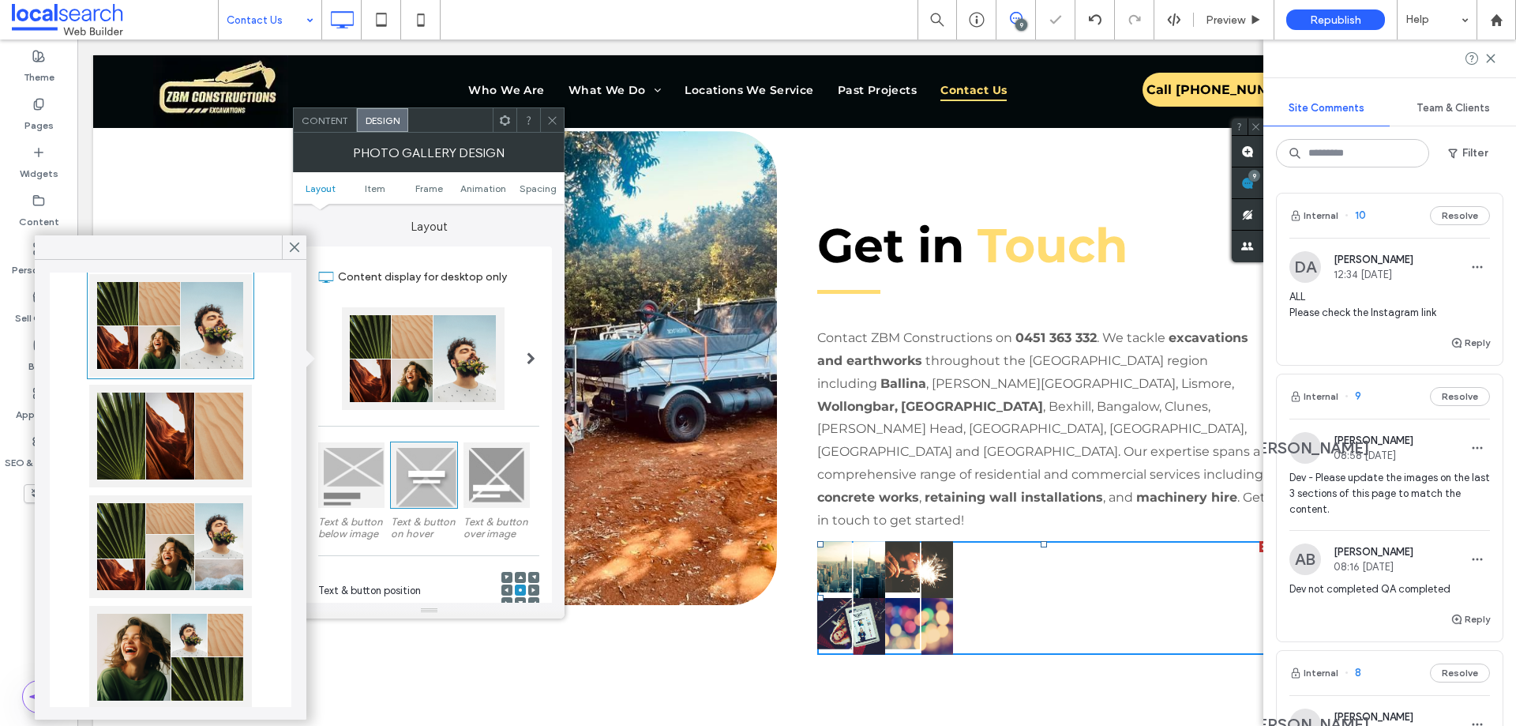
click at [190, 539] on div at bounding box center [170, 546] width 163 height 103
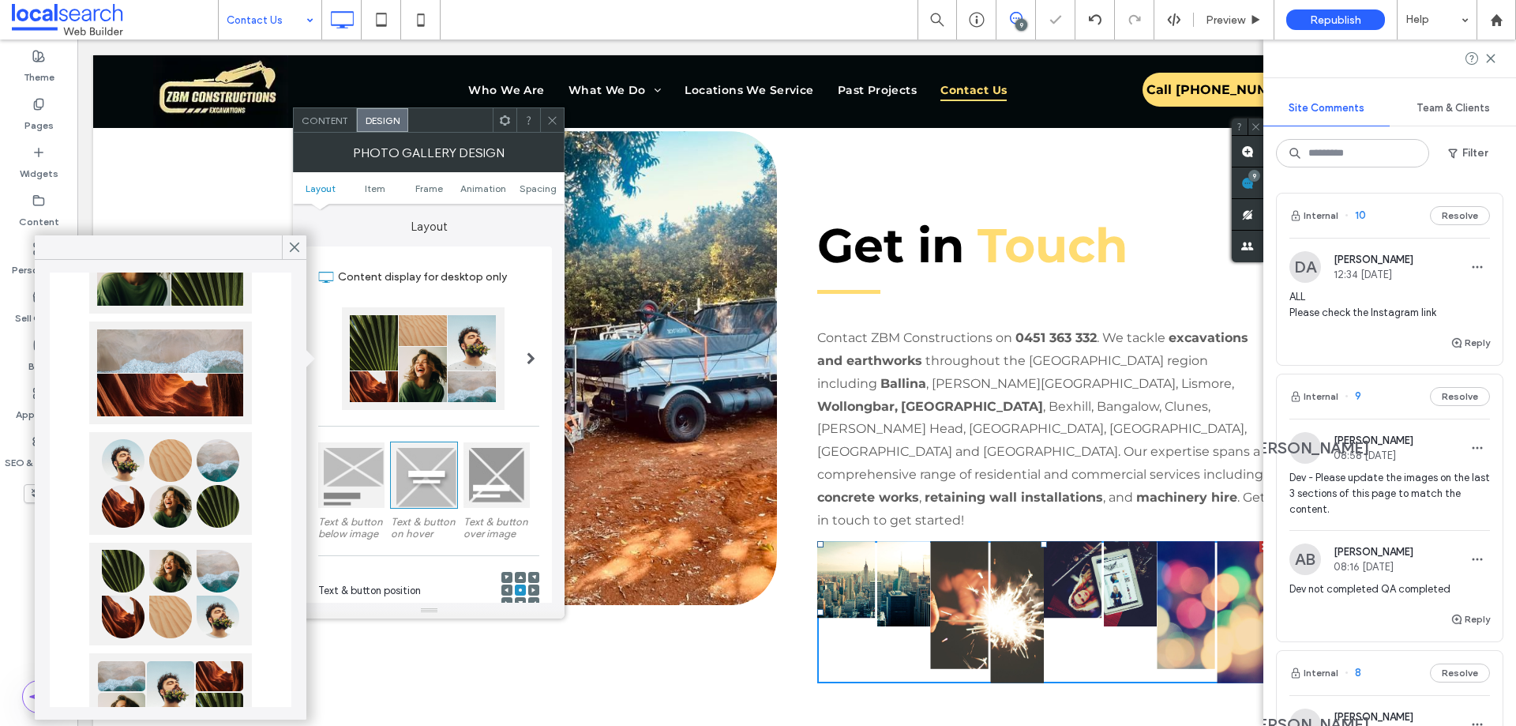
scroll to position [740, 0]
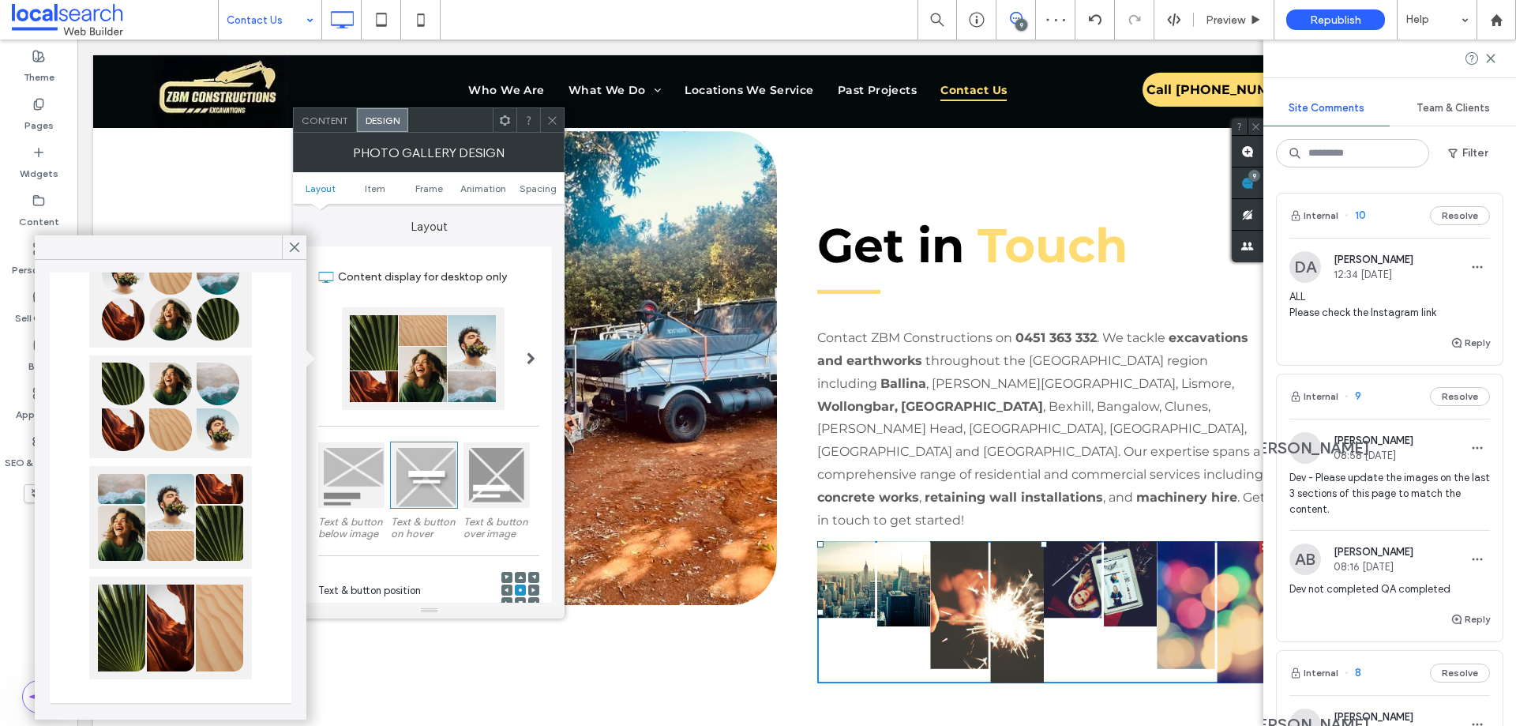
click at [192, 523] on div at bounding box center [170, 517] width 163 height 103
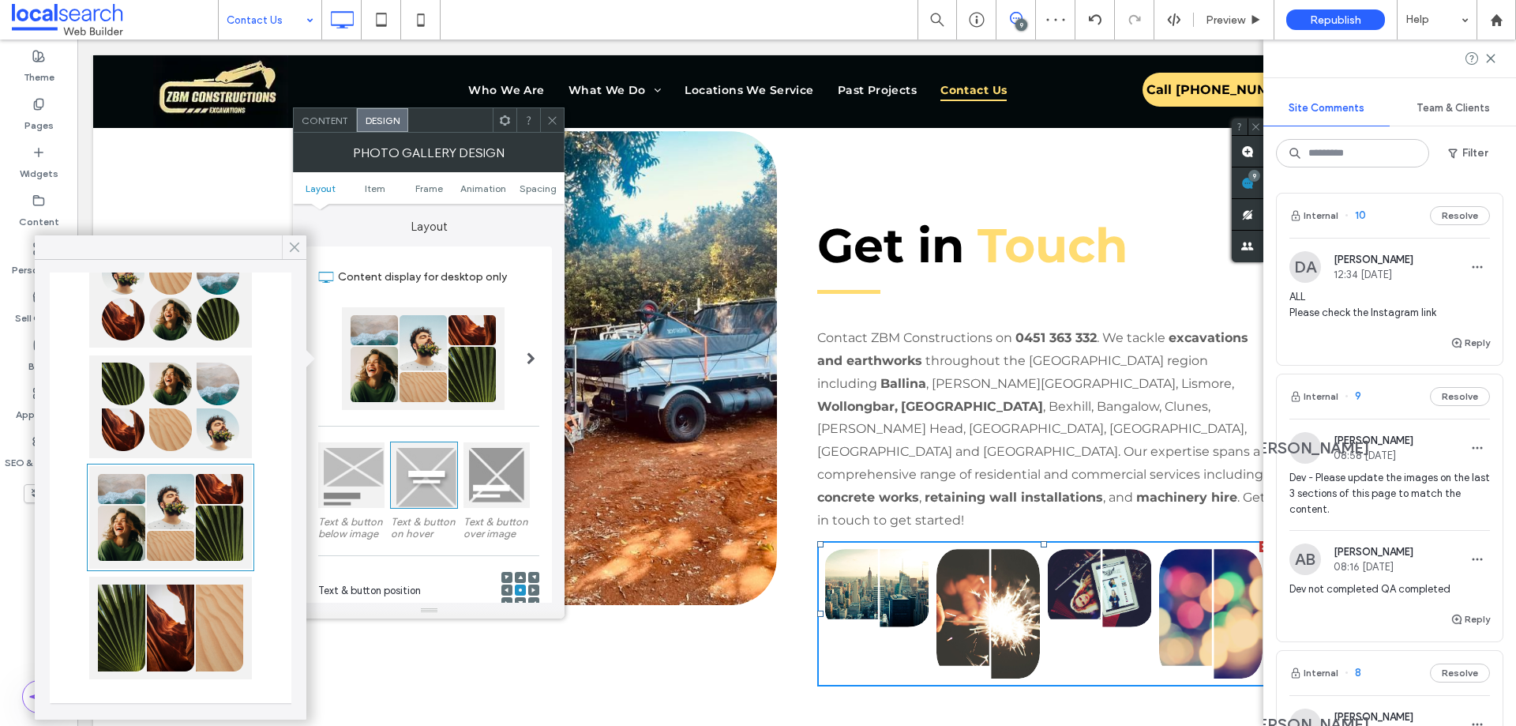
click at [300, 246] on icon at bounding box center [294, 247] width 14 height 14
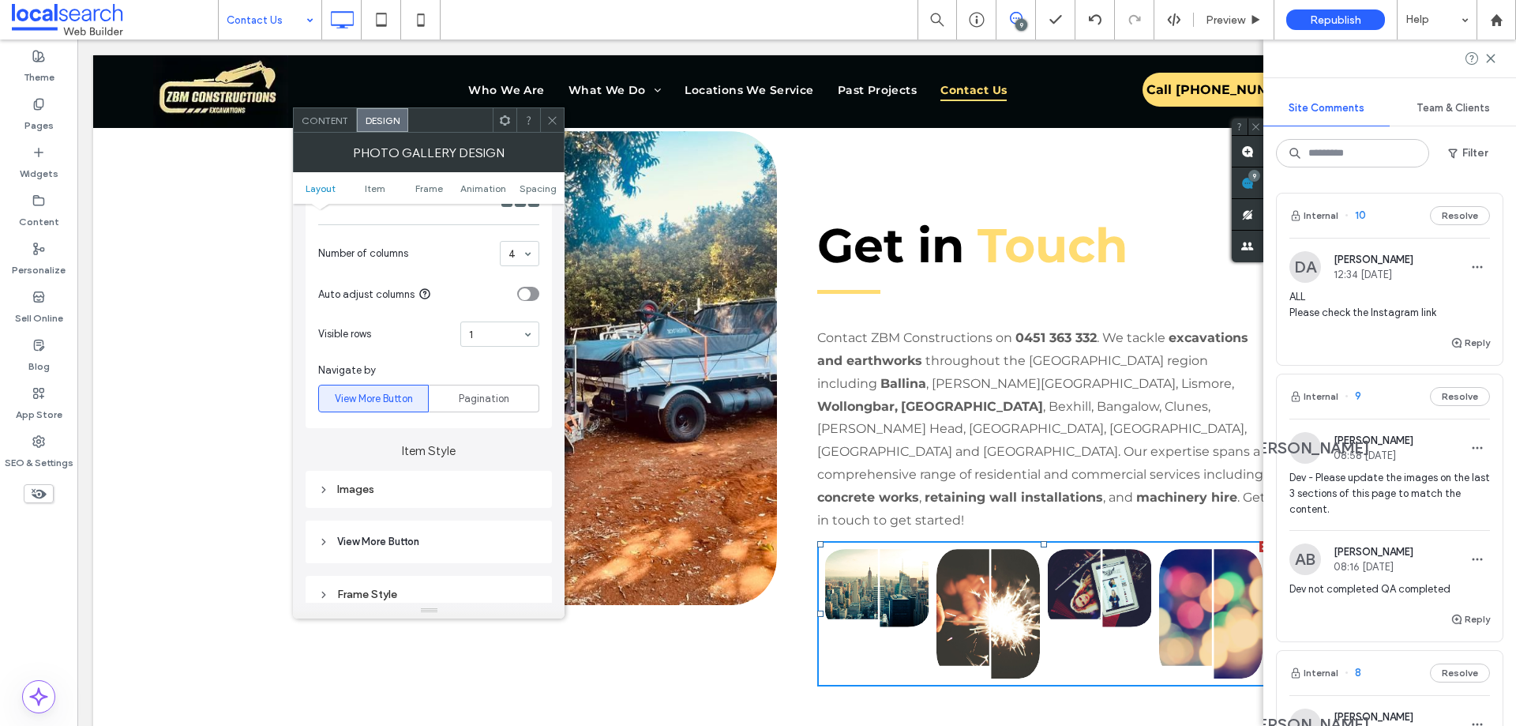
scroll to position [553, 0]
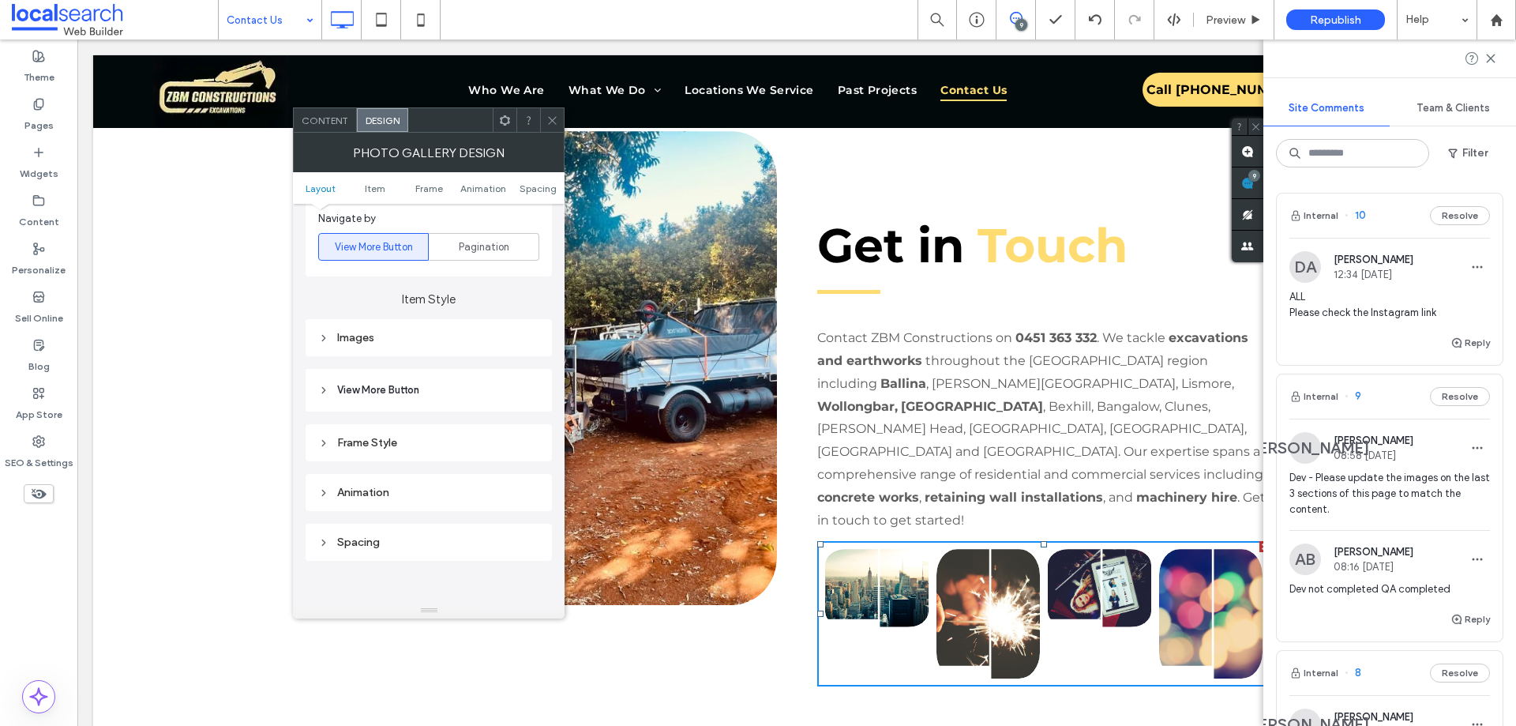
click at [411, 344] on div "Images" at bounding box center [428, 337] width 221 height 13
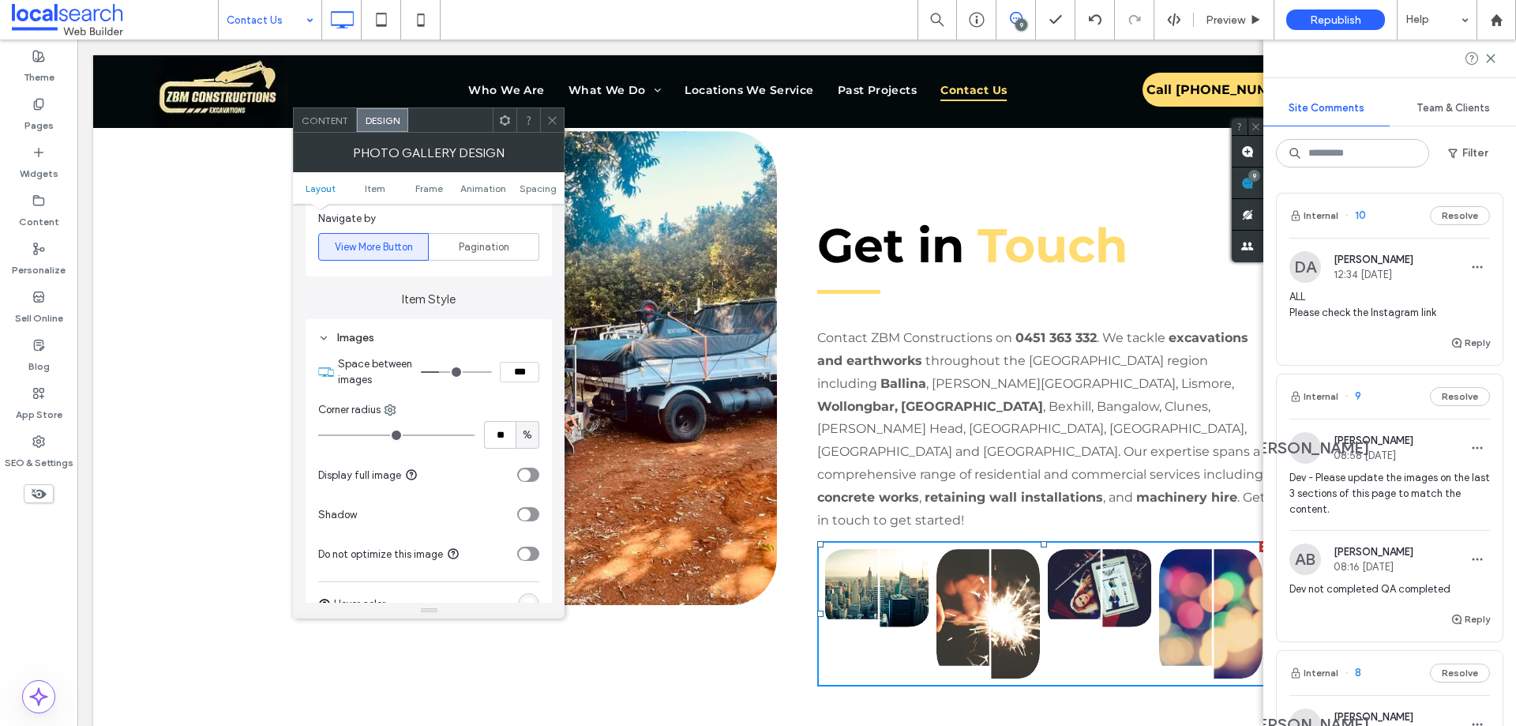
click at [535, 470] on div "toggle" at bounding box center [528, 475] width 22 height 14
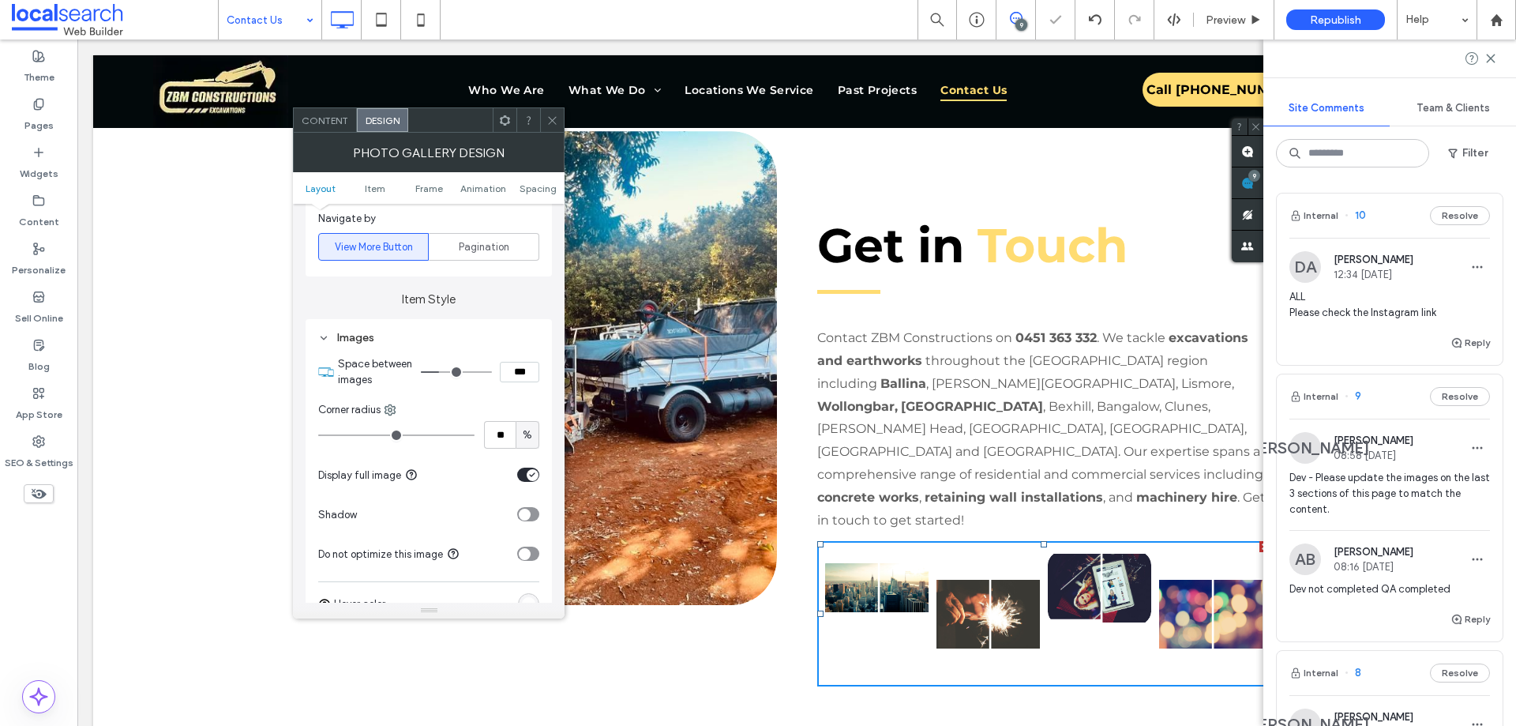
click at [530, 472] on icon "toggle" at bounding box center [532, 474] width 6 height 5
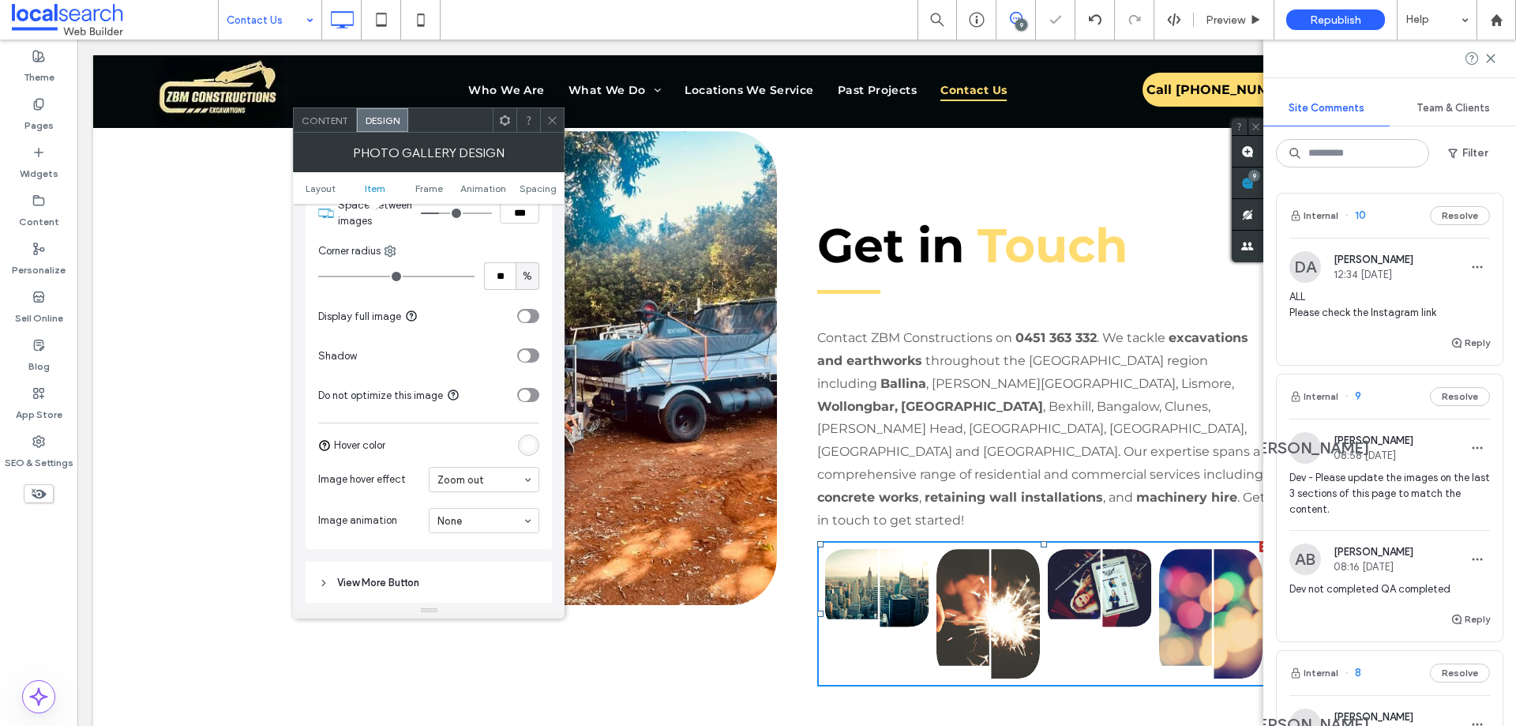
scroll to position [711, 0]
click at [460, 529] on div at bounding box center [484, 521] width 109 height 24
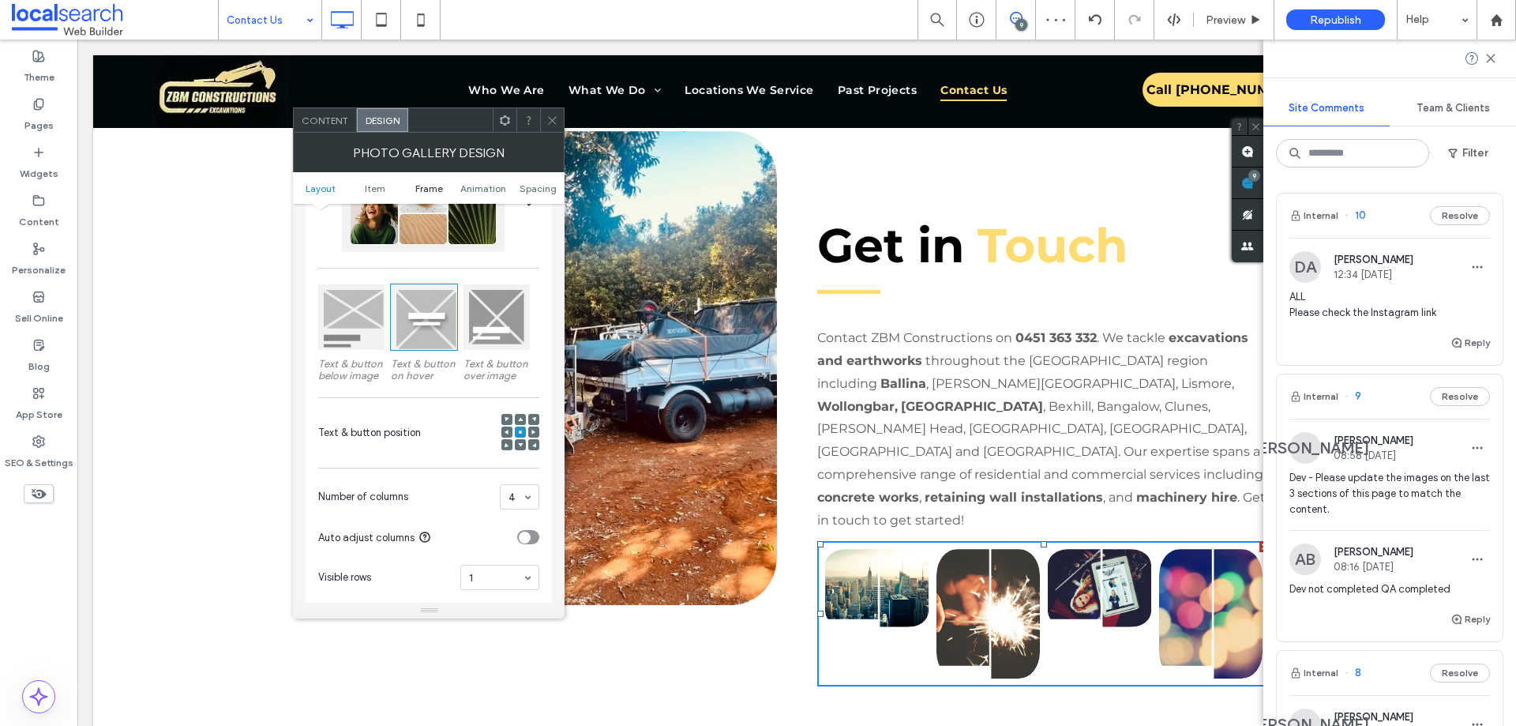
click at [439, 186] on span "Frame" at bounding box center [429, 188] width 28 height 12
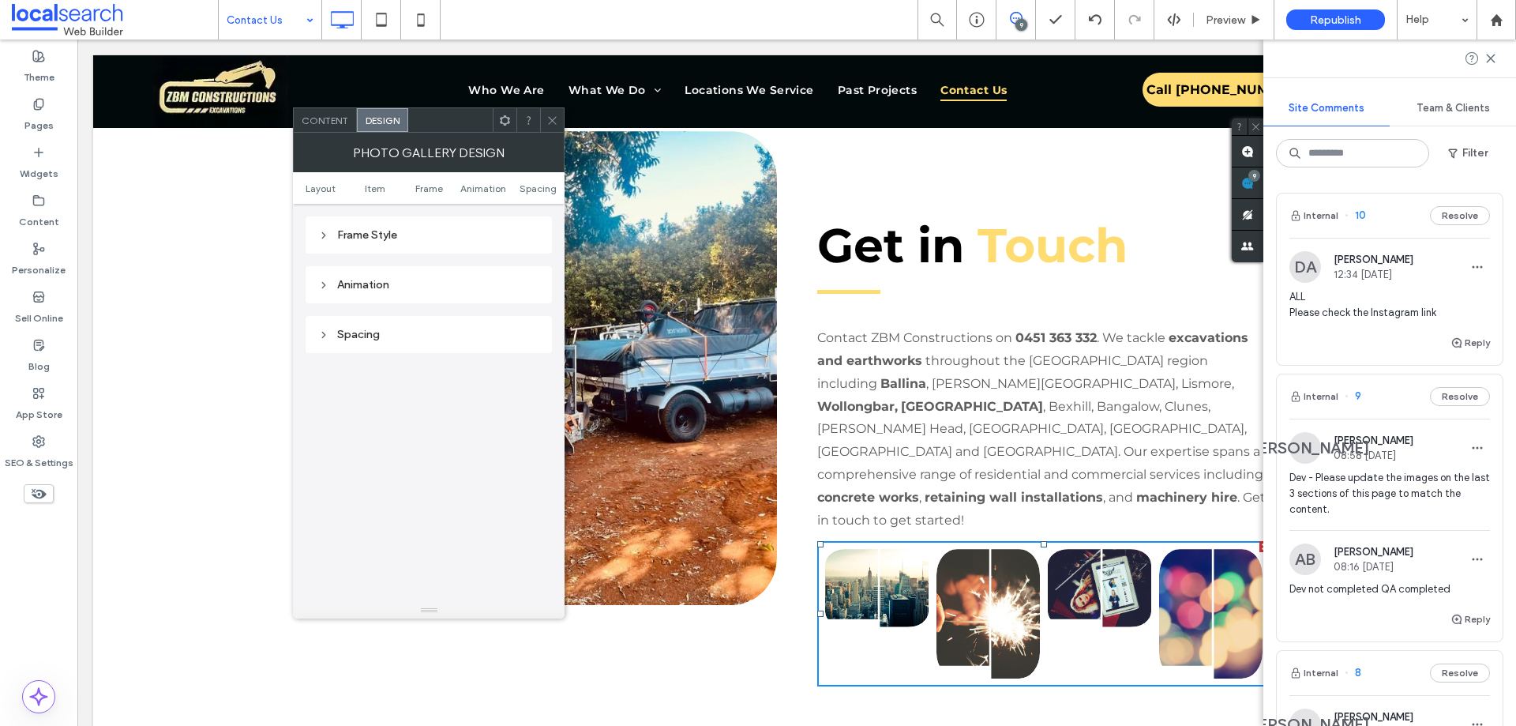
drag, startPoint x: 332, startPoint y: 188, endPoint x: 337, endPoint y: 135, distance: 53.1
click at [332, 186] on span "Layout" at bounding box center [321, 188] width 30 height 12
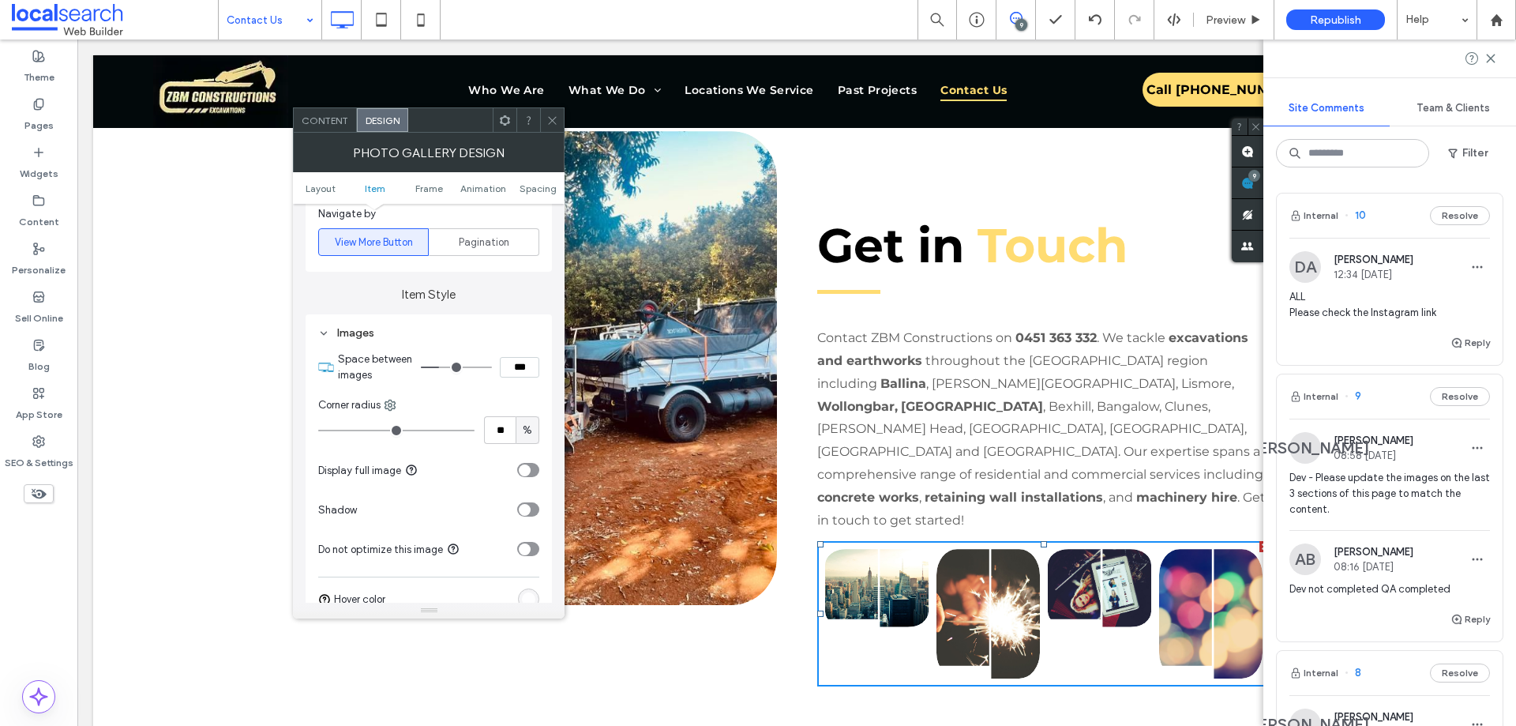
scroll to position [300, 0]
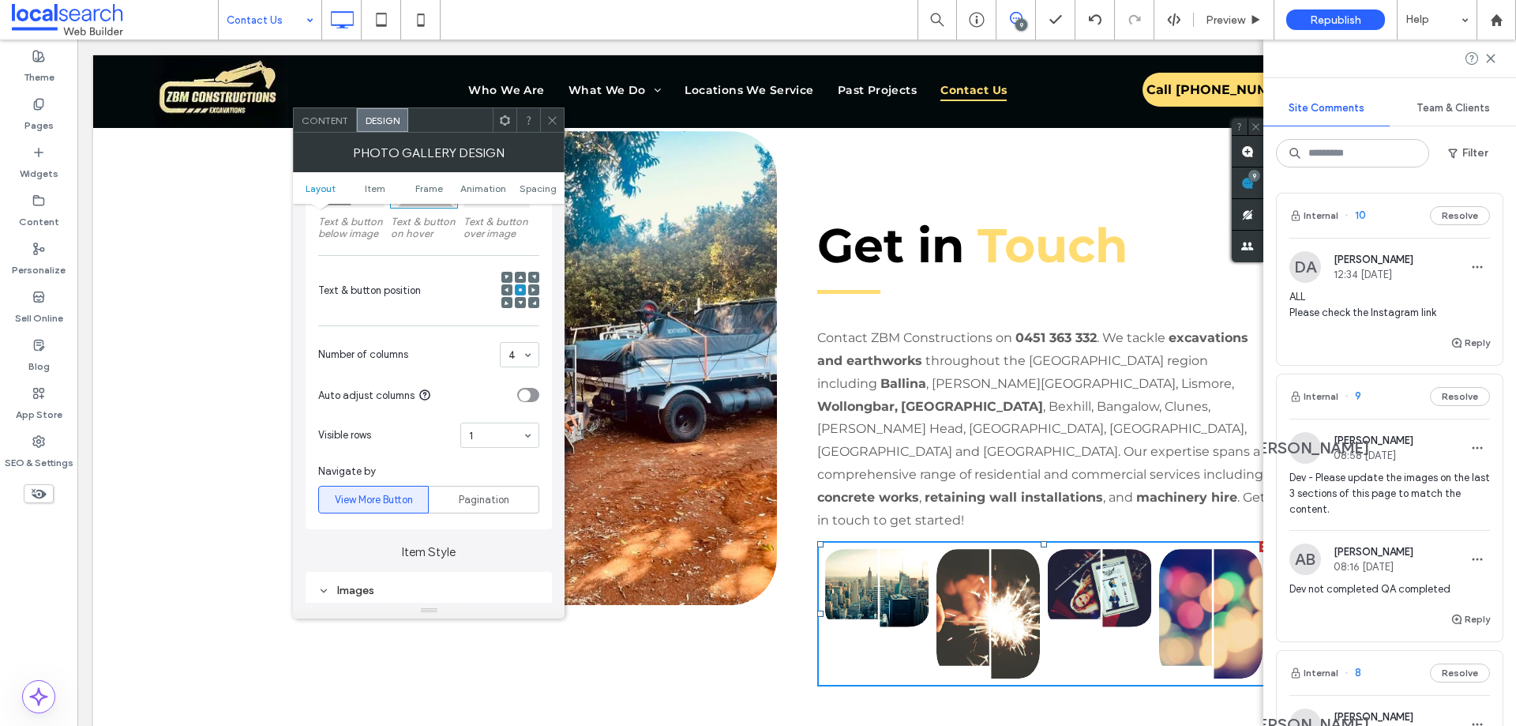
click at [338, 124] on span "Content" at bounding box center [325, 121] width 47 height 12
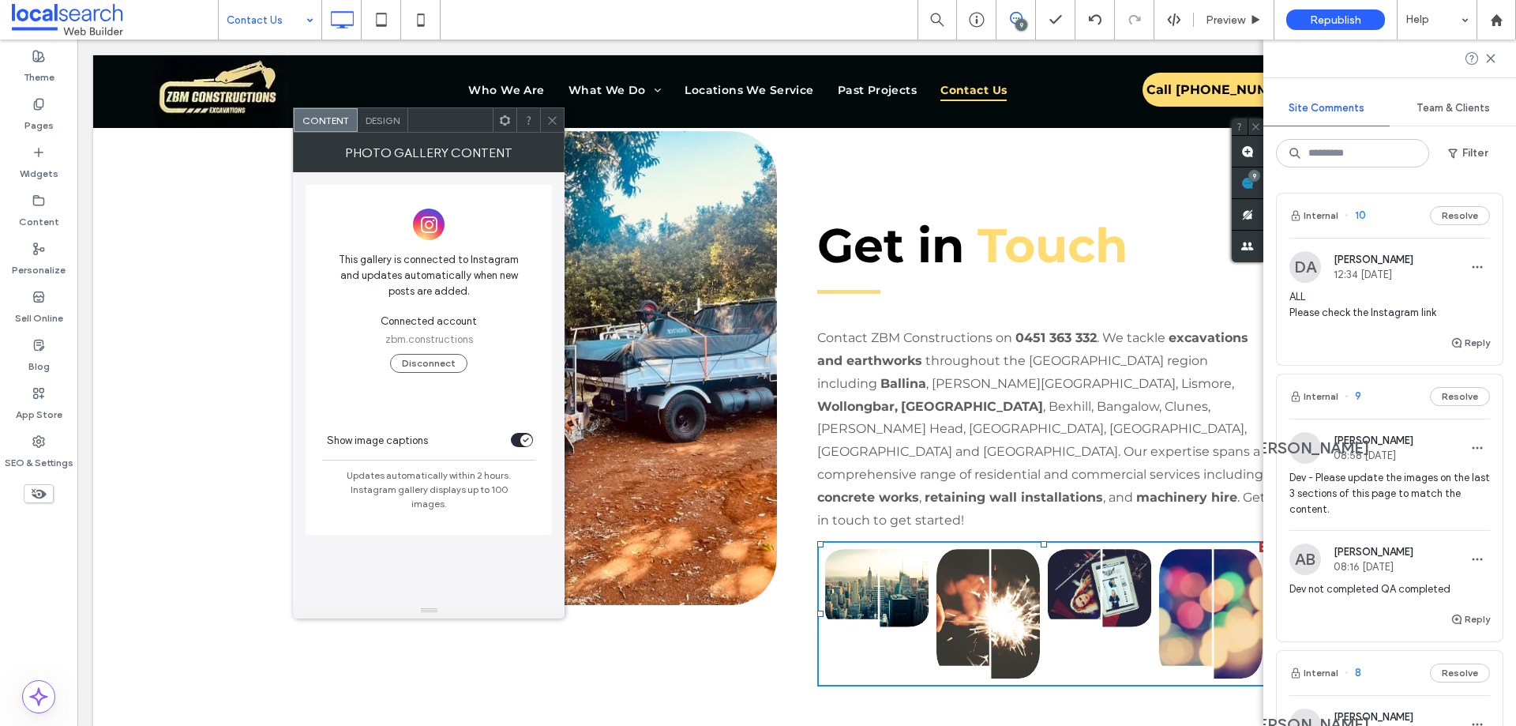
click at [431, 240] on div "This gallery is connected to Instagram and updates automatically when new posts…" at bounding box center [429, 302] width 246 height 235
click at [452, 298] on span "This gallery is connected to Instagram and updates automatically when new posts…" at bounding box center [428, 275] width 193 height 63
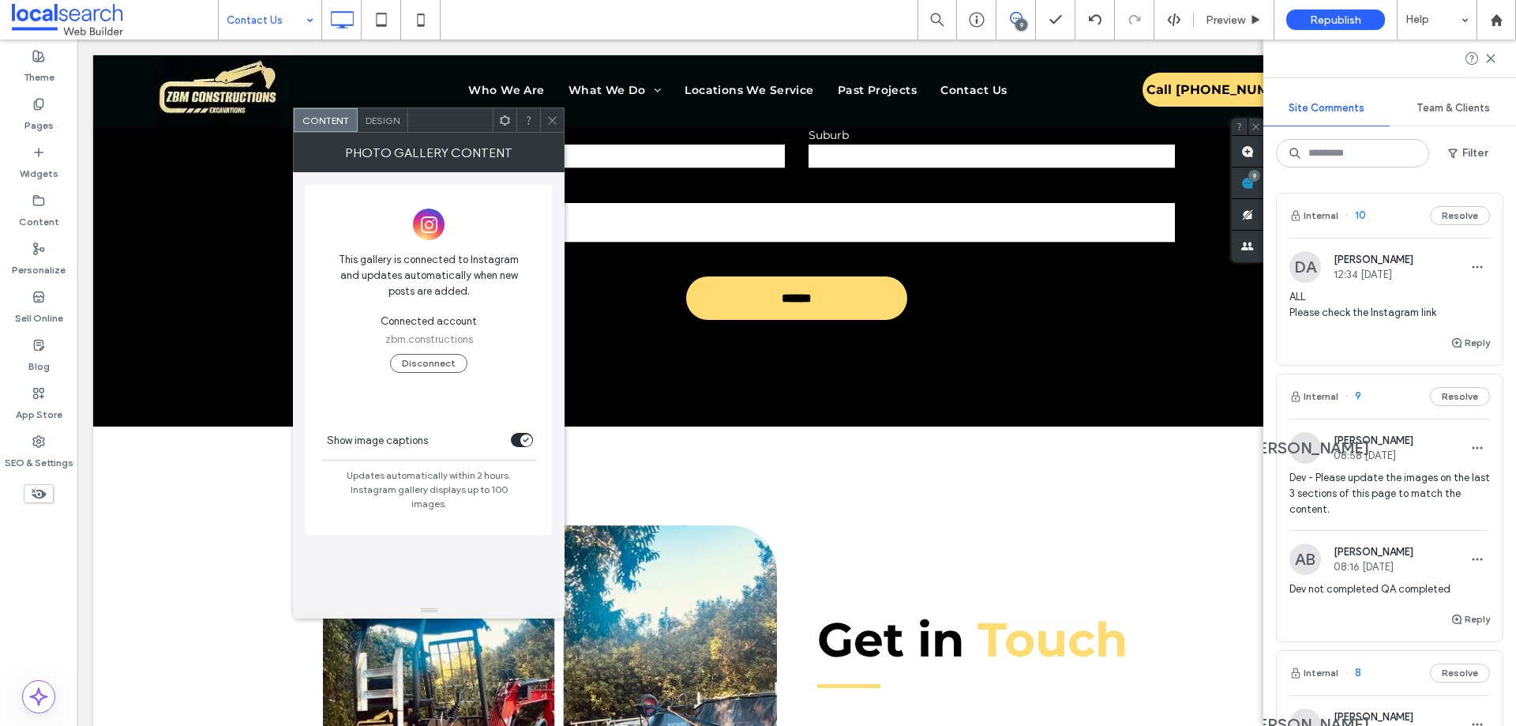
scroll to position [1185, 0]
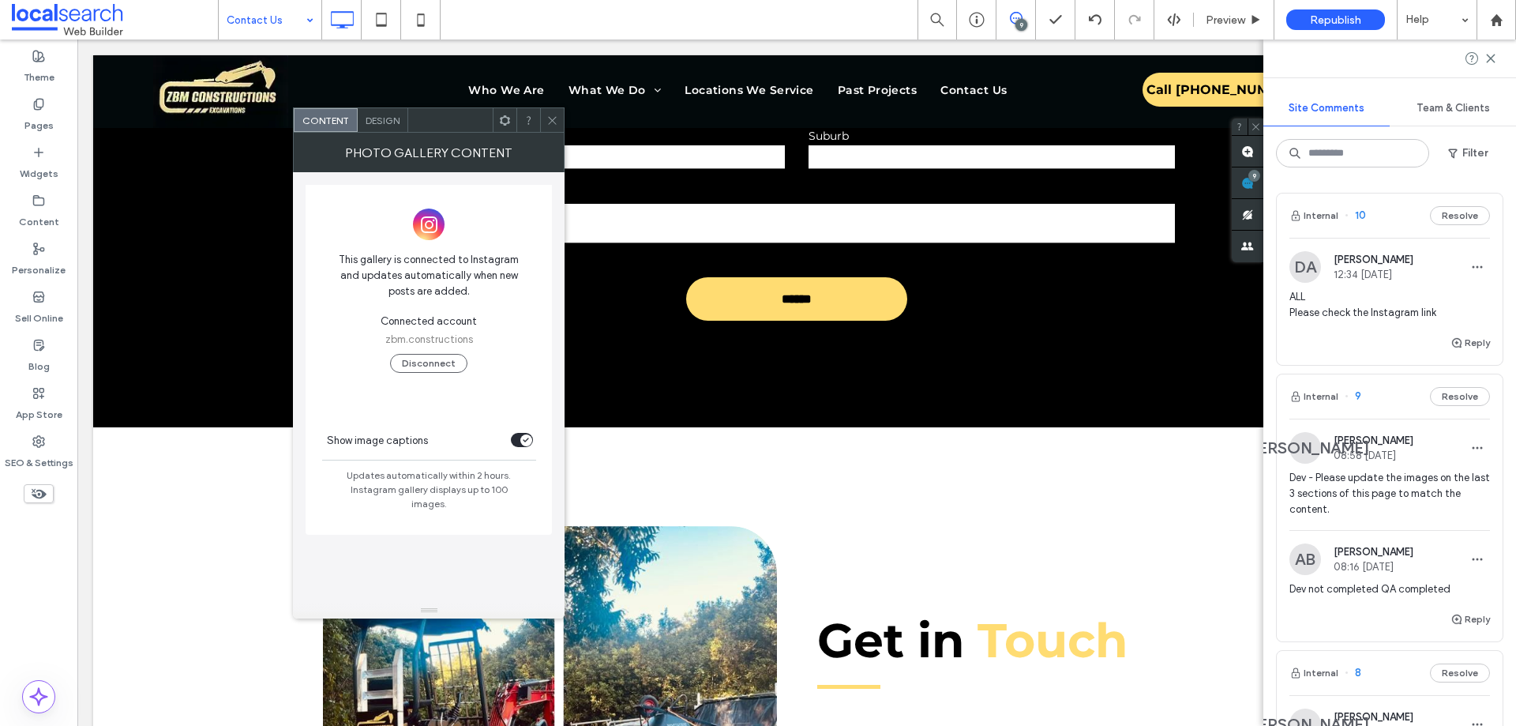
click at [558, 122] on icon at bounding box center [552, 121] width 12 height 12
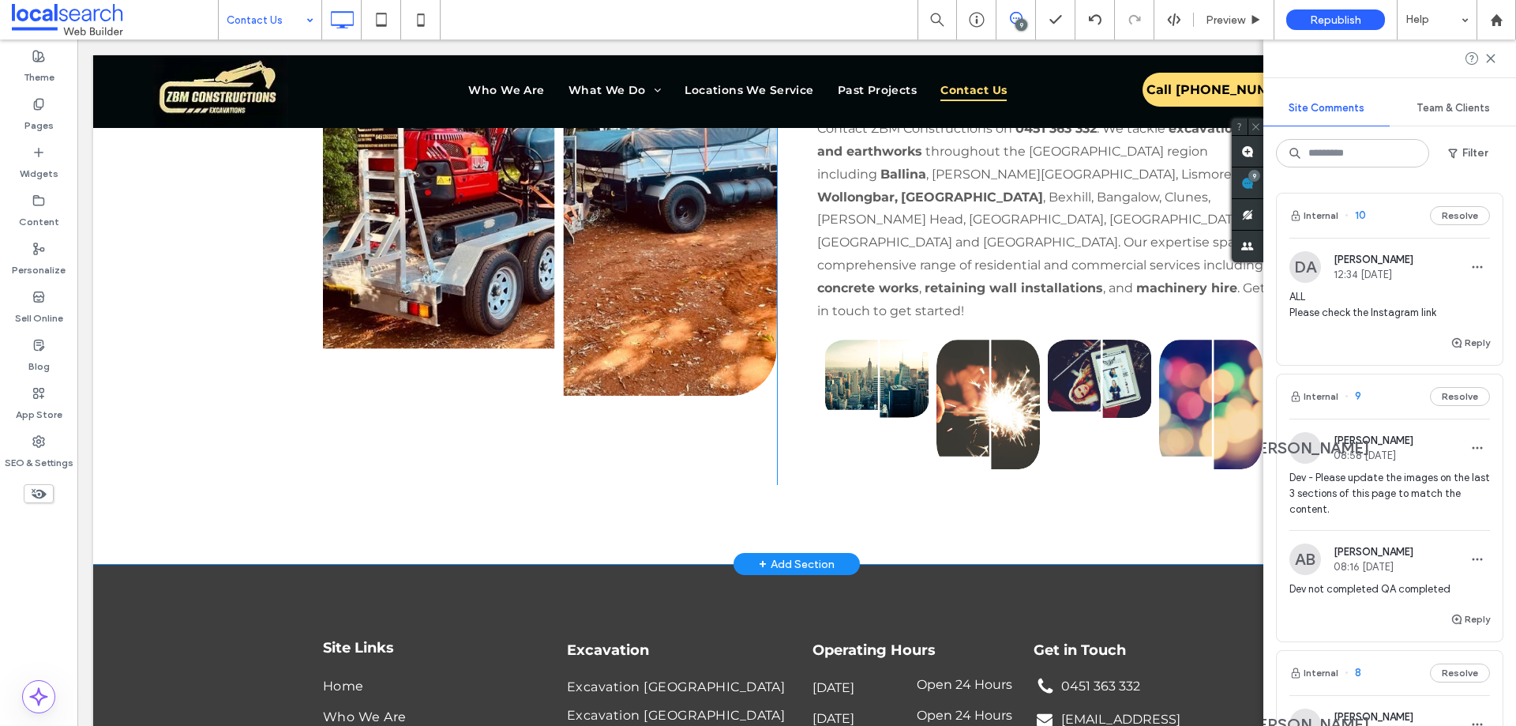
scroll to position [1816, 0]
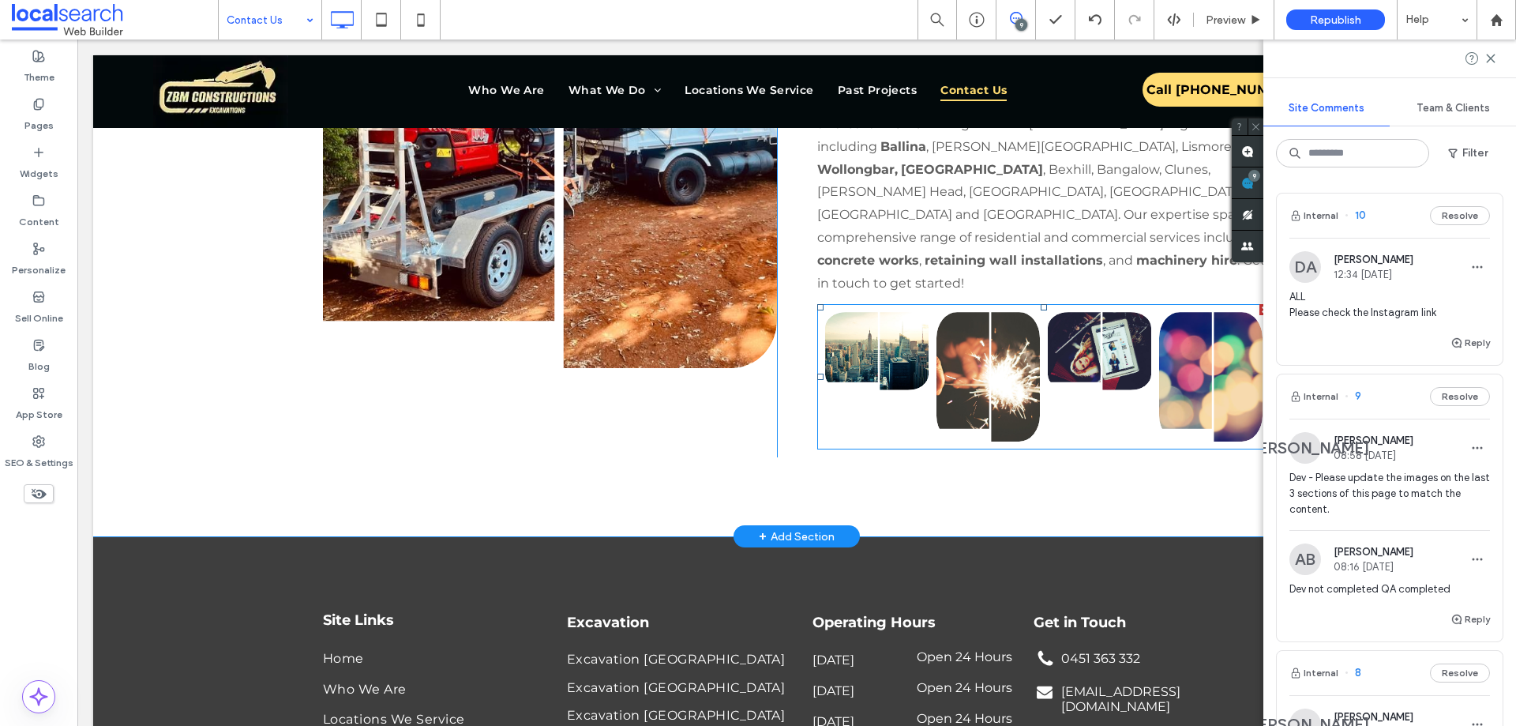
click at [1260, 309] on div at bounding box center [1265, 309] width 11 height 11
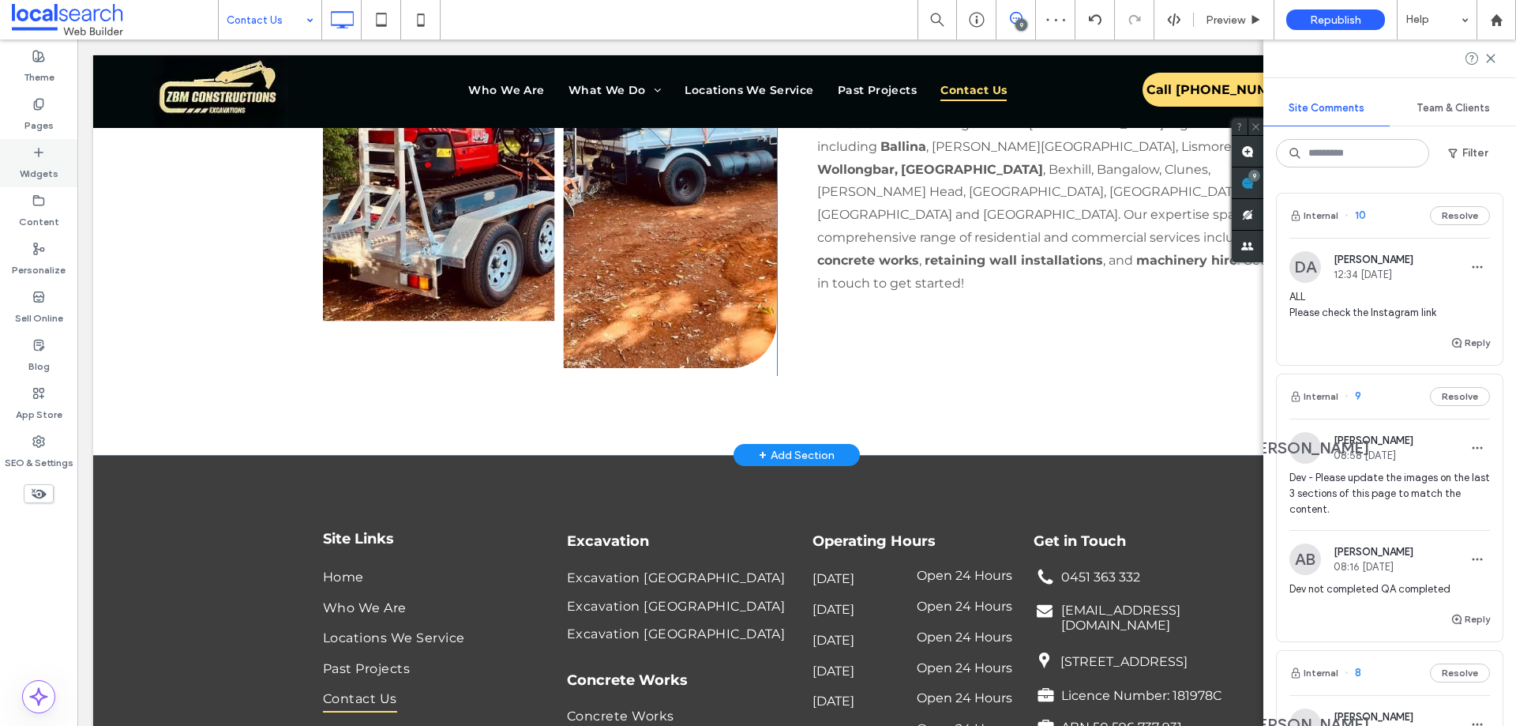
click at [38, 160] on label "Widgets" at bounding box center [39, 170] width 39 height 22
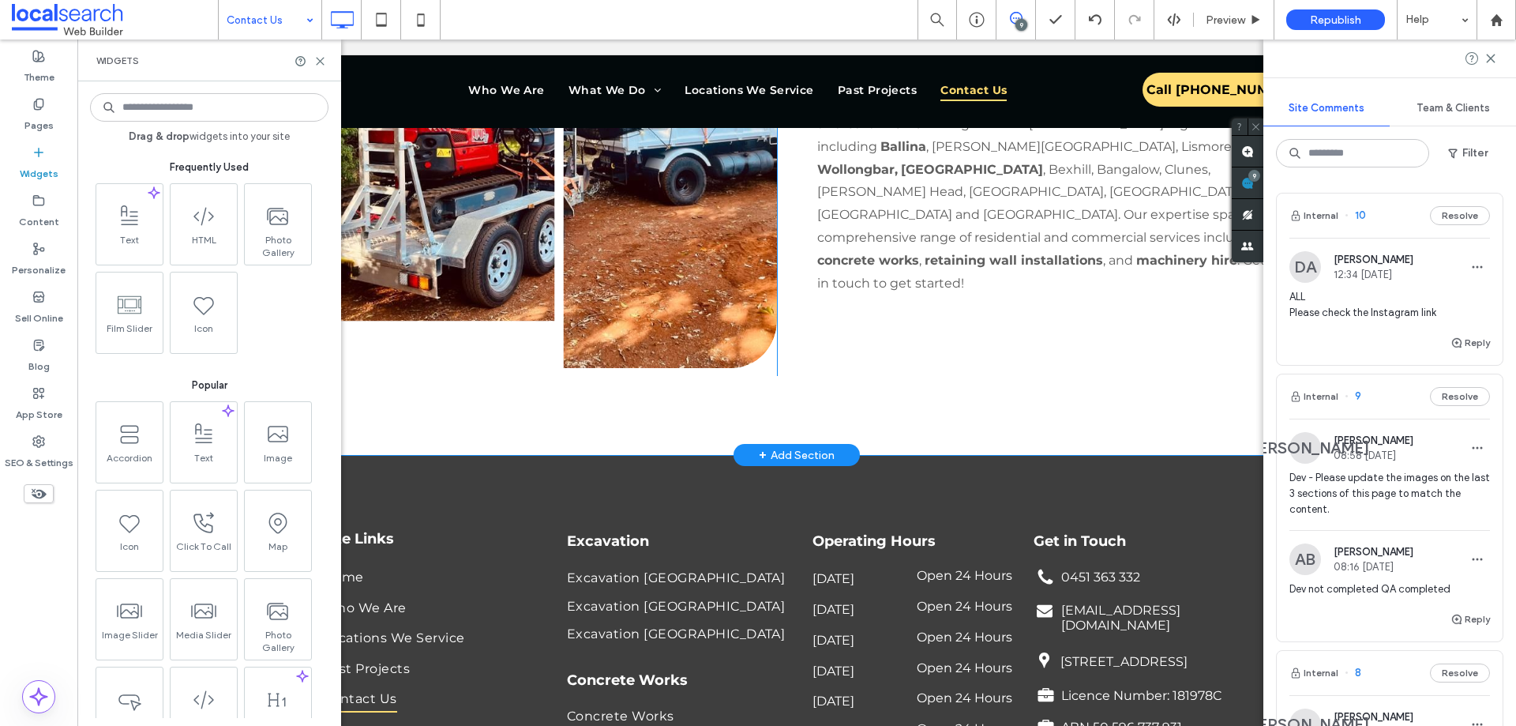
click at [180, 111] on input at bounding box center [209, 107] width 238 height 28
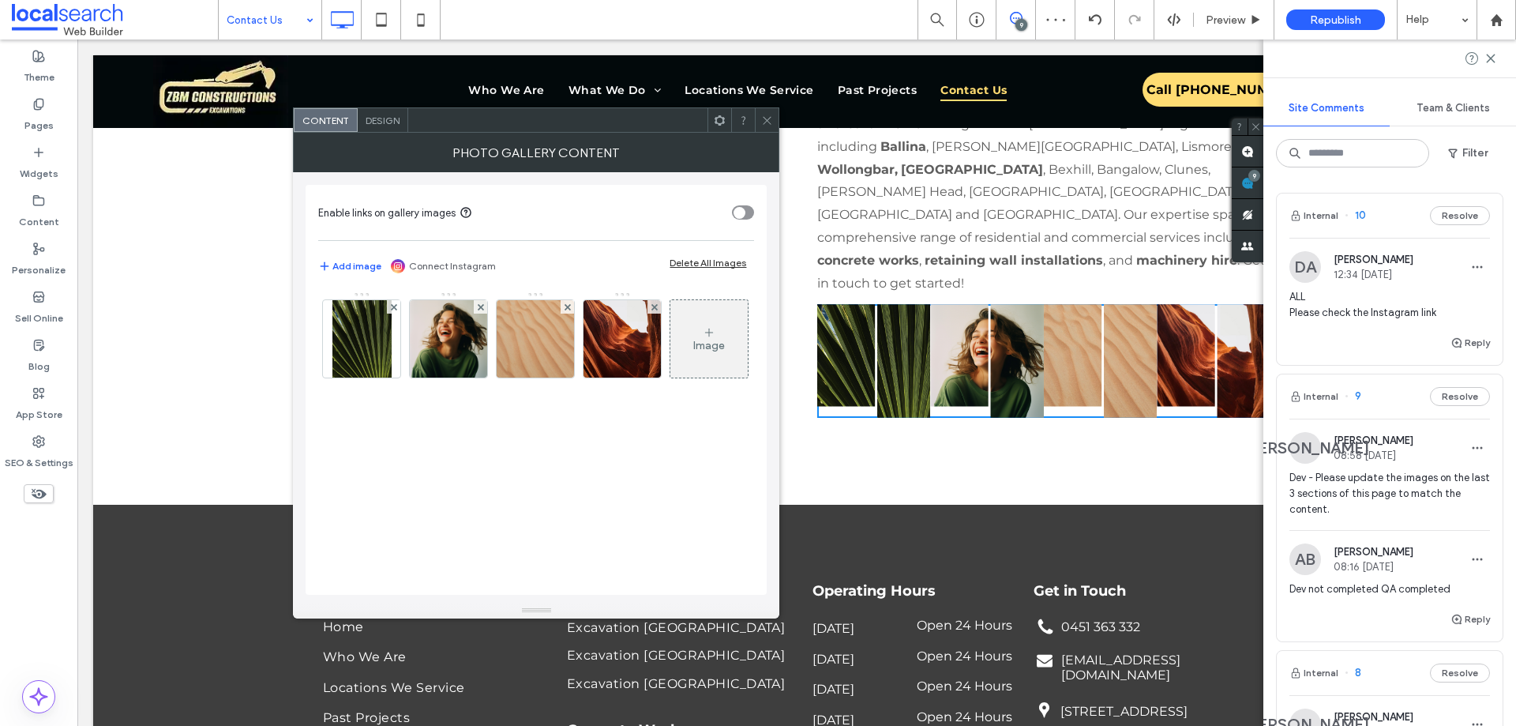
click at [440, 268] on link "Connect Instagram" at bounding box center [452, 266] width 87 height 14
drag, startPoint x: 764, startPoint y: 118, endPoint x: 845, endPoint y: 235, distance: 142.4
click at [764, 118] on icon at bounding box center [767, 121] width 12 height 12
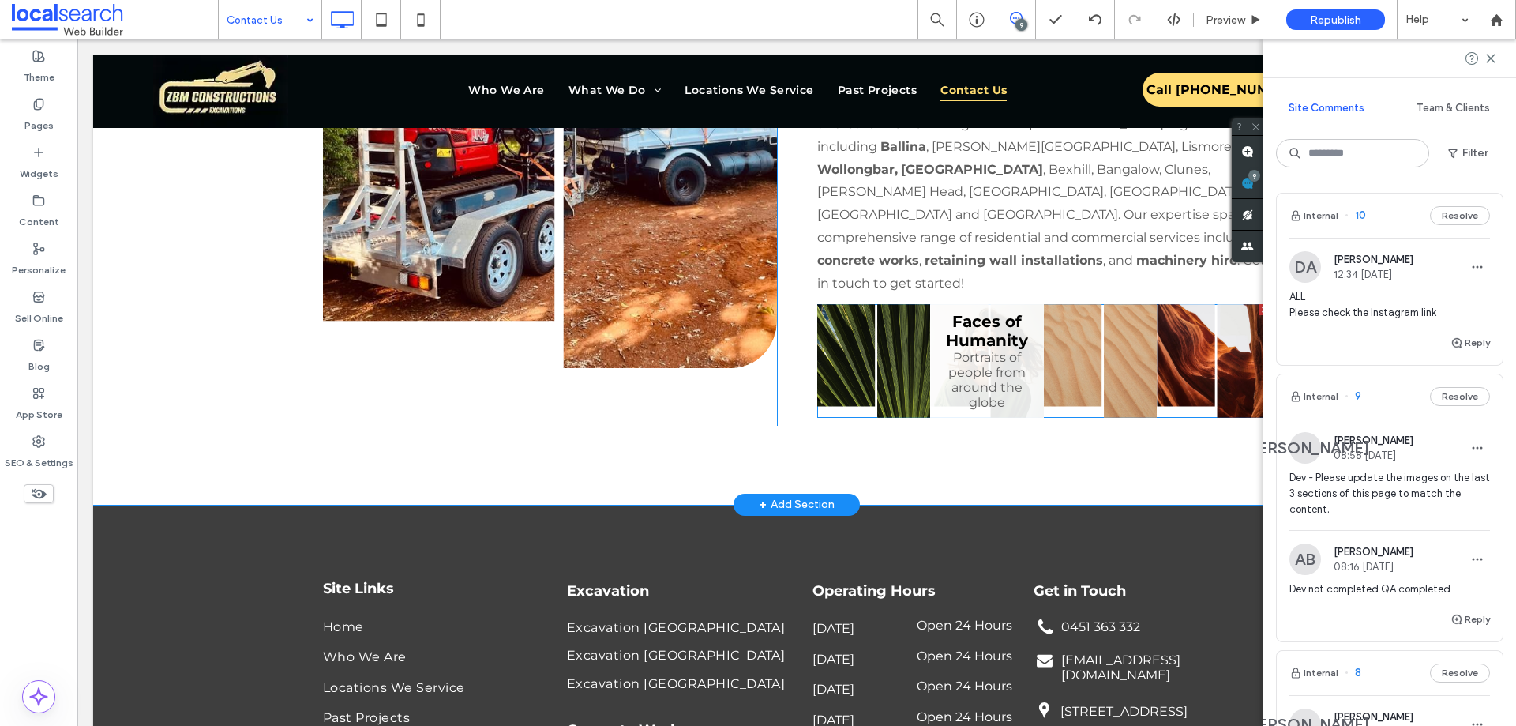
click at [974, 359] on link at bounding box center [987, 361] width 114 height 114
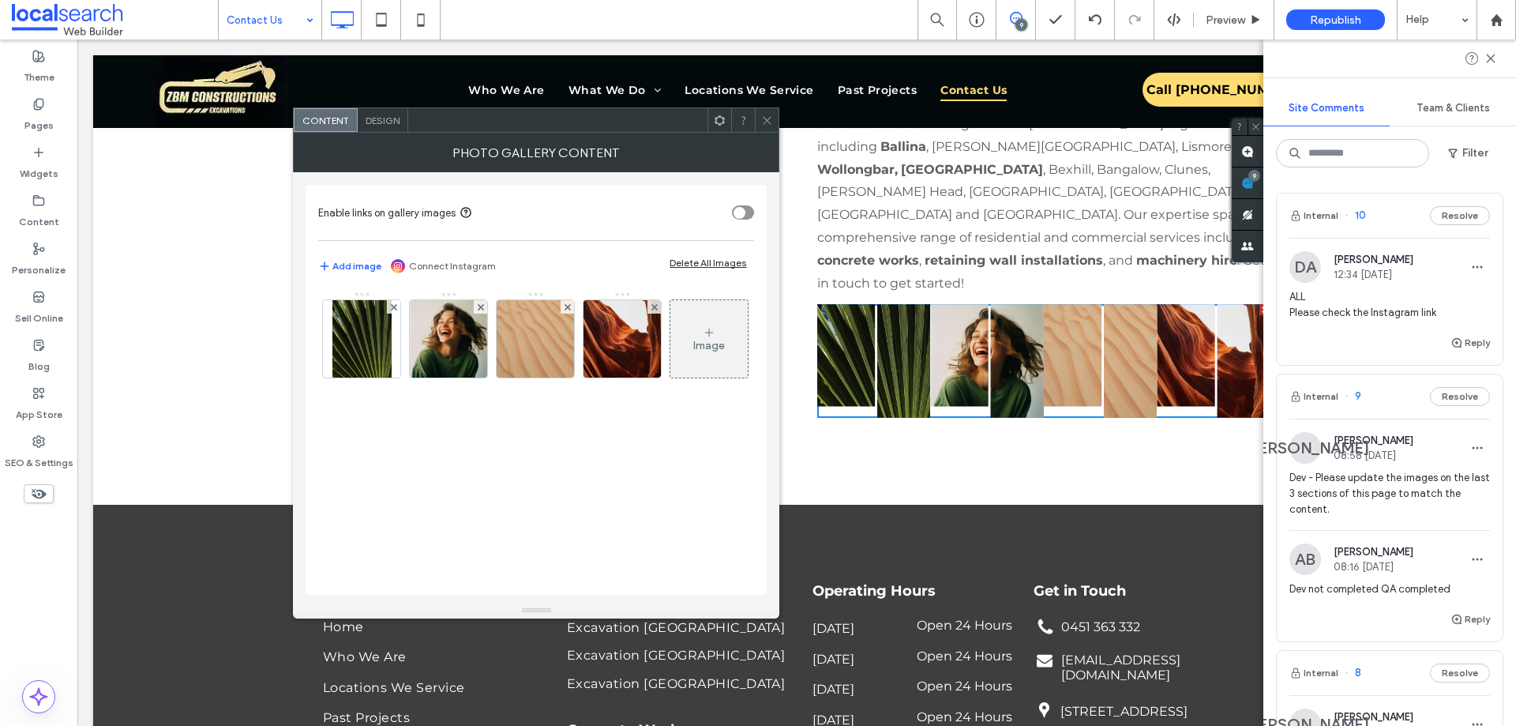
click at [691, 266] on div "Delete All Images" at bounding box center [708, 263] width 77 height 12
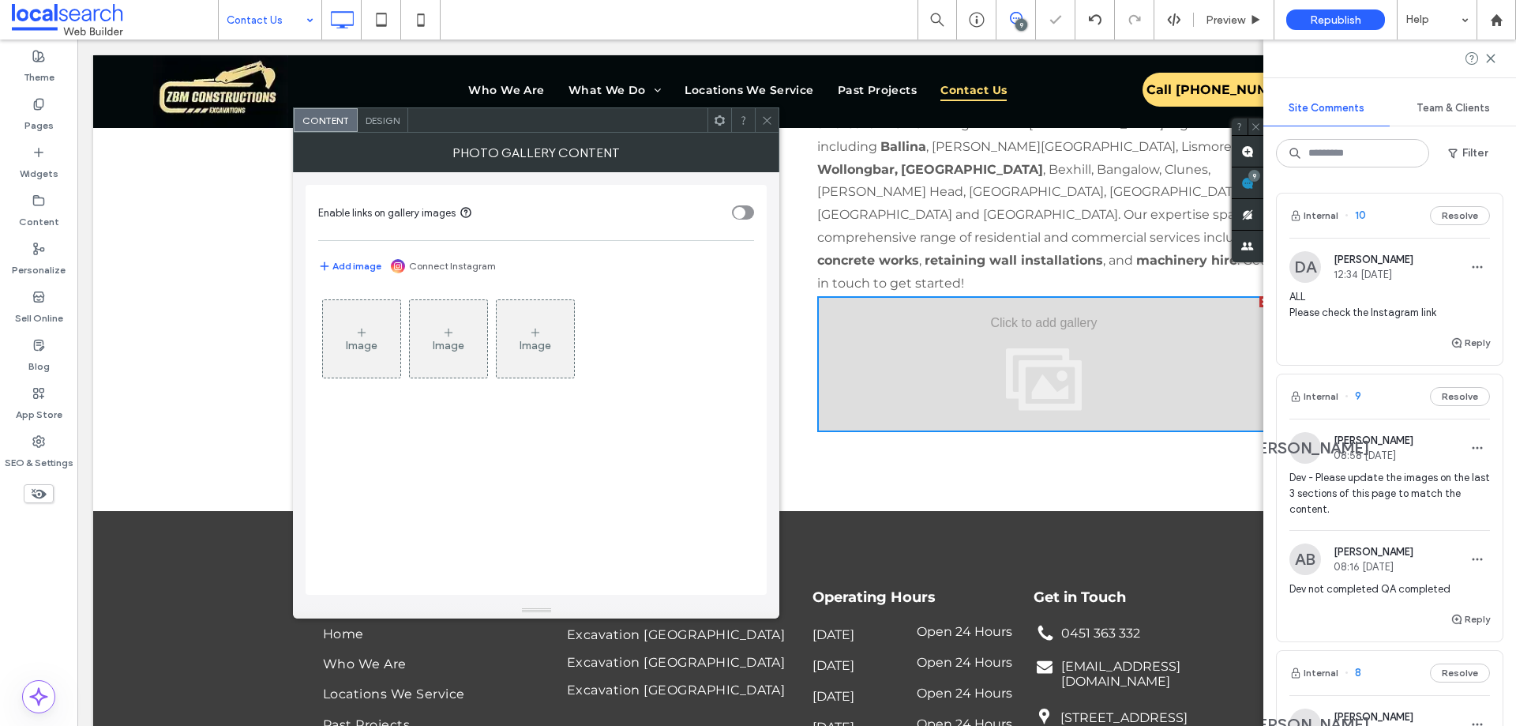
click at [444, 269] on link "Connect Instagram" at bounding box center [452, 266] width 87 height 14
click at [769, 124] on icon at bounding box center [767, 121] width 12 height 12
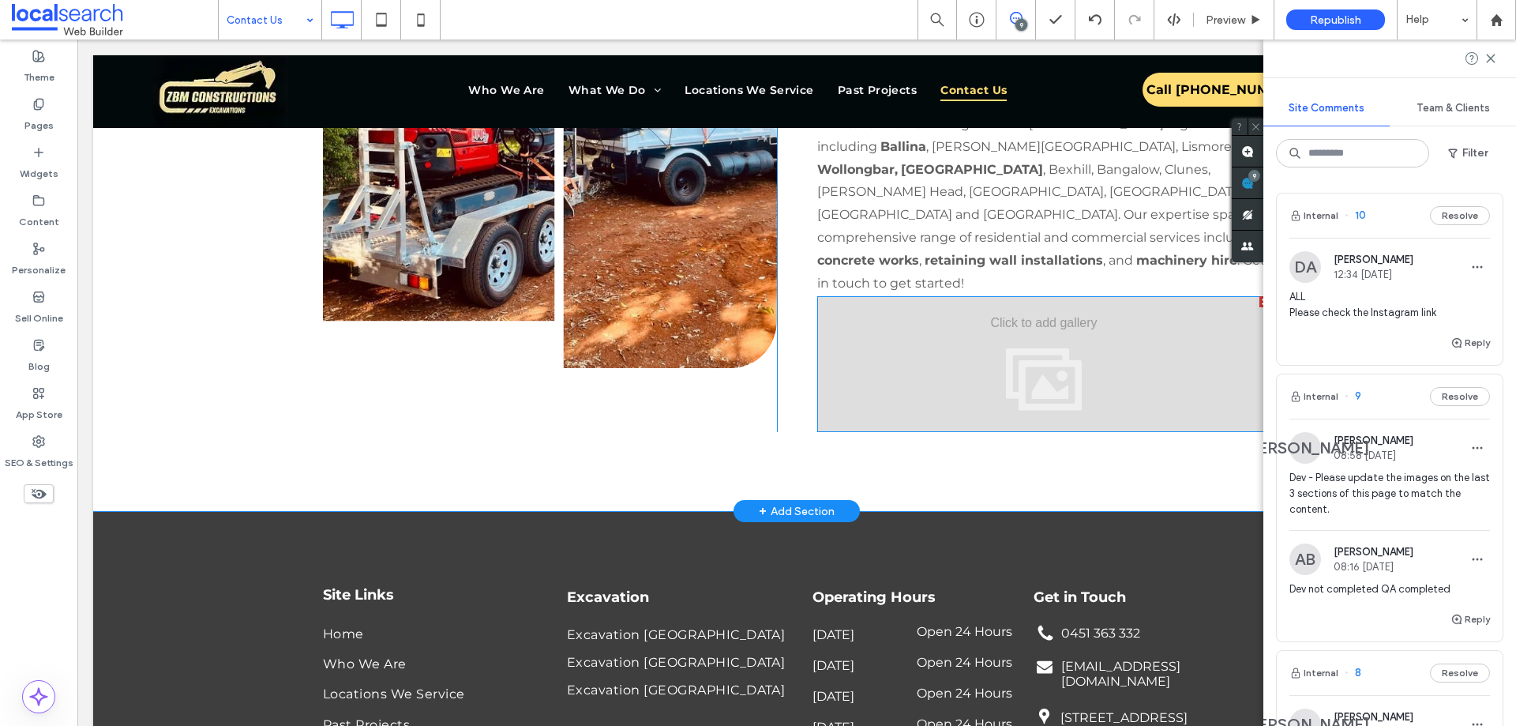
click at [1260, 302] on div at bounding box center [1265, 301] width 11 height 11
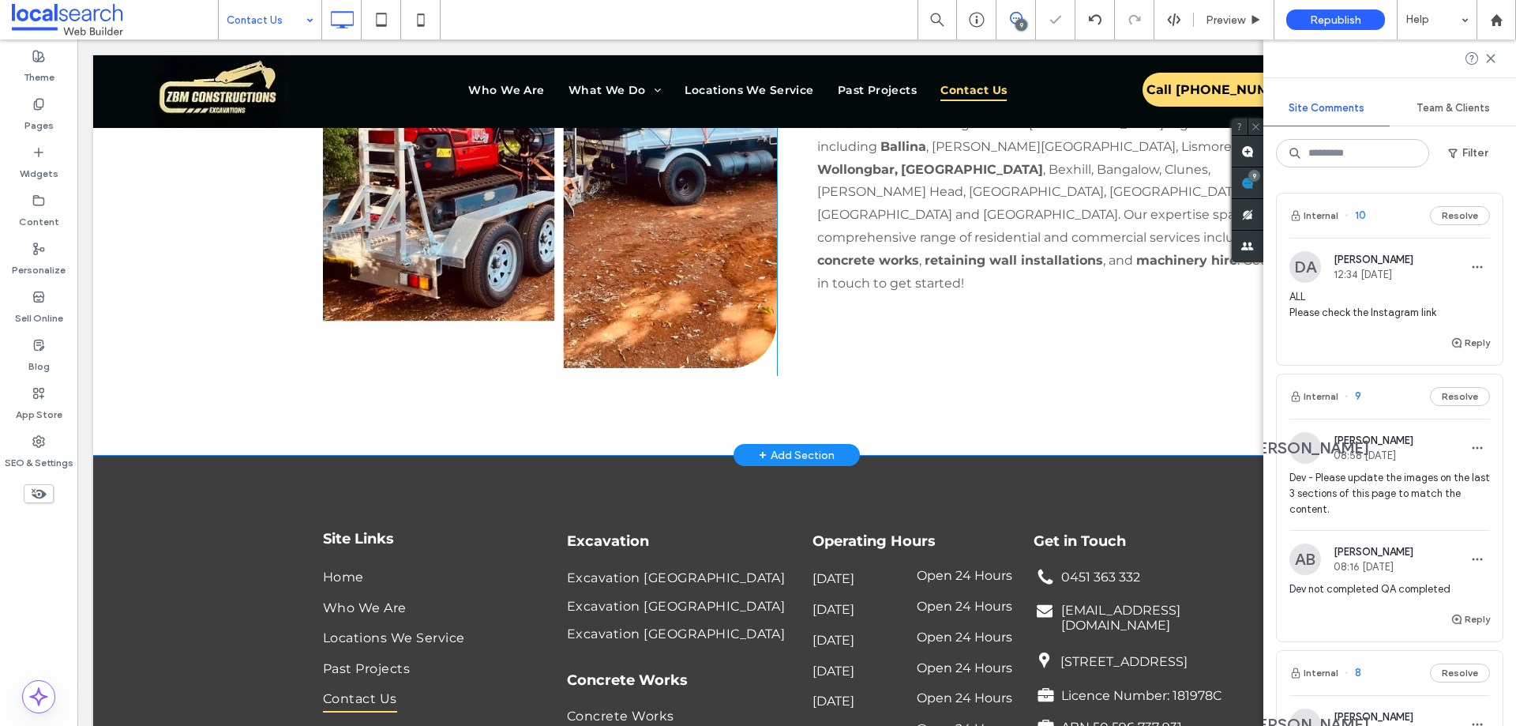
drag, startPoint x: 250, startPoint y: 16, endPoint x: 253, endPoint y: 33, distance: 17.5
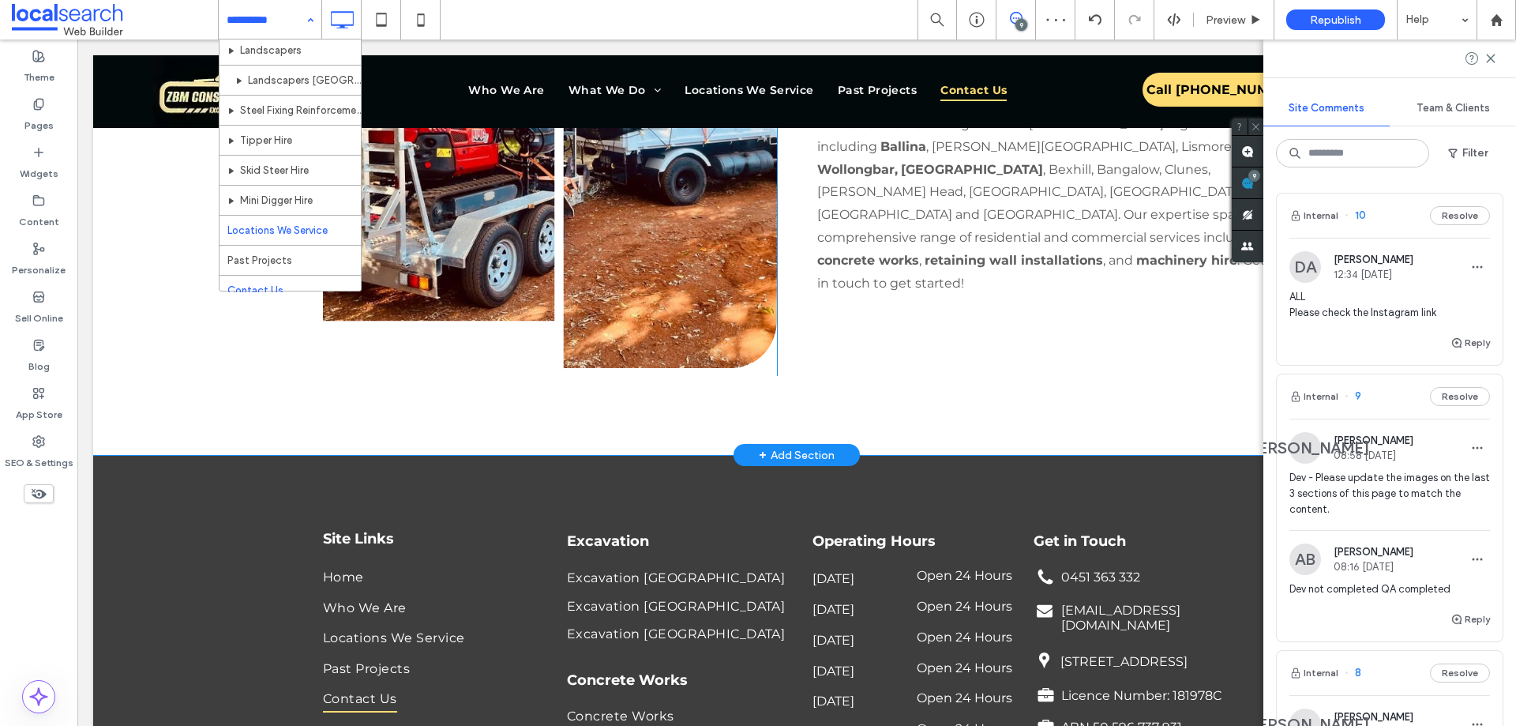
scroll to position [377, 0]
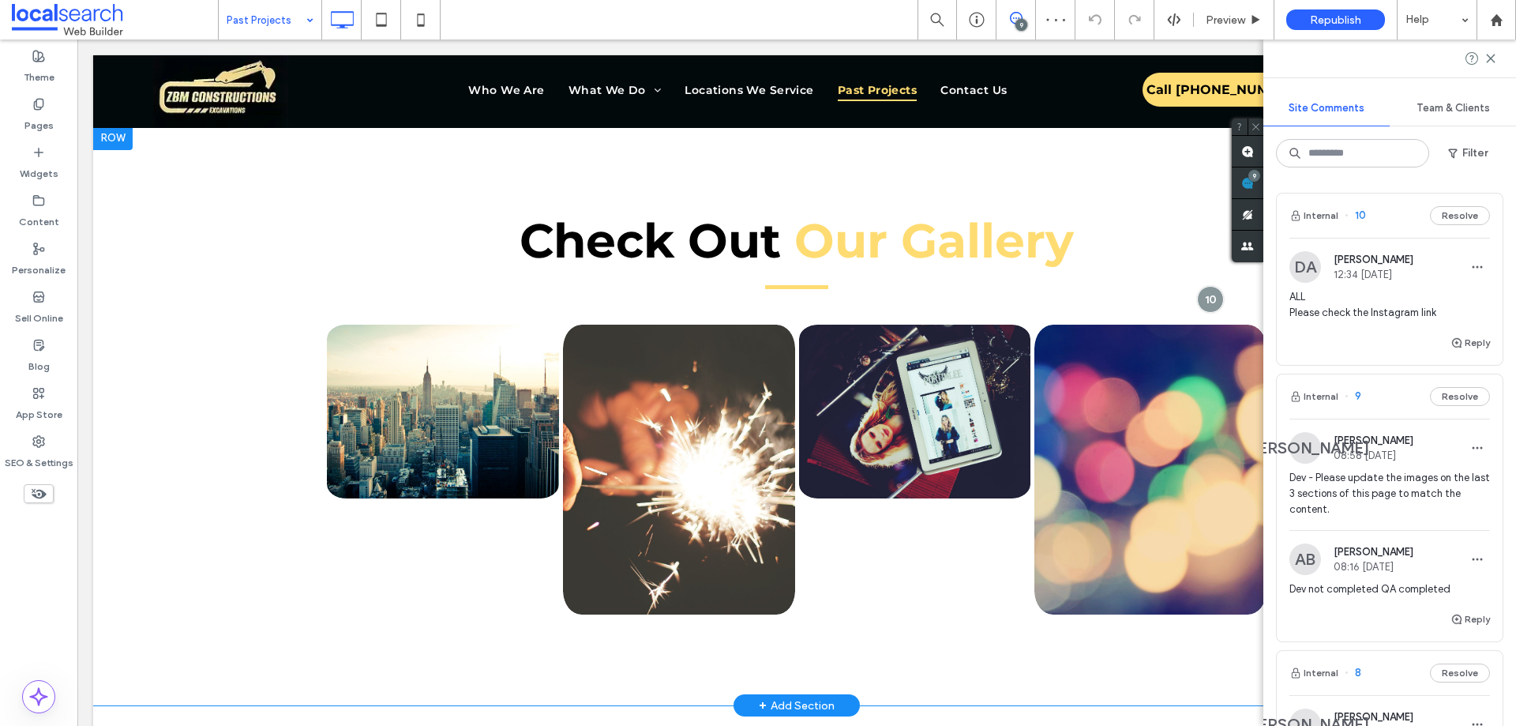
scroll to position [632, 0]
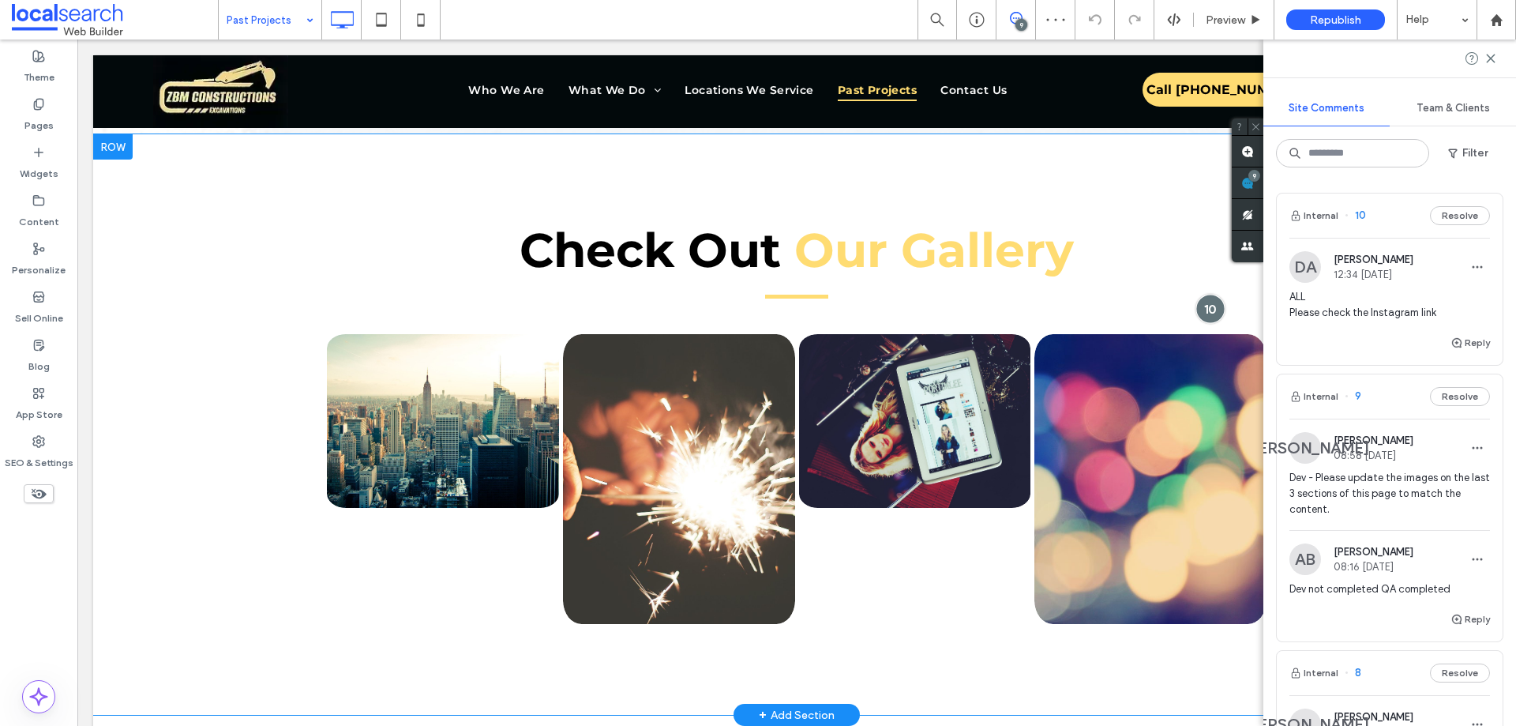
click at [1202, 307] on div at bounding box center [1210, 308] width 29 height 29
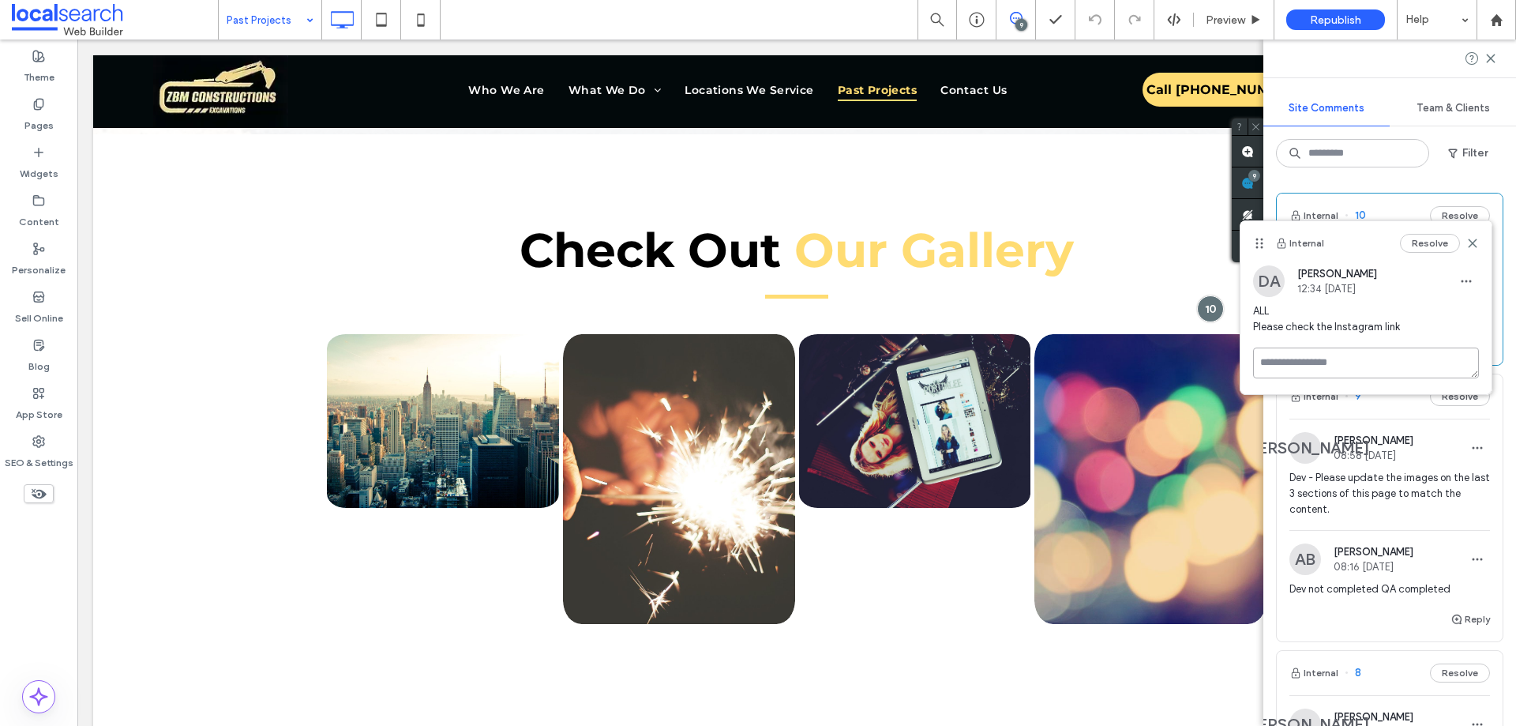
click at [1264, 369] on textarea at bounding box center [1366, 362] width 226 height 31
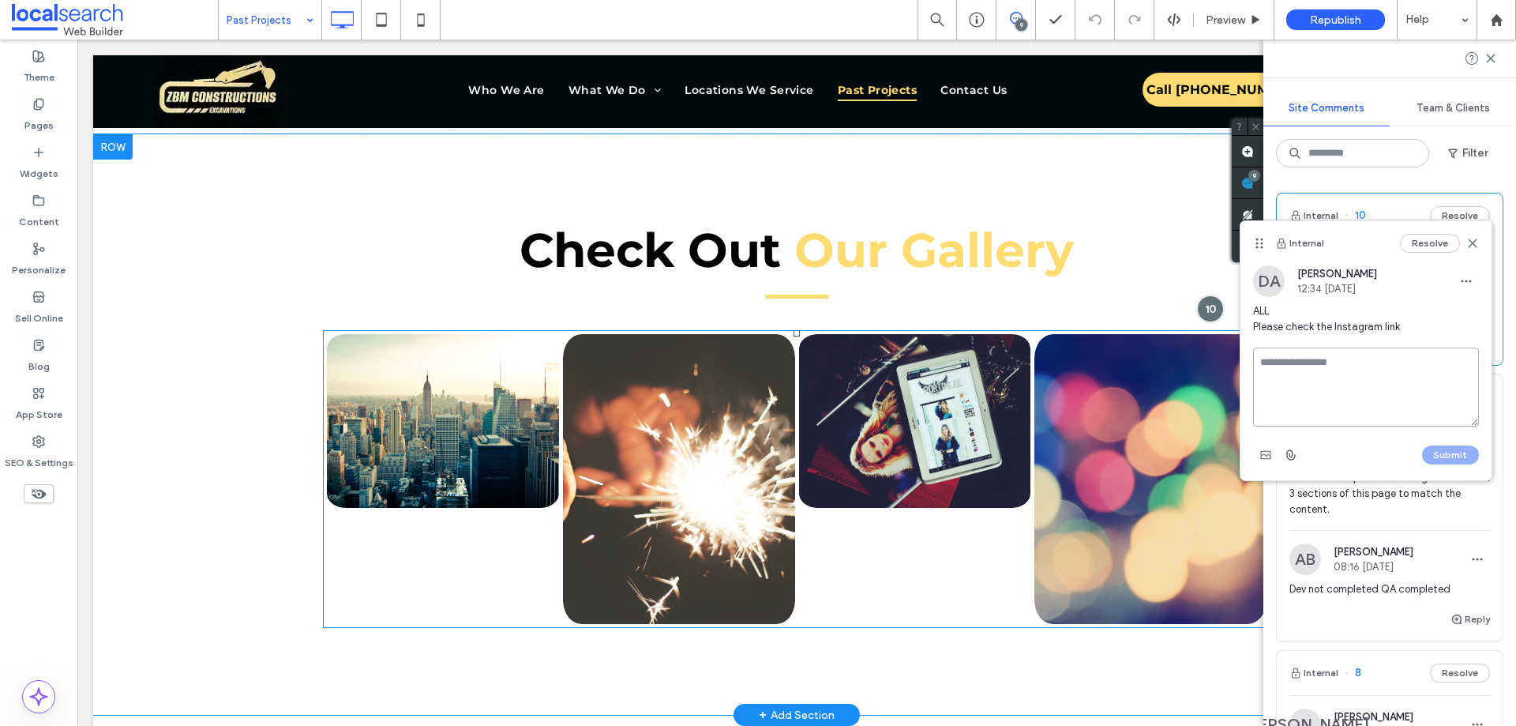
click at [723, 431] on link at bounding box center [679, 478] width 246 height 307
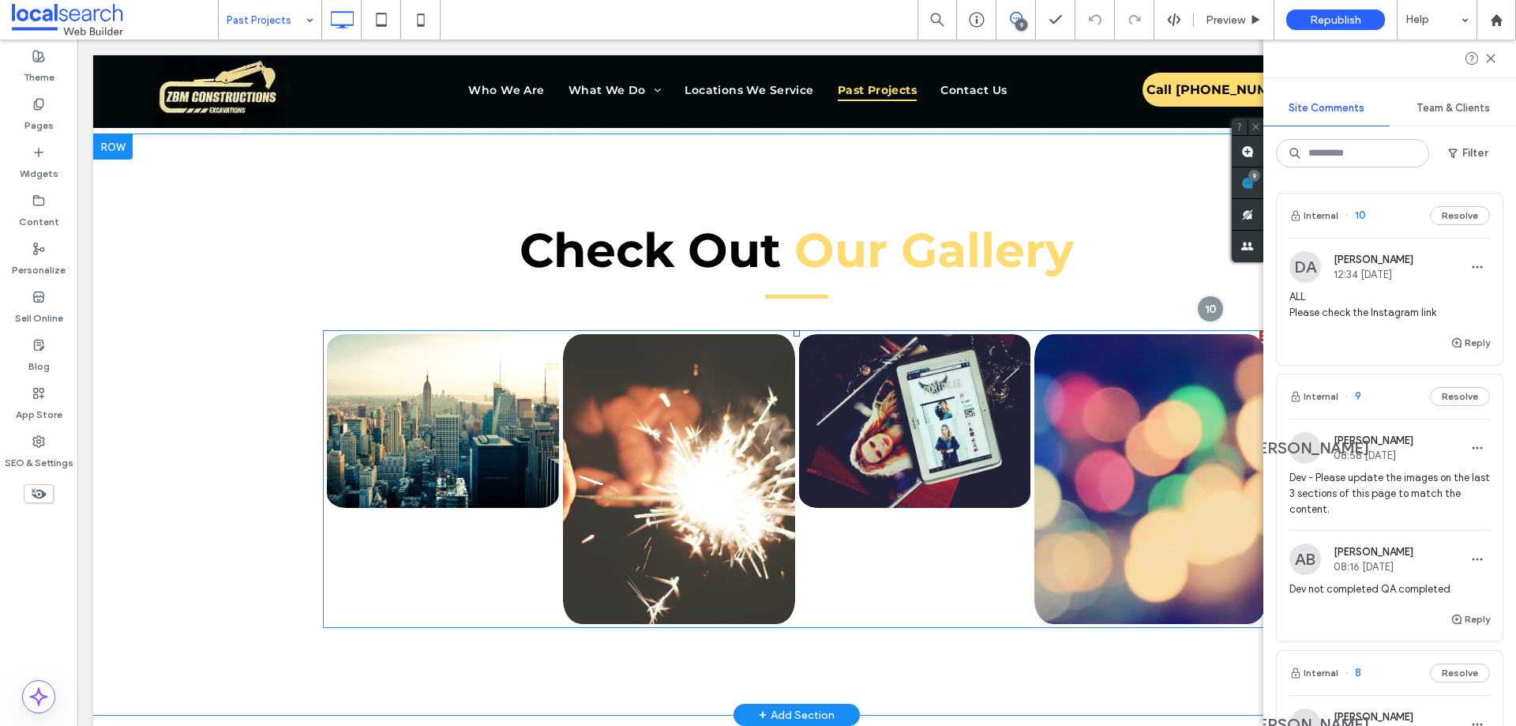
click at [723, 431] on link at bounding box center [679, 478] width 246 height 307
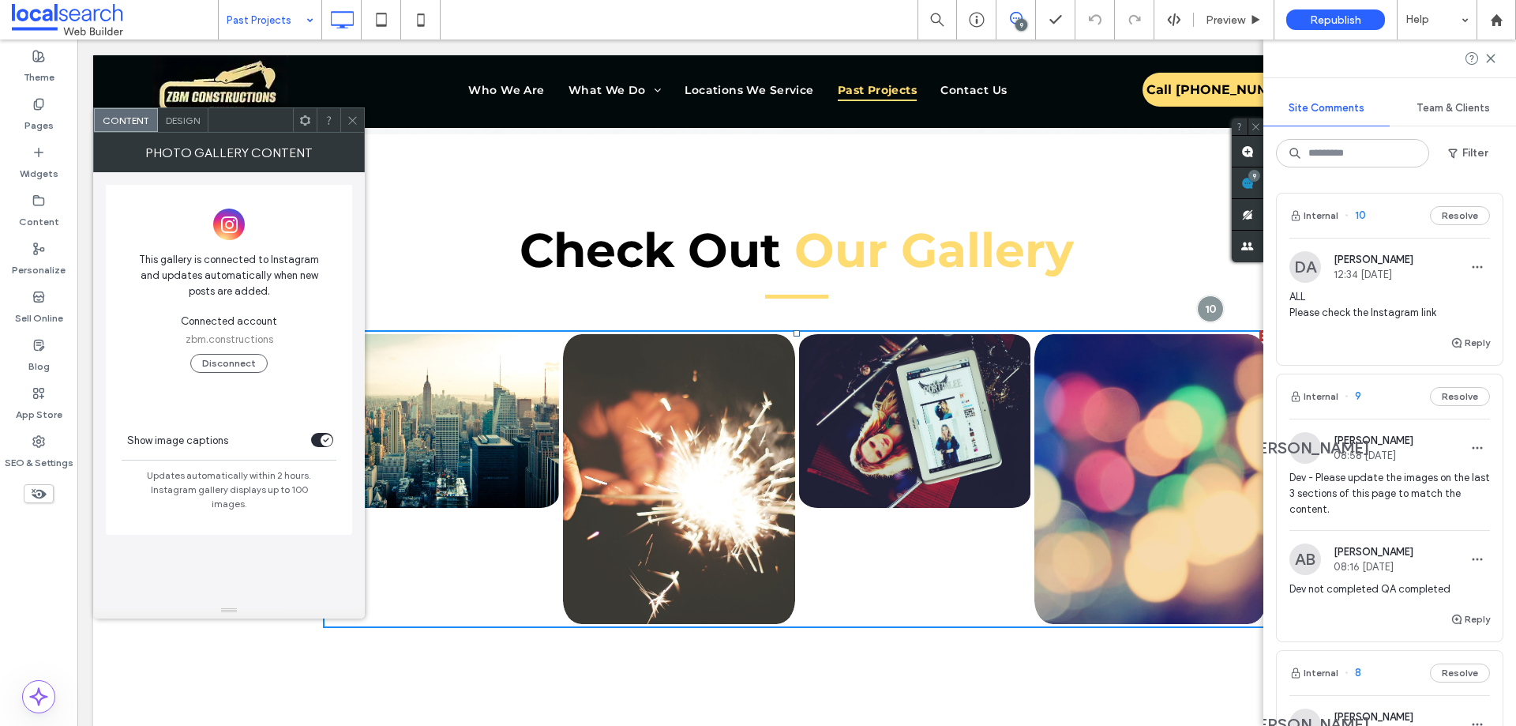
drag, startPoint x: 355, startPoint y: 118, endPoint x: 291, endPoint y: 86, distance: 72.4
click at [355, 118] on icon at bounding box center [353, 121] width 12 height 12
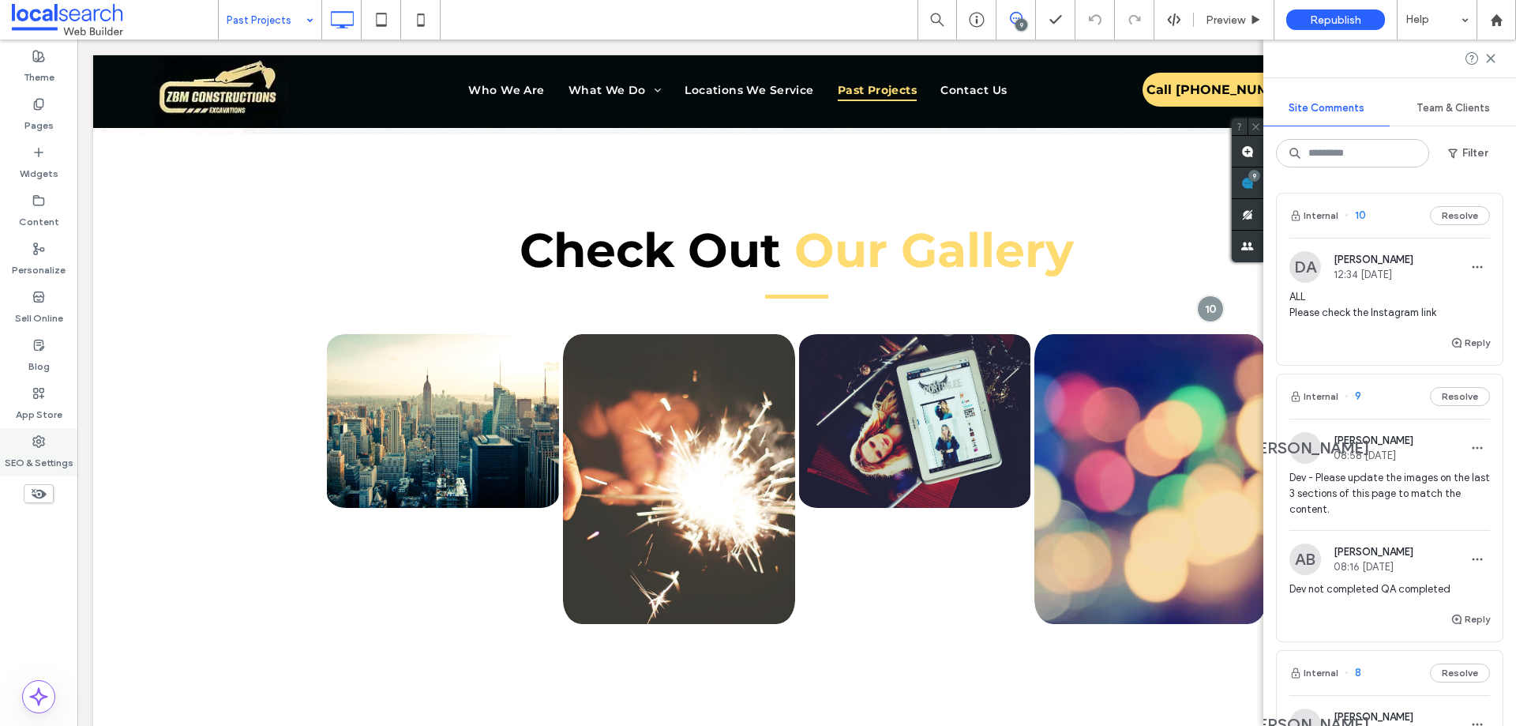
click at [35, 449] on label "SEO & Settings" at bounding box center [39, 459] width 69 height 22
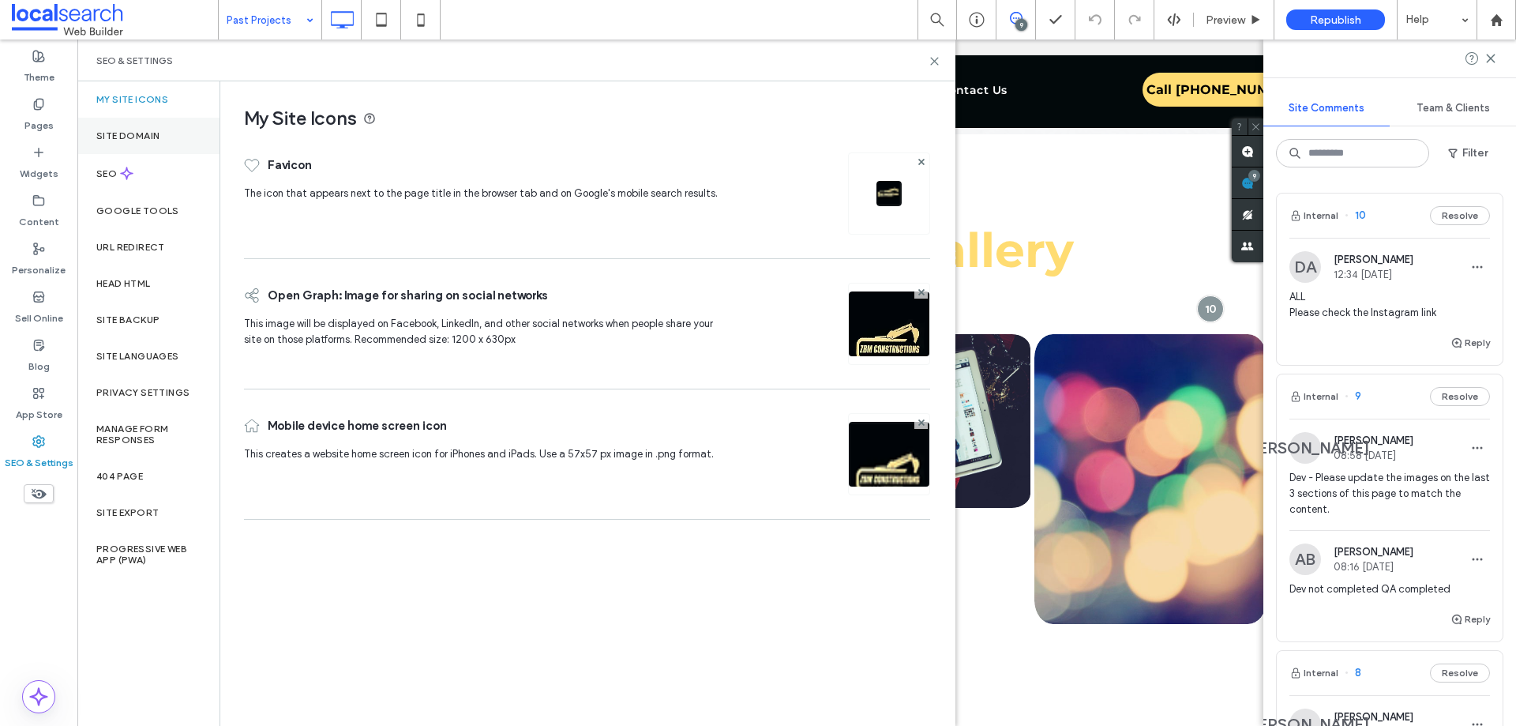
click at [160, 134] on div "Site Domain" at bounding box center [148, 136] width 142 height 36
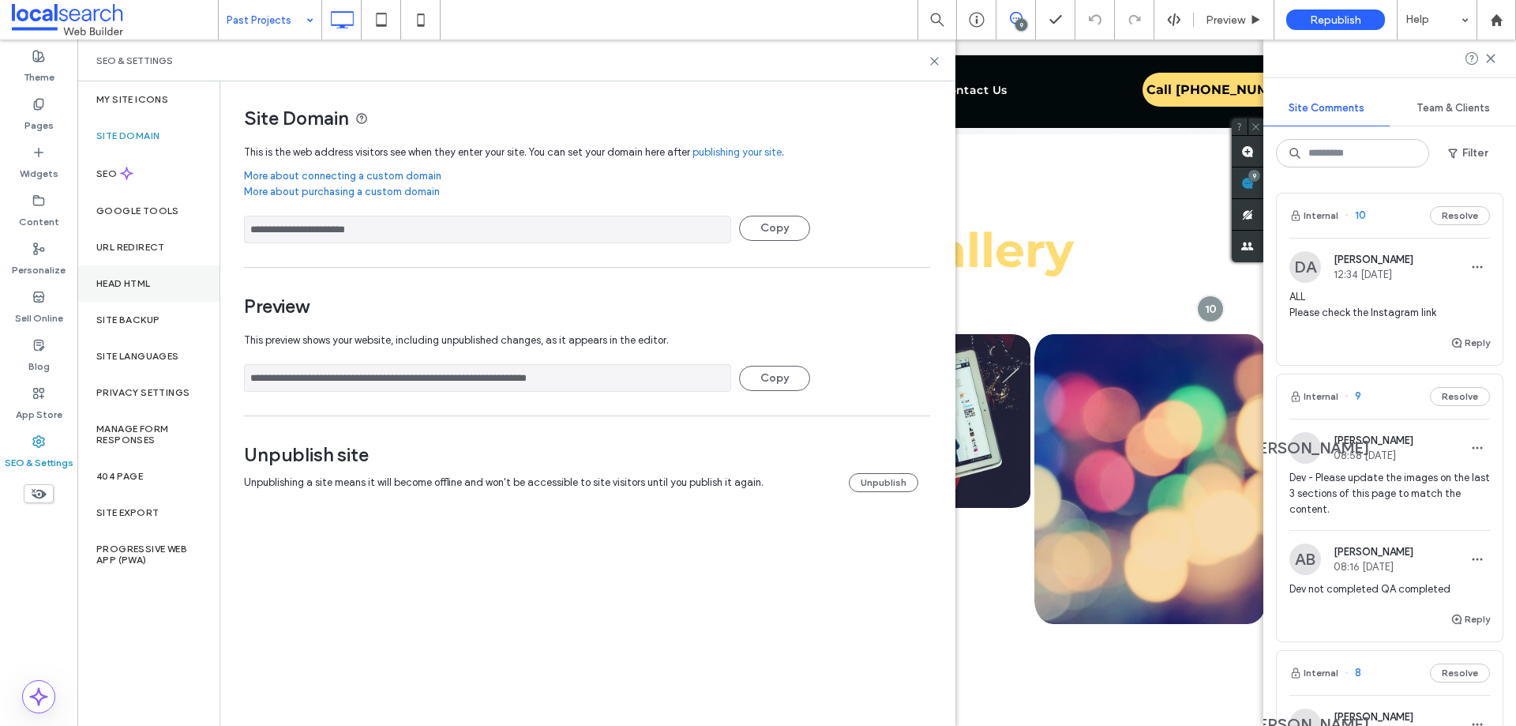
click at [139, 288] on label "Head HTML" at bounding box center [123, 283] width 54 height 11
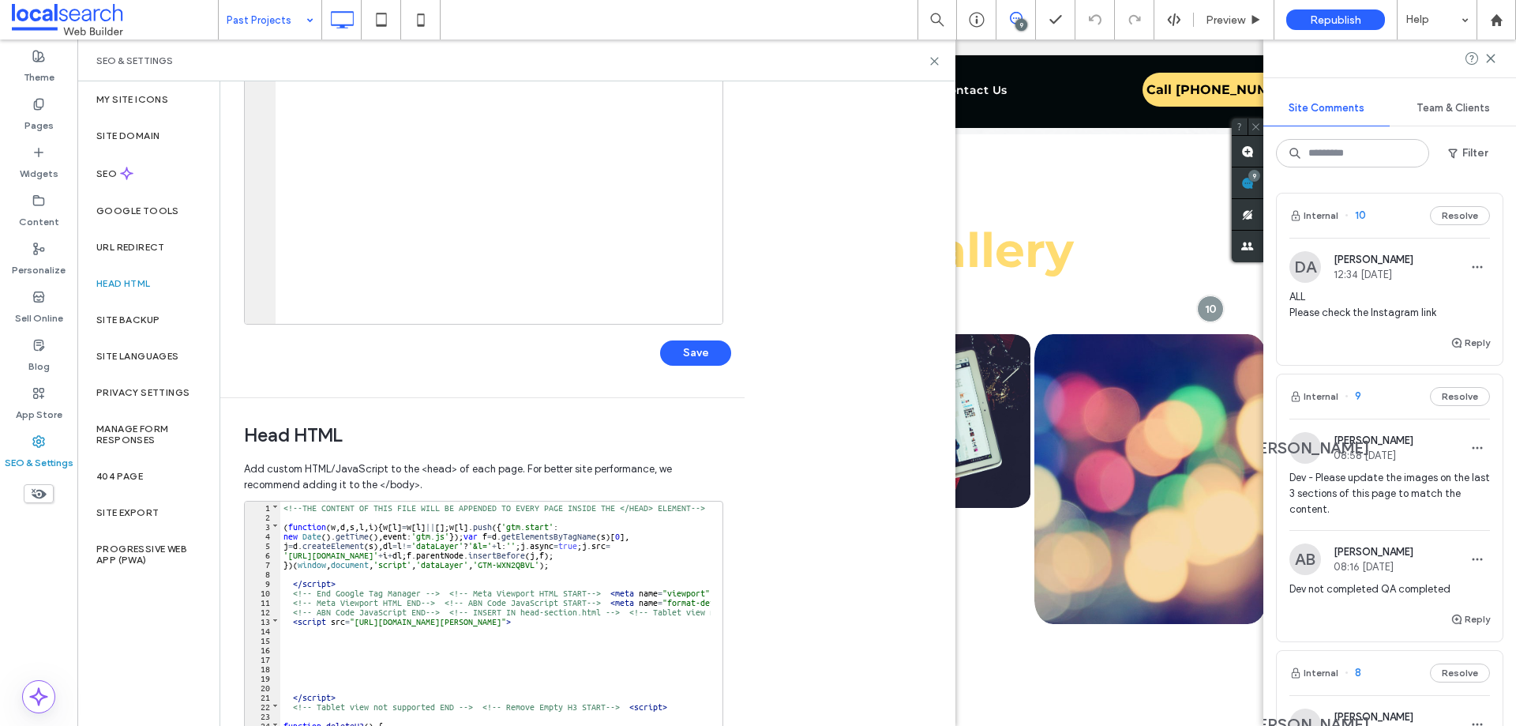
scroll to position [0, 0]
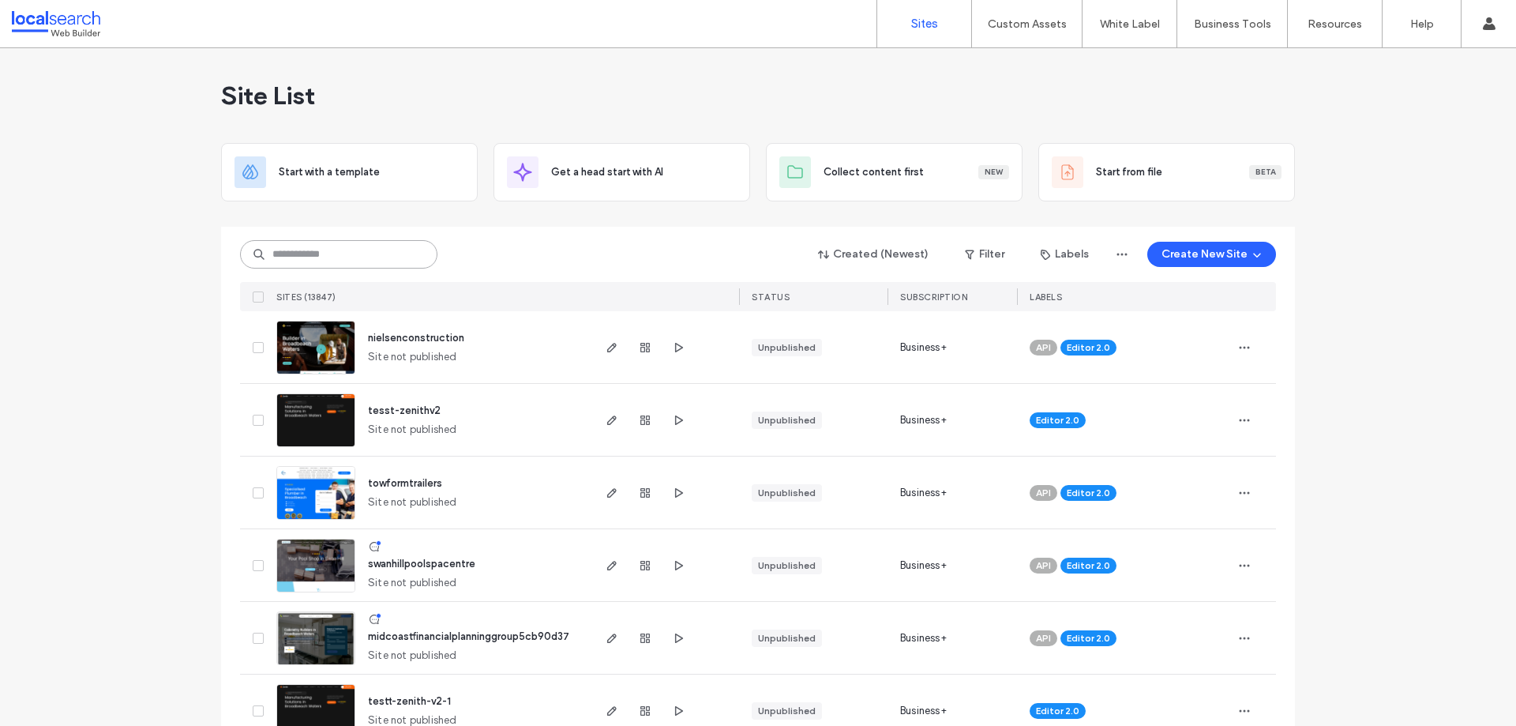
click at [335, 251] on input at bounding box center [338, 254] width 197 height 28
paste input "**********"
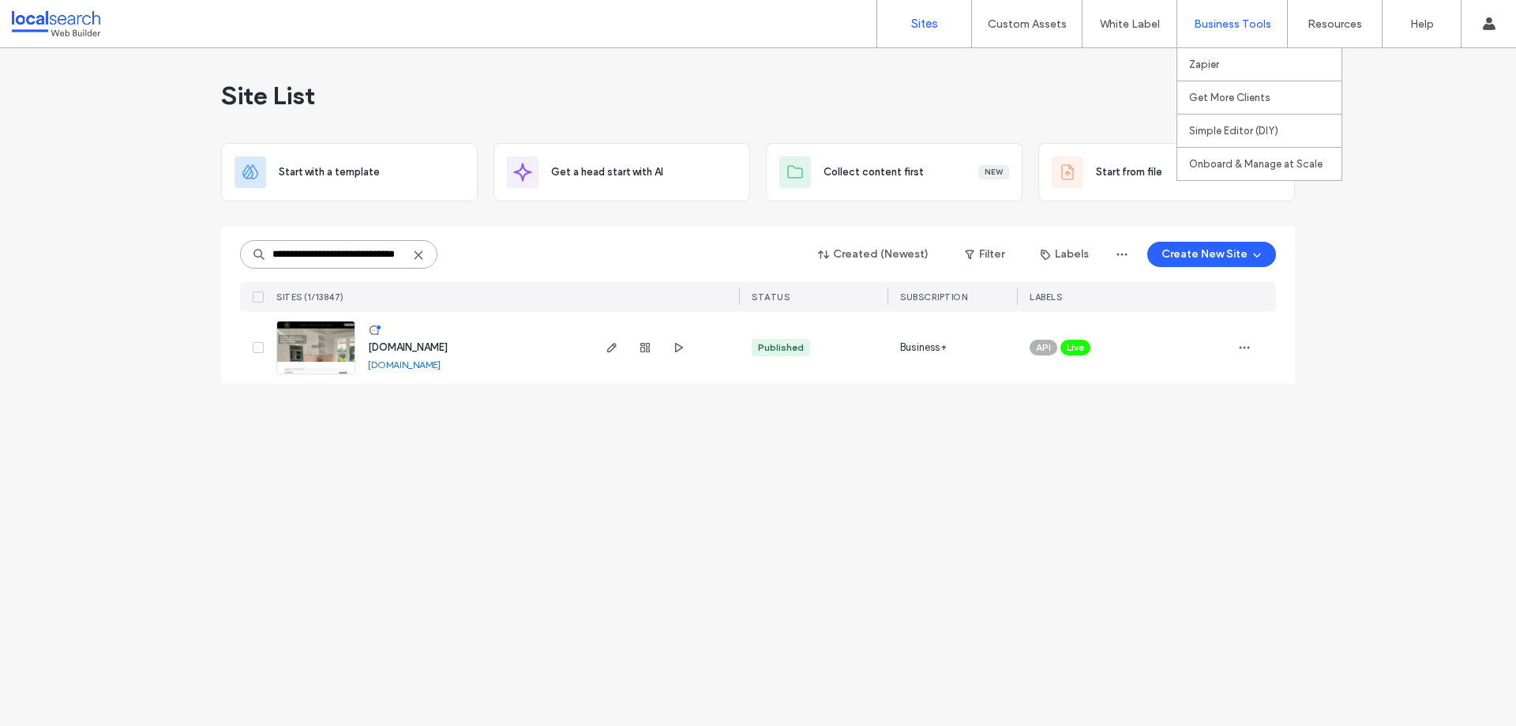
type input "**********"
click at [775, 554] on div "**********" at bounding box center [758, 387] width 1516 height 678
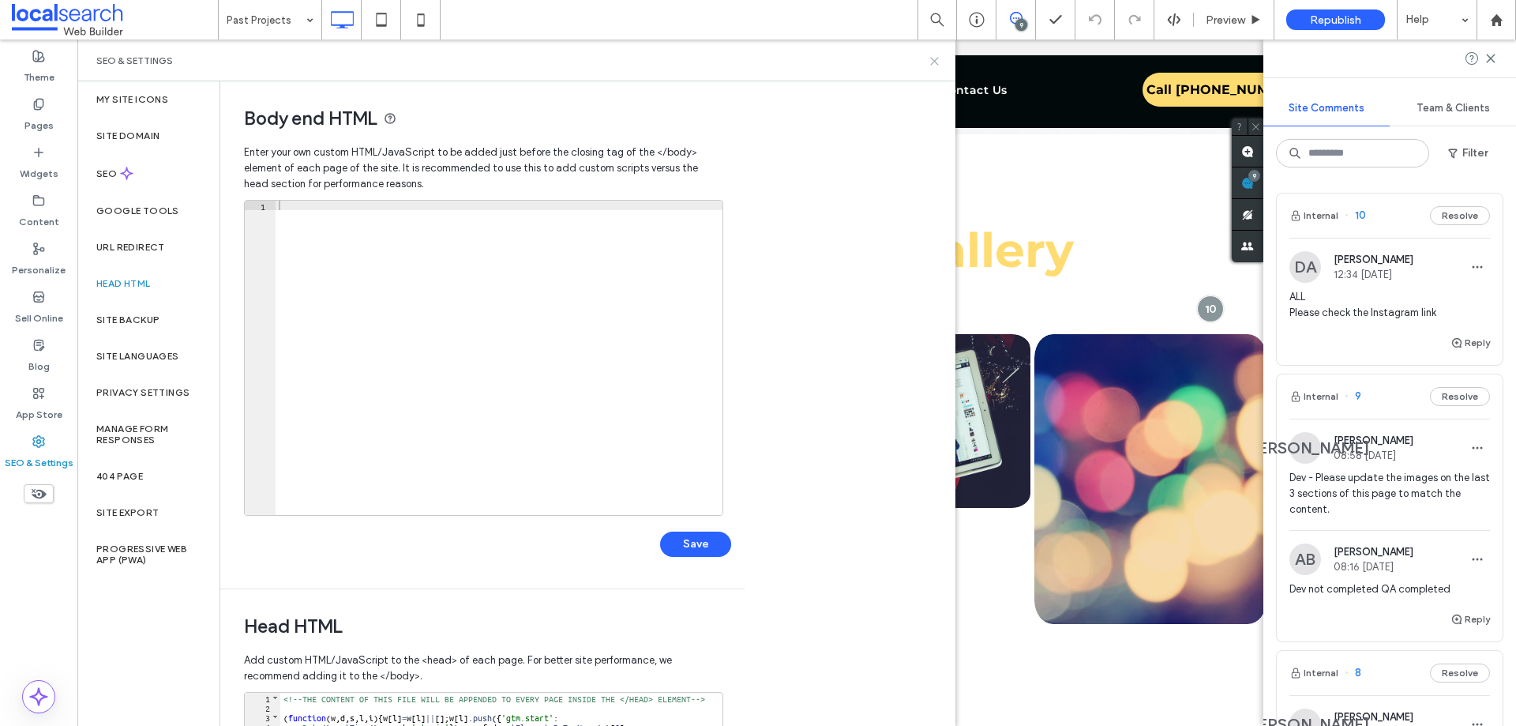
click at [931, 62] on icon at bounding box center [935, 61] width 12 height 12
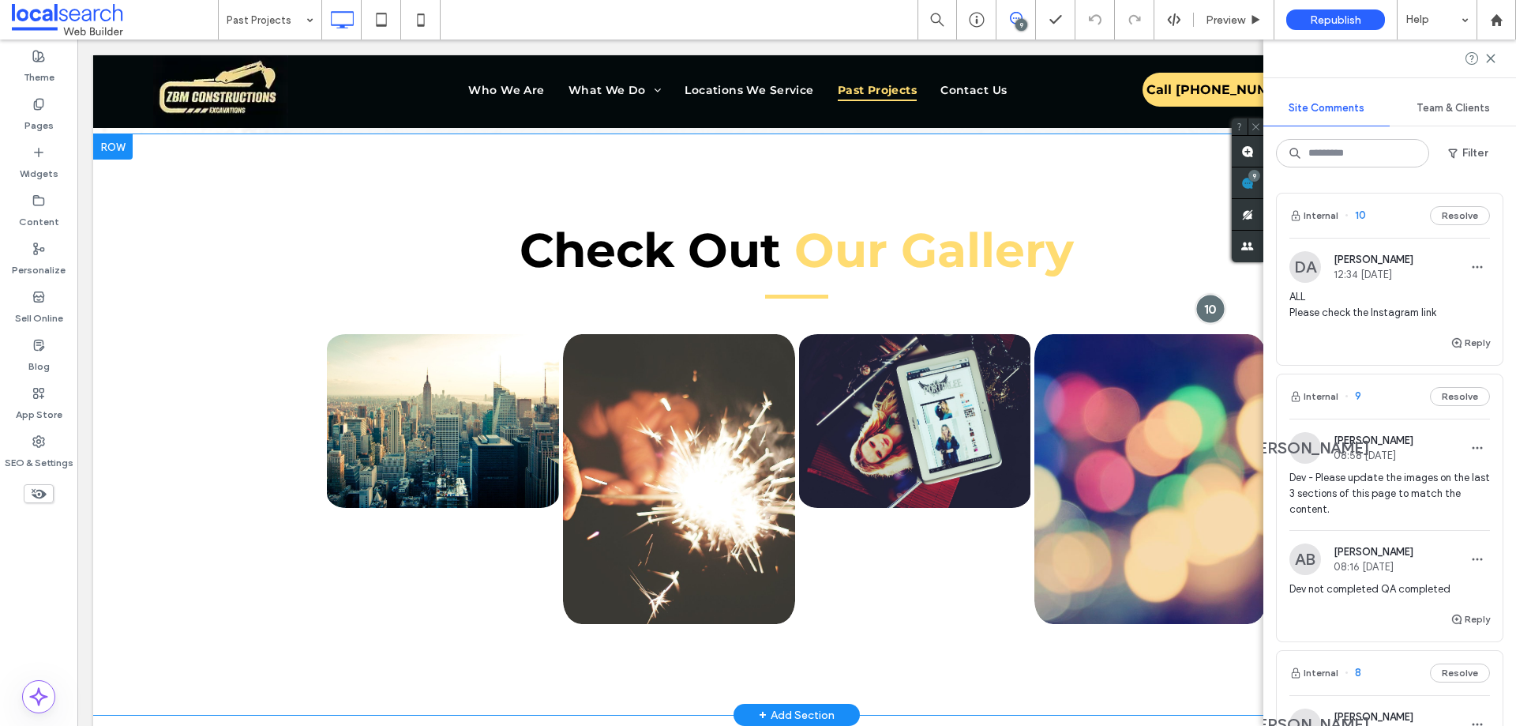
click at [1202, 308] on div at bounding box center [1210, 308] width 29 height 29
